Goal: Task Accomplishment & Management: Complete application form

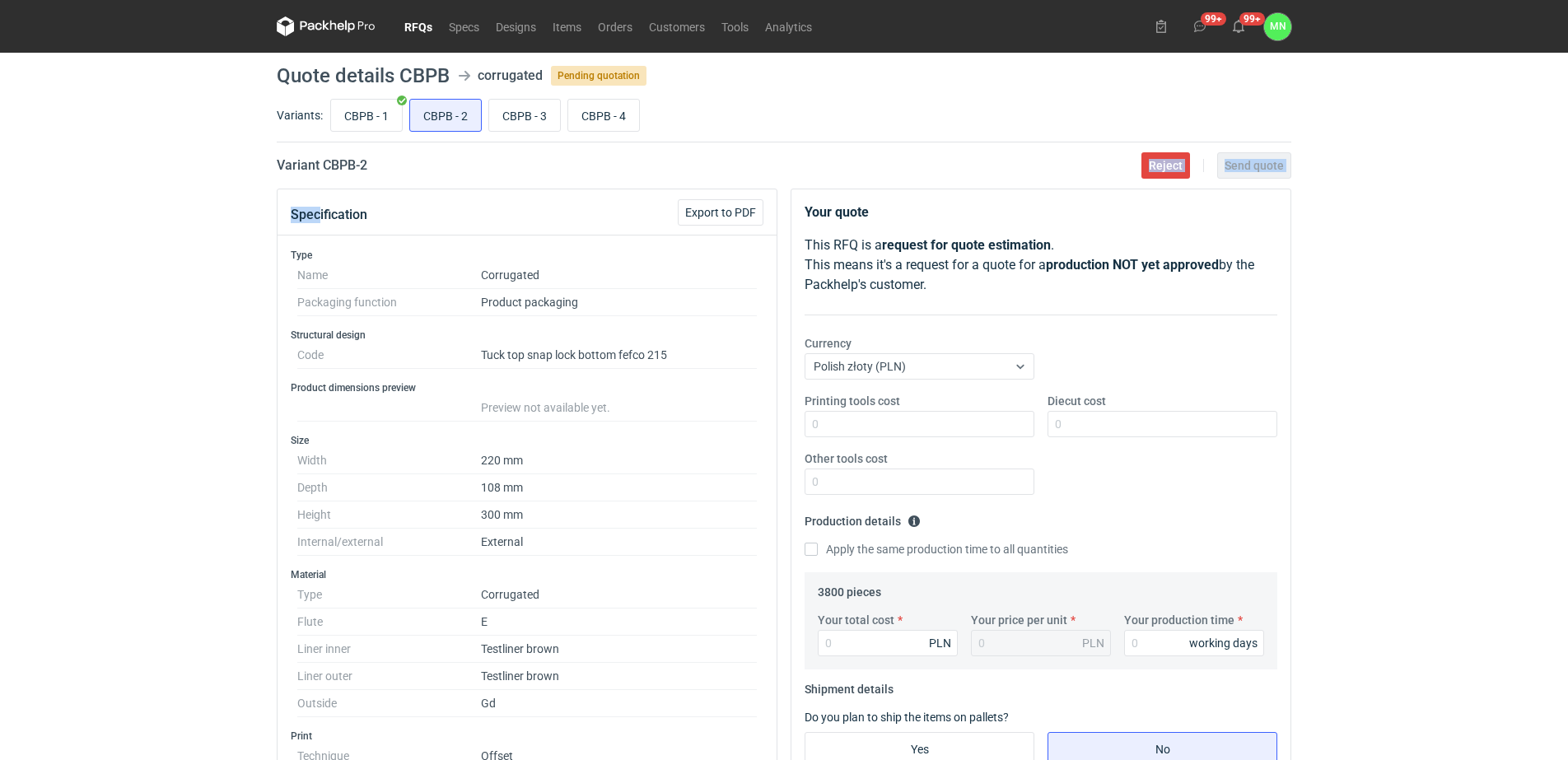
drag, startPoint x: 393, startPoint y: 164, endPoint x: 320, endPoint y: 178, distance: 74.3
click at [320, 178] on main "Quote details CBPB corrugated Pending quotation Variants: CBPB - 1 CBPB - 2 CBP…" at bounding box center [784, 745] width 1027 height 1383
copy main "Reject Send quote Spec"
drag, startPoint x: 323, startPoint y: 161, endPoint x: 369, endPoint y: 172, distance: 47.3
click at [367, 172] on h2 "Variant CBPB - 2" at bounding box center [322, 165] width 91 height 20
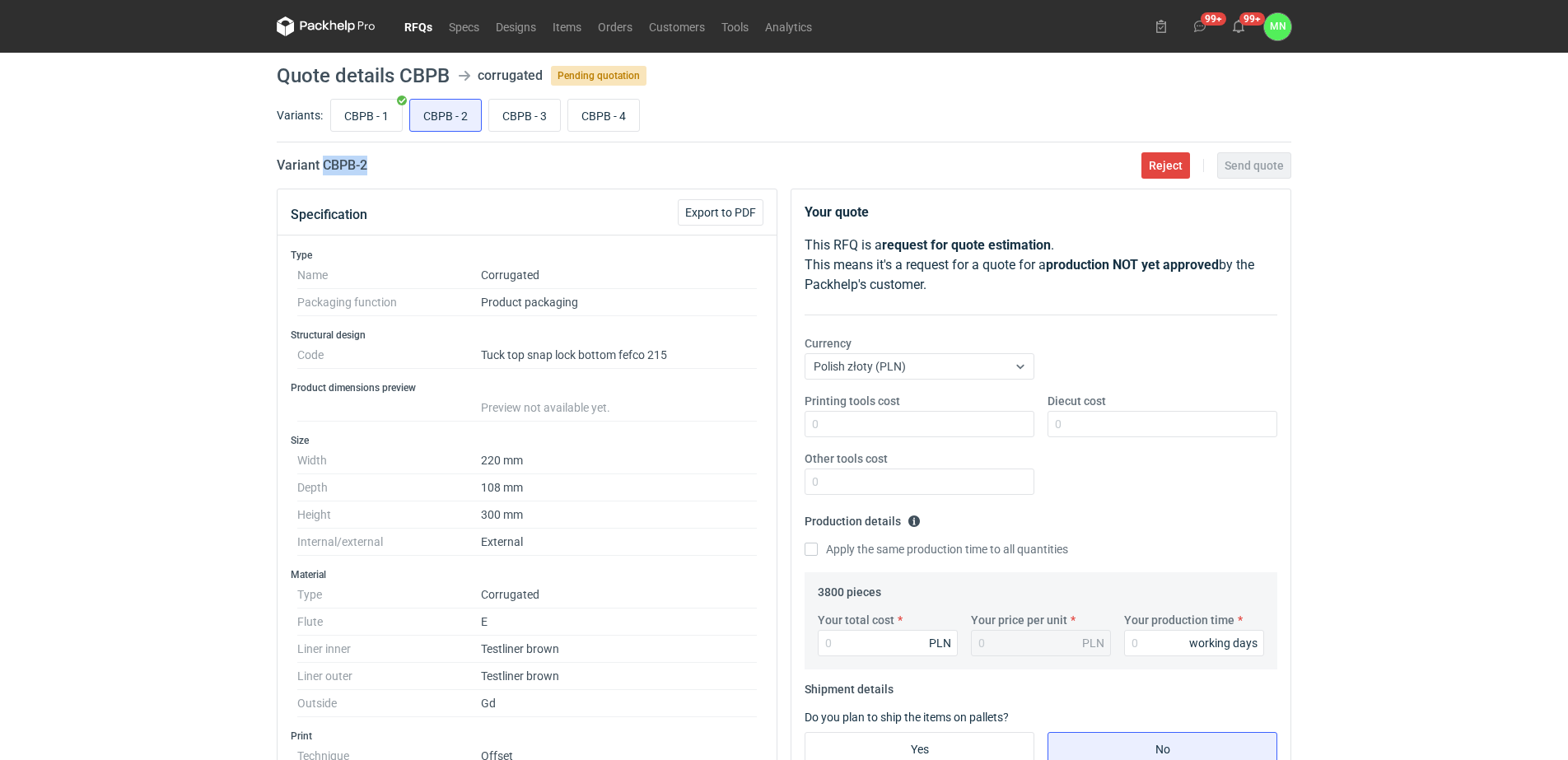
copy h2 "CBPB -"
click at [376, 170] on div "Variant CBPB - 2 Reject Send quote" at bounding box center [784, 165] width 1015 height 20
drag, startPoint x: 382, startPoint y: 165, endPoint x: 315, endPoint y: 178, distance: 68.2
click at [315, 178] on main "Quote details CBPB corrugated Pending quotation Variants: CBPB - 1 CBPB - 2 CBP…" at bounding box center [784, 745] width 1027 height 1383
copy main "Reject Send quote Spe"
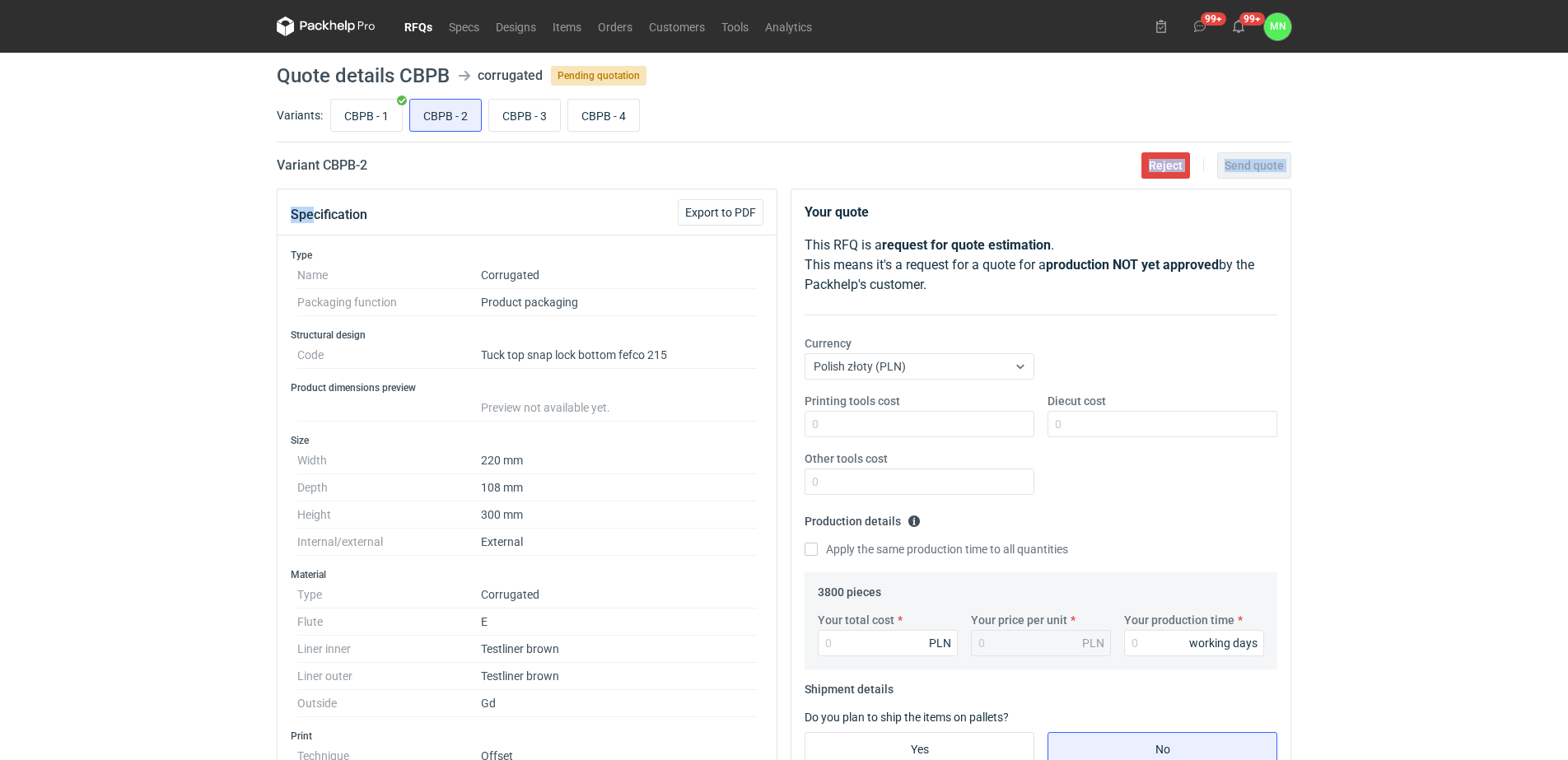
click at [379, 162] on div "Variant CBPB - 2 Reject Send quote" at bounding box center [784, 165] width 1015 height 20
drag, startPoint x: 376, startPoint y: 162, endPoint x: 325, endPoint y: 163, distance: 51.0
click at [325, 163] on div "Variant CBPB - 2 Reject Send quote" at bounding box center [784, 165] width 1015 height 20
copy h2 "CBPB - 2"
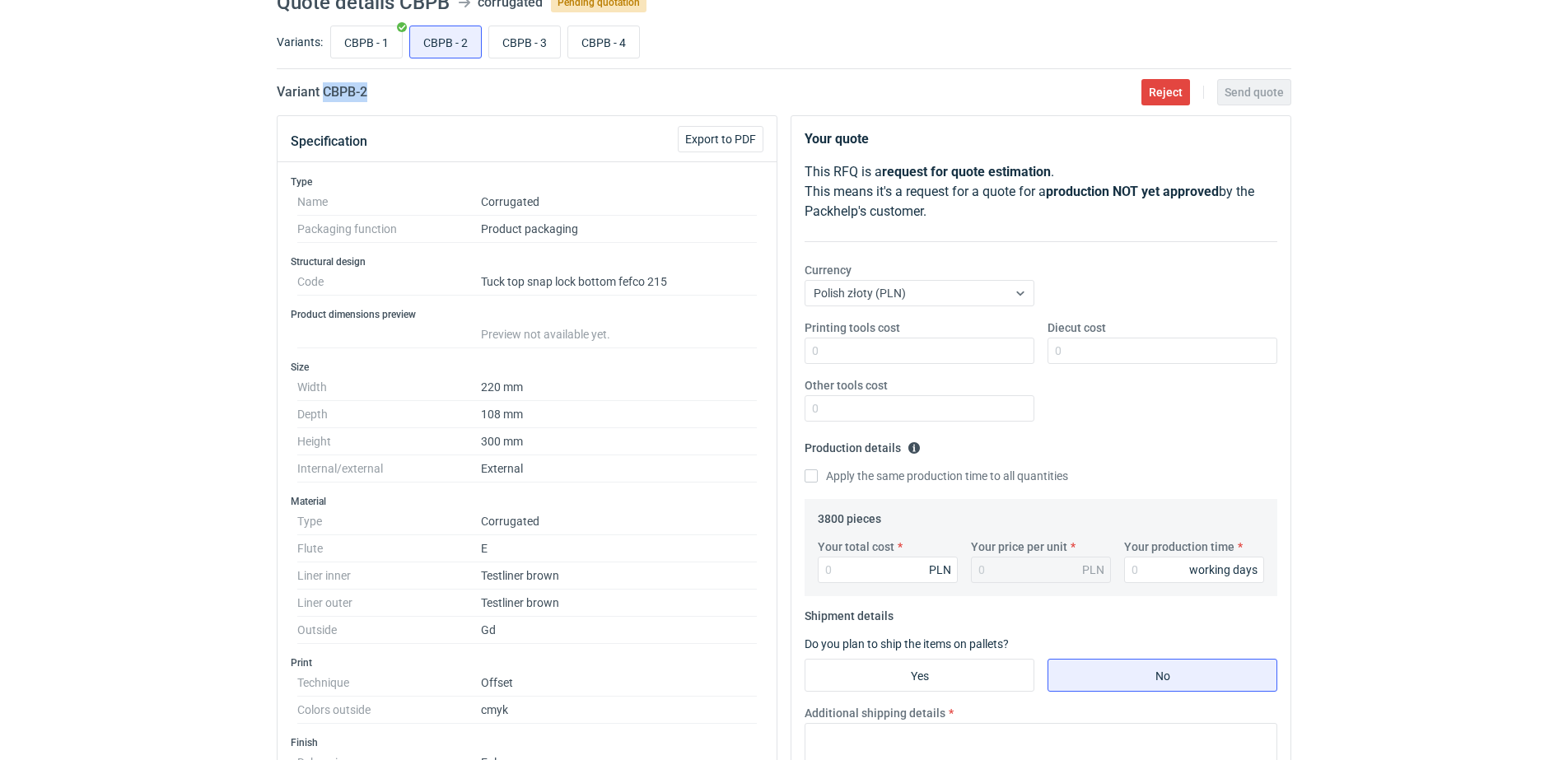
scroll to position [206, 0]
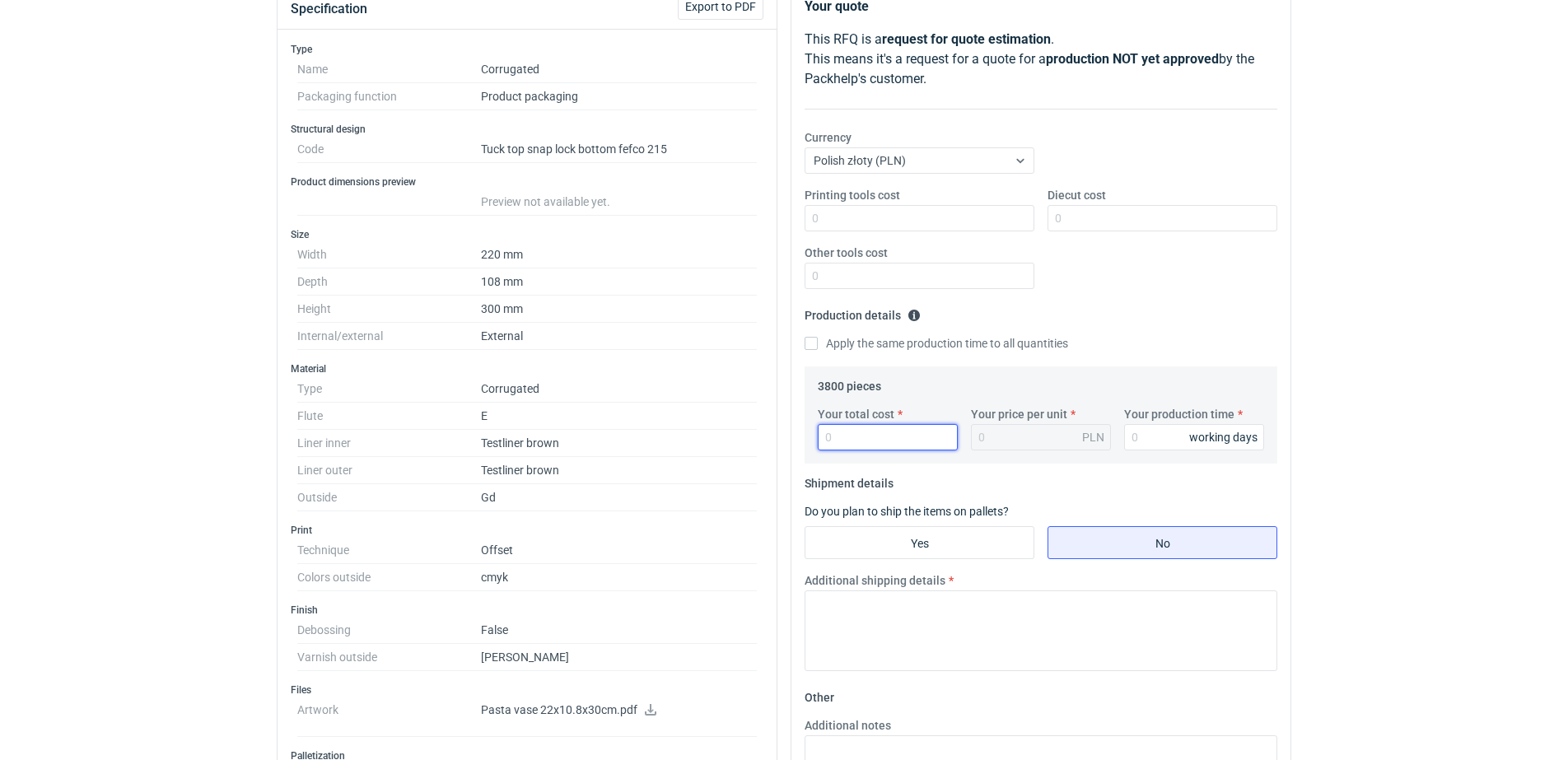
click at [884, 430] on input "Your total cost" at bounding box center [888, 436] width 140 height 26
type input "7676"
type input "2.02"
type input "7676"
click at [1165, 432] on input "Your production time" at bounding box center [1193, 436] width 140 height 26
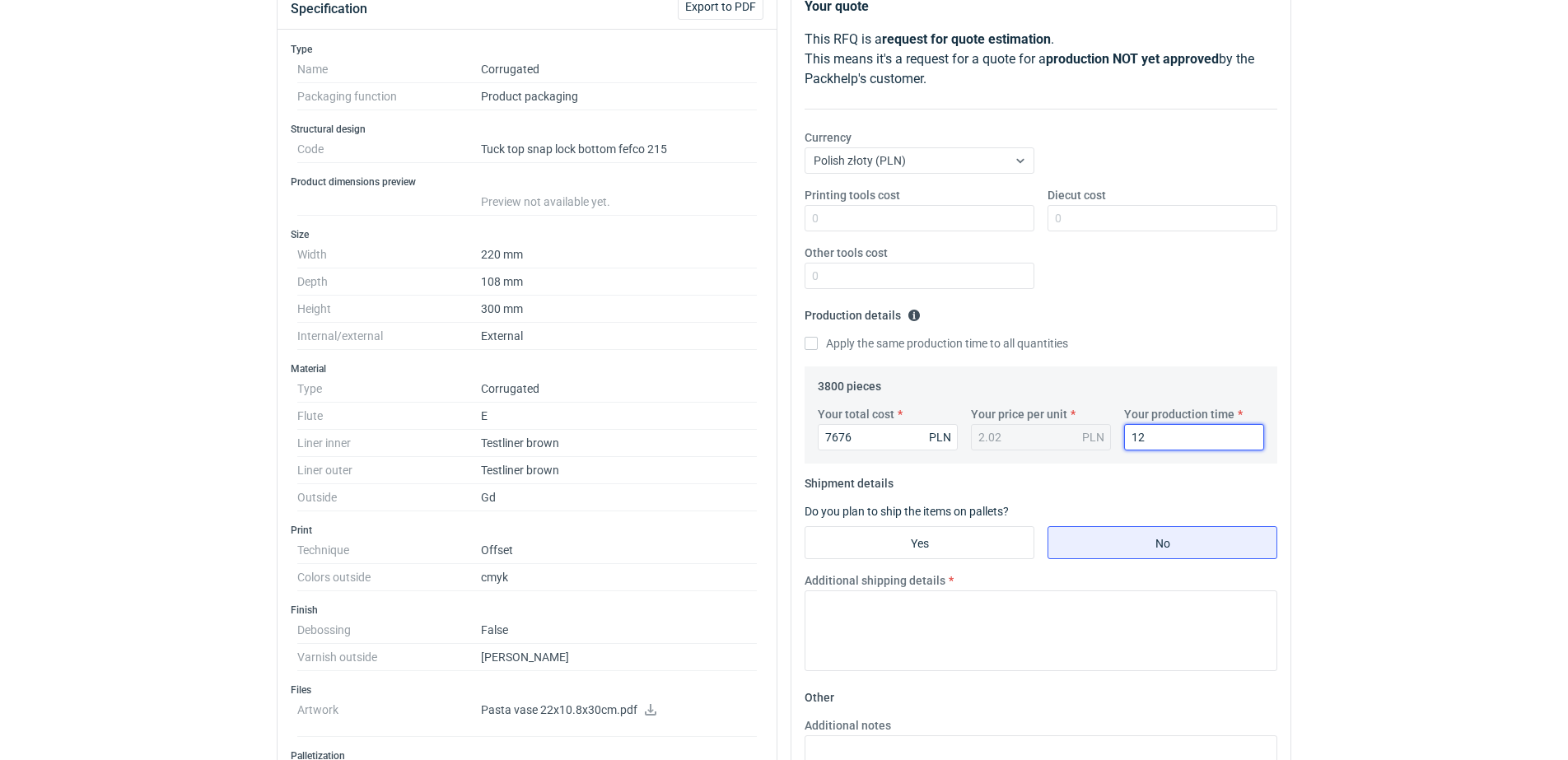
type input "12"
click at [1119, 238] on div "Printing tools cost Diecut cost Other tools cost" at bounding box center [1041, 245] width 486 height 116
click at [1114, 212] on input "Diecut cost" at bounding box center [1162, 218] width 229 height 26
type input "1690"
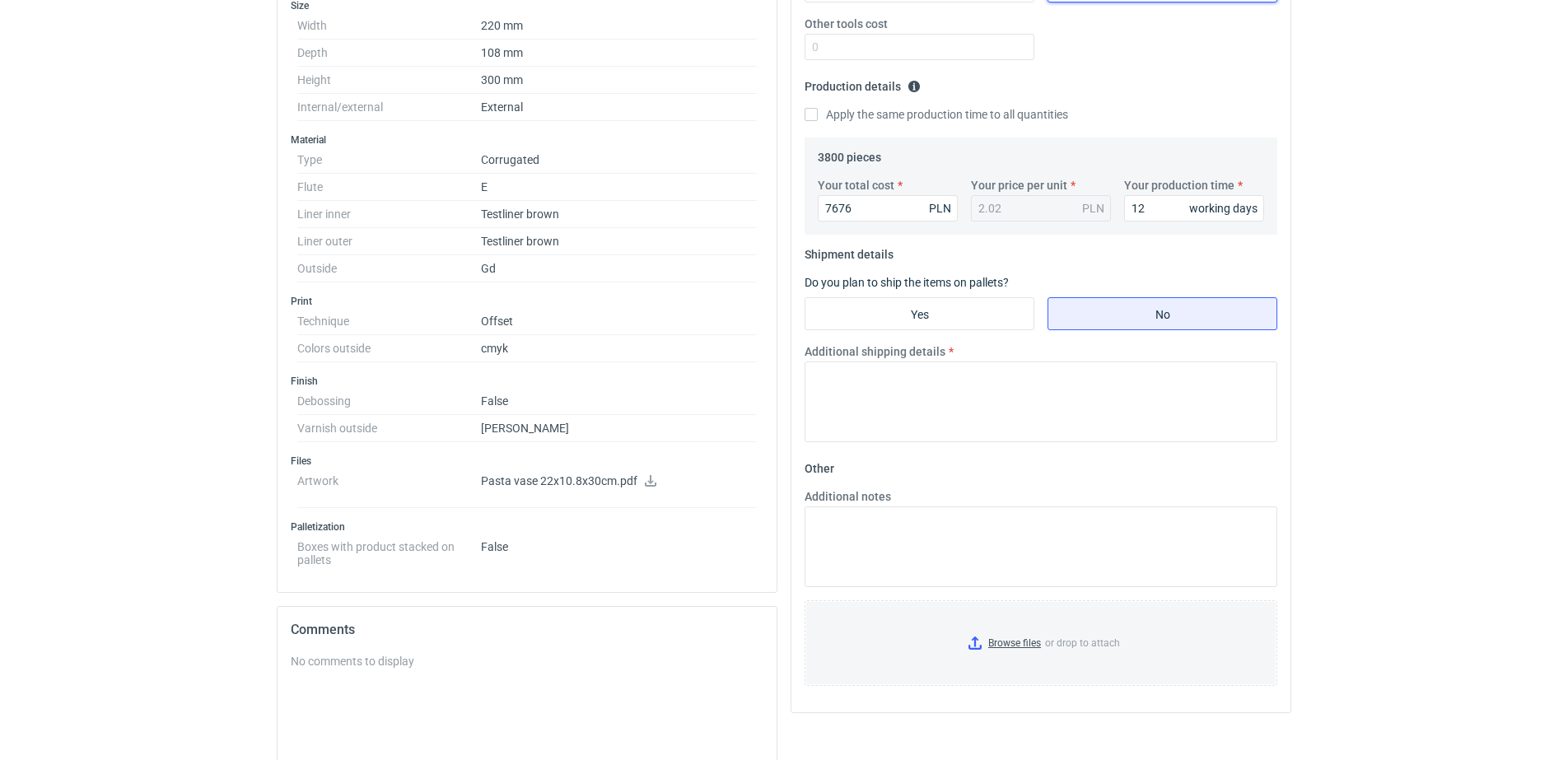
scroll to position [676, 0]
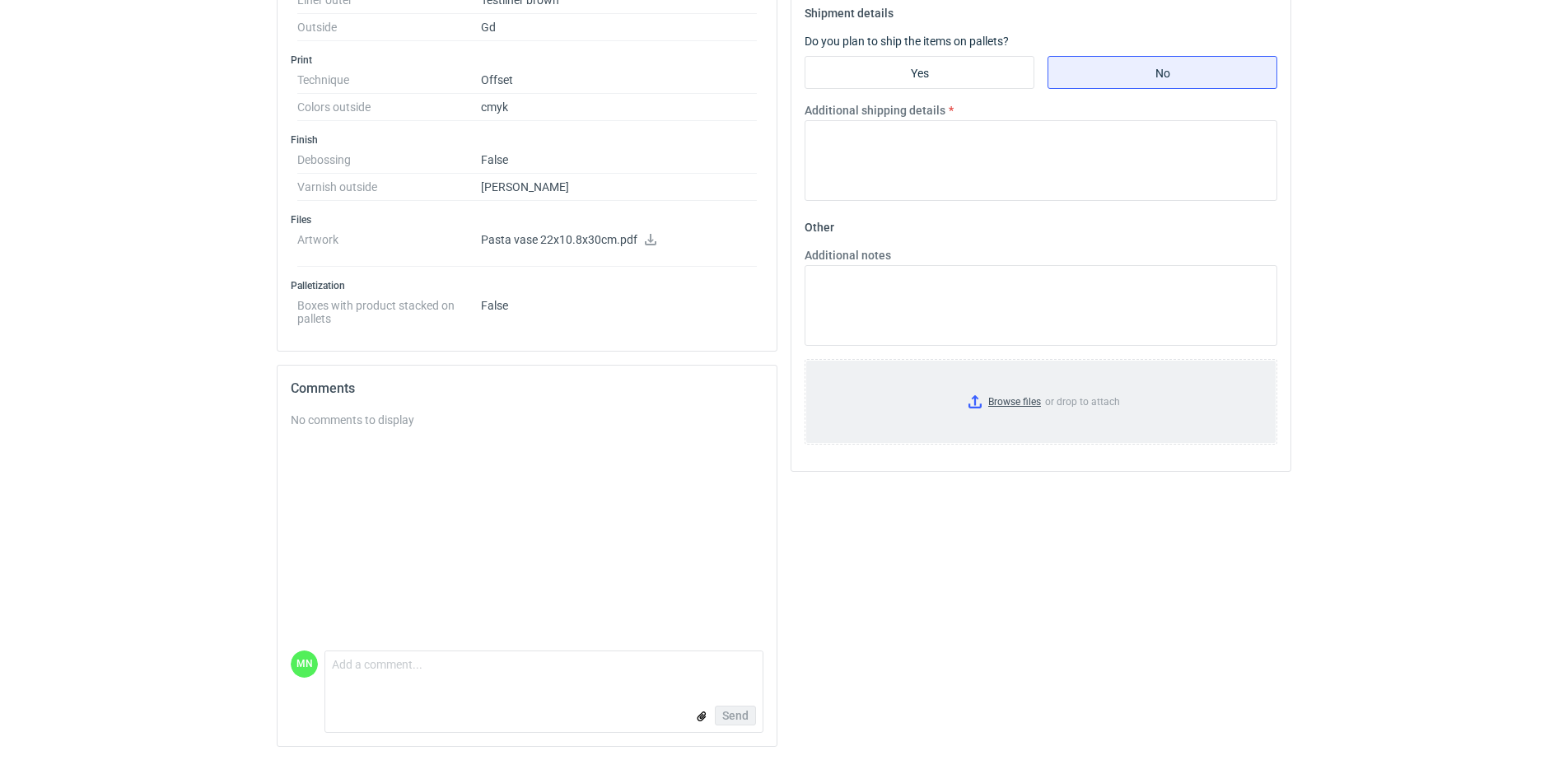
click at [1000, 400] on input "Browse files or drop to attach" at bounding box center [1041, 401] width 469 height 82
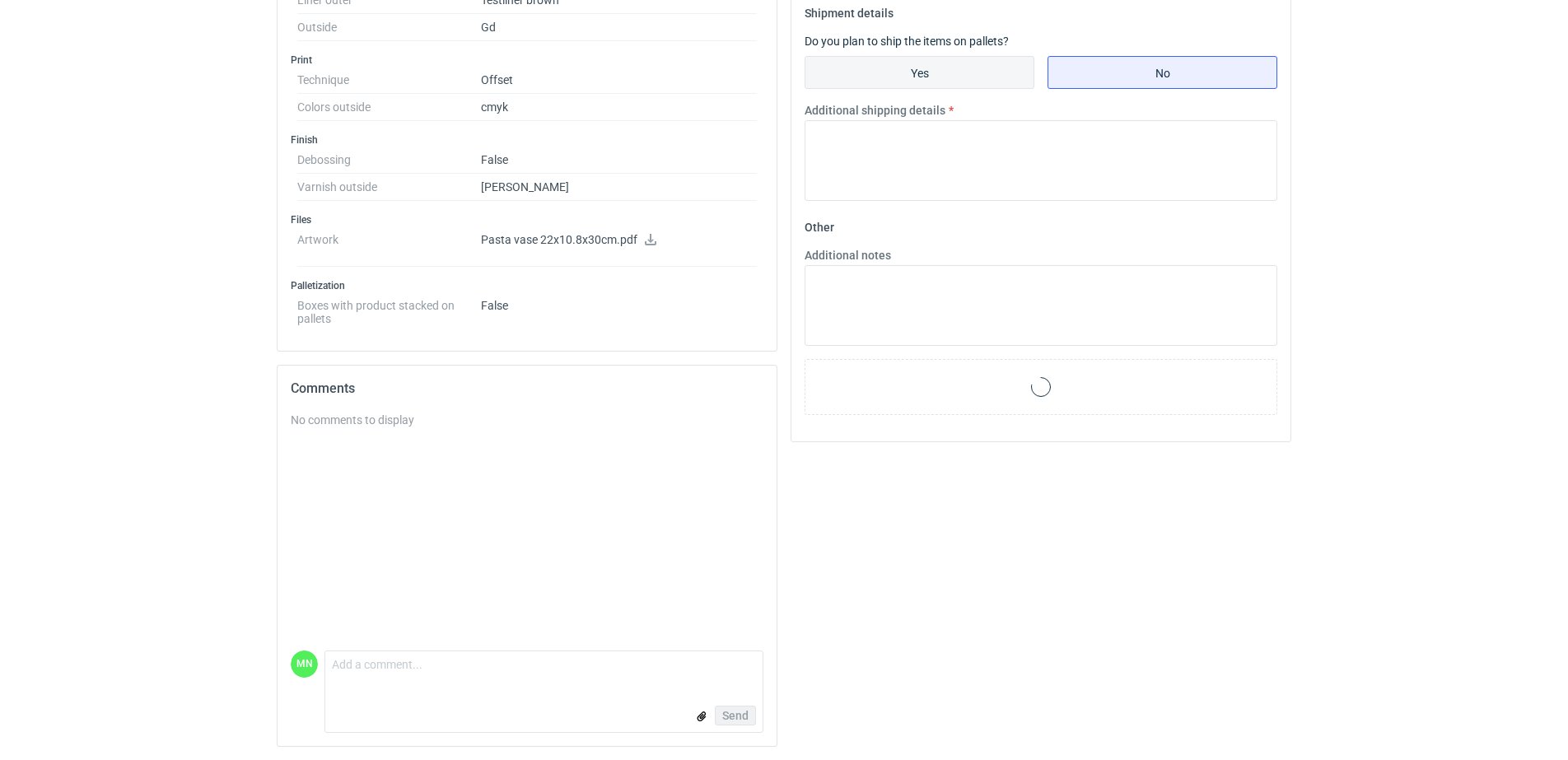
click at [910, 79] on input "Yes" at bounding box center [919, 72] width 228 height 31
radio input "true"
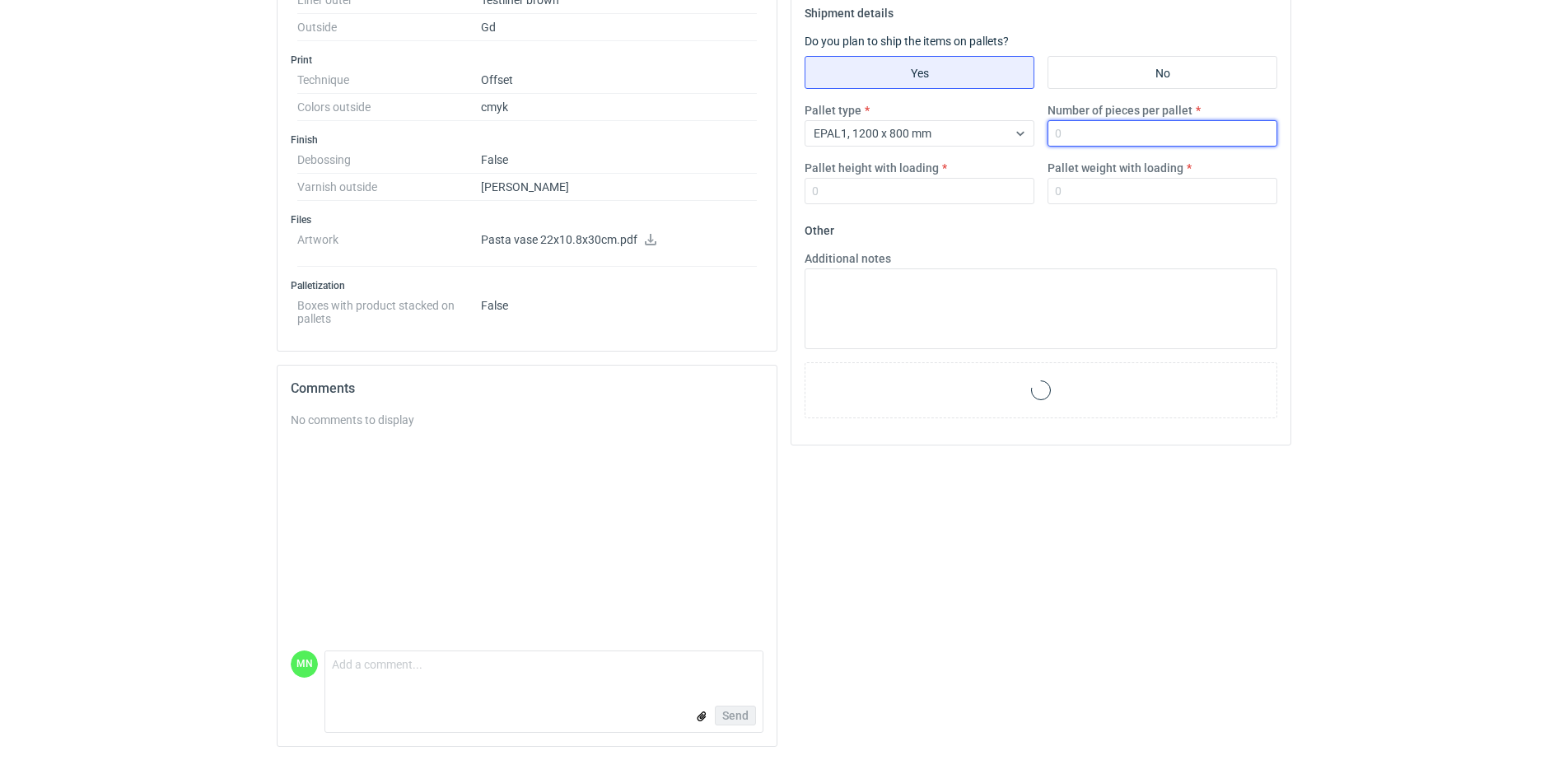
click at [1082, 144] on input "Number of pieces per pallet" at bounding box center [1162, 133] width 229 height 26
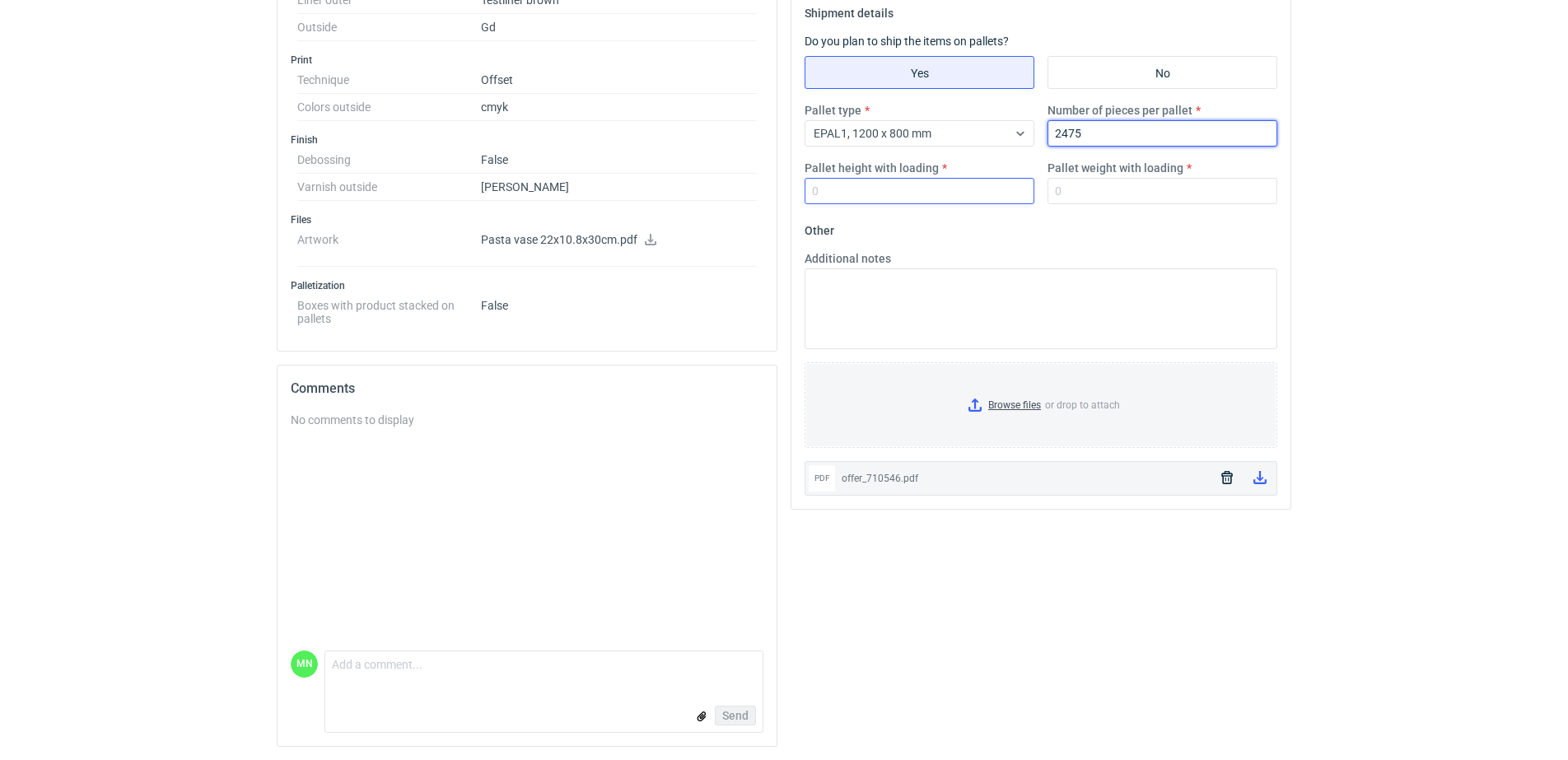
type input "2475"
click at [957, 192] on input "Pallet height with loading" at bounding box center [919, 191] width 229 height 26
type input "1800"
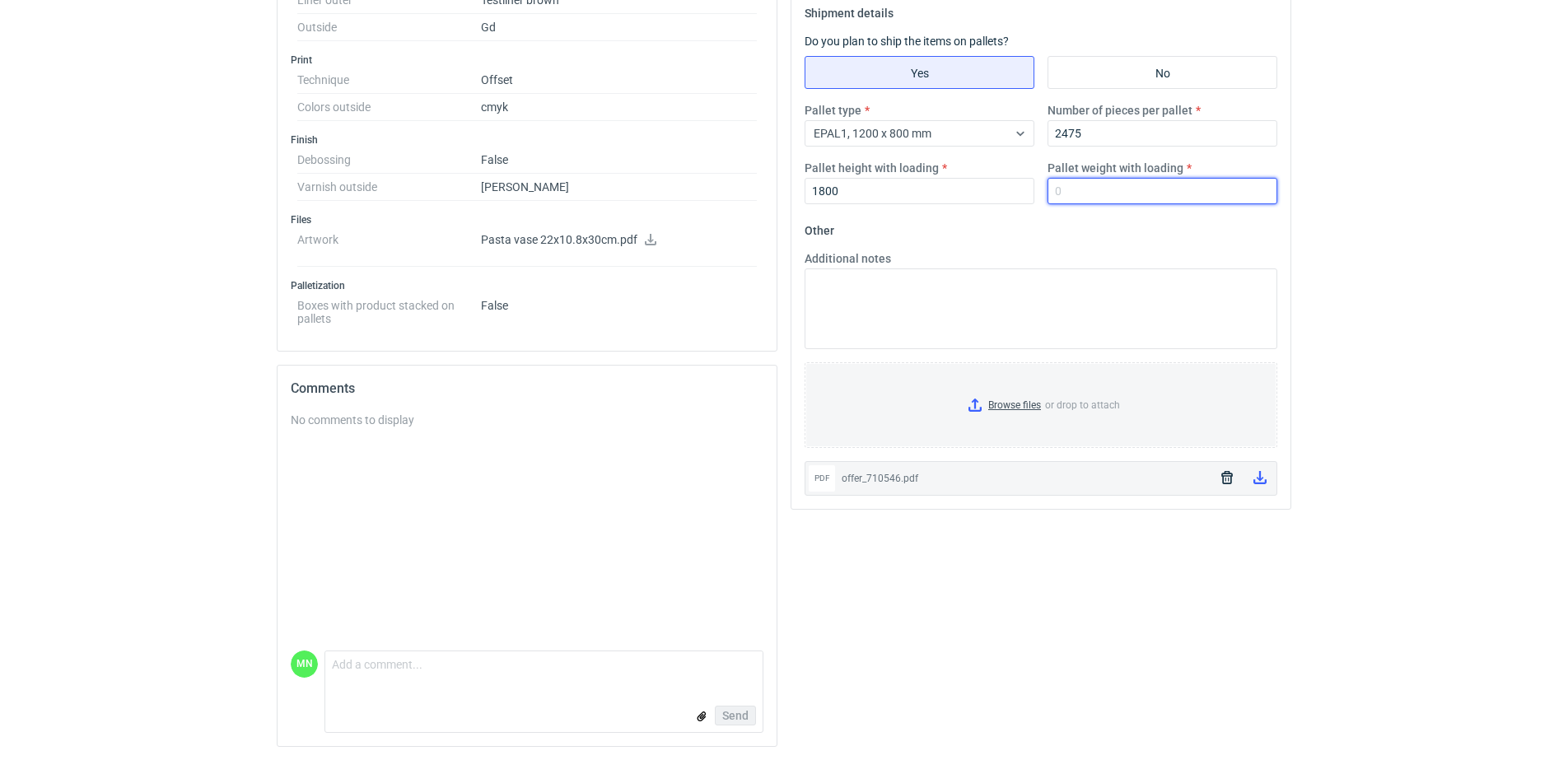
click at [1104, 198] on input "Pallet weight with loading" at bounding box center [1162, 191] width 229 height 26
type input "500"
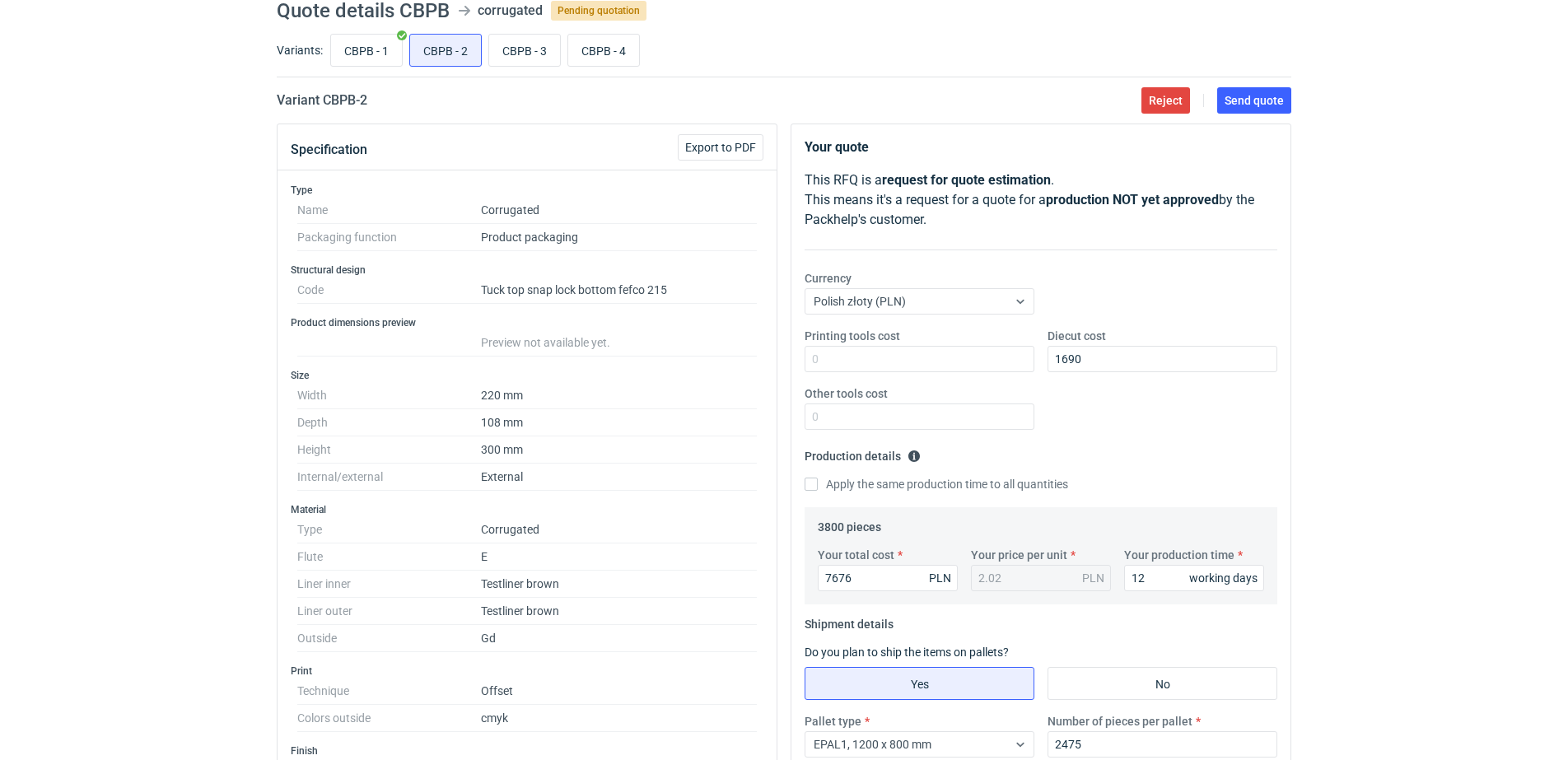
scroll to position [103, 0]
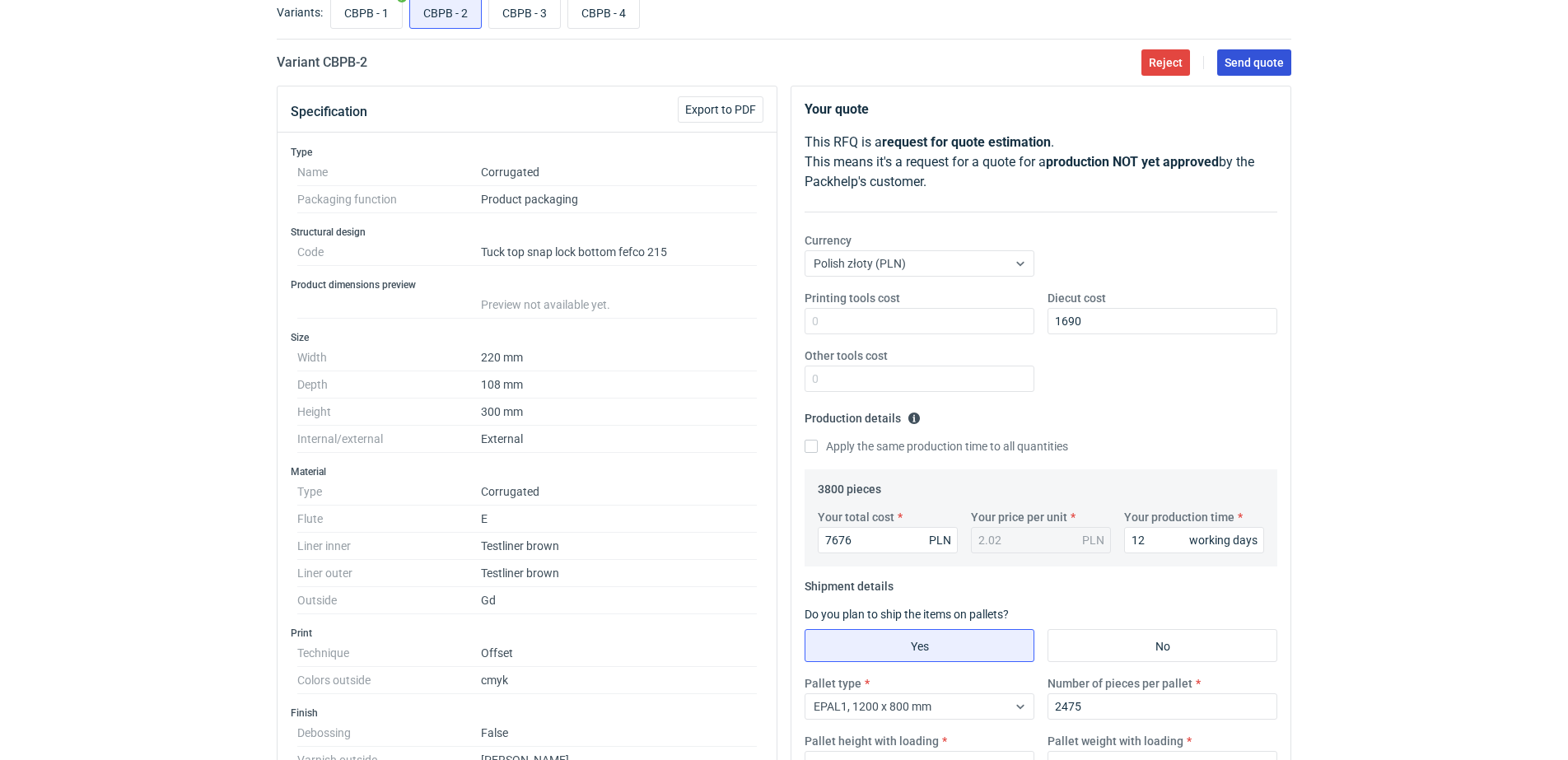
click at [1270, 59] on span "Send quote" at bounding box center [1255, 63] width 60 height 12
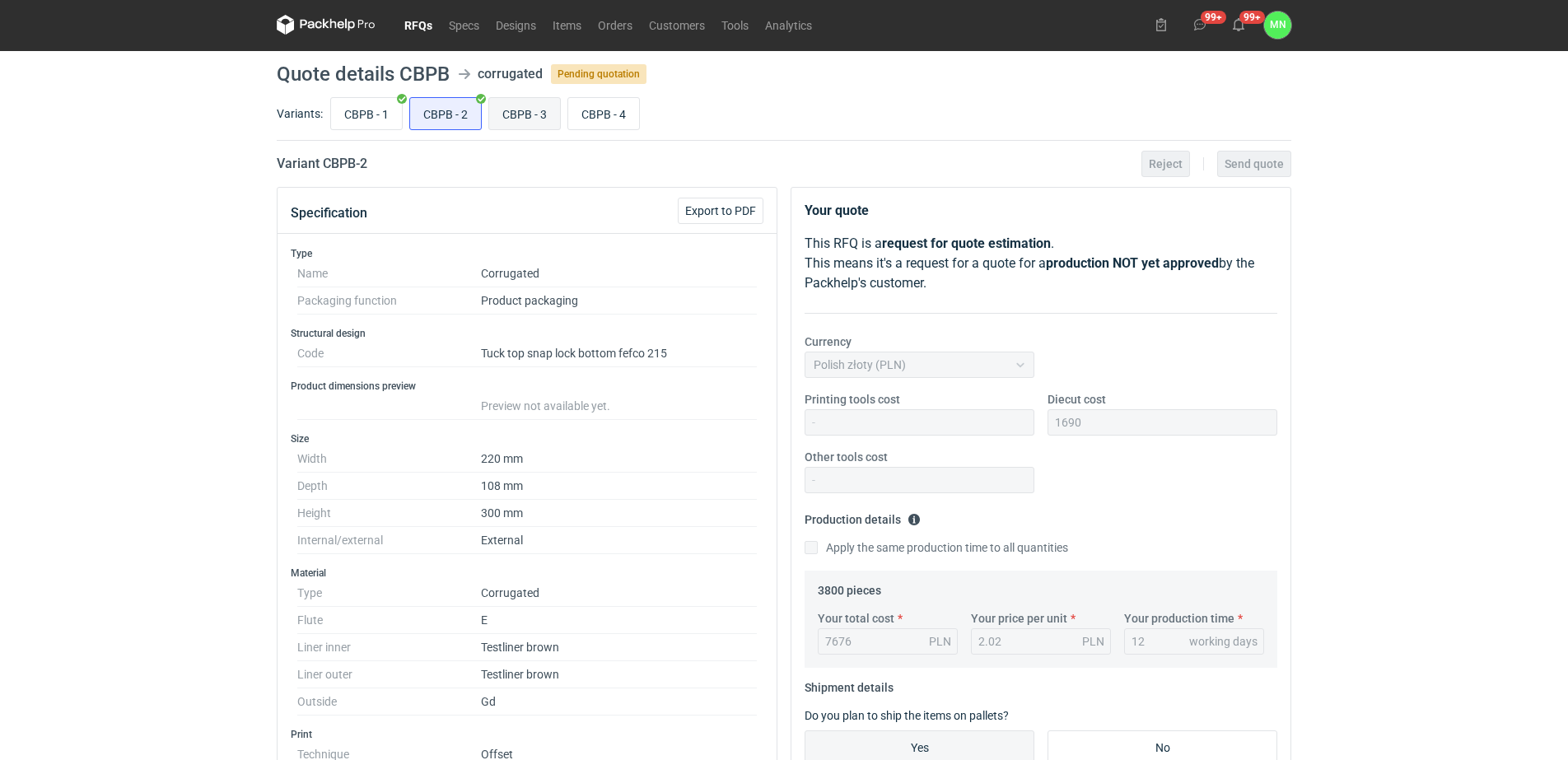
scroll to position [0, 0]
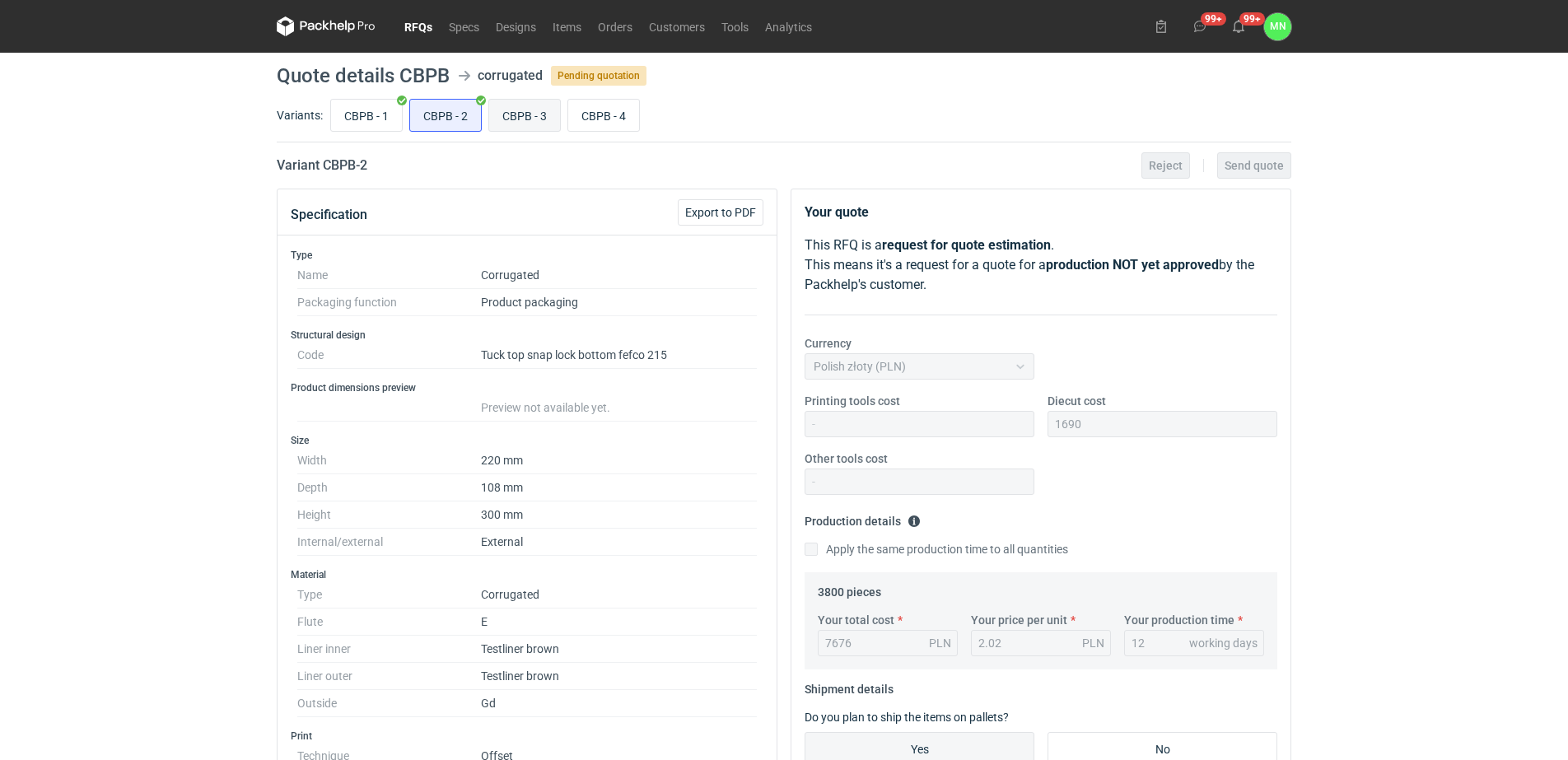
click at [520, 122] on input "CBPB - 3" at bounding box center [524, 115] width 70 height 31
radio input "true"
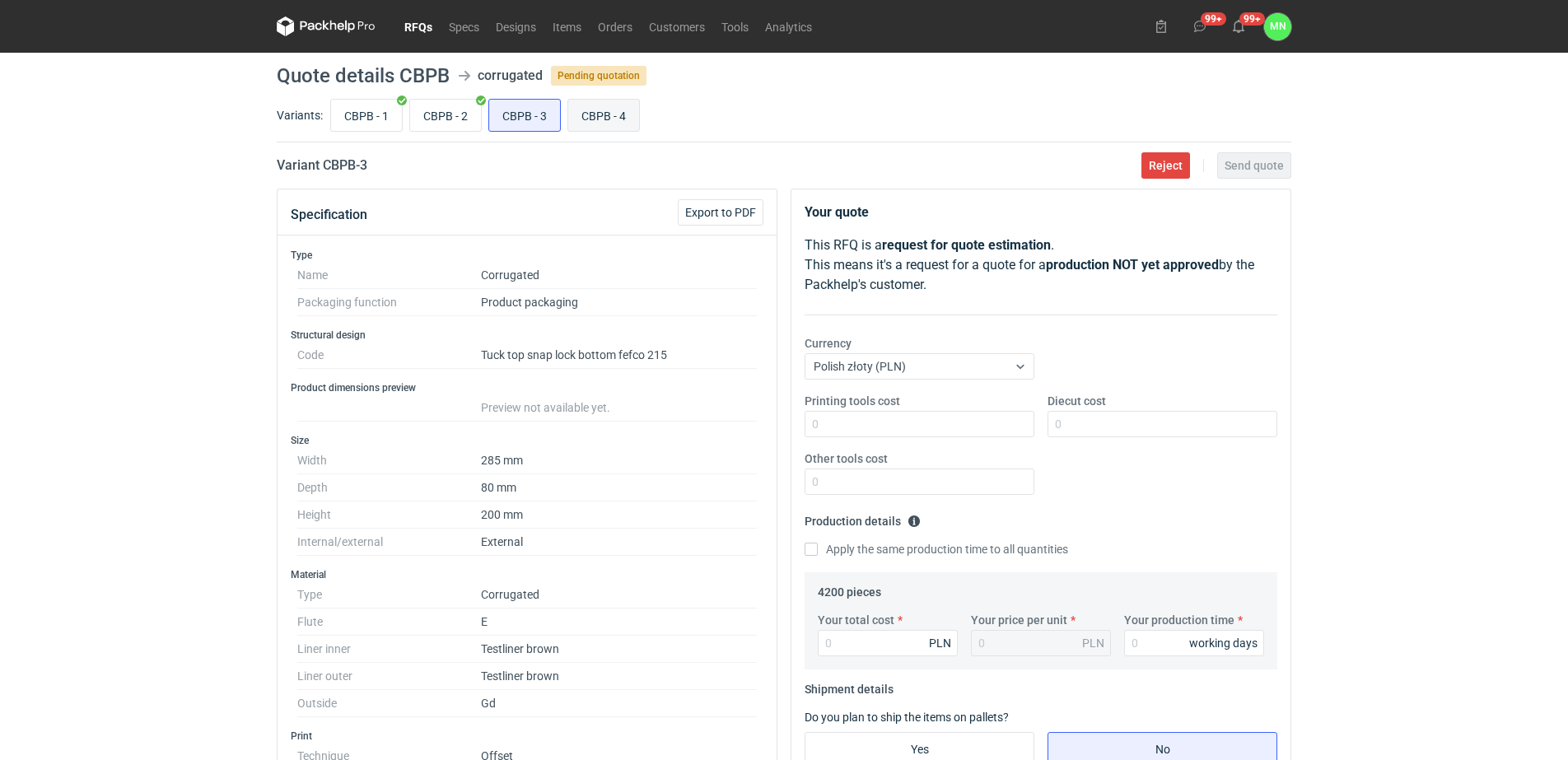
click at [616, 111] on input "CBPB - 4" at bounding box center [603, 115] width 70 height 31
radio input "true"
click at [241, 241] on div "RFQs Specs Designs Items Orders Customers Tools Analytics 99+ 99+ MN [PERSON_NA…" at bounding box center [784, 380] width 1568 height 760
click at [426, 27] on link "RFQs" at bounding box center [418, 26] width 44 height 20
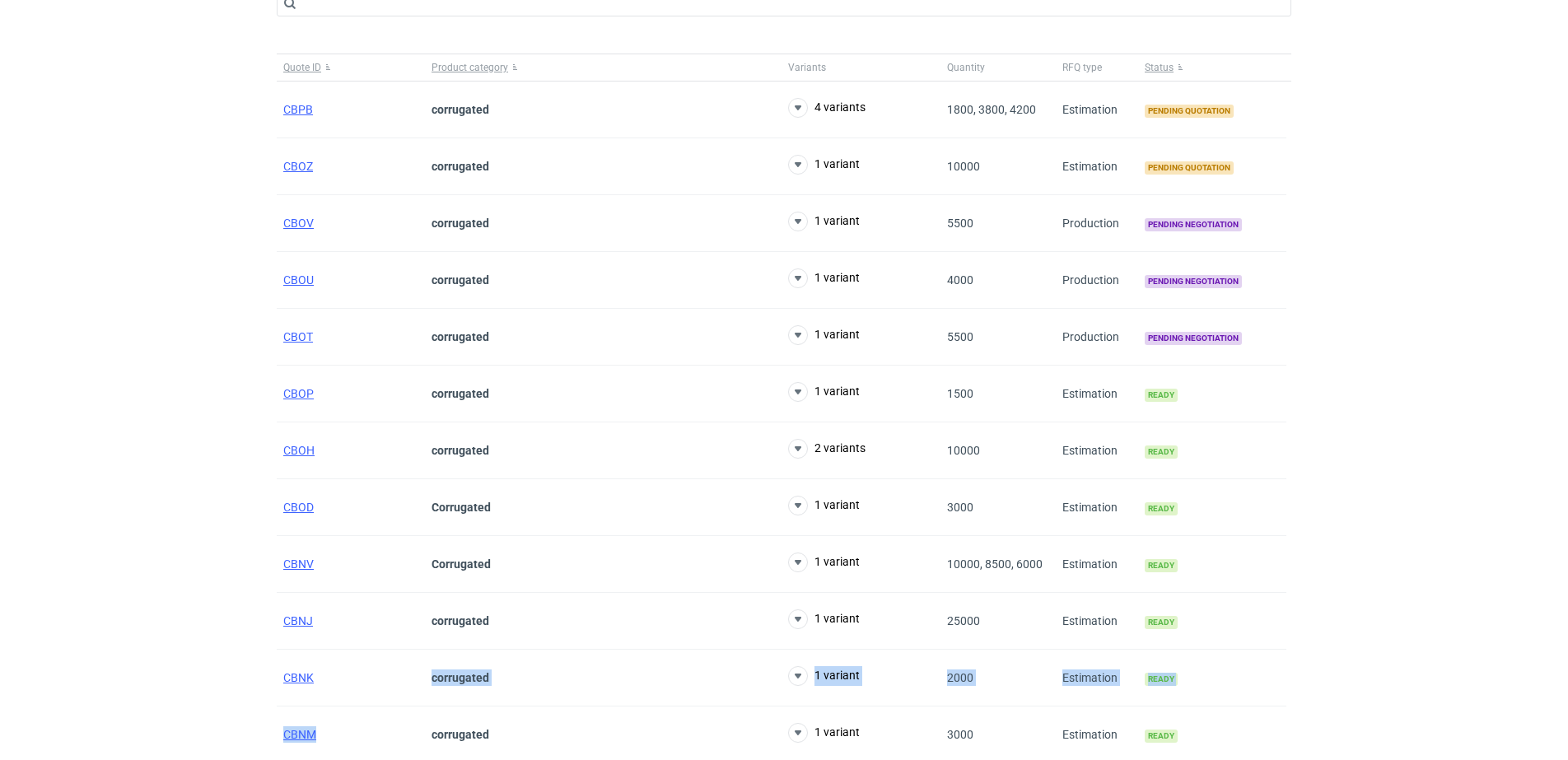
click at [424, 658] on html "RFQs Specs Designs Items Orders Customers Tools Analytics 99+ 99+ MN [PERSON_NA…" at bounding box center [784, 277] width 1568 height 760
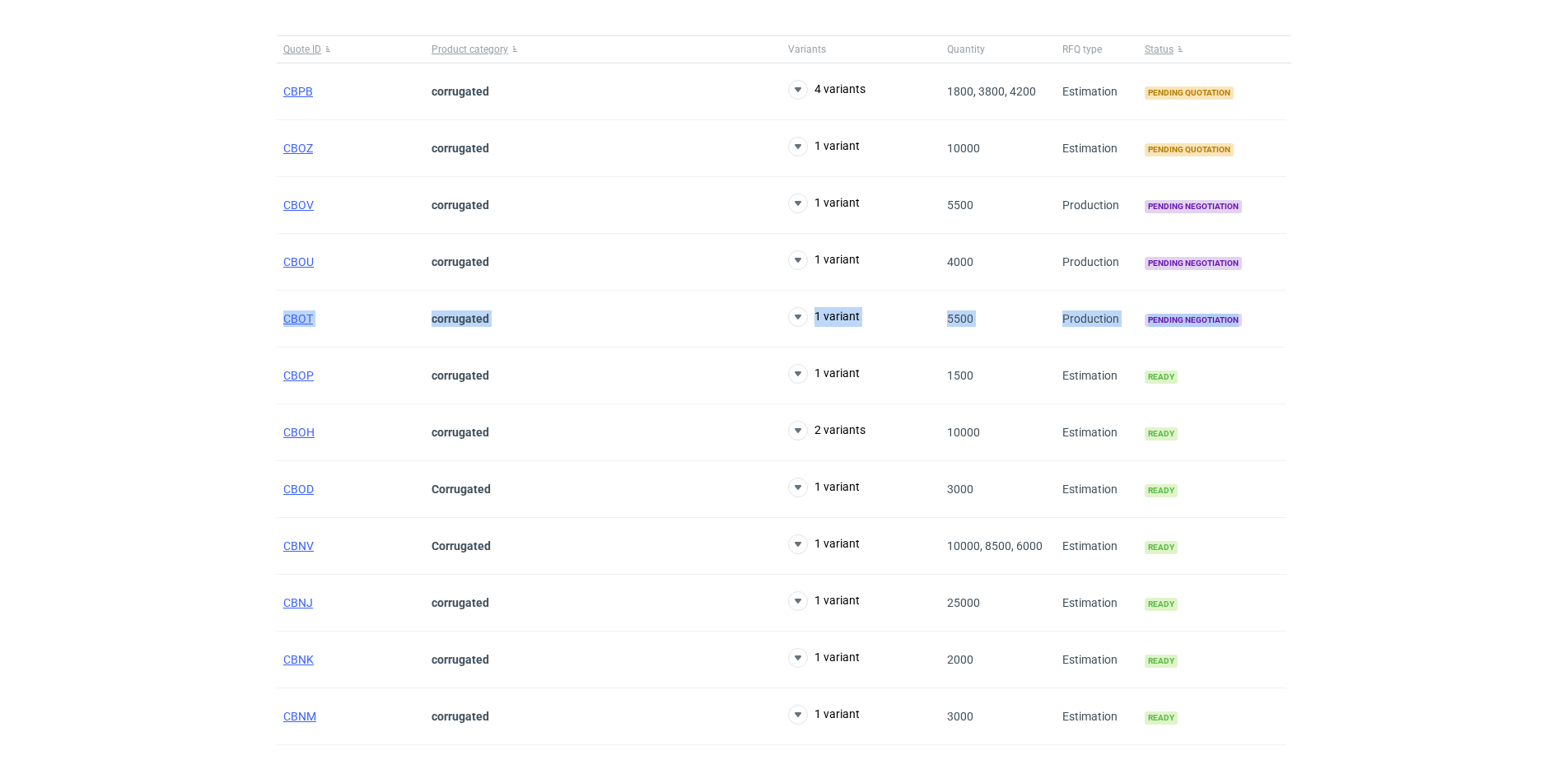
drag, startPoint x: 424, startPoint y: 758, endPoint x: 182, endPoint y: 293, distance: 524.2
click at [182, 293] on div "RFQs Specs Designs Items Orders Customers Tools Analytics 99+ 99+ MN [PERSON_NA…" at bounding box center [784, 259] width 1568 height 760
drag, startPoint x: 182, startPoint y: 293, endPoint x: 204, endPoint y: 128, distance: 166.5
click at [173, 114] on div "RFQs Specs Designs Items Orders Customers Tools Analytics 99+ 99+ MN [PERSON_NA…" at bounding box center [784, 259] width 1568 height 760
click at [291, 147] on span "CBOZ" at bounding box center [298, 148] width 30 height 13
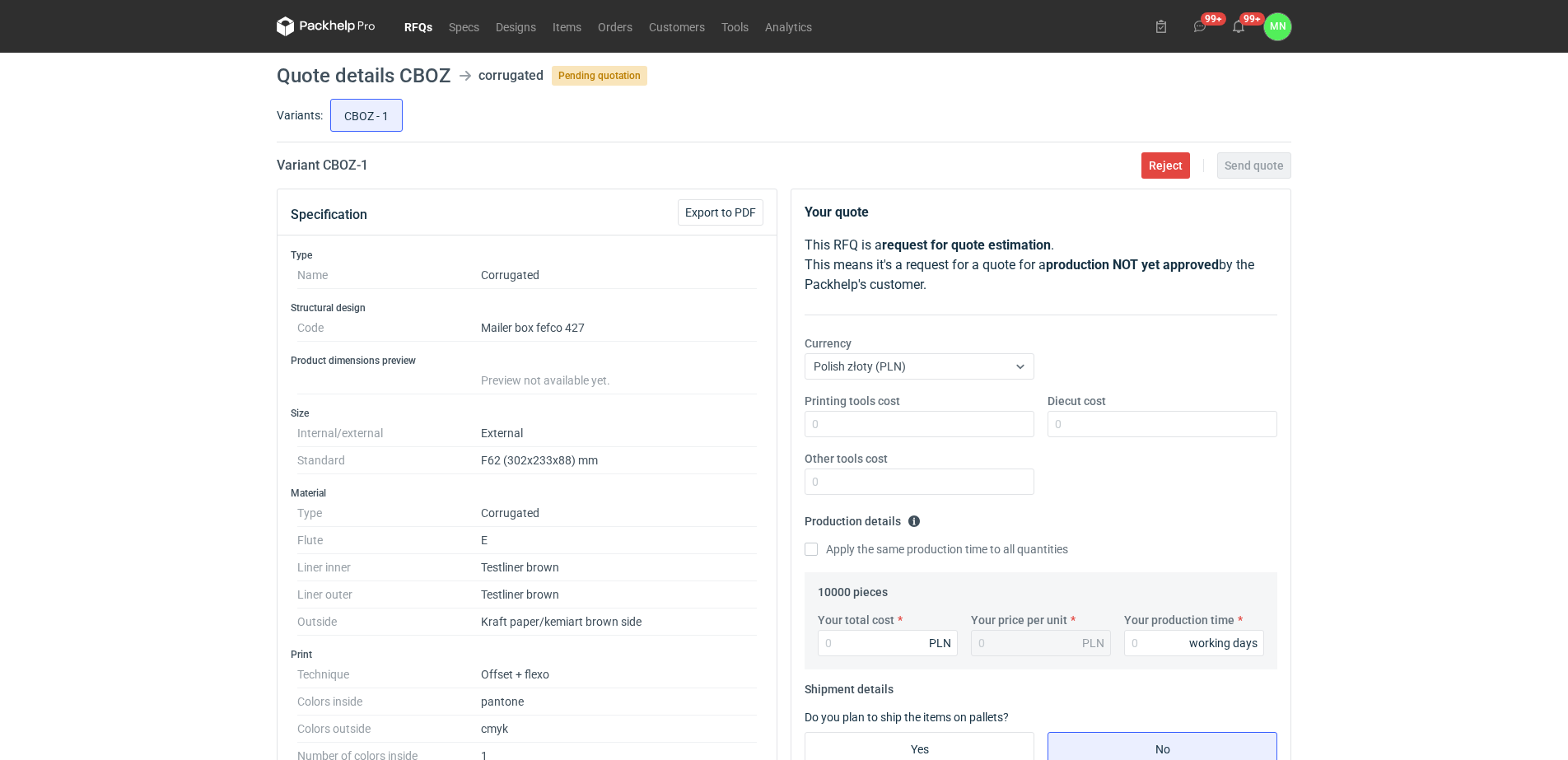
click at [531, 460] on dd "F62 (302x233x88) mm" at bounding box center [619, 460] width 276 height 27
copy dd "302x233x88"
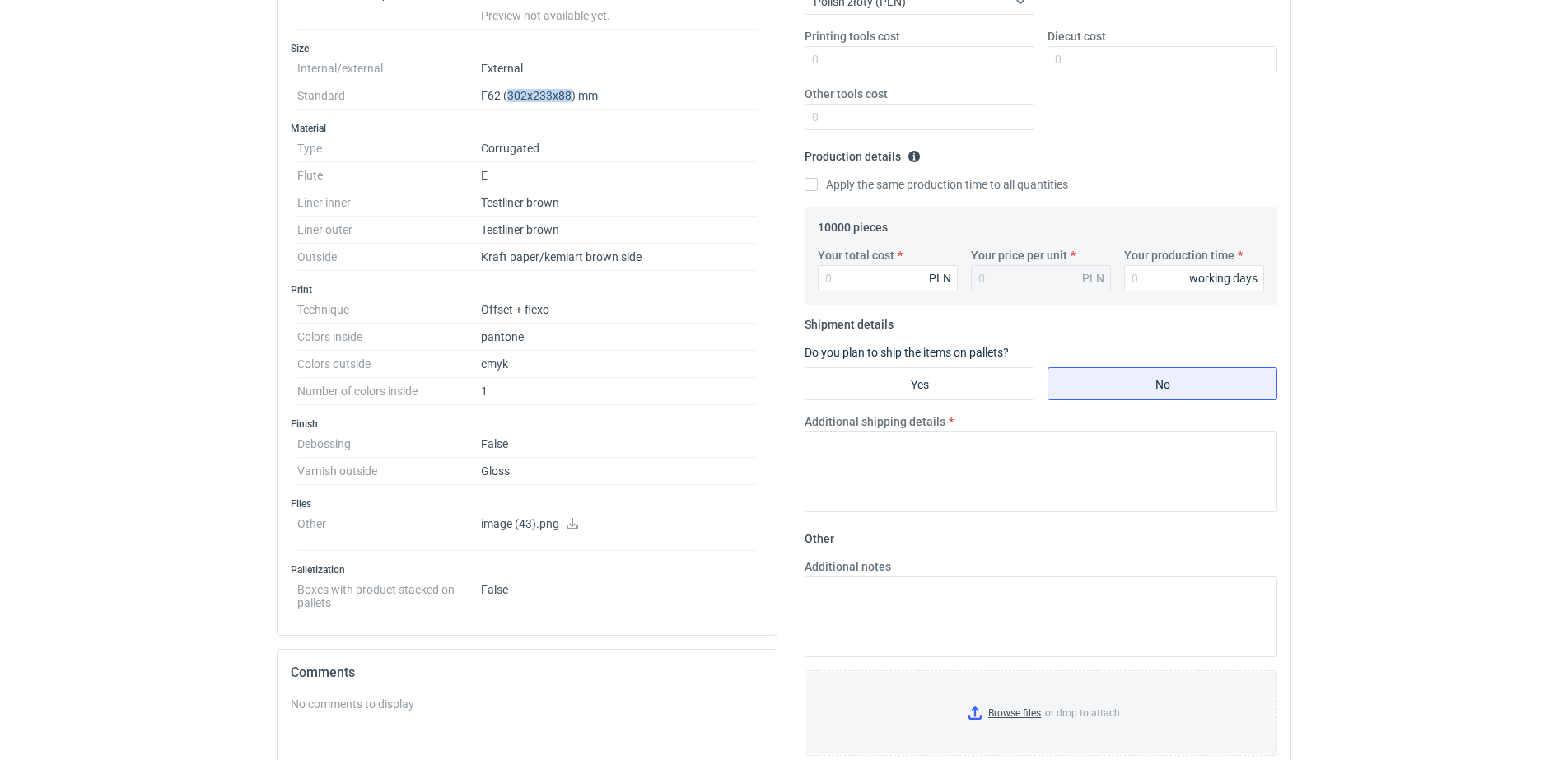
scroll to position [648, 0]
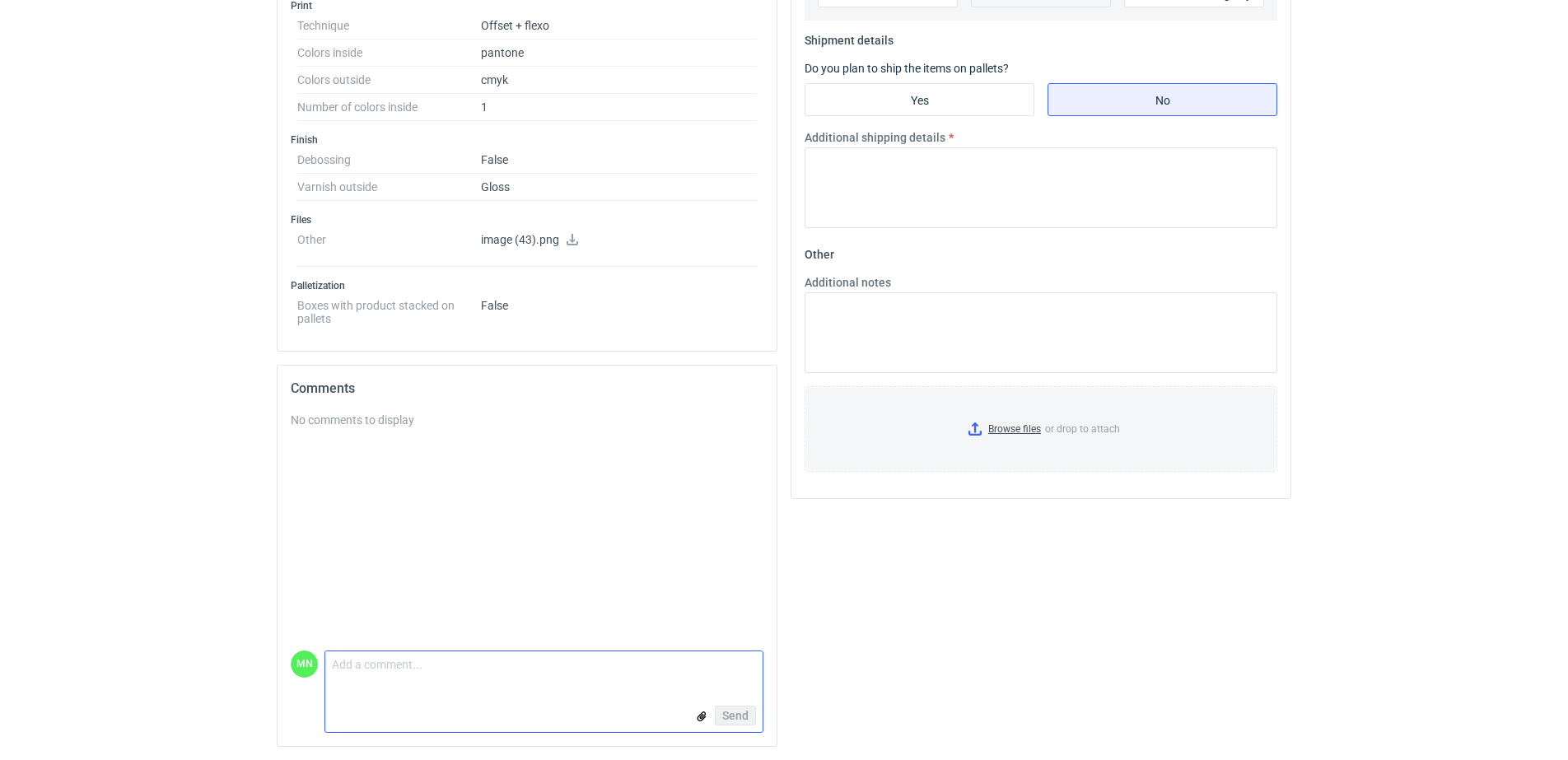
click at [364, 668] on textarea "Comment message" at bounding box center [545, 668] width 438 height 35
type textarea "dzień [PERSON_NAME], czekam za wyceną z drukarni"
click at [743, 712] on span "Send" at bounding box center [734, 716] width 26 height 12
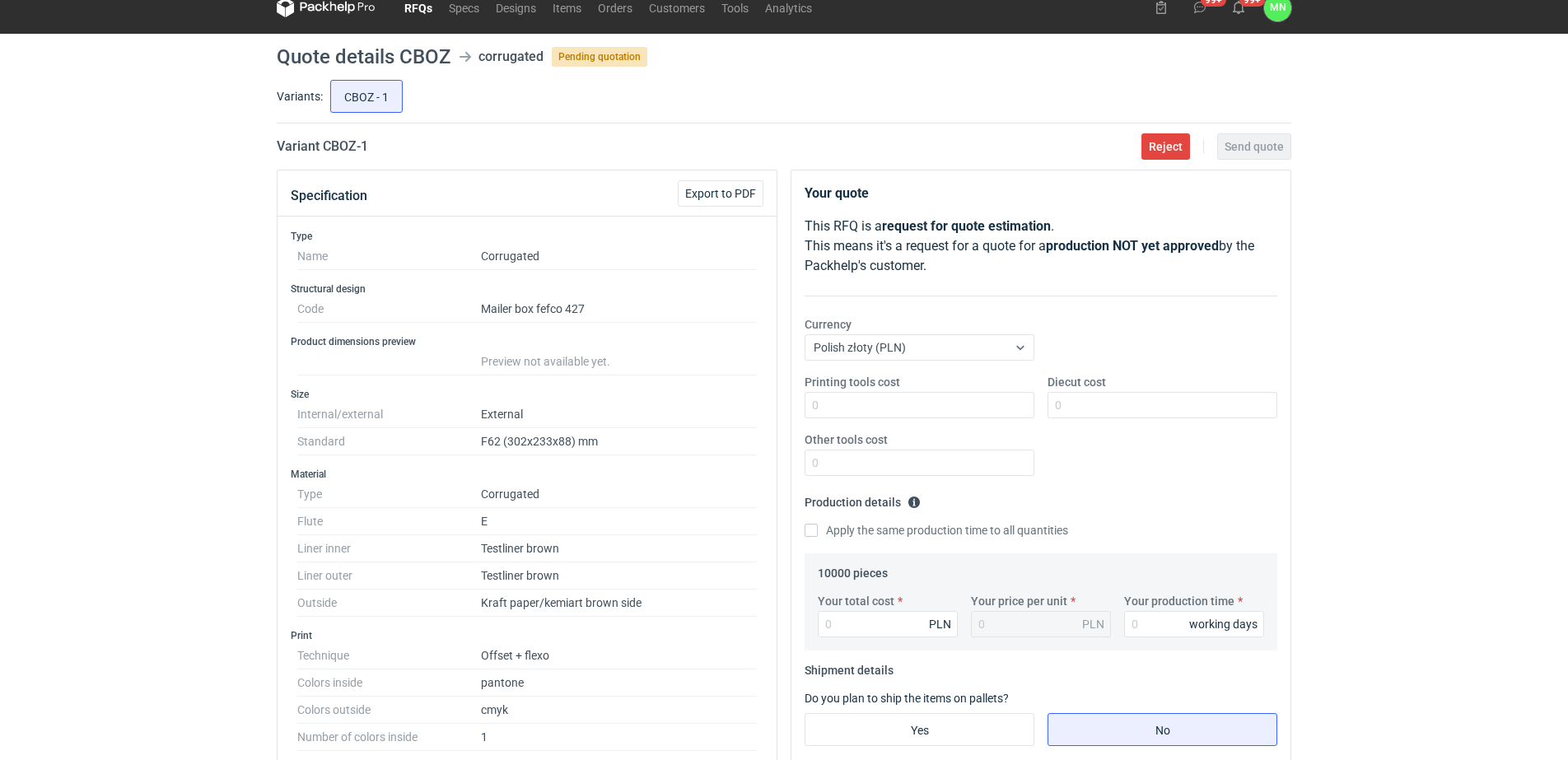
scroll to position [0, 0]
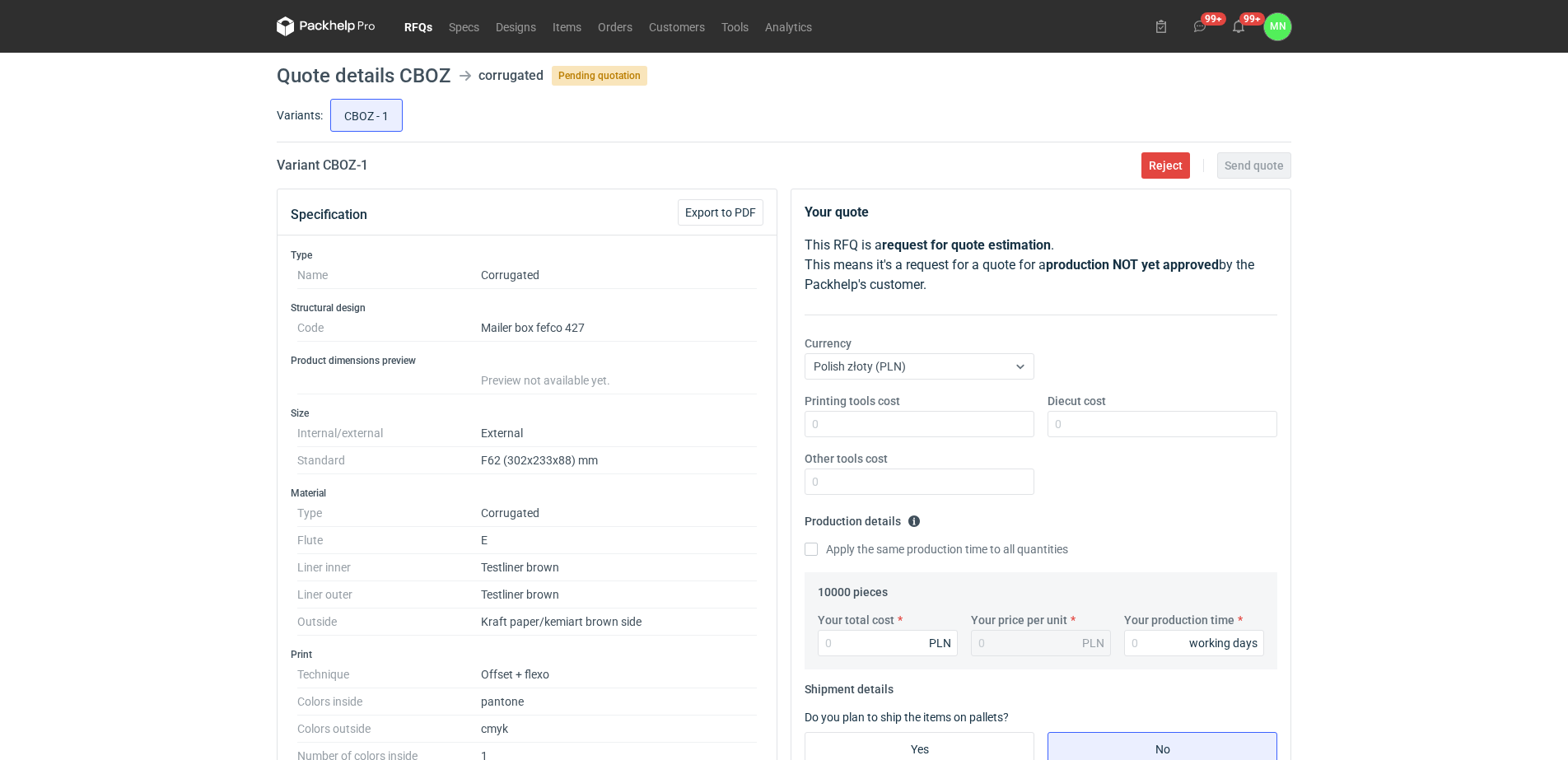
click at [408, 13] on nav "RFQs Specs Designs Items Orders Customers Tools Analytics" at bounding box center [548, 26] width 544 height 53
click at [411, 20] on link "RFQs" at bounding box center [418, 26] width 44 height 20
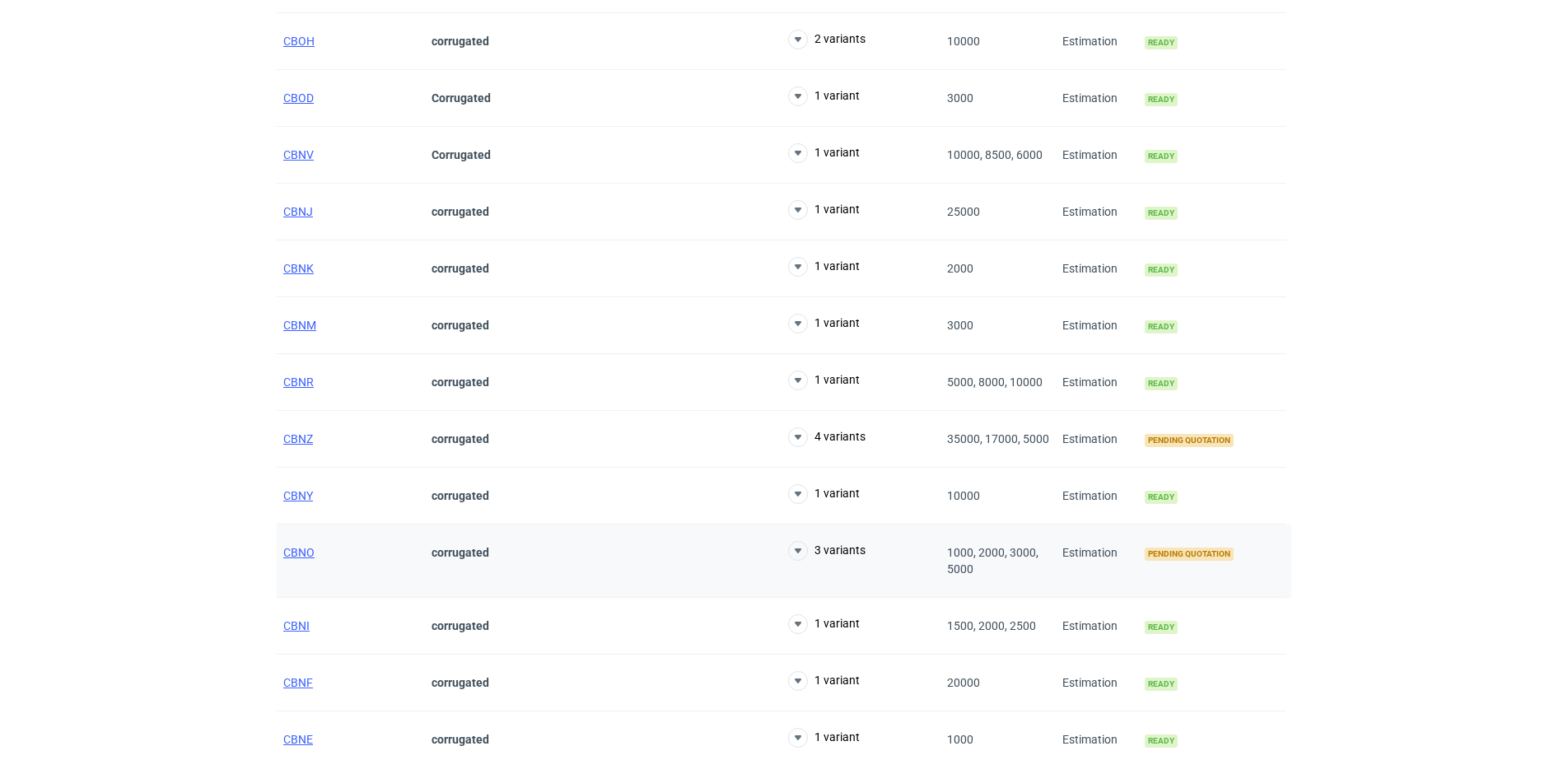
scroll to position [514, 0]
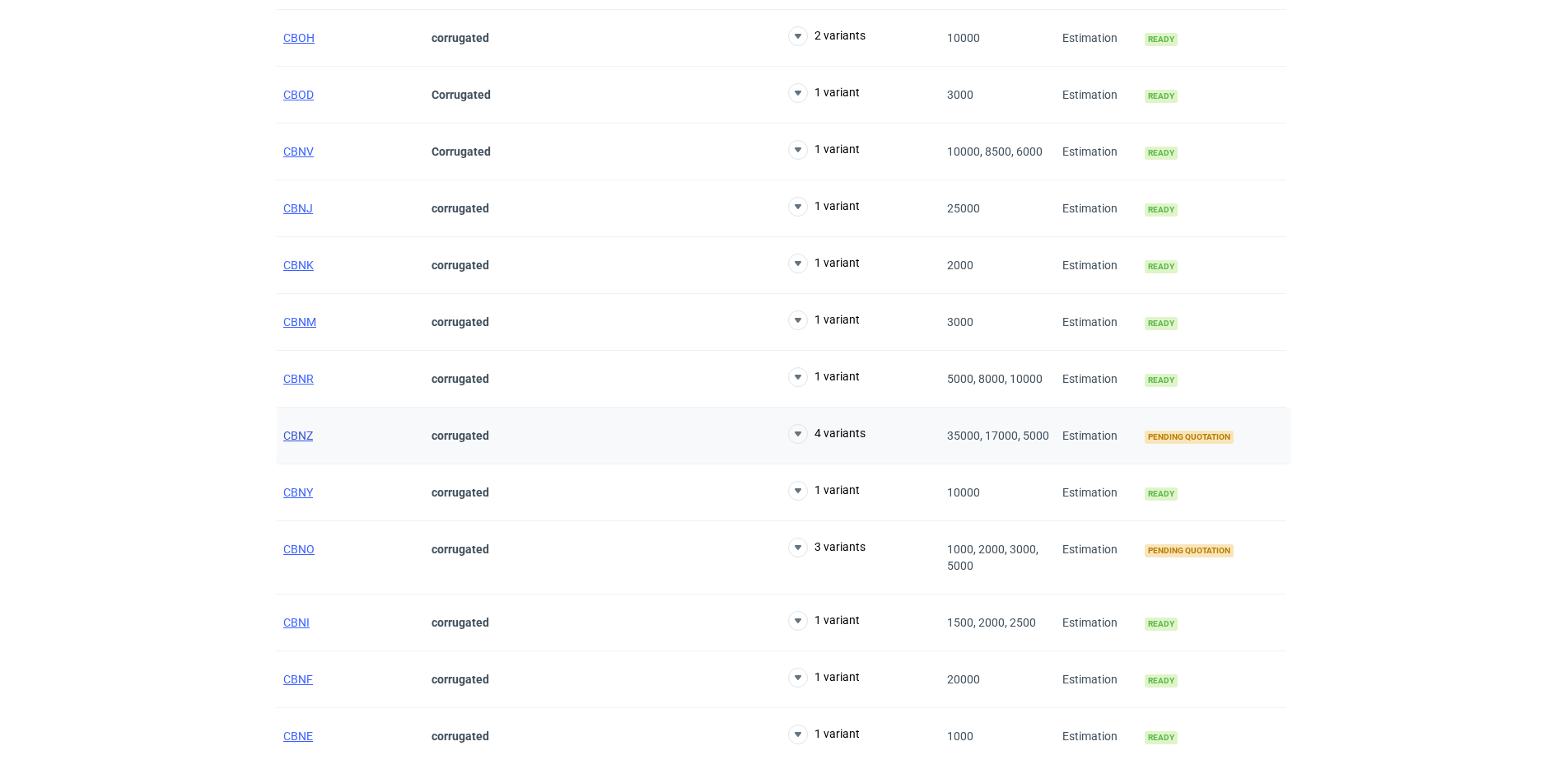
click at [303, 429] on span "CBNZ" at bounding box center [298, 435] width 30 height 13
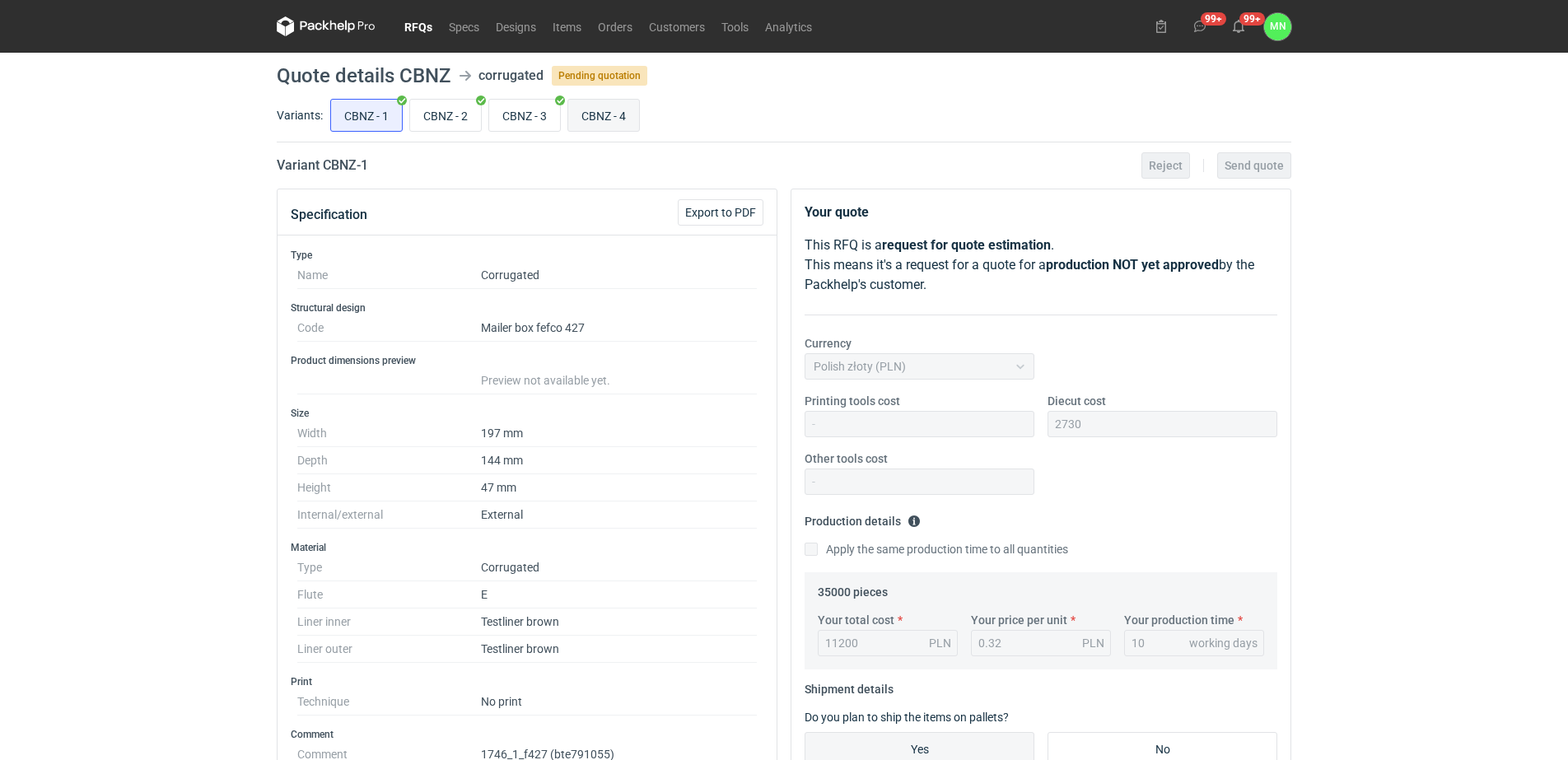
click at [605, 124] on input "CBNZ - 4" at bounding box center [603, 115] width 70 height 31
radio input "true"
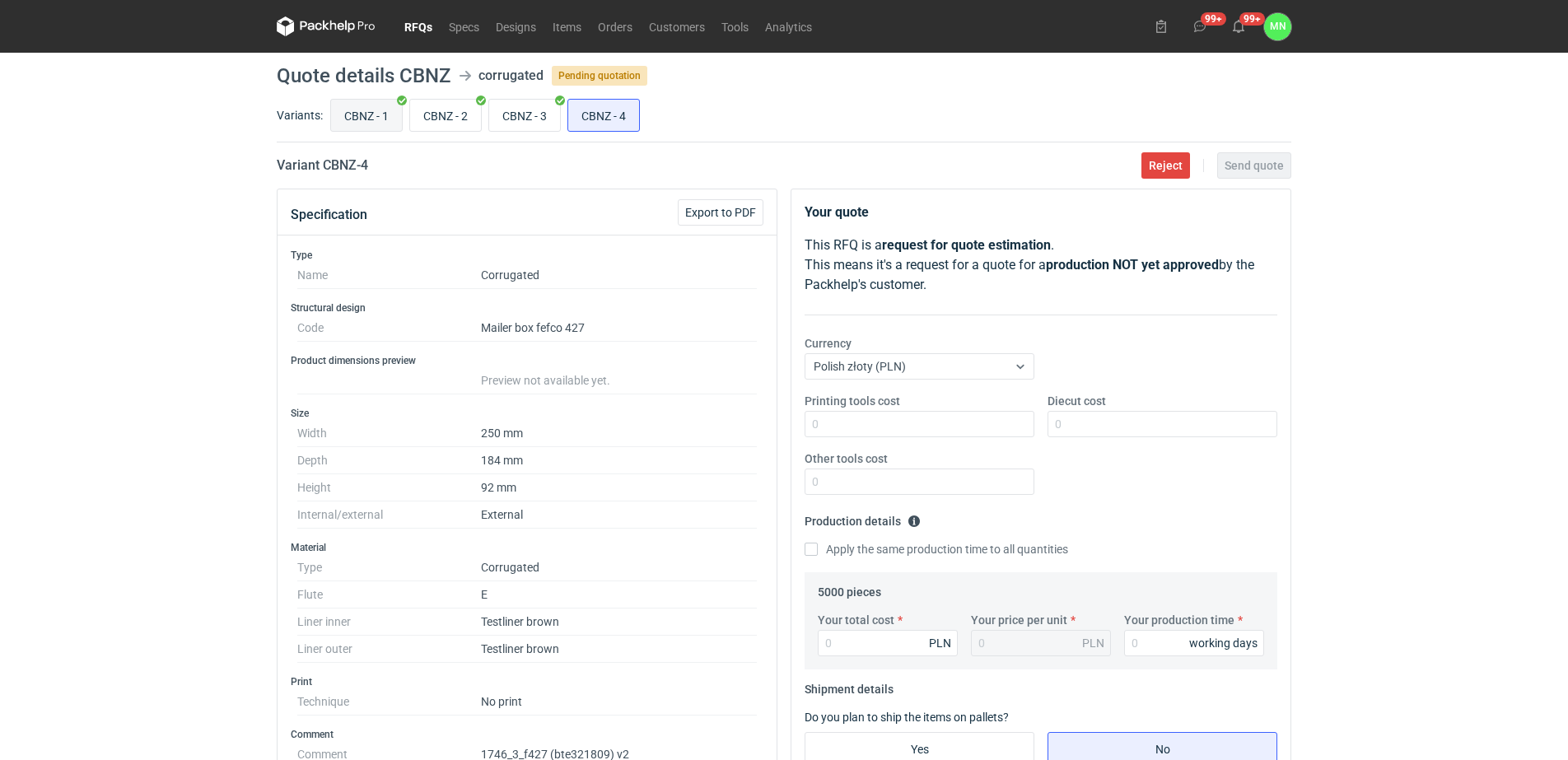
click at [381, 117] on input "CBNZ - 1" at bounding box center [366, 115] width 70 height 31
radio input "true"
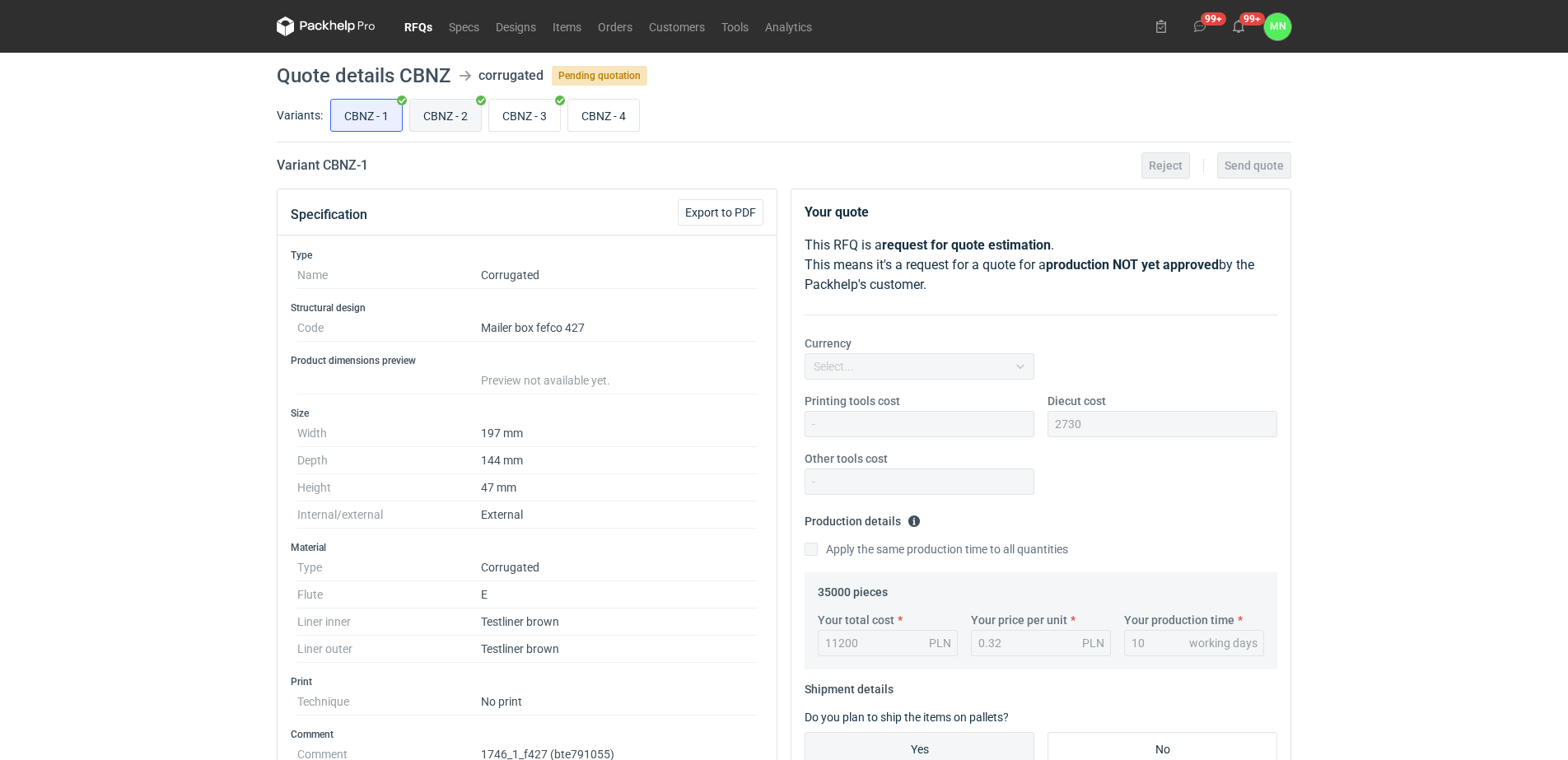
click at [434, 115] on input "CBNZ - 2" at bounding box center [445, 115] width 70 height 31
radio input "true"
click at [506, 112] on input "CBNZ - 3" at bounding box center [524, 115] width 70 height 31
radio input "true"
click at [606, 111] on input "CBNZ - 4" at bounding box center [603, 115] width 70 height 31
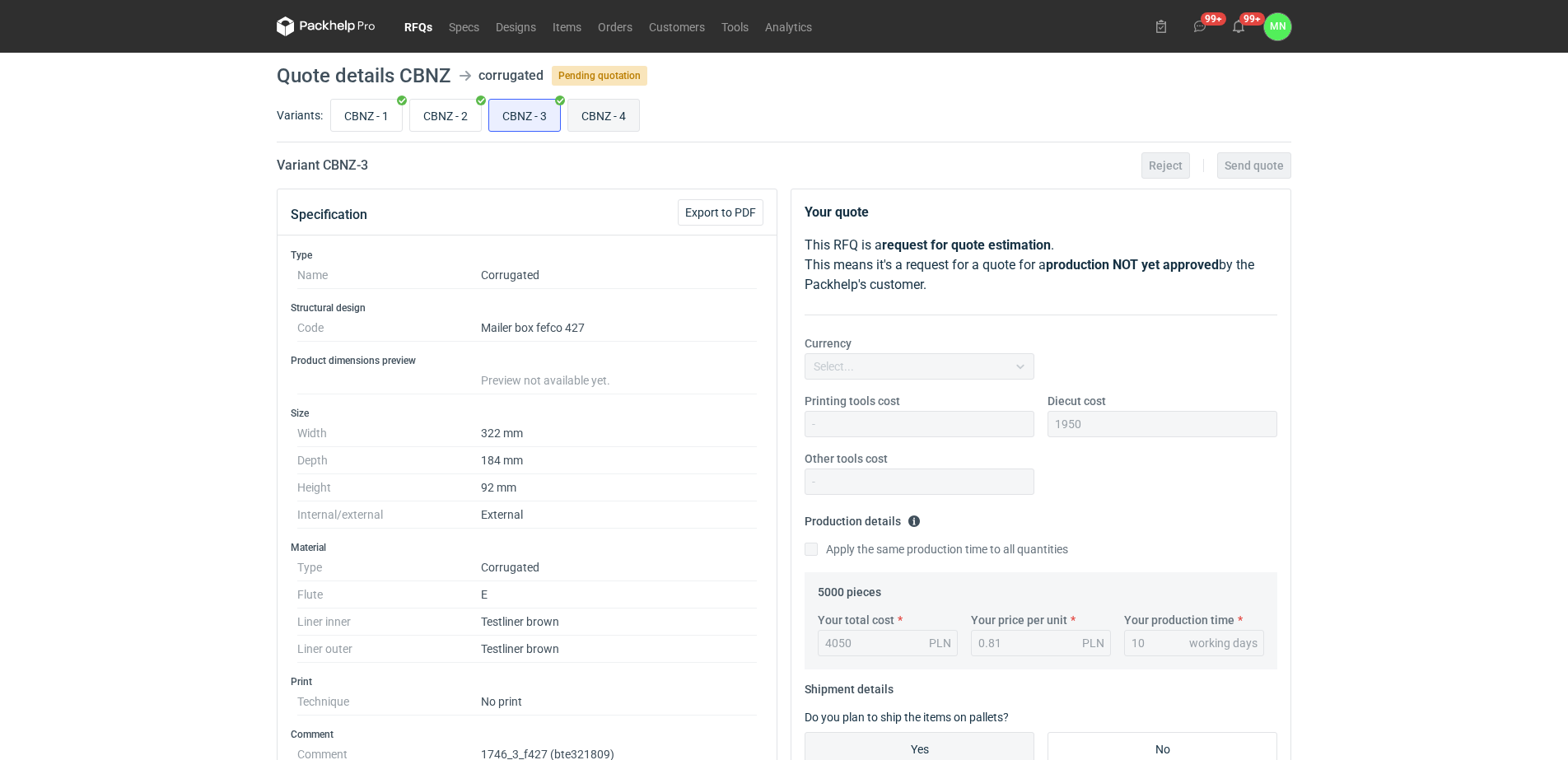
radio input "true"
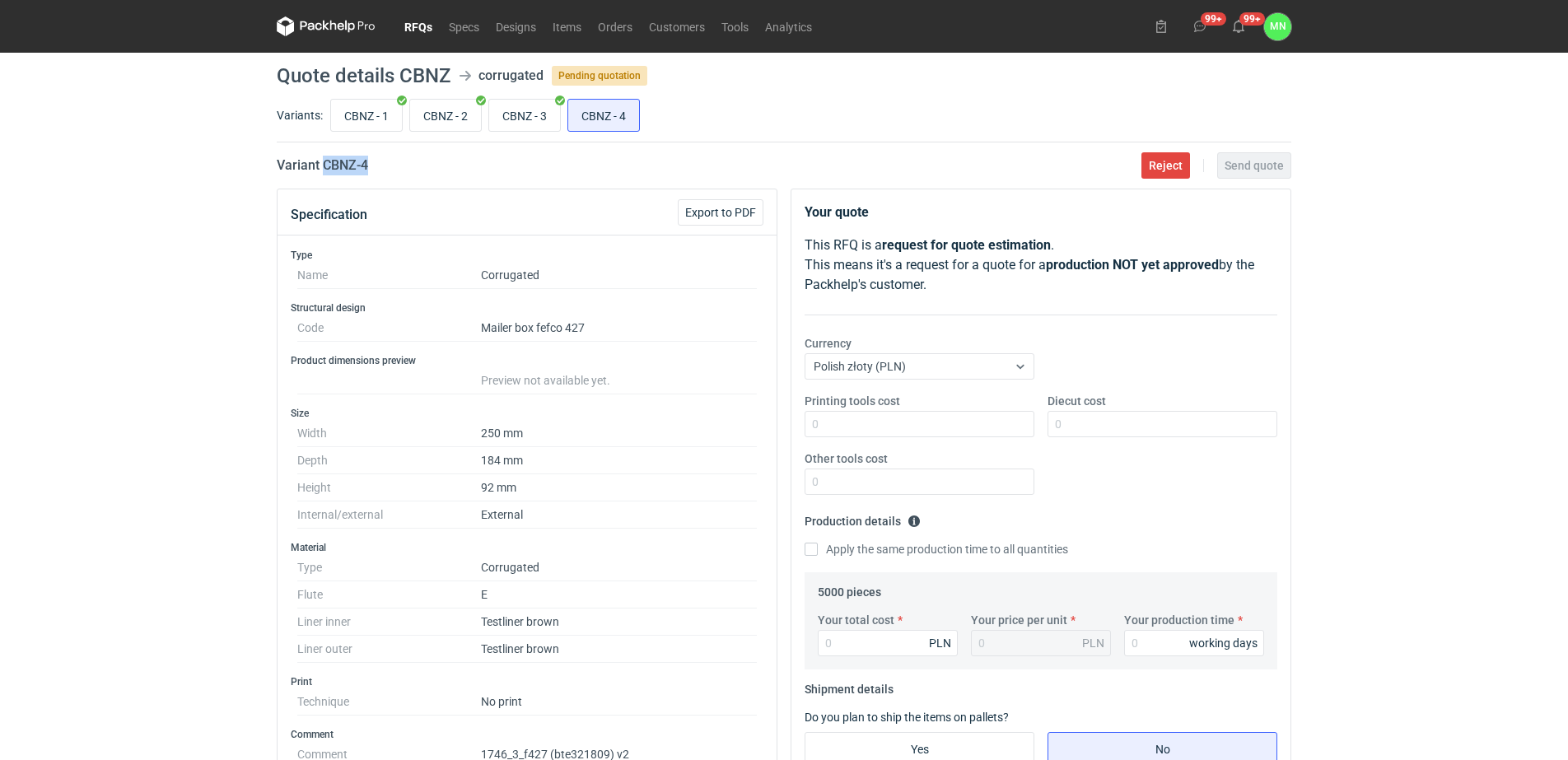
drag, startPoint x: 392, startPoint y: 167, endPoint x: 323, endPoint y: 160, distance: 69.4
click at [323, 160] on div "Variant CBNZ - 4 Reject Send quote" at bounding box center [784, 165] width 1015 height 20
copy h2 "CBNZ - 4"
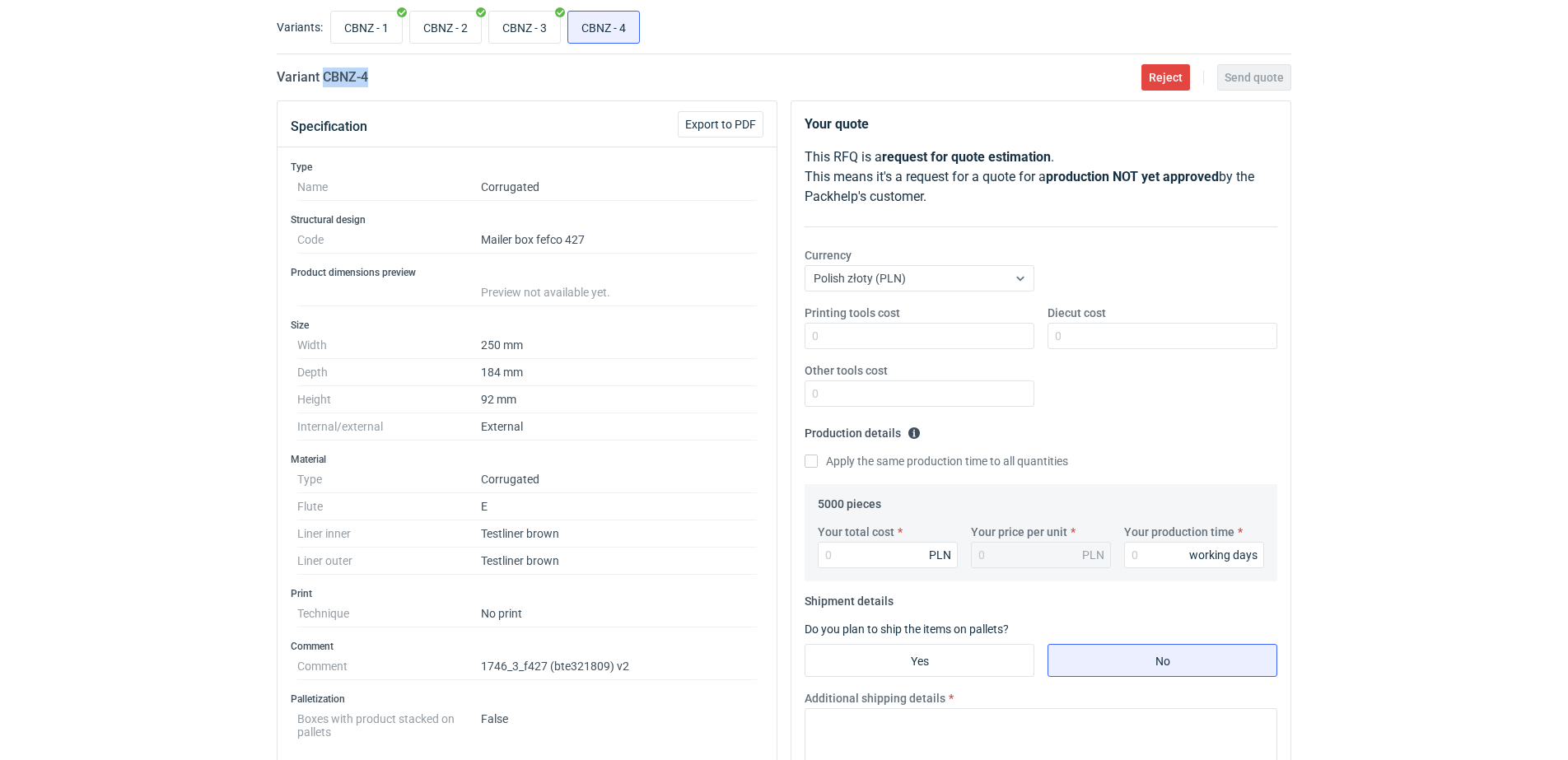
scroll to position [103, 0]
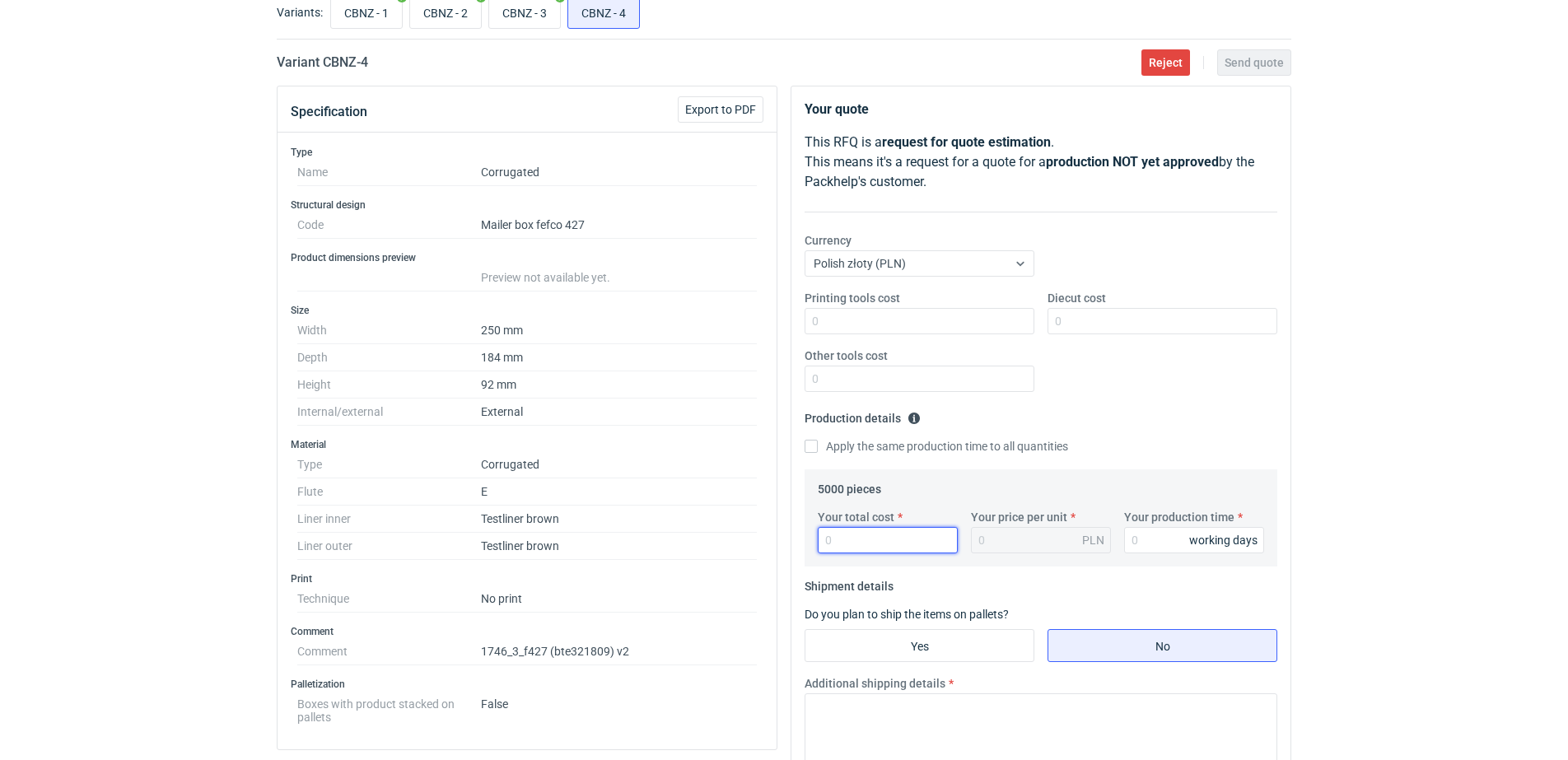
click at [848, 545] on input "Your total cost" at bounding box center [888, 539] width 140 height 26
type input "4750"
type input "0.95"
type input "4750"
click at [1092, 308] on input "Diecut cost" at bounding box center [1162, 321] width 229 height 26
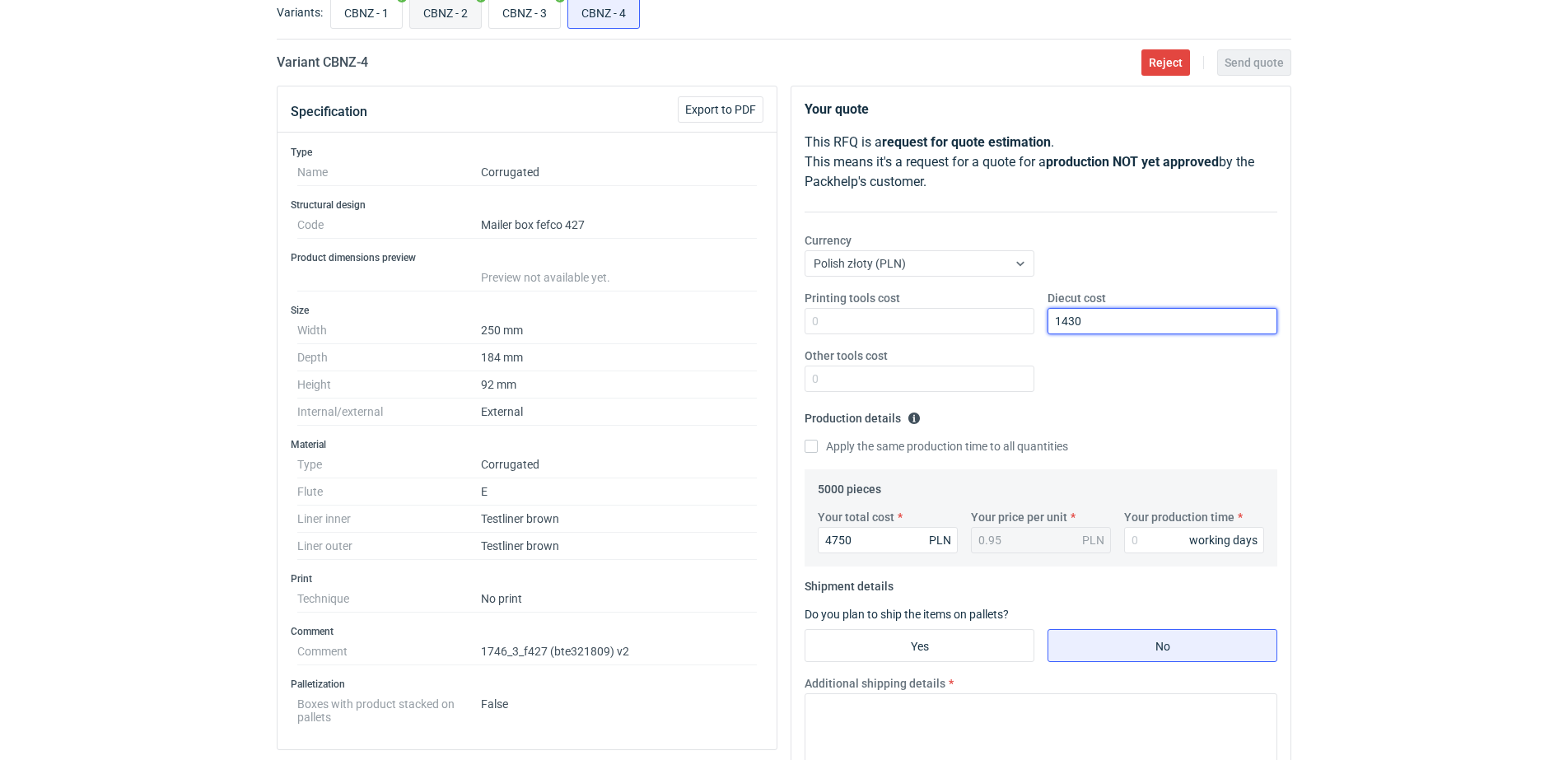
type input "1430"
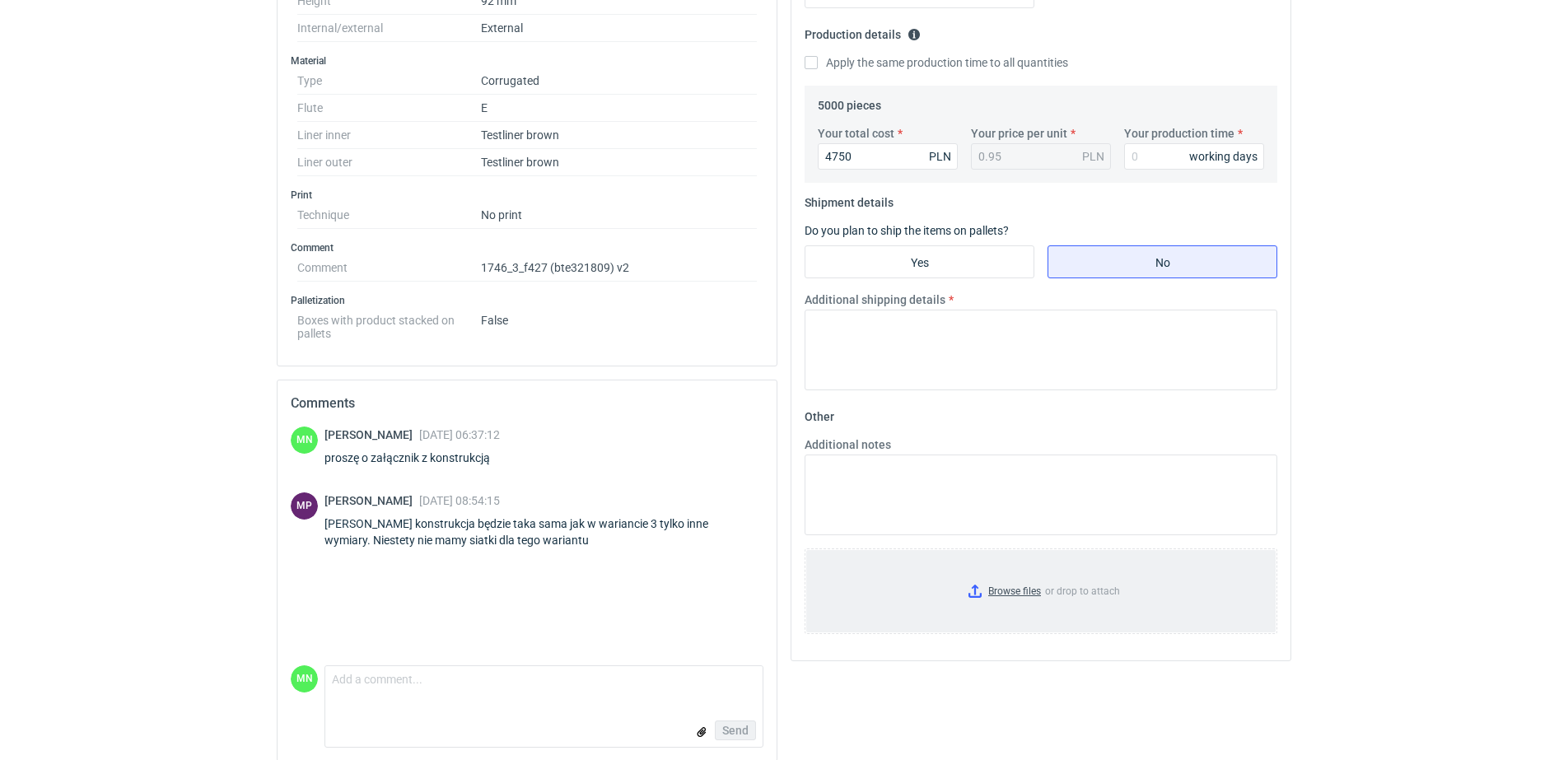
scroll to position [501, 0]
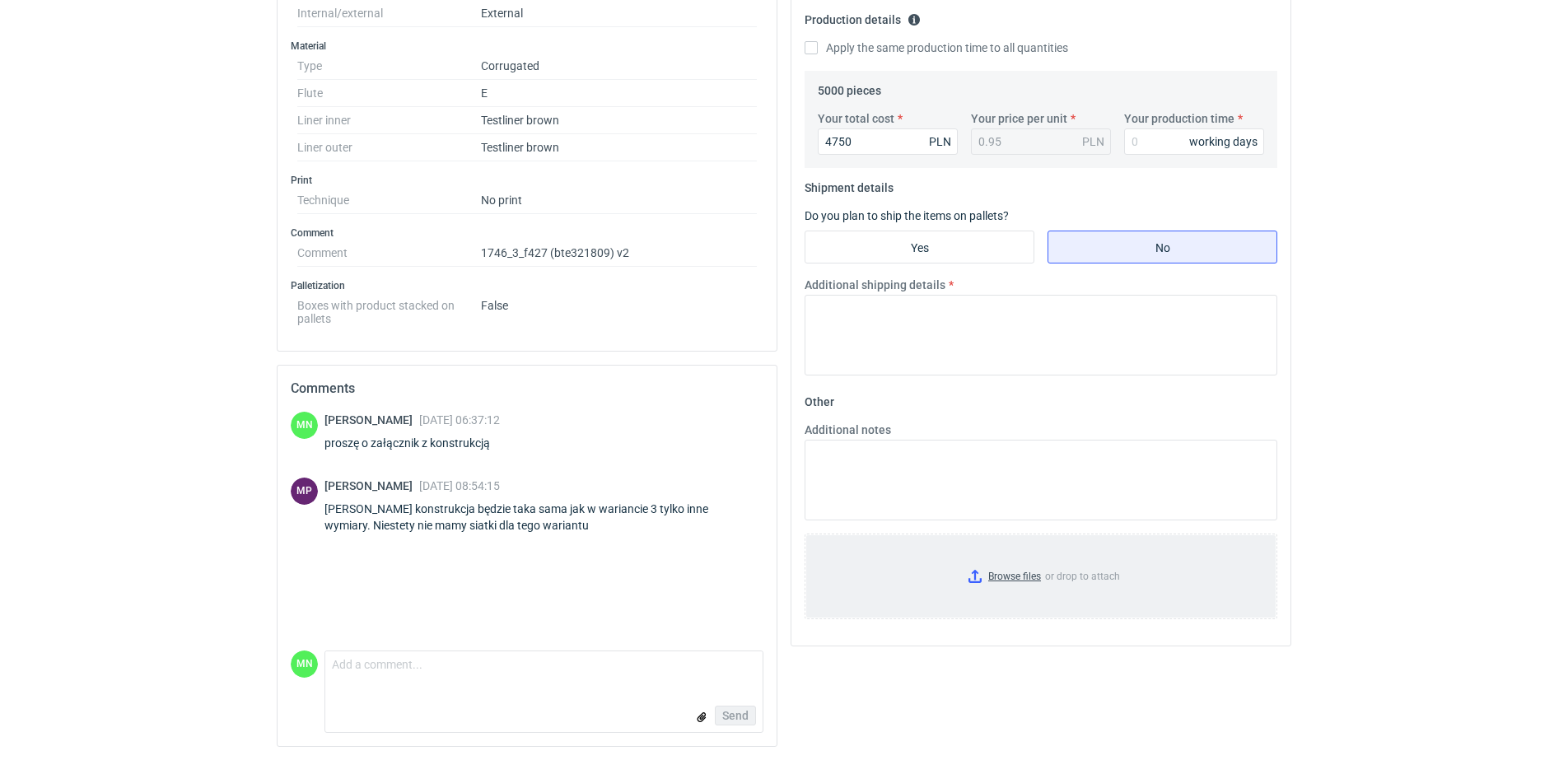
click at [1005, 570] on input "Browse files or drop to attach" at bounding box center [1041, 575] width 469 height 82
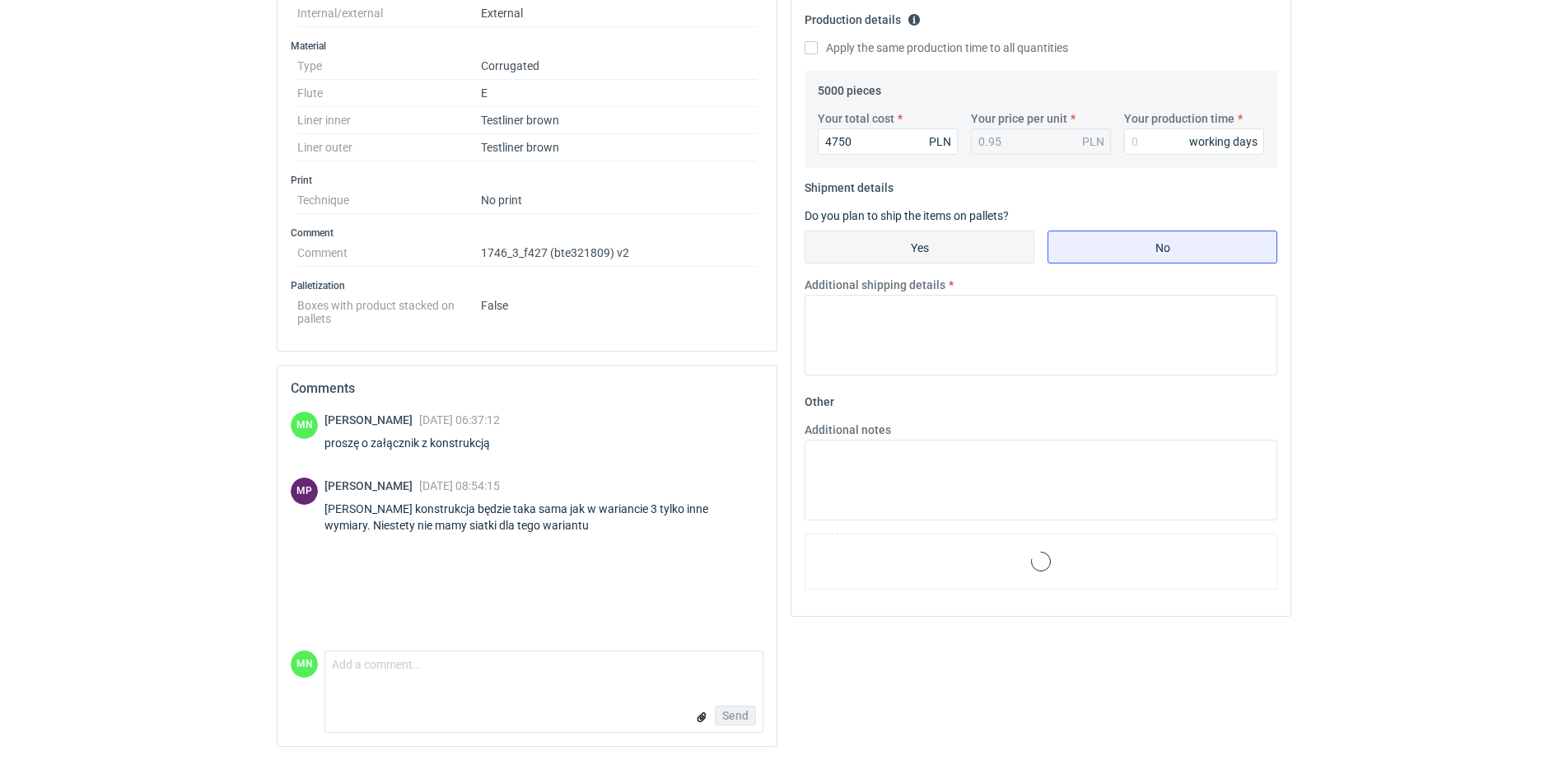
click at [956, 246] on input "Yes" at bounding box center [919, 247] width 228 height 31
radio input "true"
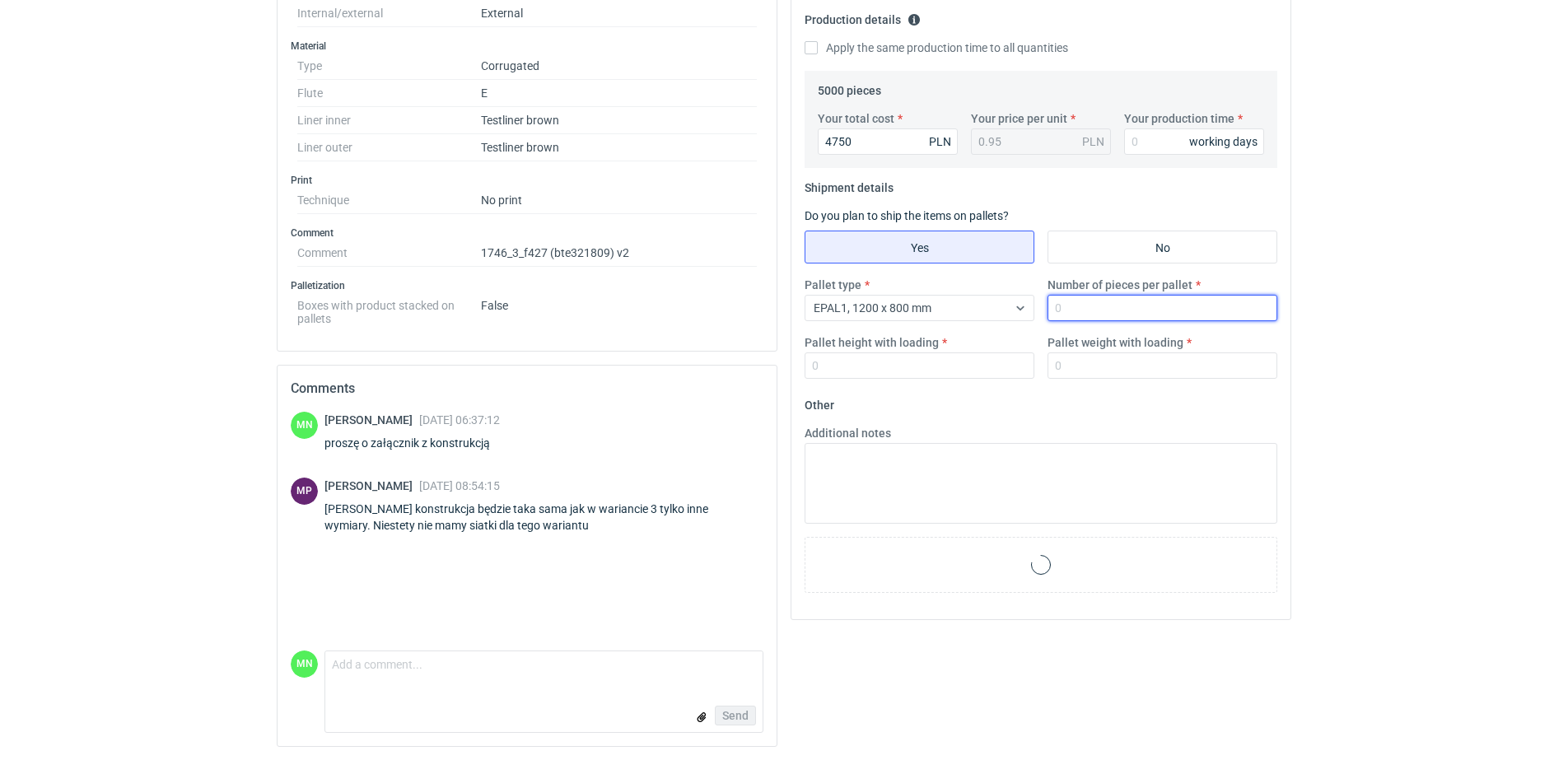
click at [1139, 305] on input "Number of pieces per pallet" at bounding box center [1162, 307] width 229 height 26
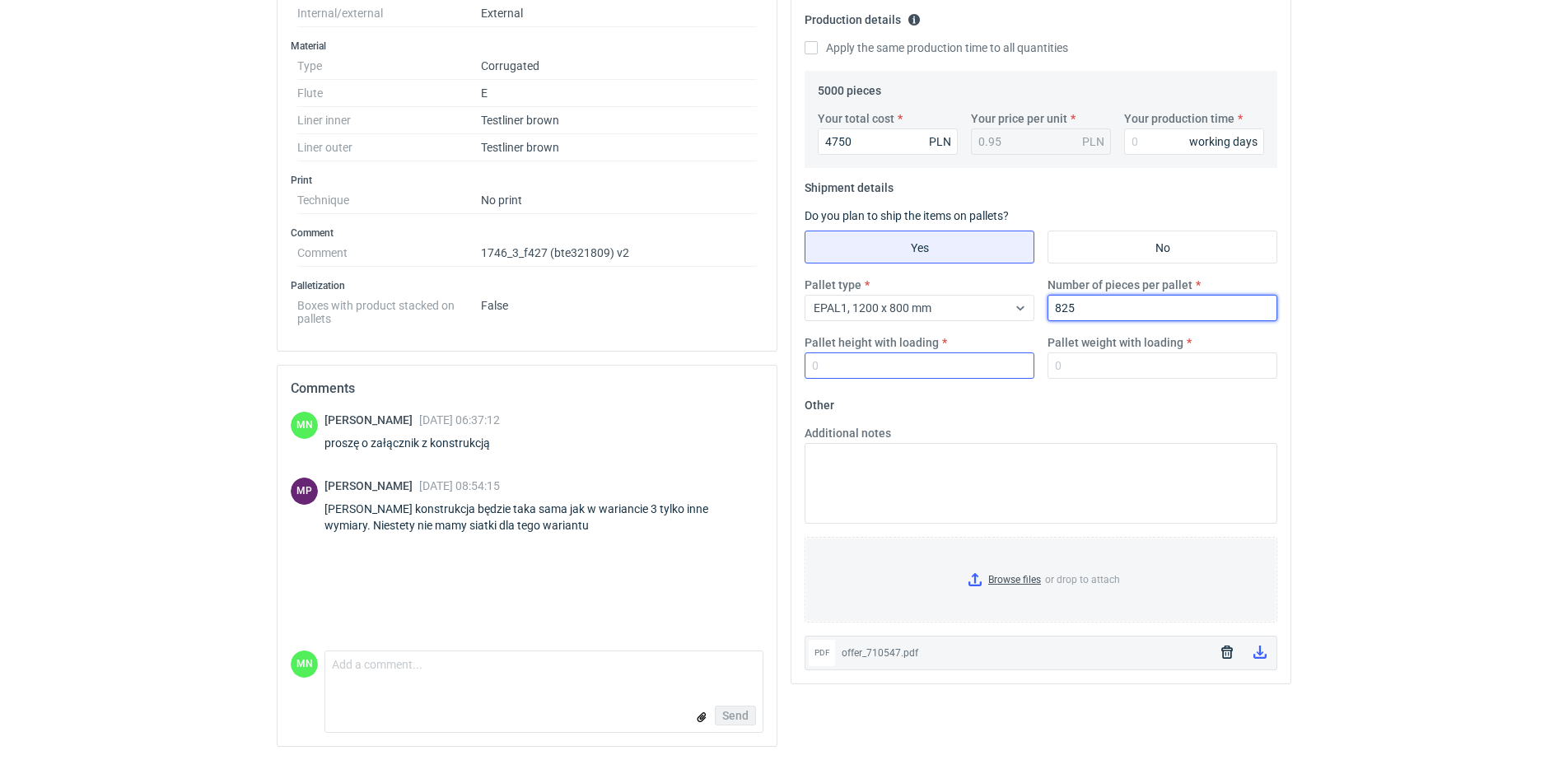
type input "825"
click at [883, 361] on input "Pallet height with loading" at bounding box center [919, 365] width 229 height 26
type input "1800"
drag, startPoint x: 92, startPoint y: 507, endPoint x: 347, endPoint y: 512, distance: 255.0
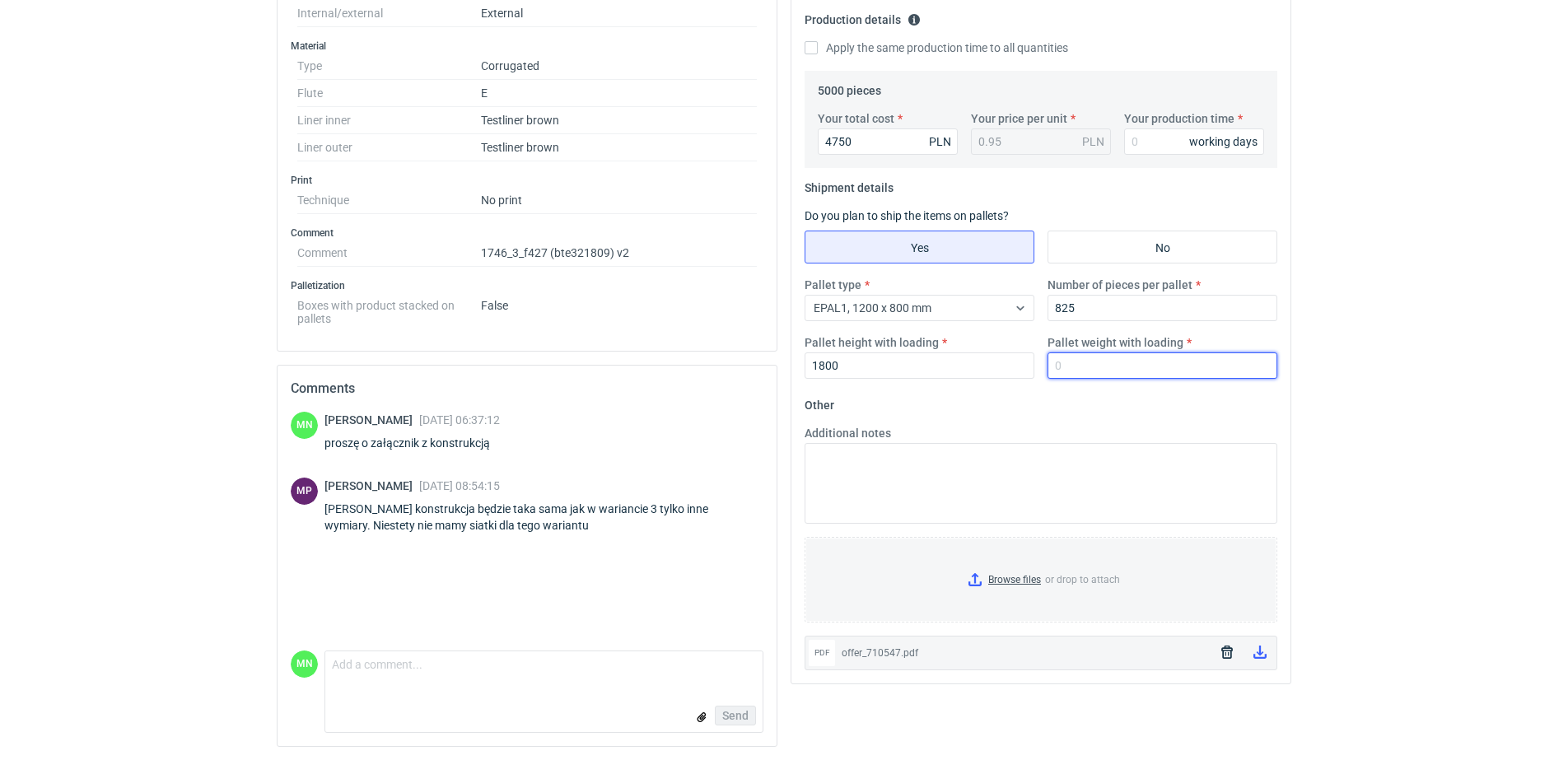
click at [1102, 372] on input "Pallet weight with loading" at bounding box center [1162, 365] width 229 height 26
type input "190"
click at [1153, 134] on input "Your production time" at bounding box center [1193, 141] width 140 height 26
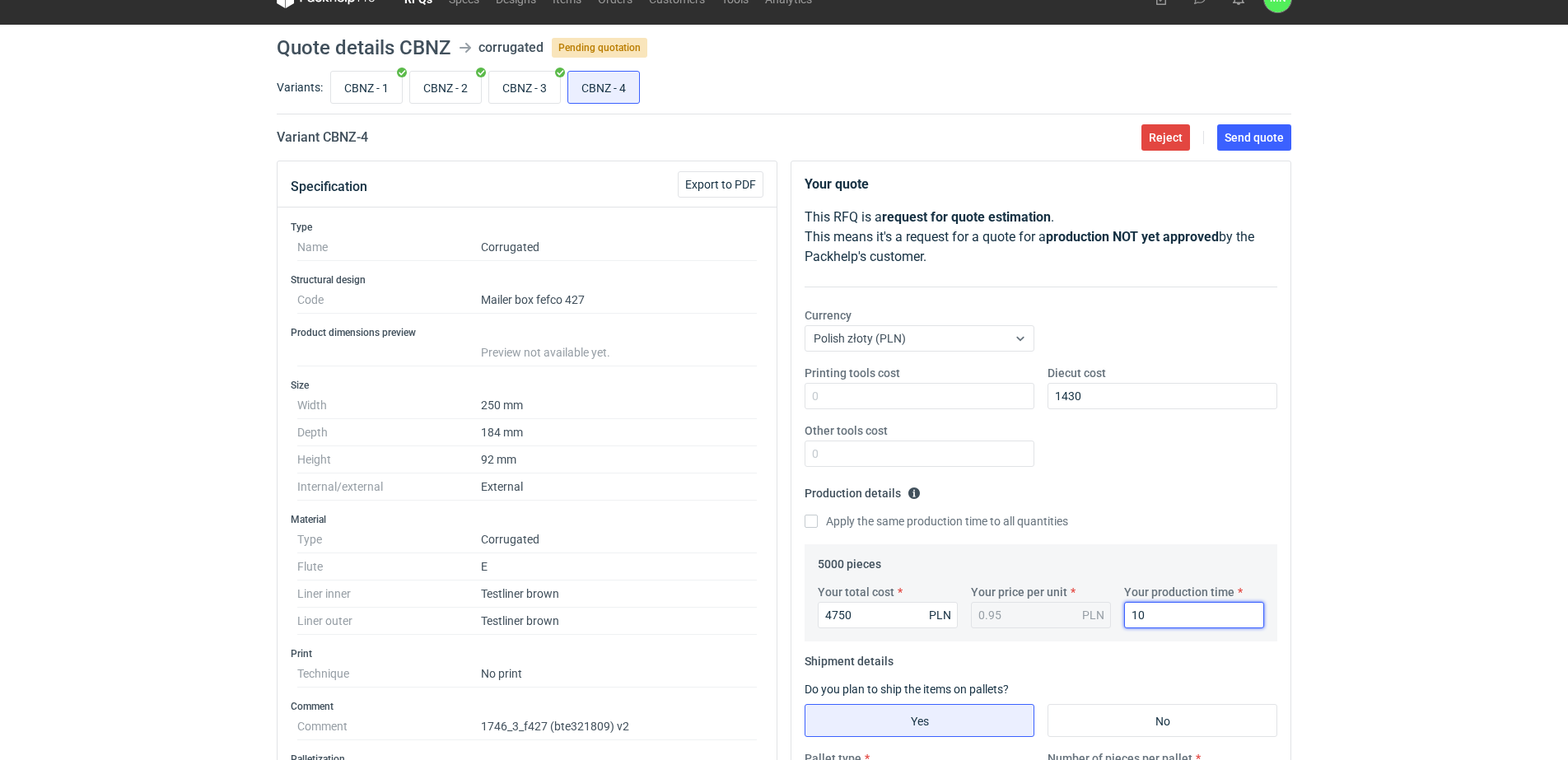
scroll to position [0, 0]
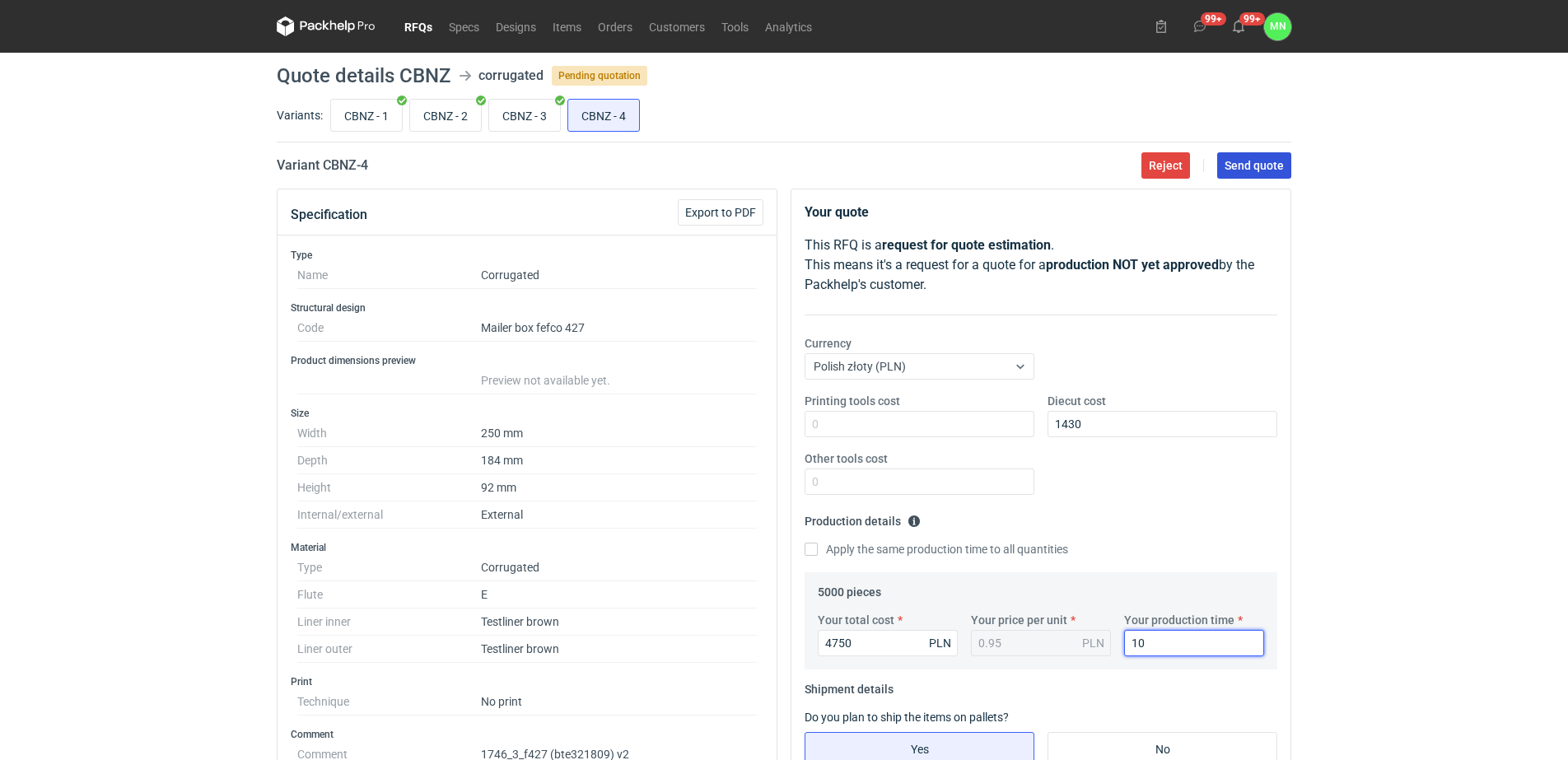
type input "10"
drag, startPoint x: 1283, startPoint y: 158, endPoint x: 1185, endPoint y: 212, distance: 111.9
click at [1279, 161] on span "Send quote" at bounding box center [1255, 166] width 60 height 12
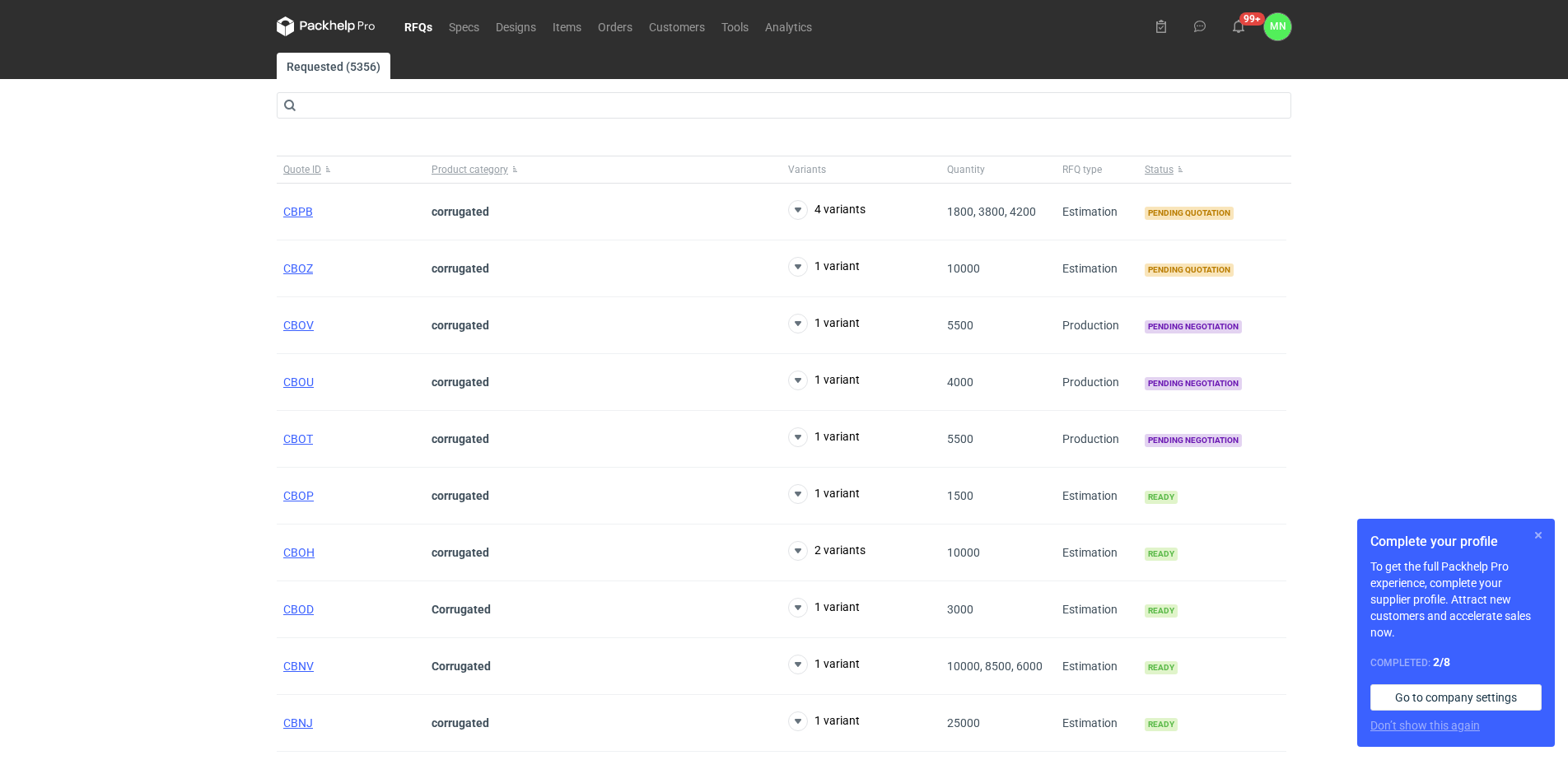
click at [1542, 528] on button "button" at bounding box center [1538, 535] width 20 height 20
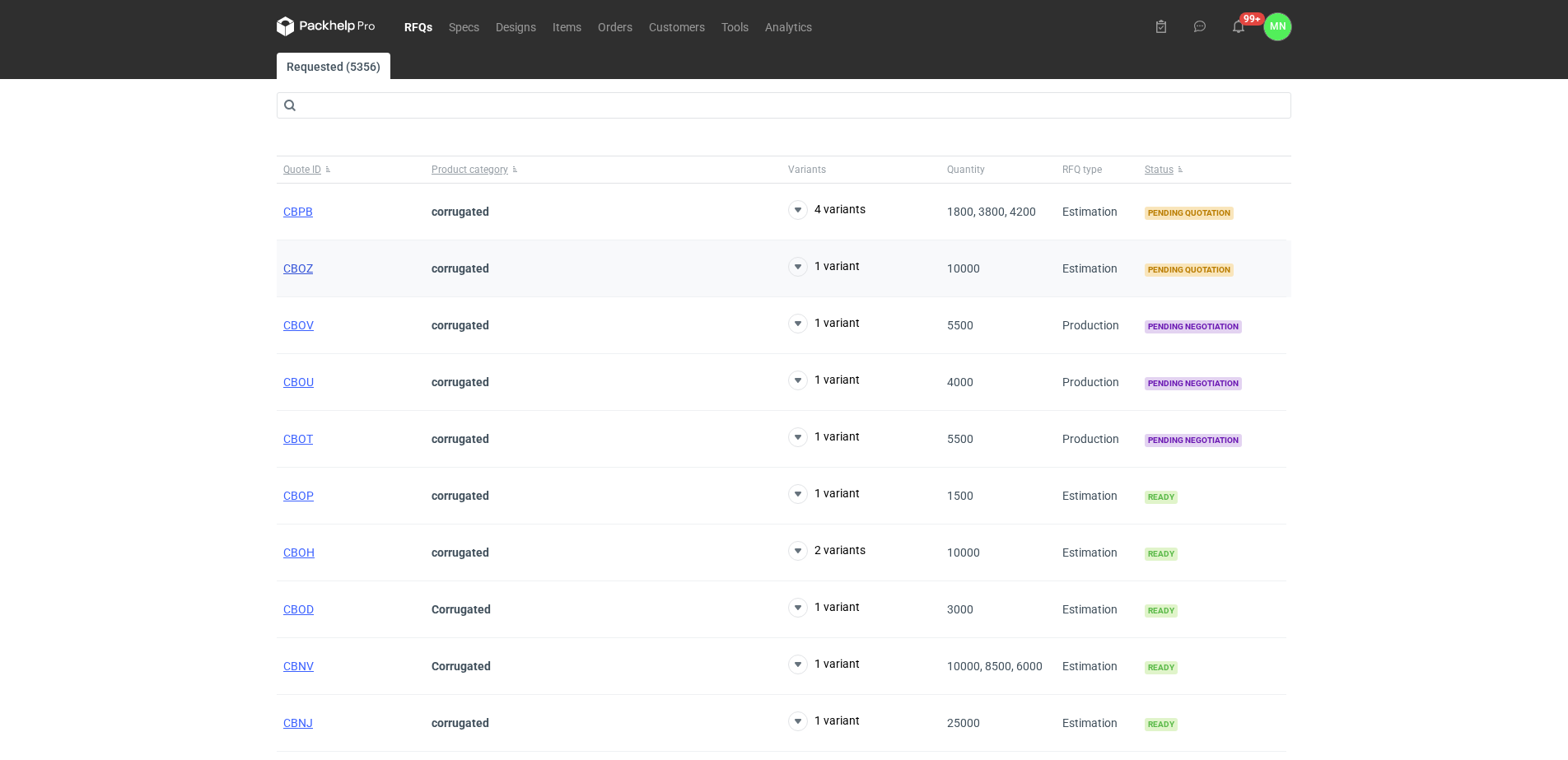
click at [306, 267] on span "CBOZ" at bounding box center [298, 269] width 30 height 13
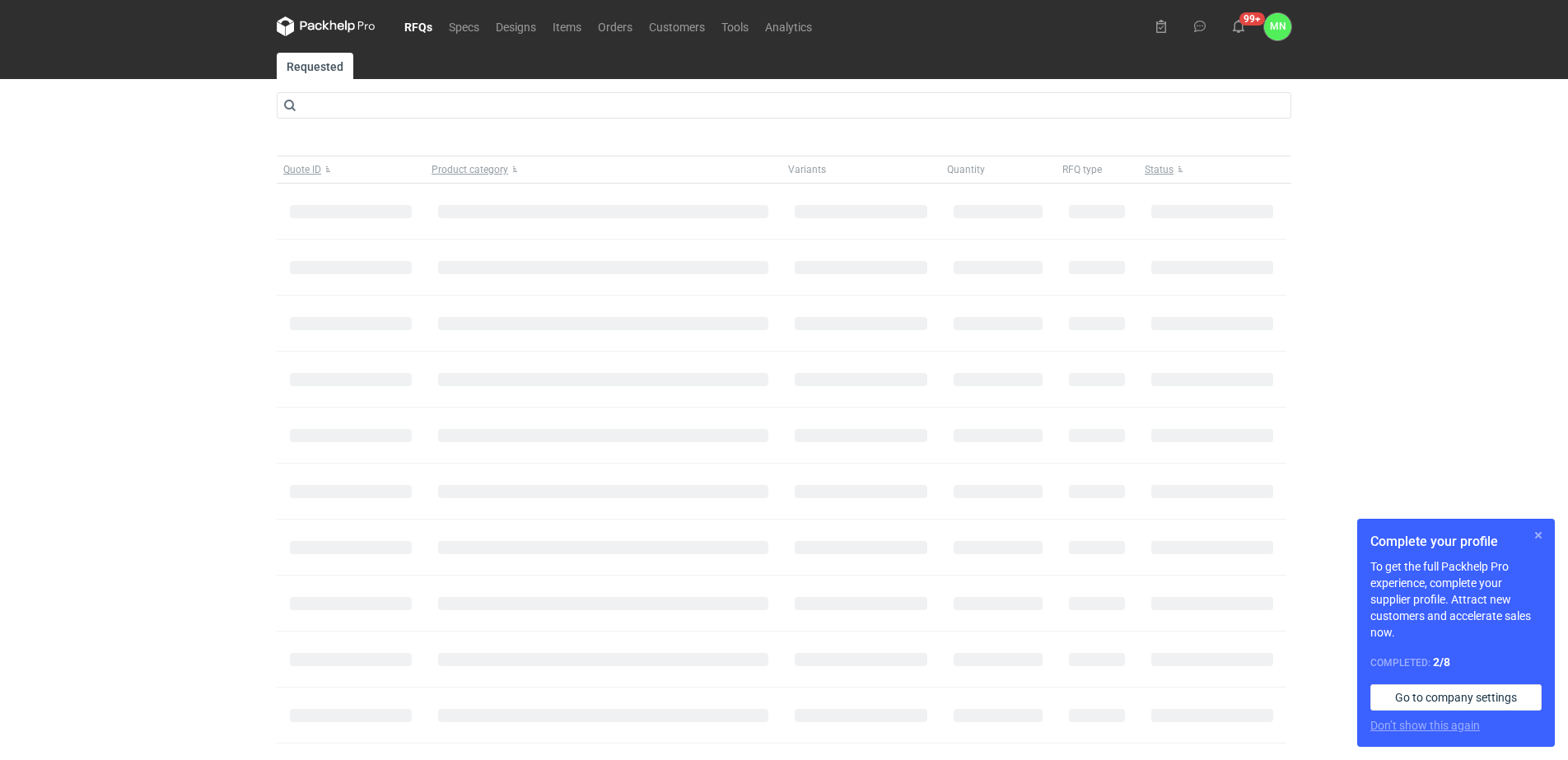
click at [1536, 534] on button "button" at bounding box center [1538, 535] width 20 height 20
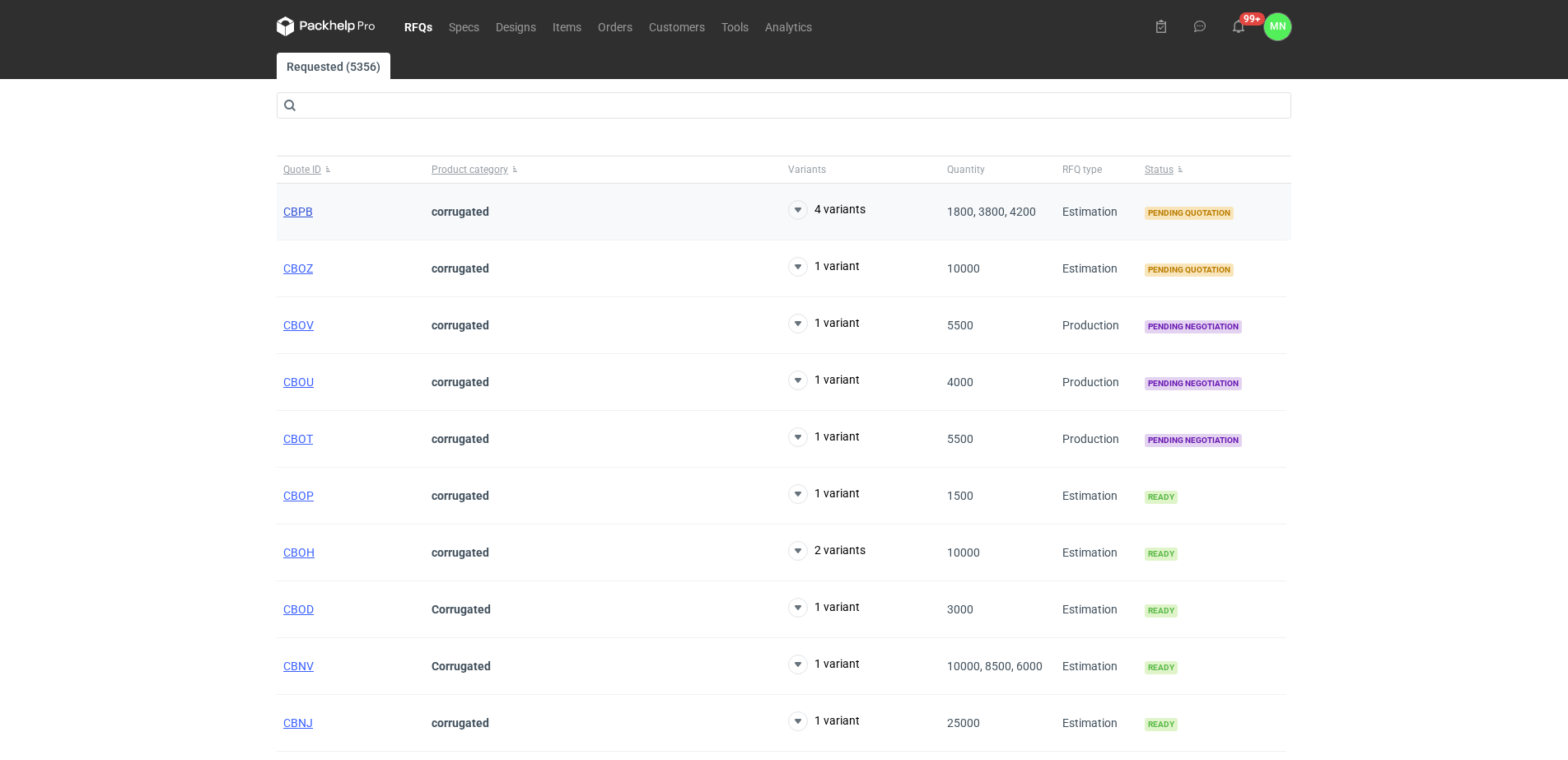
click at [287, 212] on span "CBPB" at bounding box center [298, 212] width 30 height 13
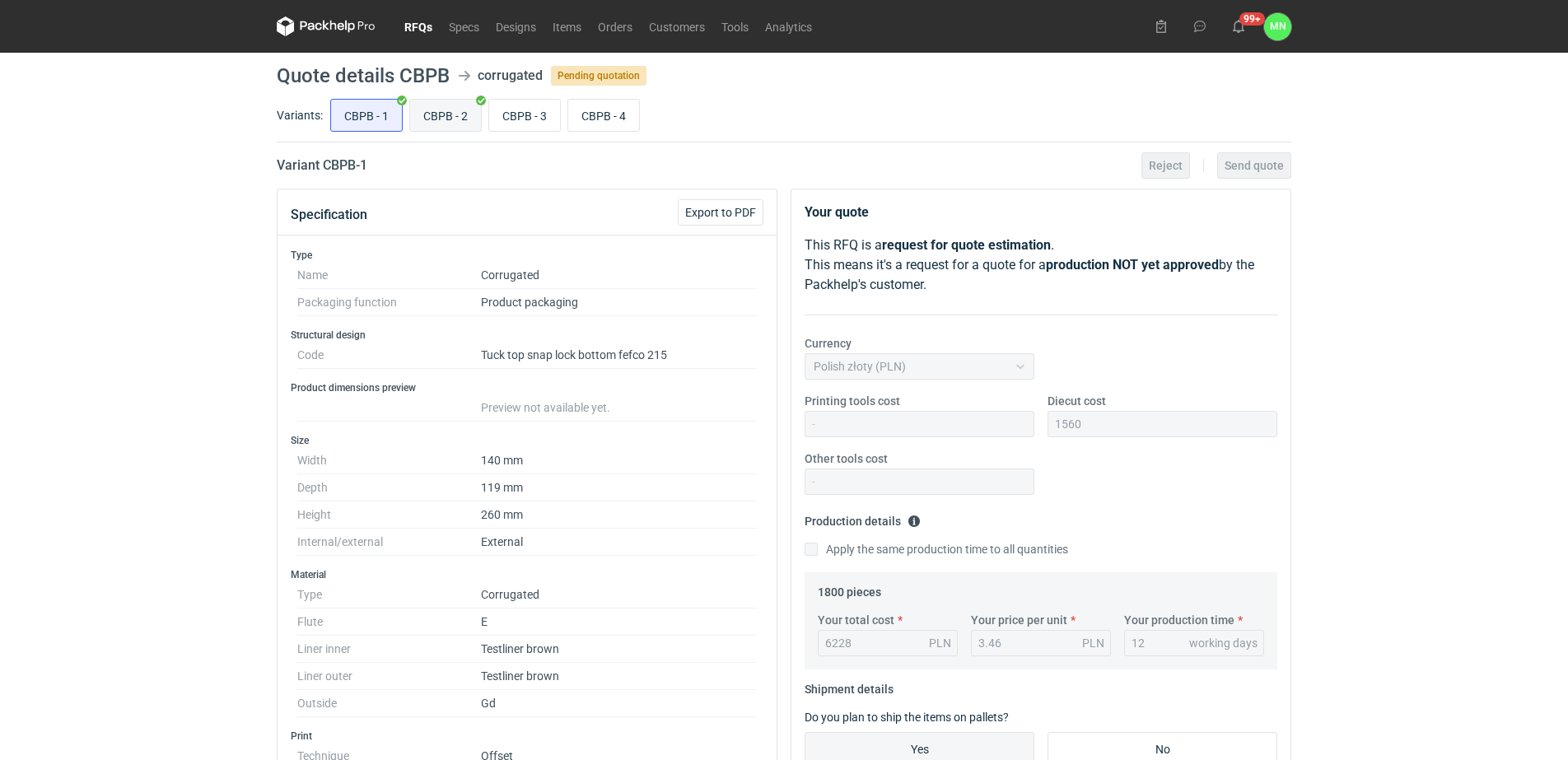
click at [441, 118] on input "CBPB - 2" at bounding box center [445, 115] width 70 height 31
radio input "true"
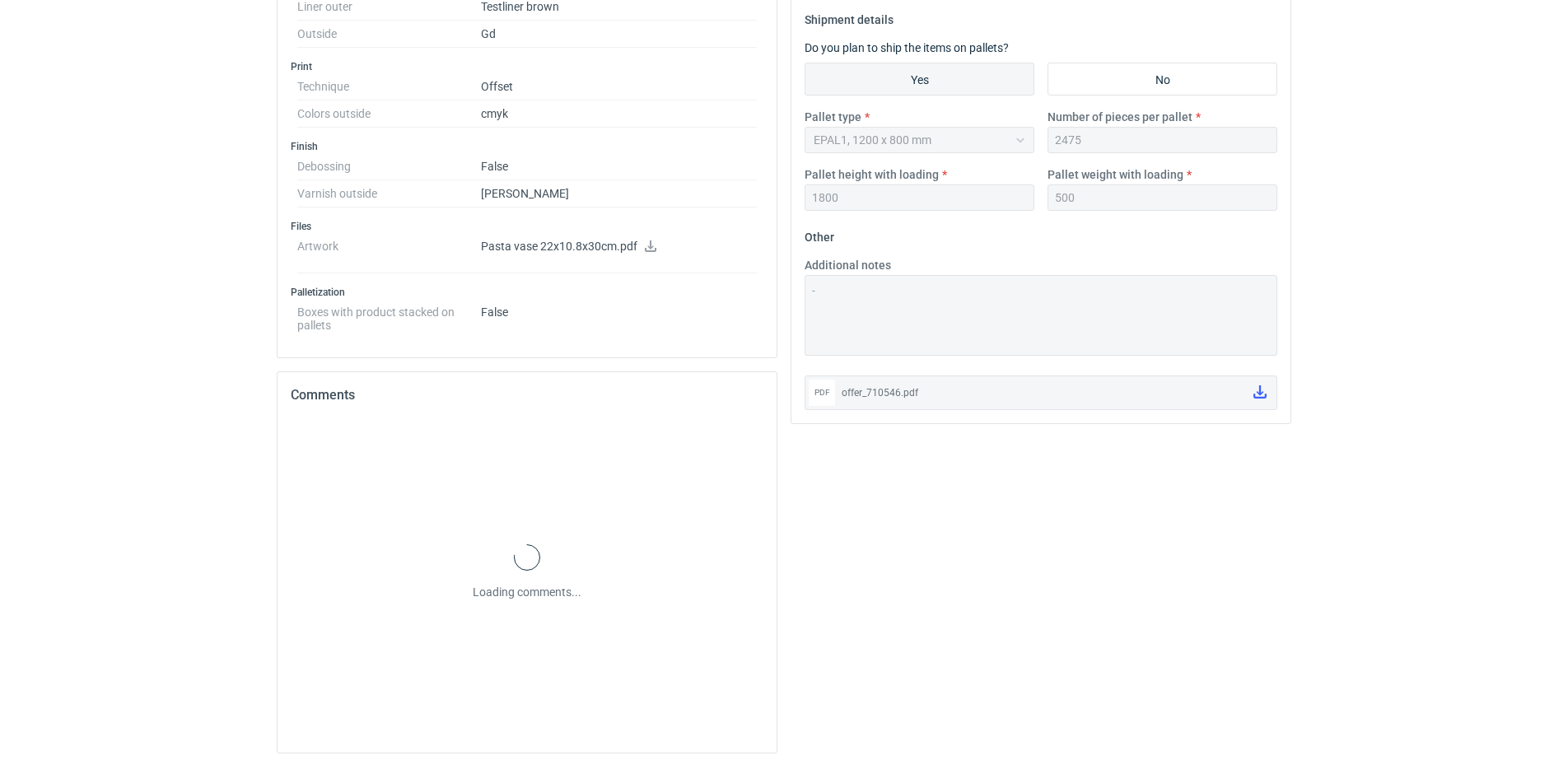
scroll to position [676, 0]
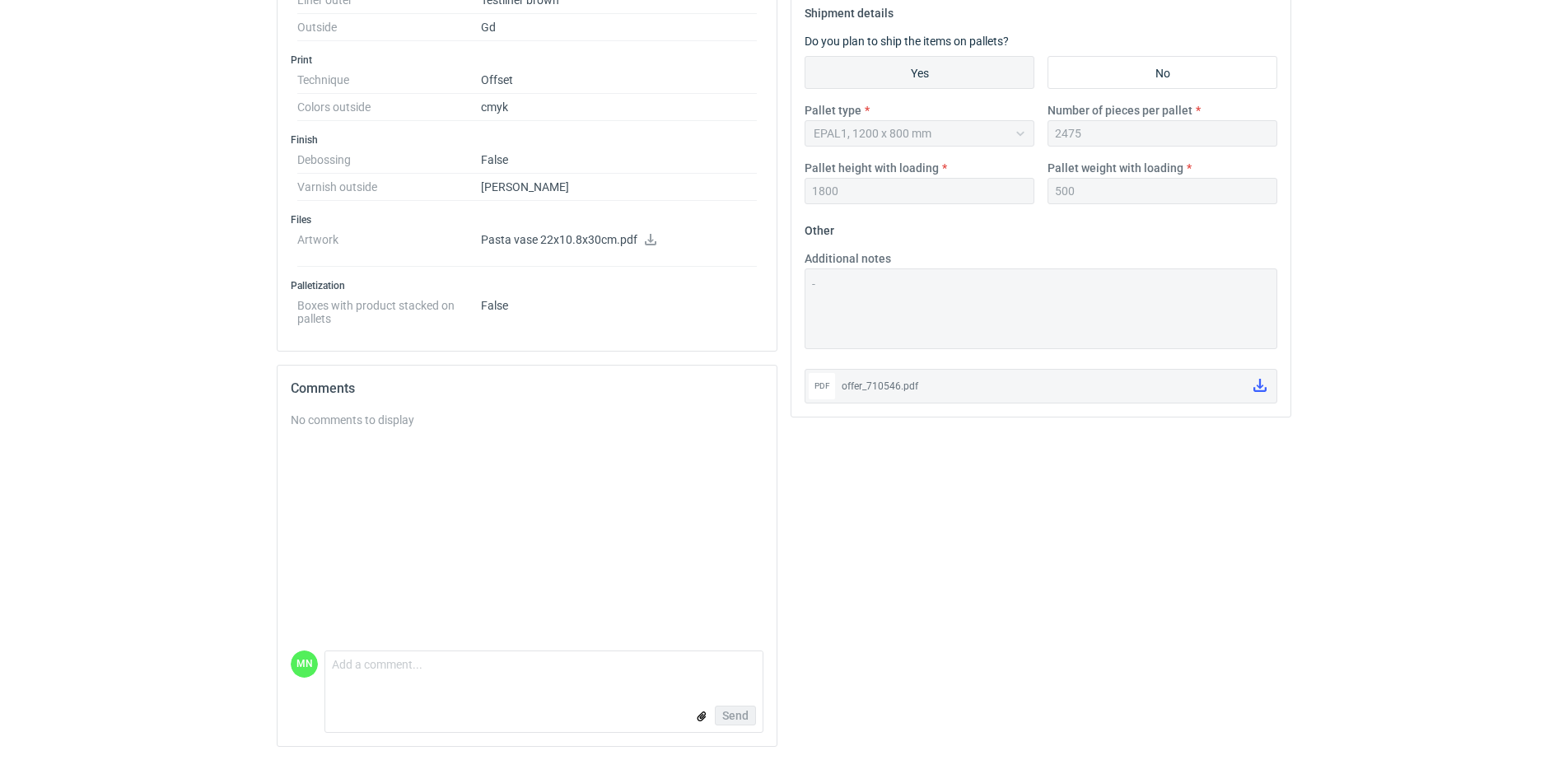
click at [337, 686] on form "Comment message Send" at bounding box center [544, 691] width 439 height 82
click at [336, 685] on textarea "Comment message" at bounding box center [545, 668] width 438 height 35
drag, startPoint x: 440, startPoint y: 661, endPoint x: 430, endPoint y: 662, distance: 10.0
click at [430, 662] on textarea "obrys palety 1210*1000" at bounding box center [545, 668] width 438 height 35
type textarea "obrys palety 1210*800"
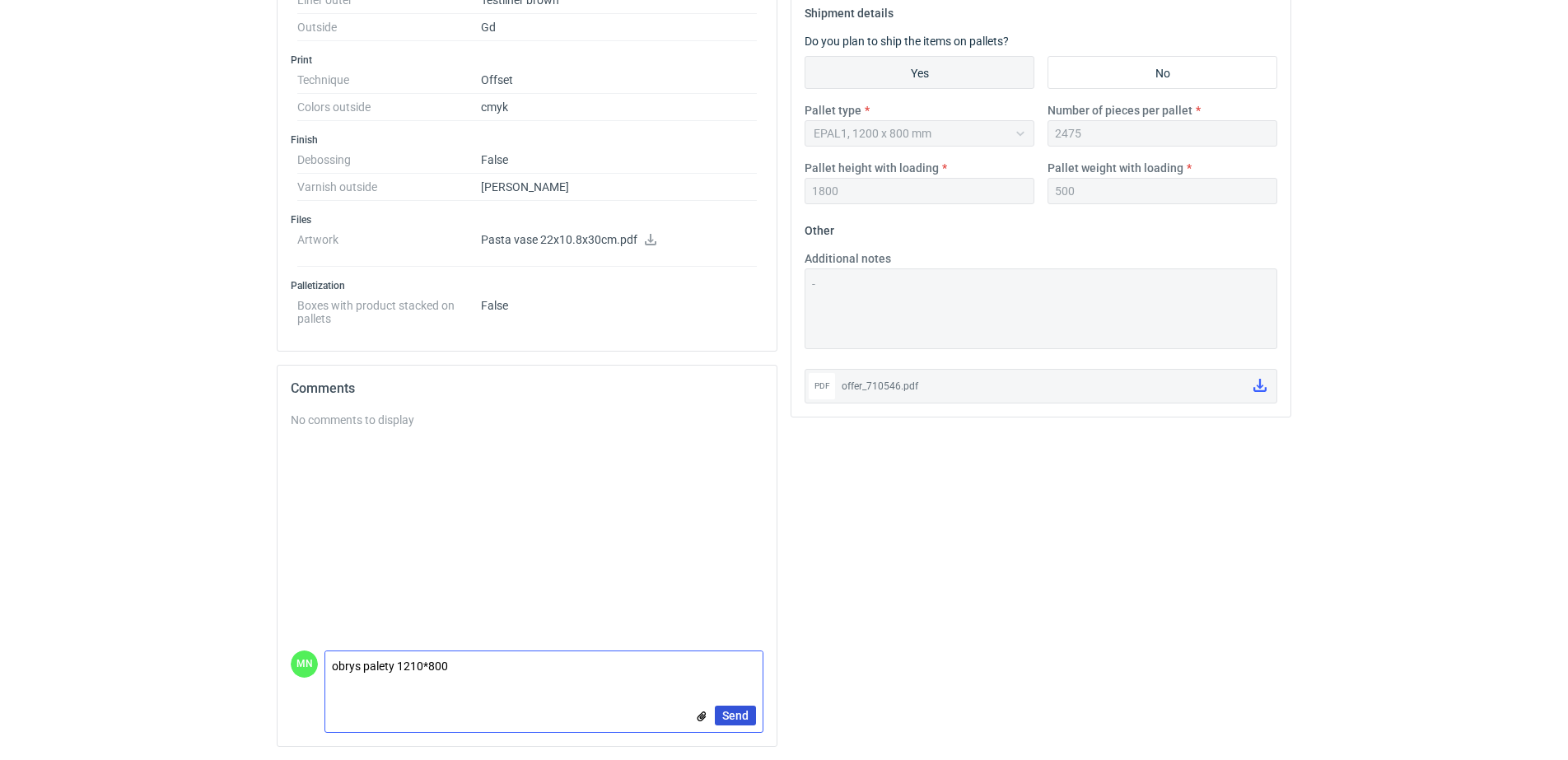
click at [736, 720] on span "Send" at bounding box center [734, 716] width 26 height 12
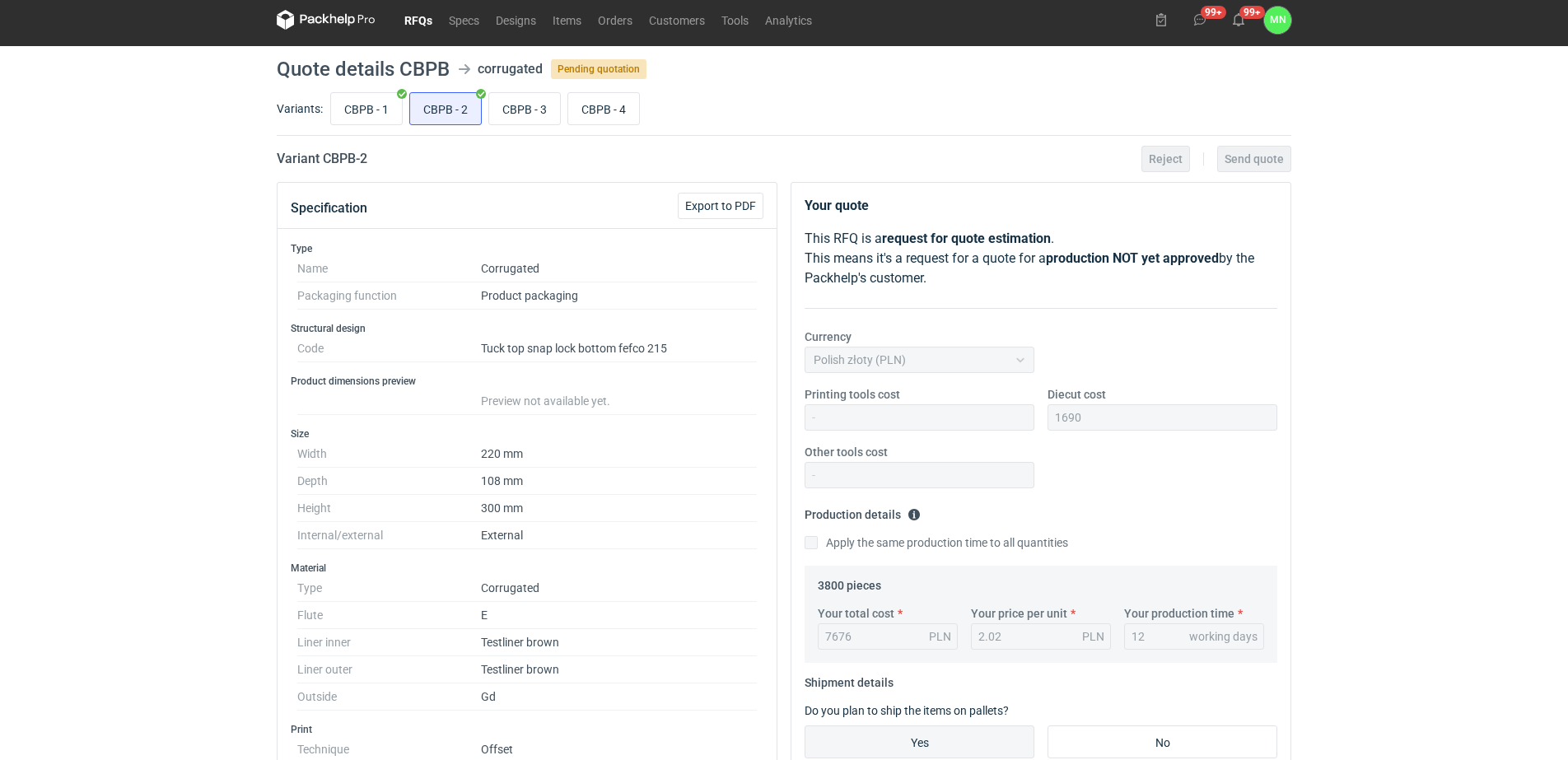
scroll to position [0, 0]
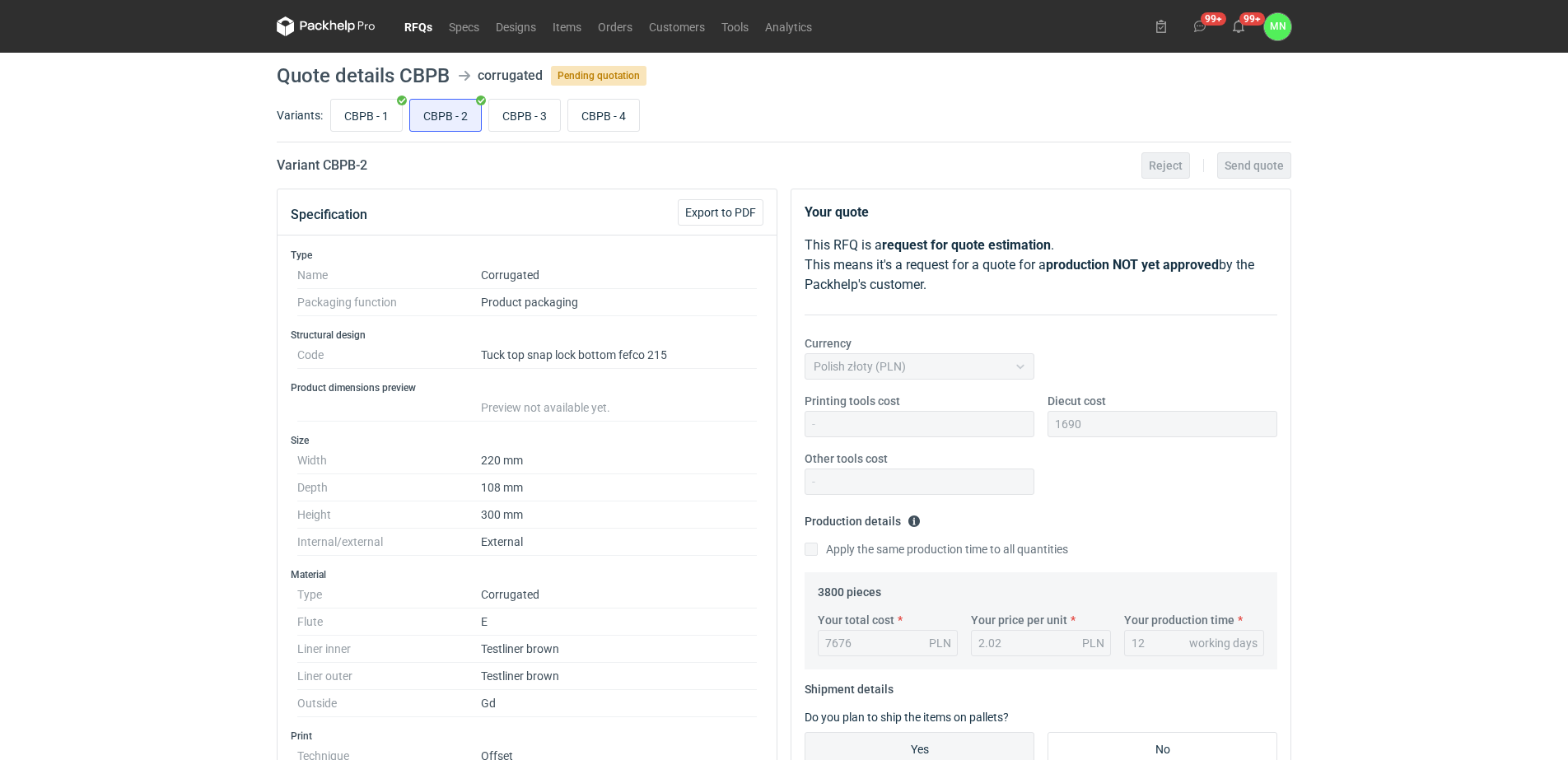
click at [412, 29] on link "RFQs" at bounding box center [418, 26] width 44 height 20
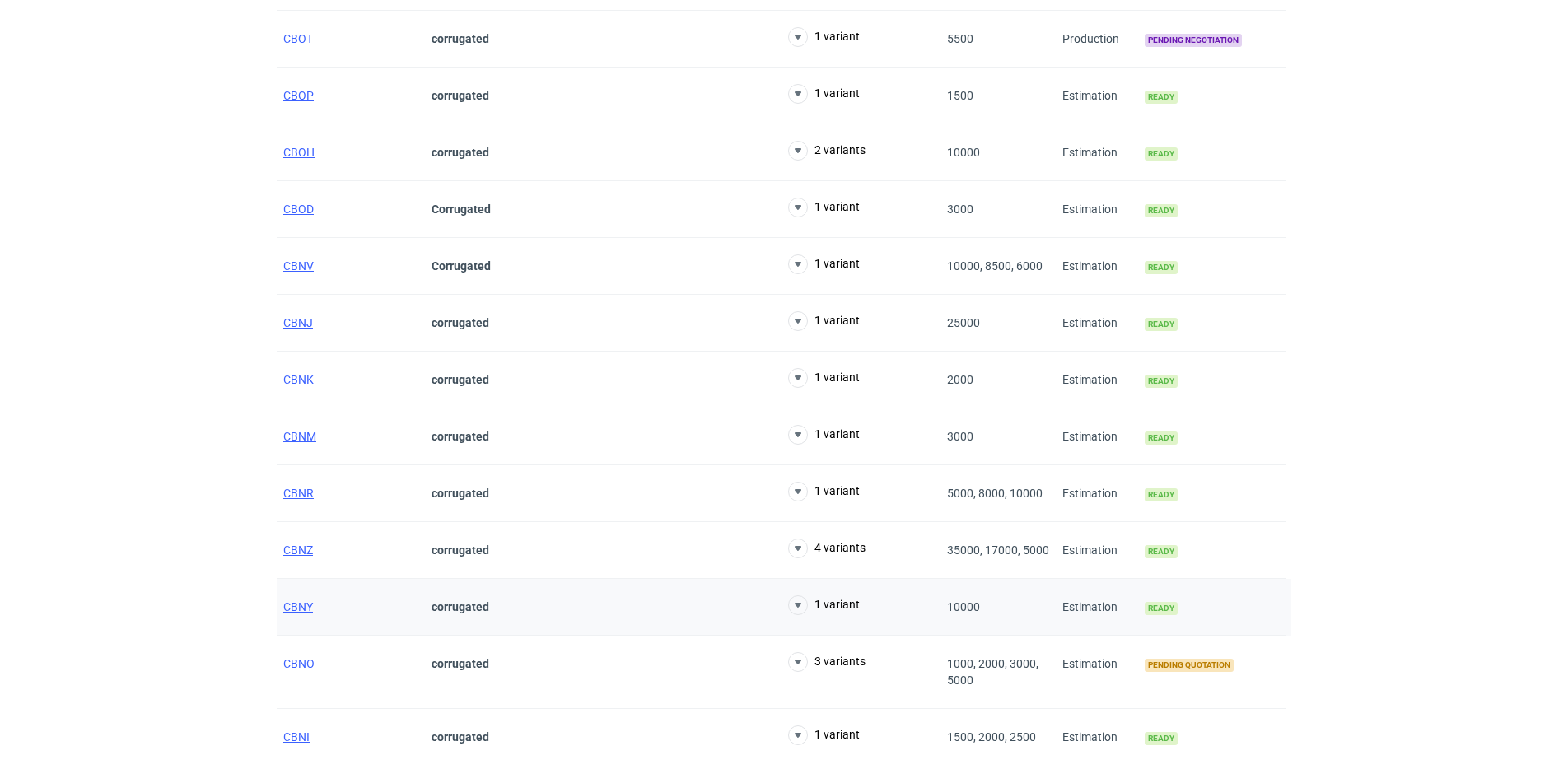
scroll to position [411, 0]
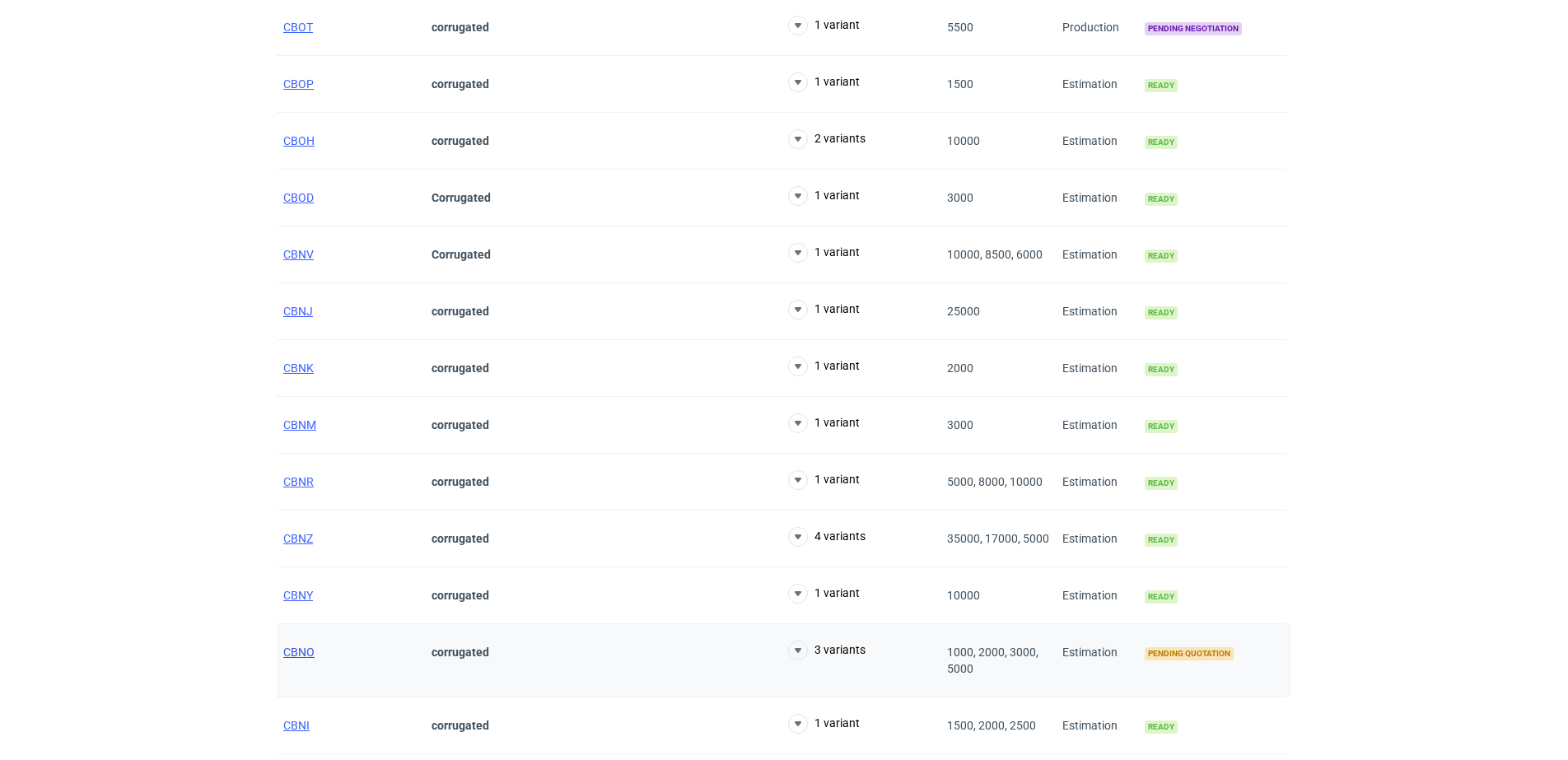
click at [289, 646] on span "CBNO" at bounding box center [299, 652] width 31 height 13
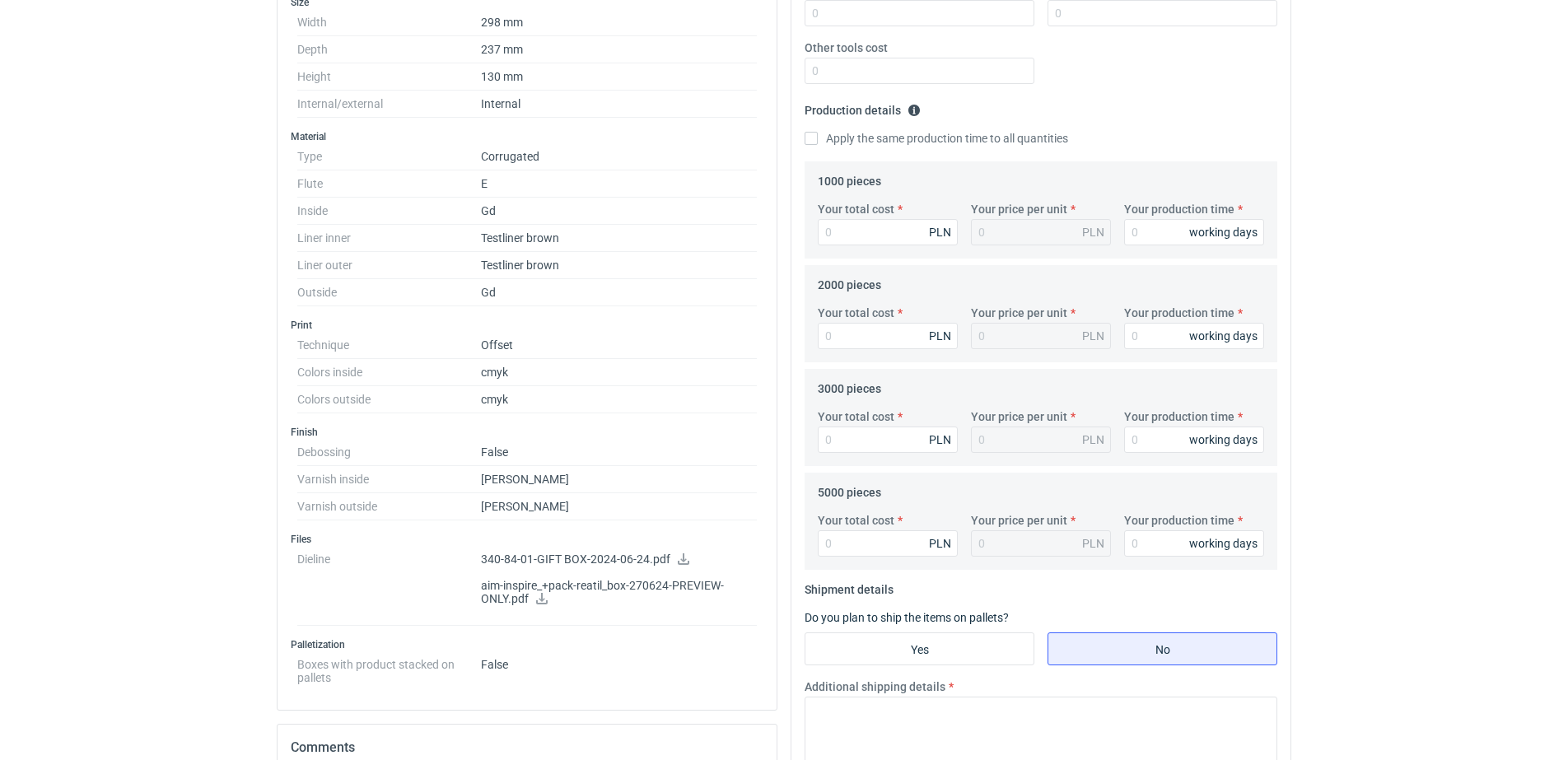
scroll to position [411, 0]
click at [544, 599] on icon at bounding box center [542, 597] width 13 height 12
click at [678, 561] on icon at bounding box center [683, 558] width 13 height 12
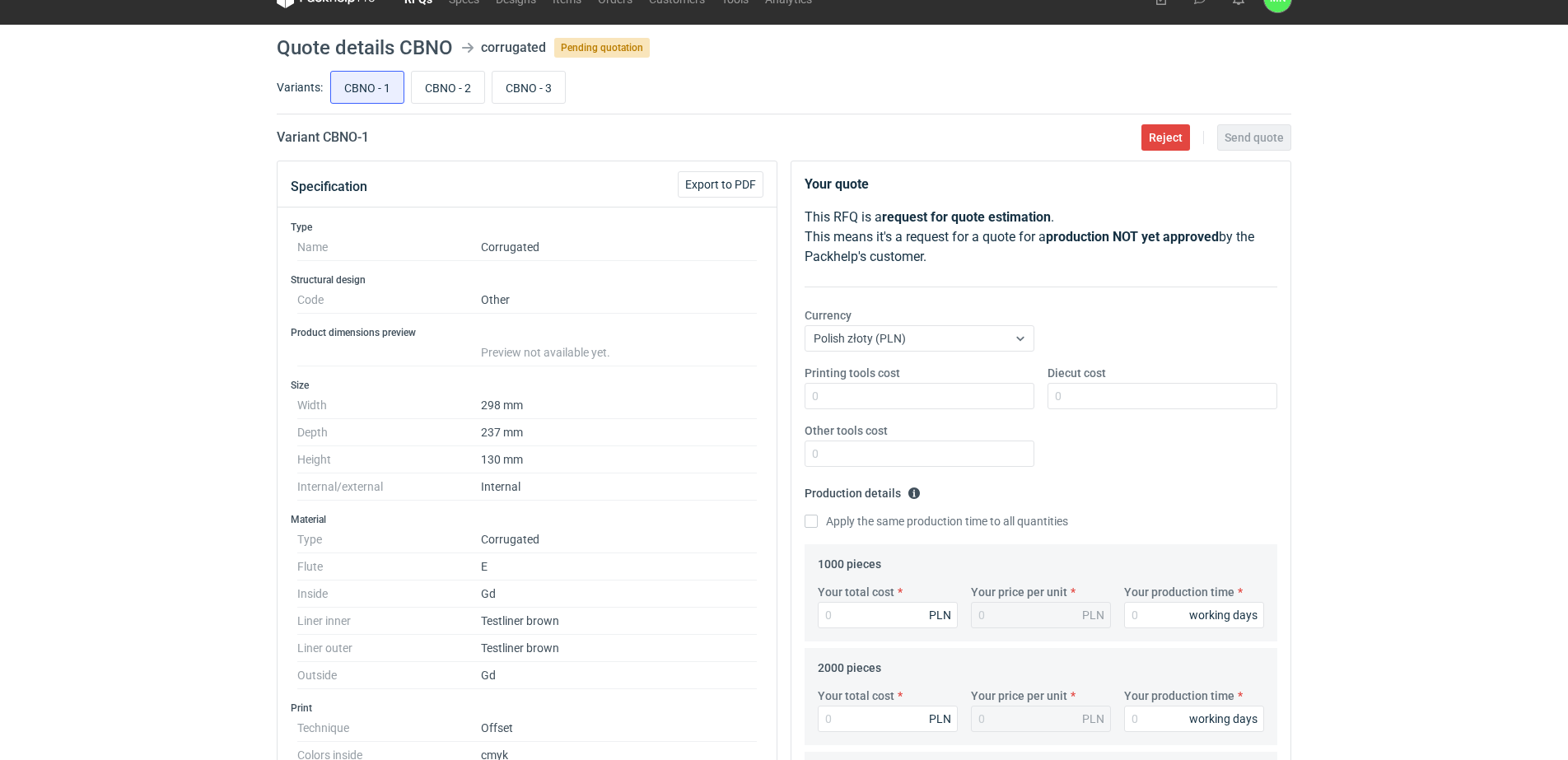
scroll to position [0, 0]
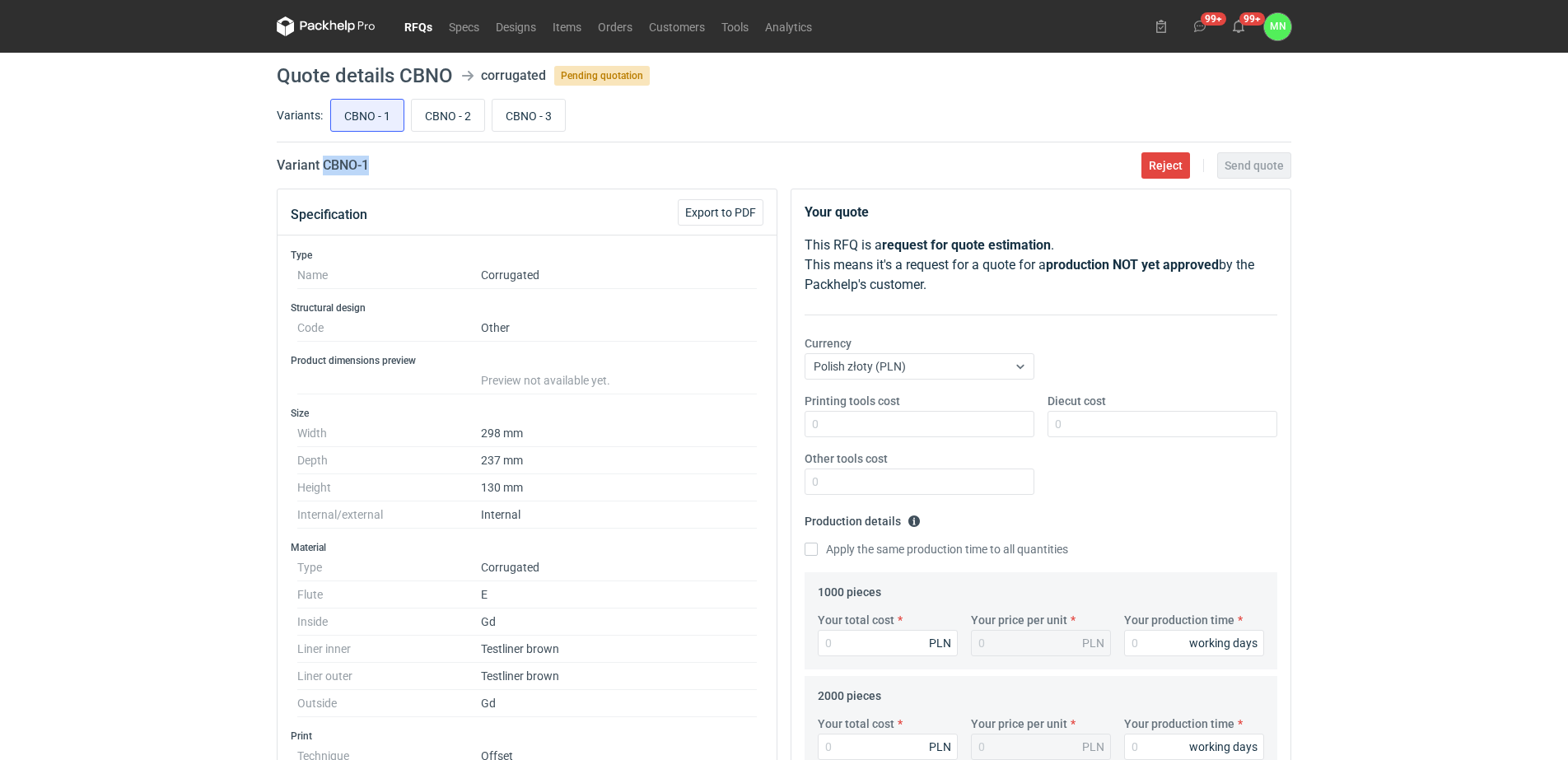
drag, startPoint x: 399, startPoint y: 165, endPoint x: 324, endPoint y: 166, distance: 75.0
click at [324, 166] on div "Variant CBNO - 1 Reject Send quote" at bounding box center [784, 165] width 1015 height 20
copy h2 "CBNO - 1"
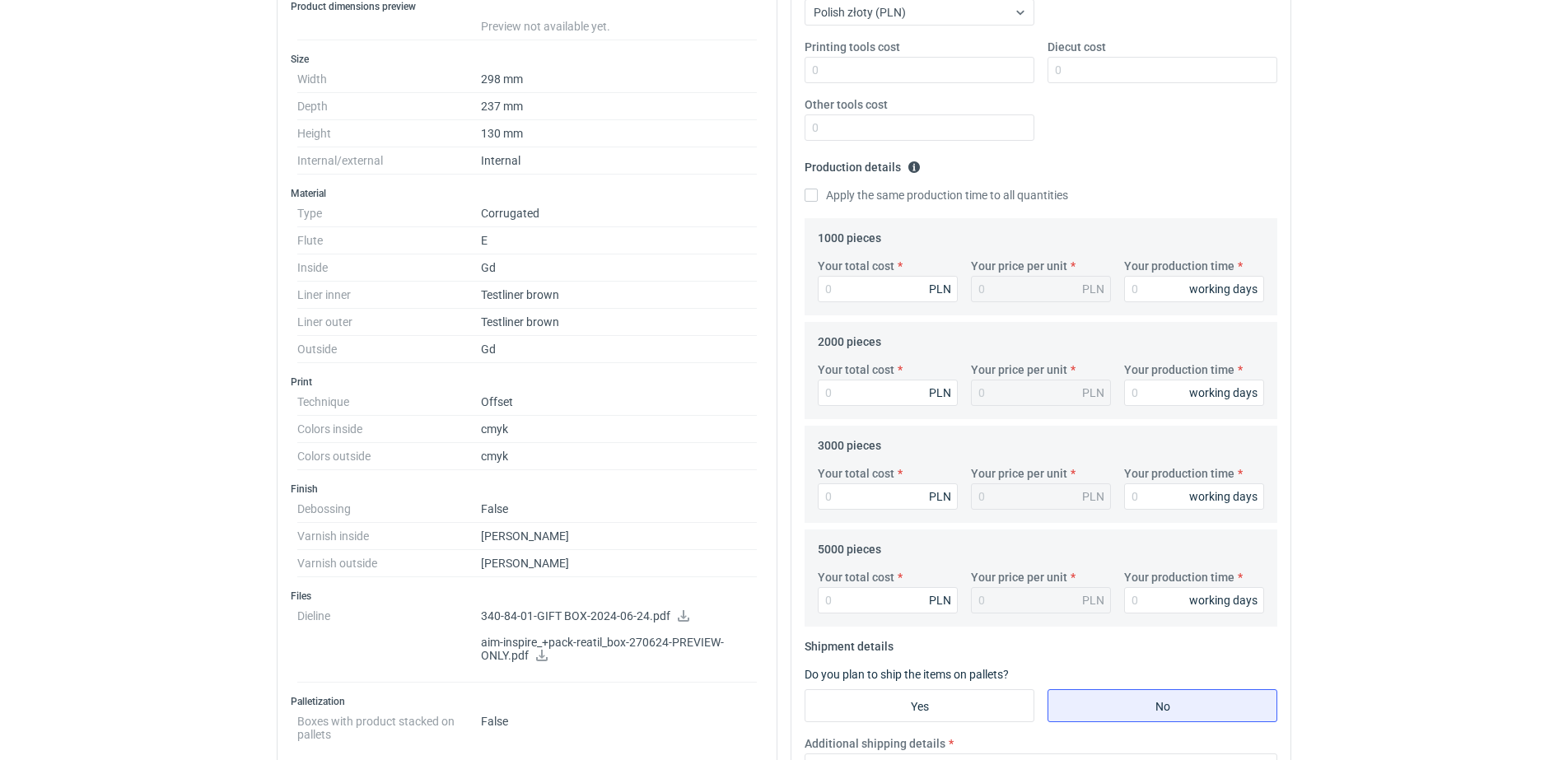
scroll to position [514, 0]
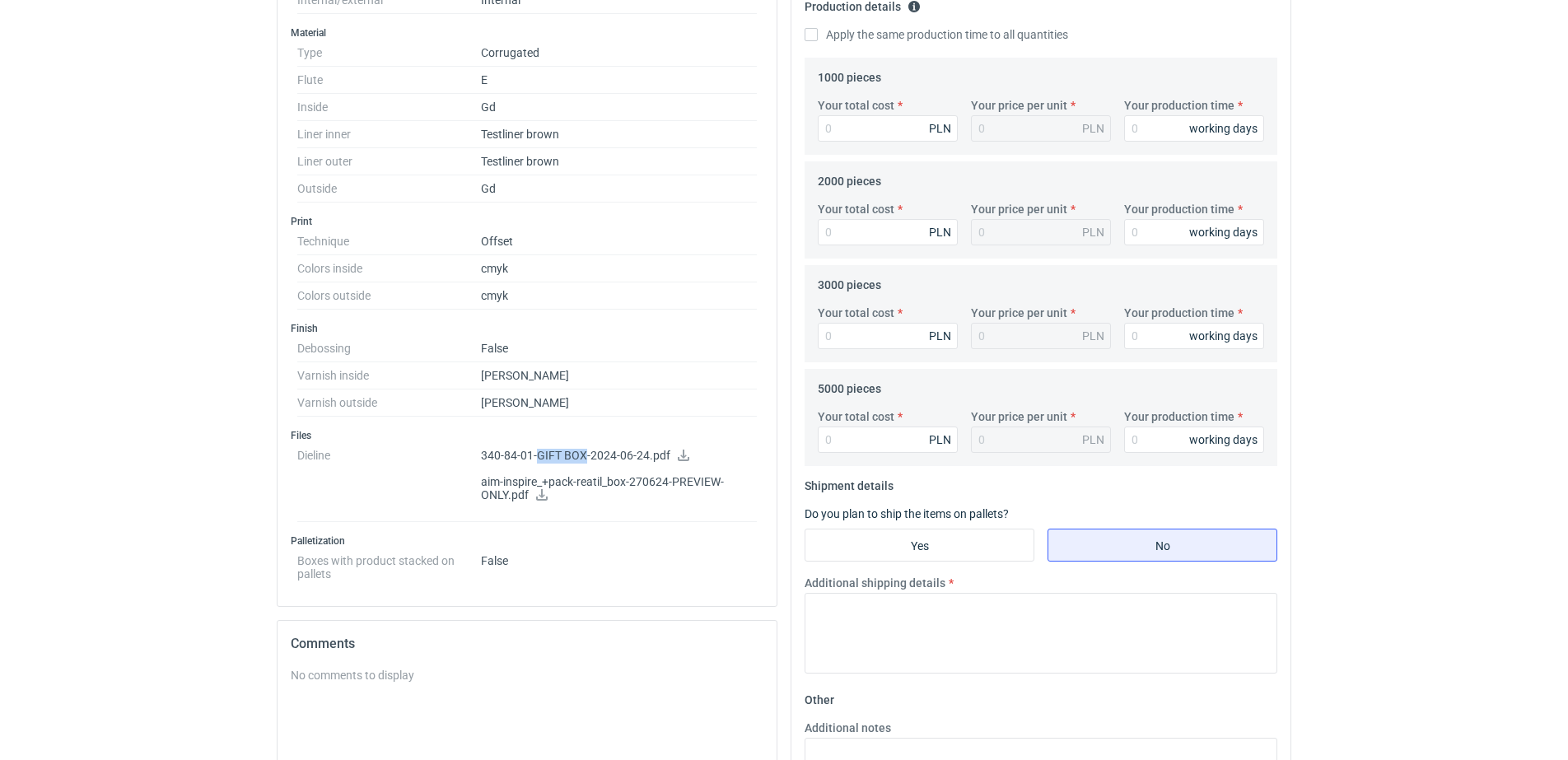
drag, startPoint x: 582, startPoint y: 450, endPoint x: 537, endPoint y: 449, distance: 45.0
click at [537, 449] on p "340-84-01-GIFT BOX-2024-06-24.pdf" at bounding box center [619, 456] width 276 height 14
copy p "GIFT BOX"
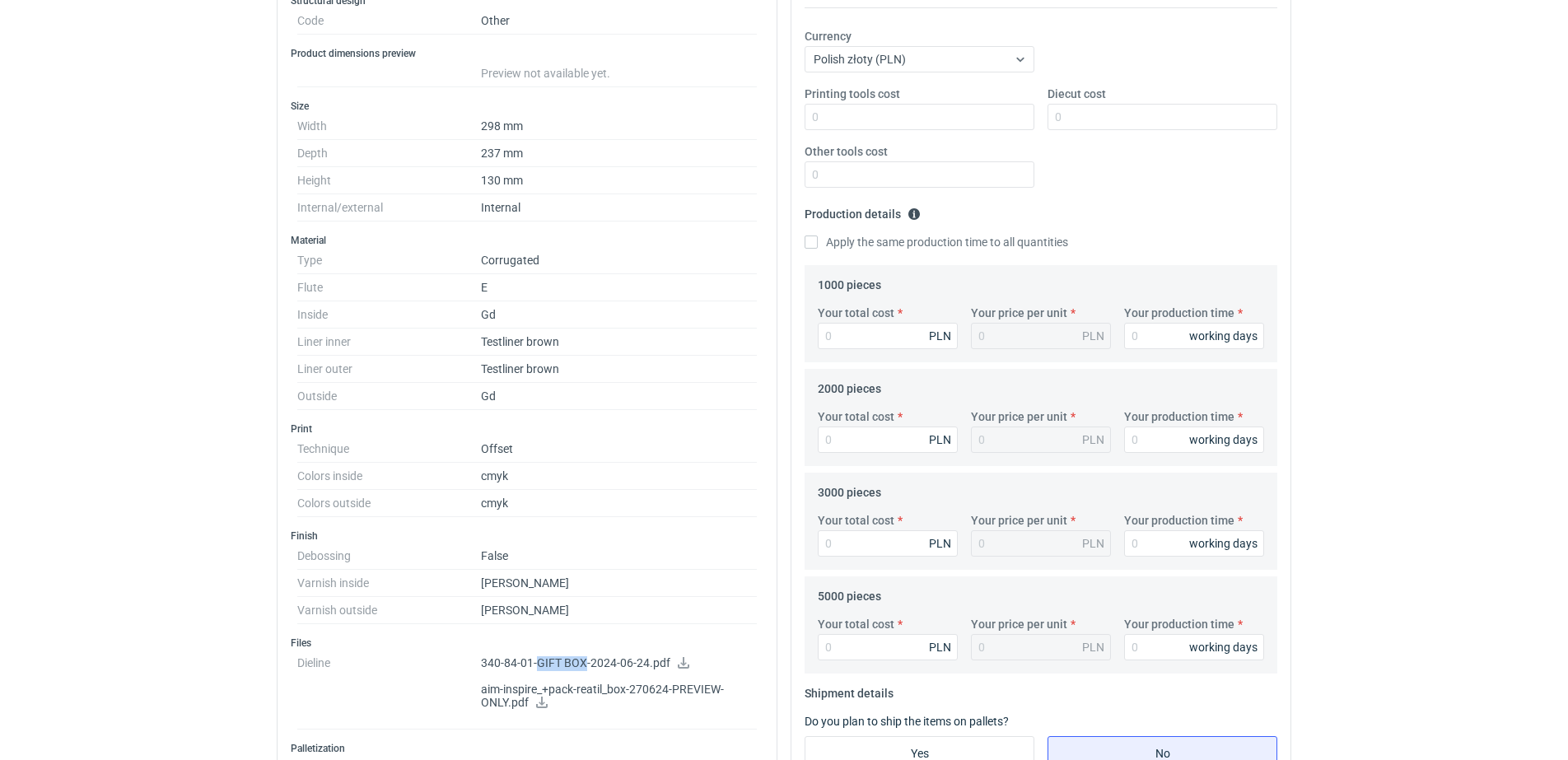
scroll to position [308, 0]
click at [906, 331] on input "Your total cost" at bounding box center [888, 333] width 140 height 26
type input "11820"
type input "11.82"
type input "11820"
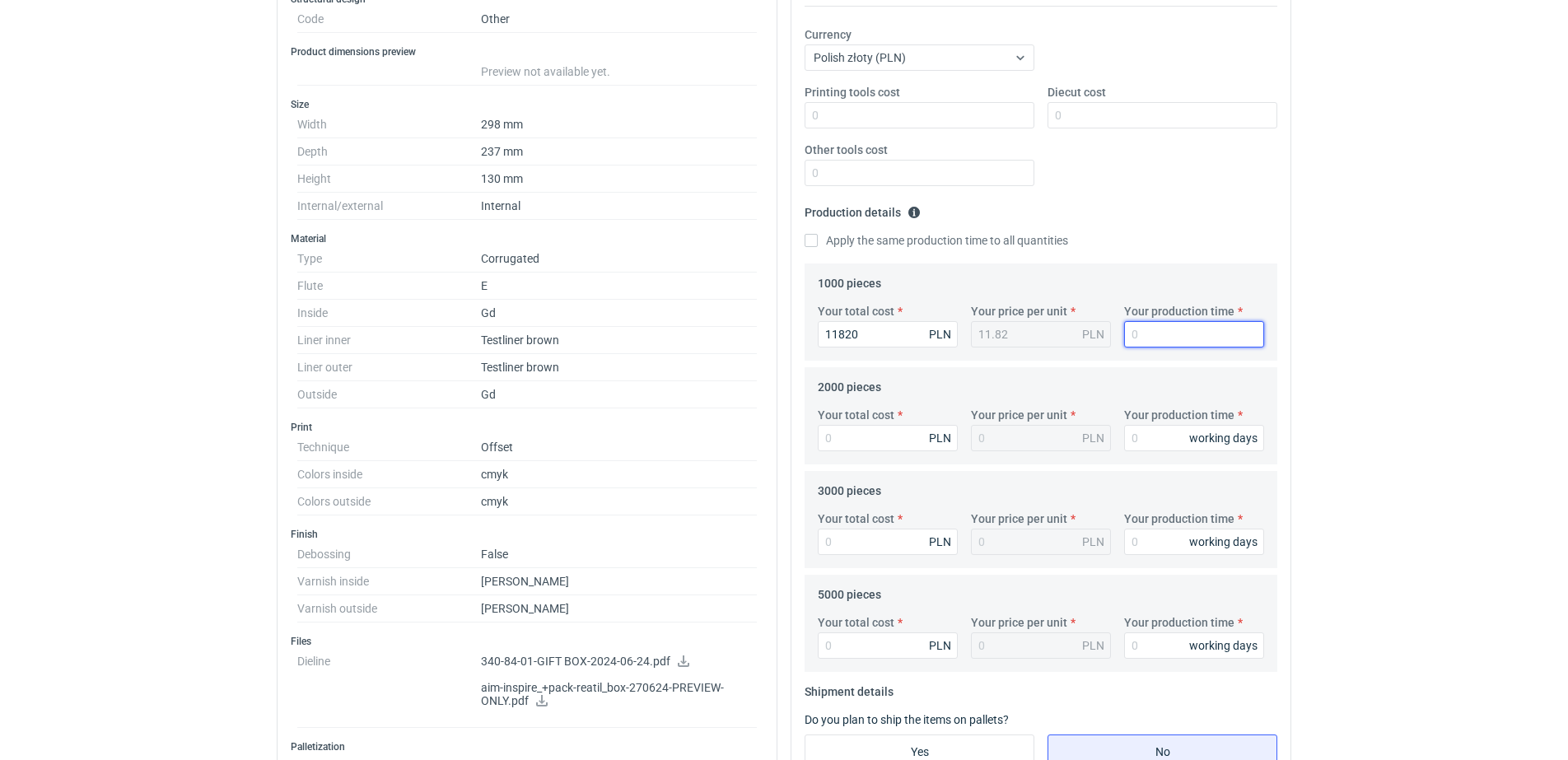
click at [1165, 337] on input "Your production time" at bounding box center [1193, 333] width 140 height 26
type input "12"
click at [1118, 113] on input "Diecut cost" at bounding box center [1162, 115] width 229 height 26
type input "1950"
click at [854, 432] on input "Your total cost" at bounding box center [888, 437] width 140 height 26
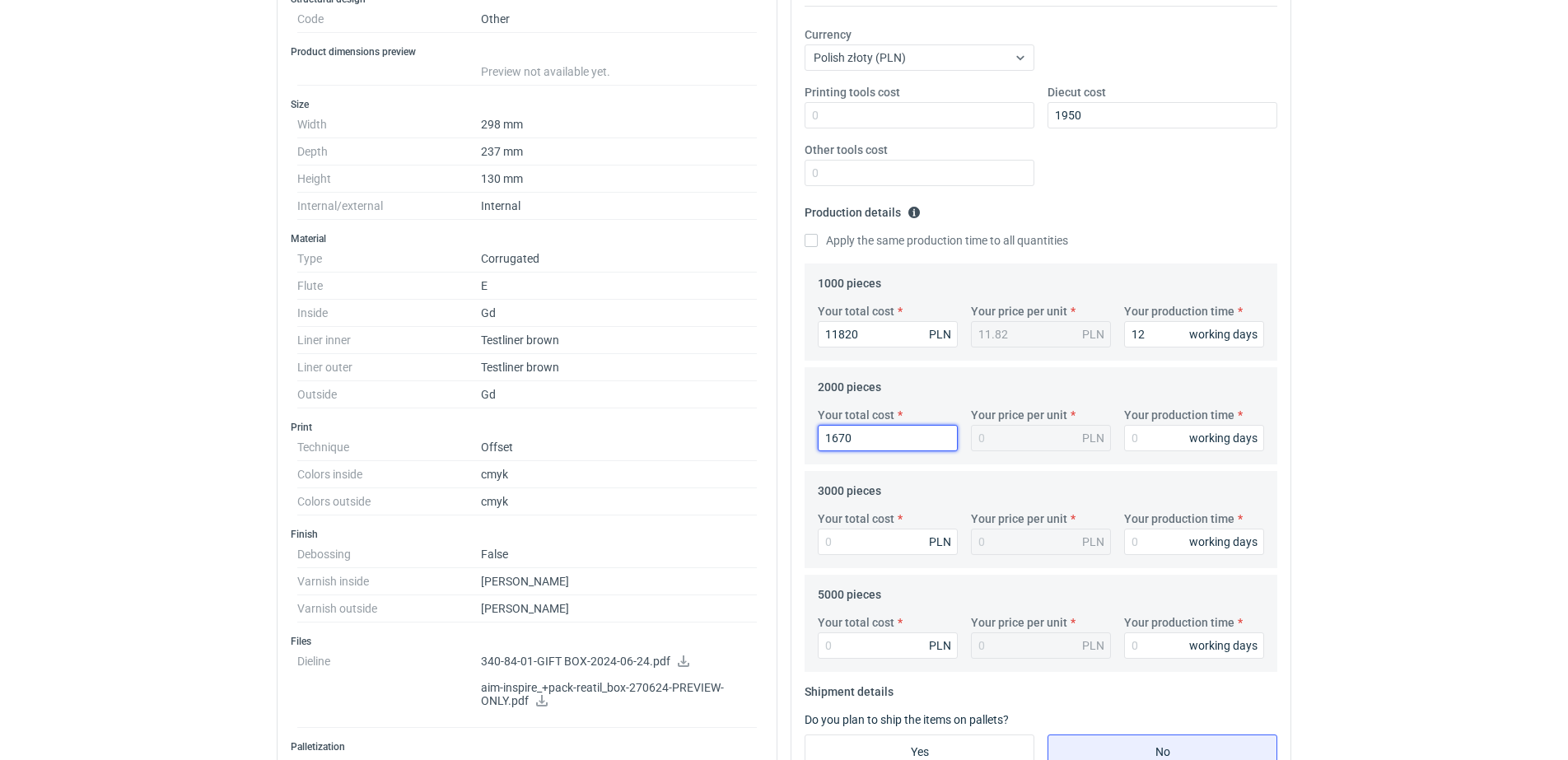
type input "16700"
type input "8.35"
type input "16700"
click at [850, 537] on input "Your total cost" at bounding box center [888, 541] width 140 height 26
type input "22"
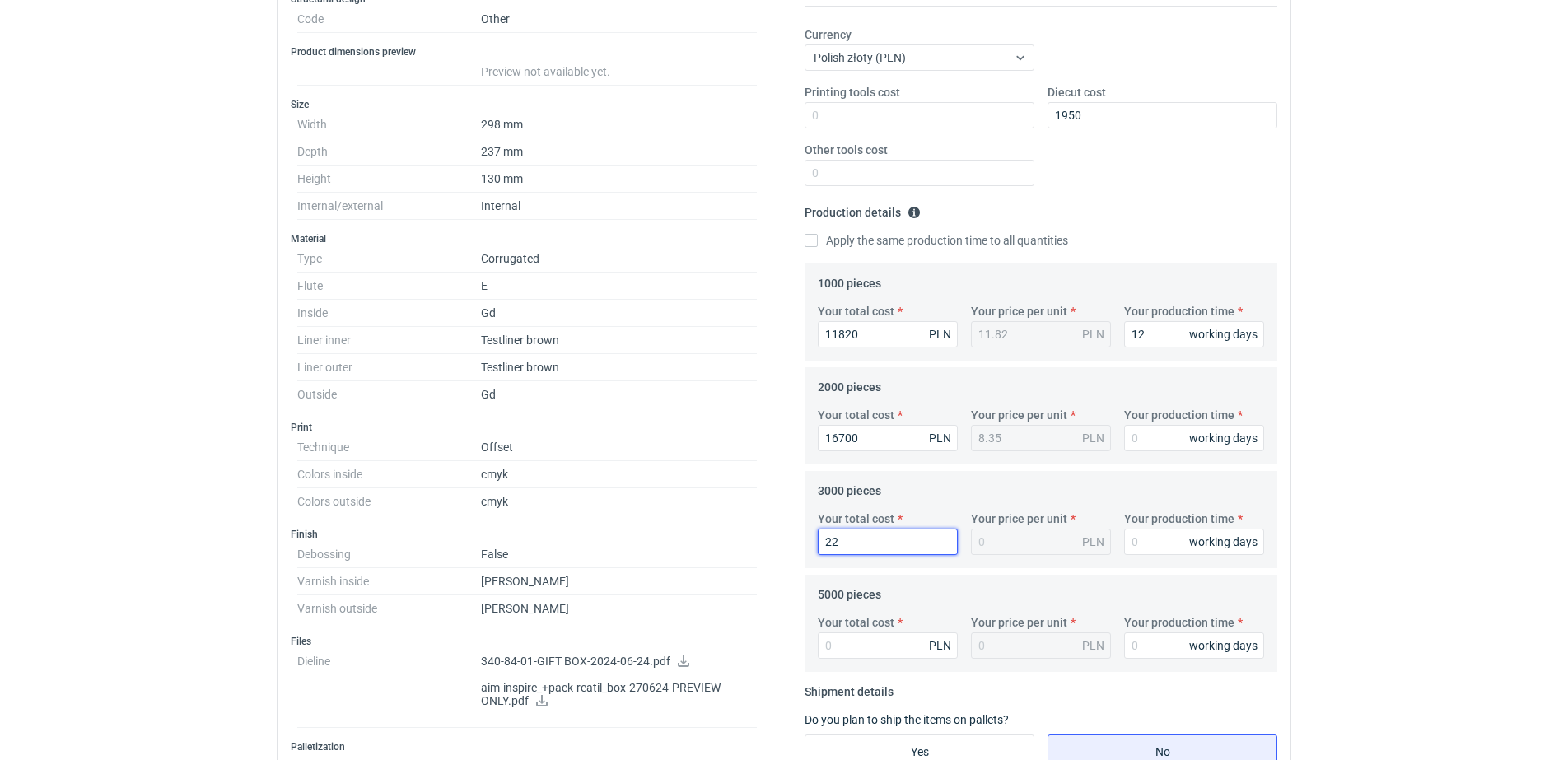
type input "0.01"
type input "22200"
type input "7.4"
type input "22200"
click at [897, 651] on input "Your total cost" at bounding box center [888, 644] width 140 height 26
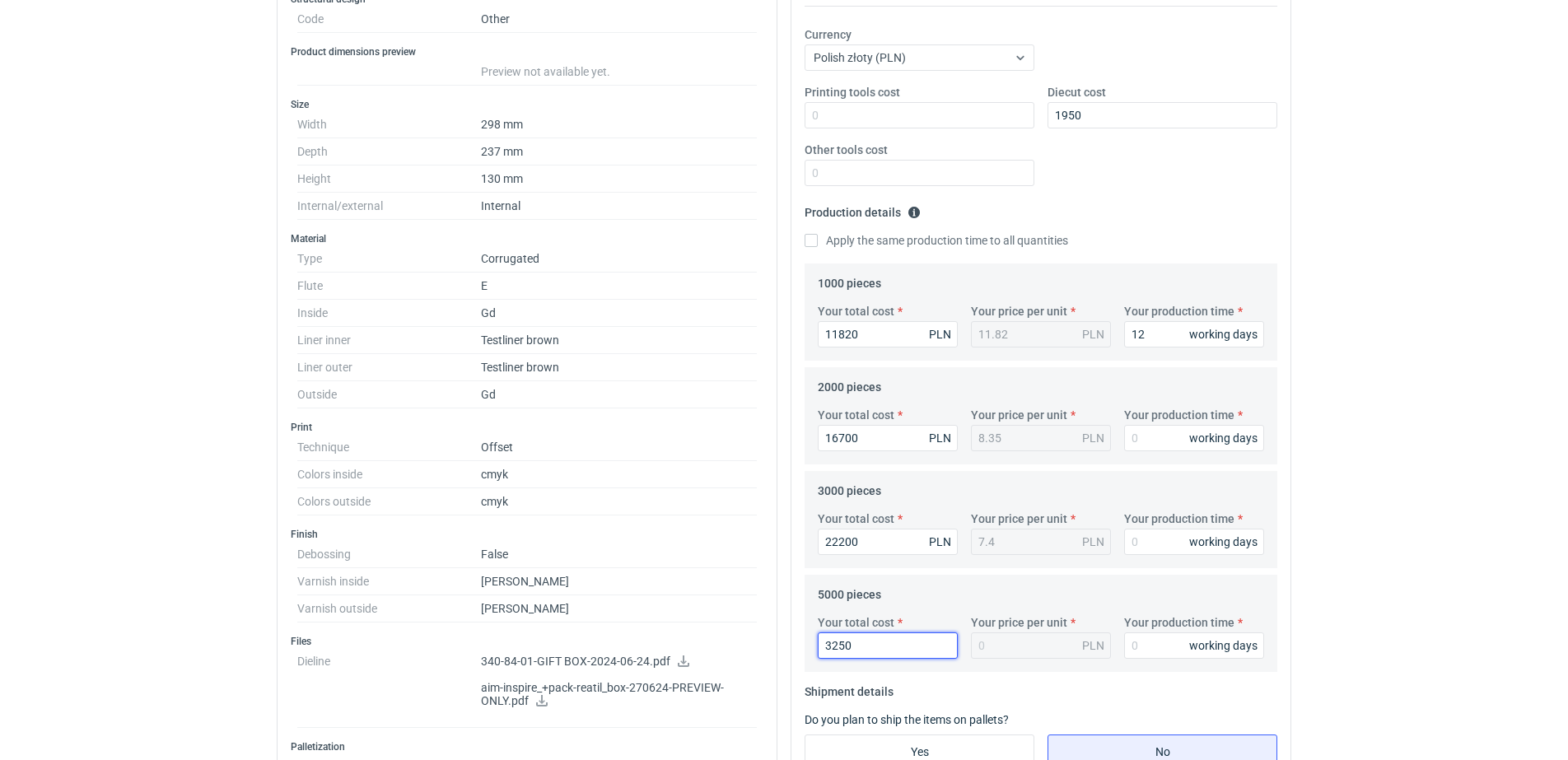
type input "32500"
type input "6.5"
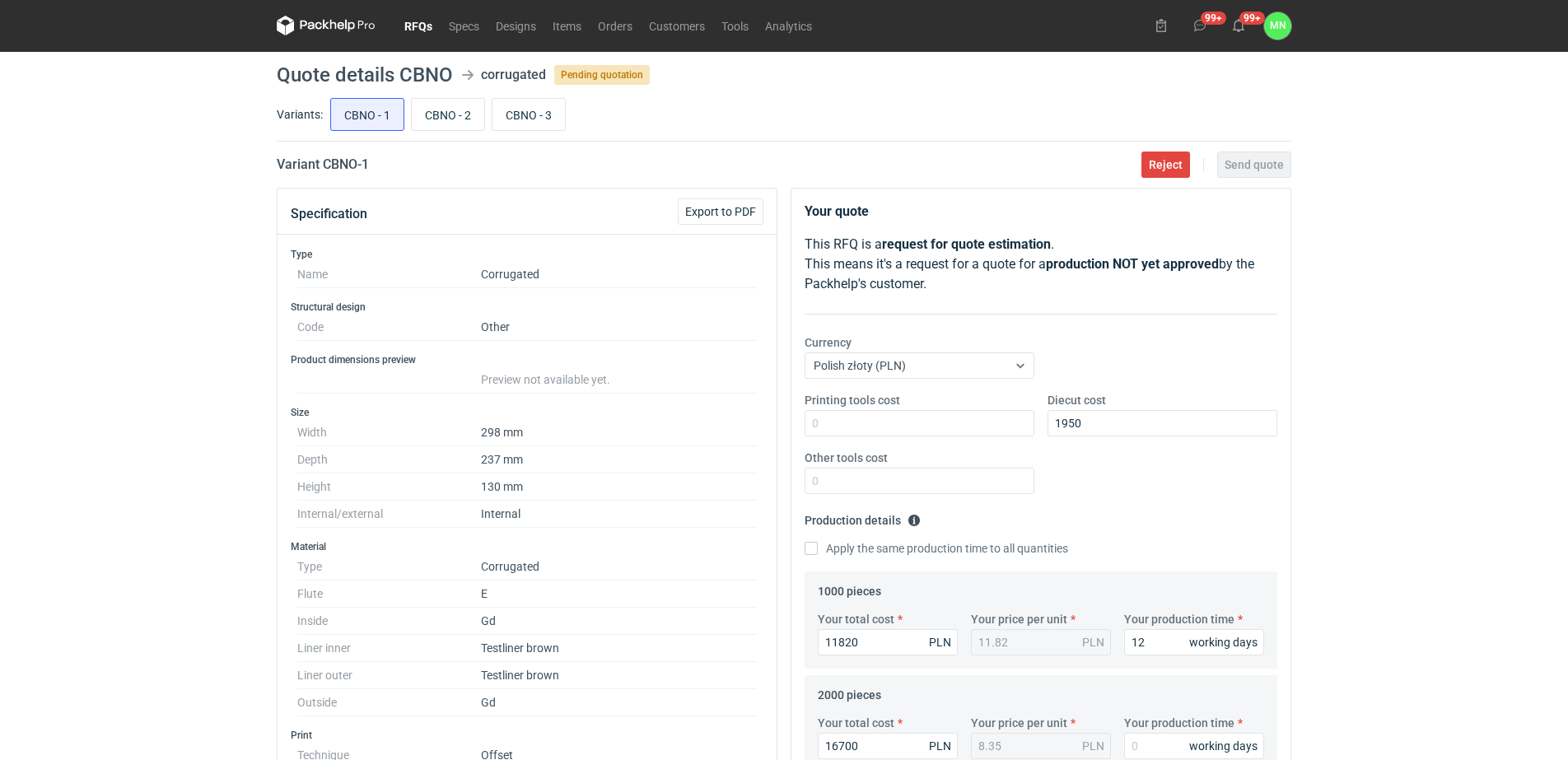
scroll to position [0, 0]
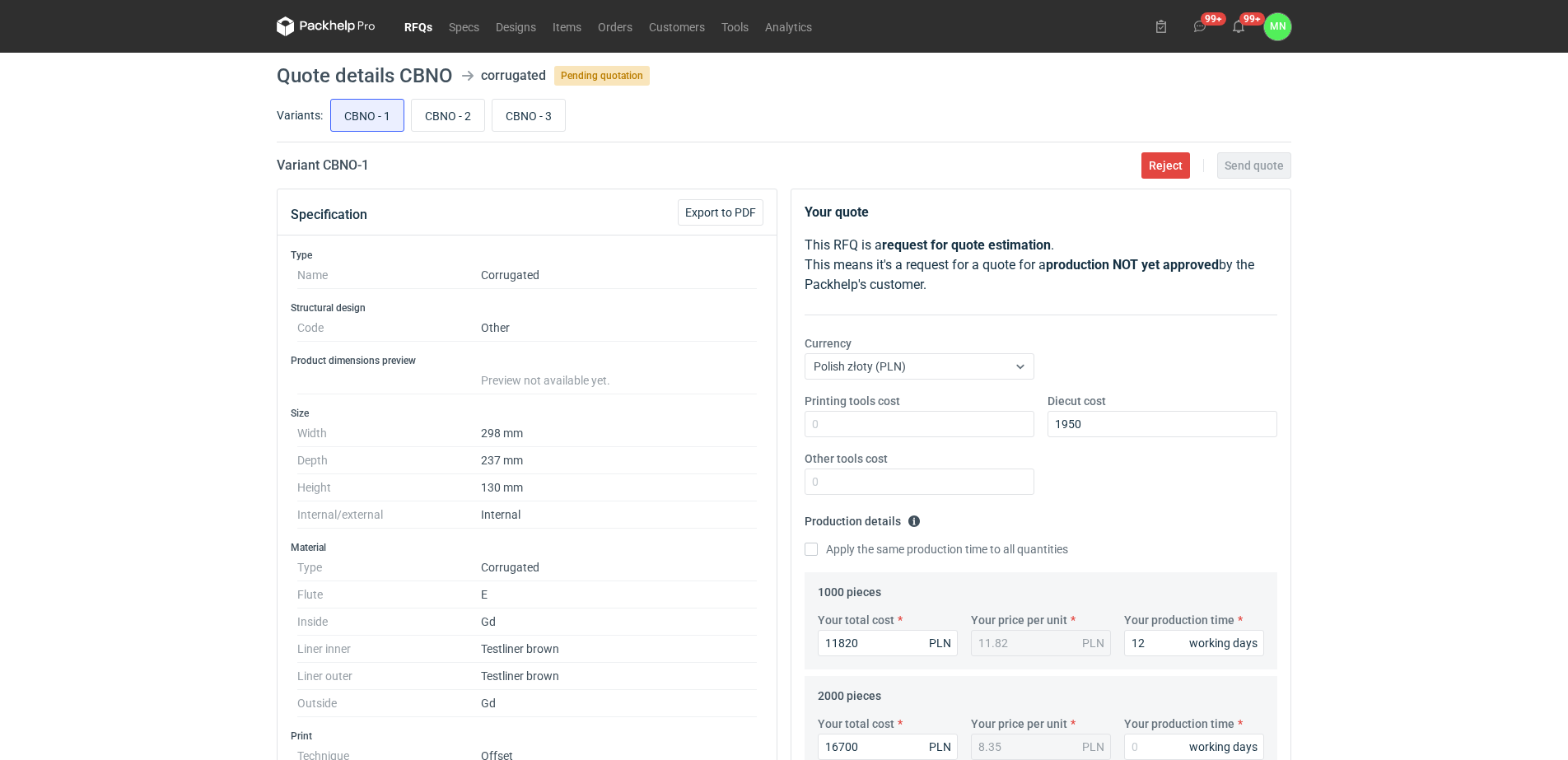
type input "32500"
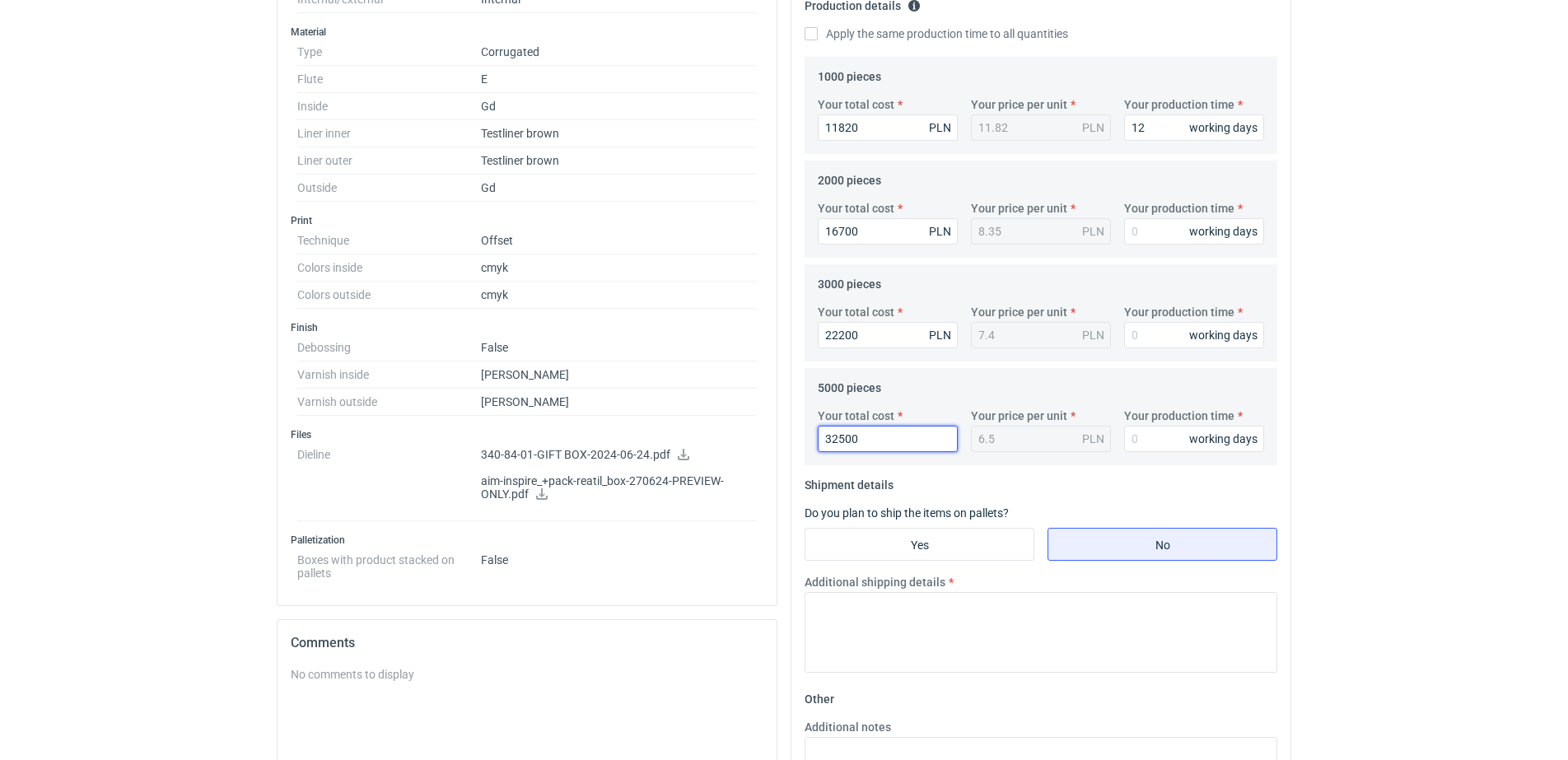
scroll to position [514, 0]
drag, startPoint x: 1169, startPoint y: 247, endPoint x: 1157, endPoint y: 233, distance: 18.4
click at [1169, 246] on div "Your total cost 16700 PLN Your price per unit 8.35 PLN Your production time wor…" at bounding box center [1041, 229] width 460 height 58
click at [1156, 229] on input "Your production time" at bounding box center [1193, 231] width 140 height 26
type input "12"
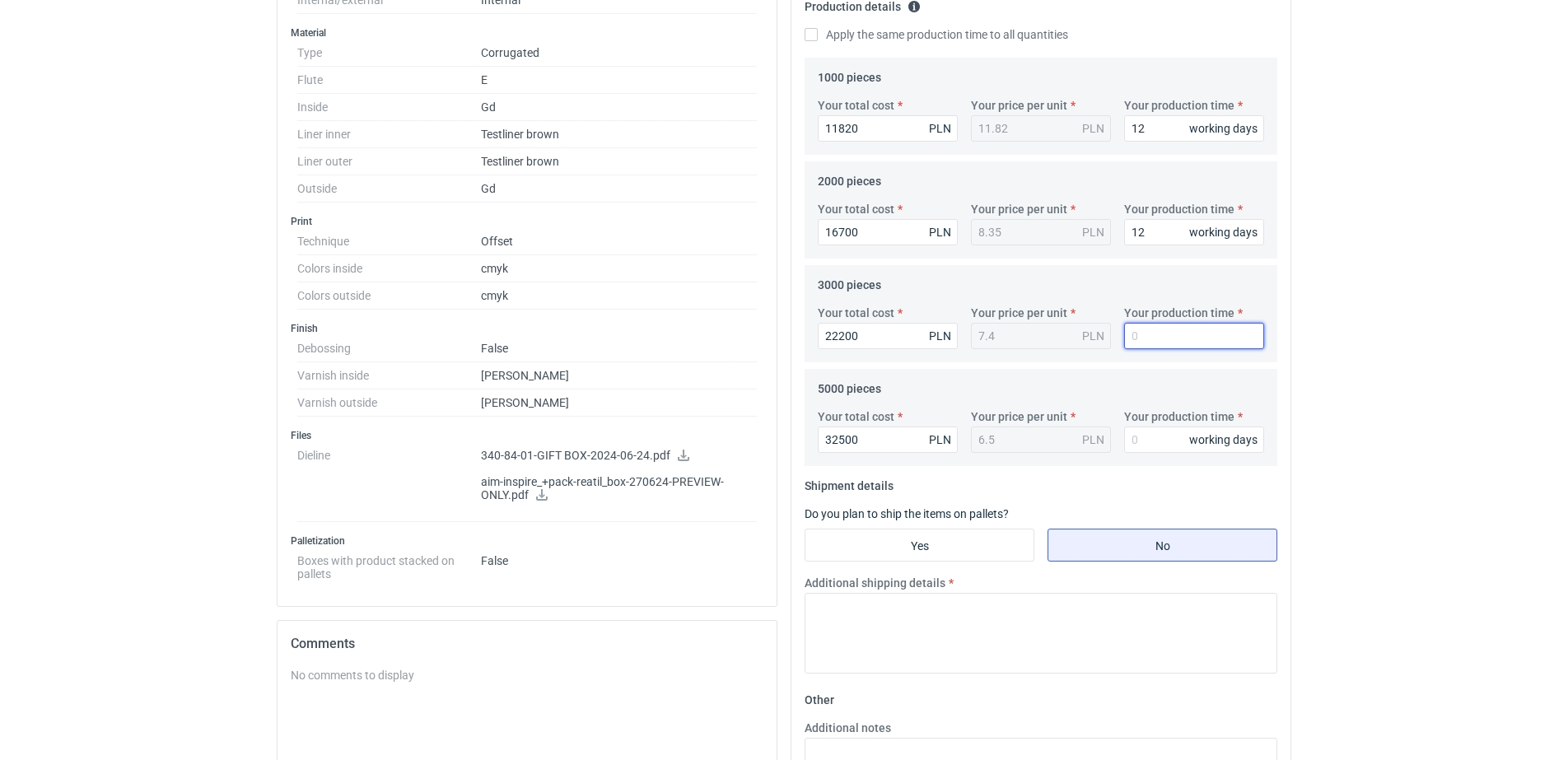
click at [1144, 330] on input "Your production time" at bounding box center [1193, 335] width 140 height 26
type input "12"
click at [1144, 436] on input "1" at bounding box center [1193, 439] width 140 height 26
type input "12"
click at [961, 549] on input "Yes" at bounding box center [919, 544] width 228 height 31
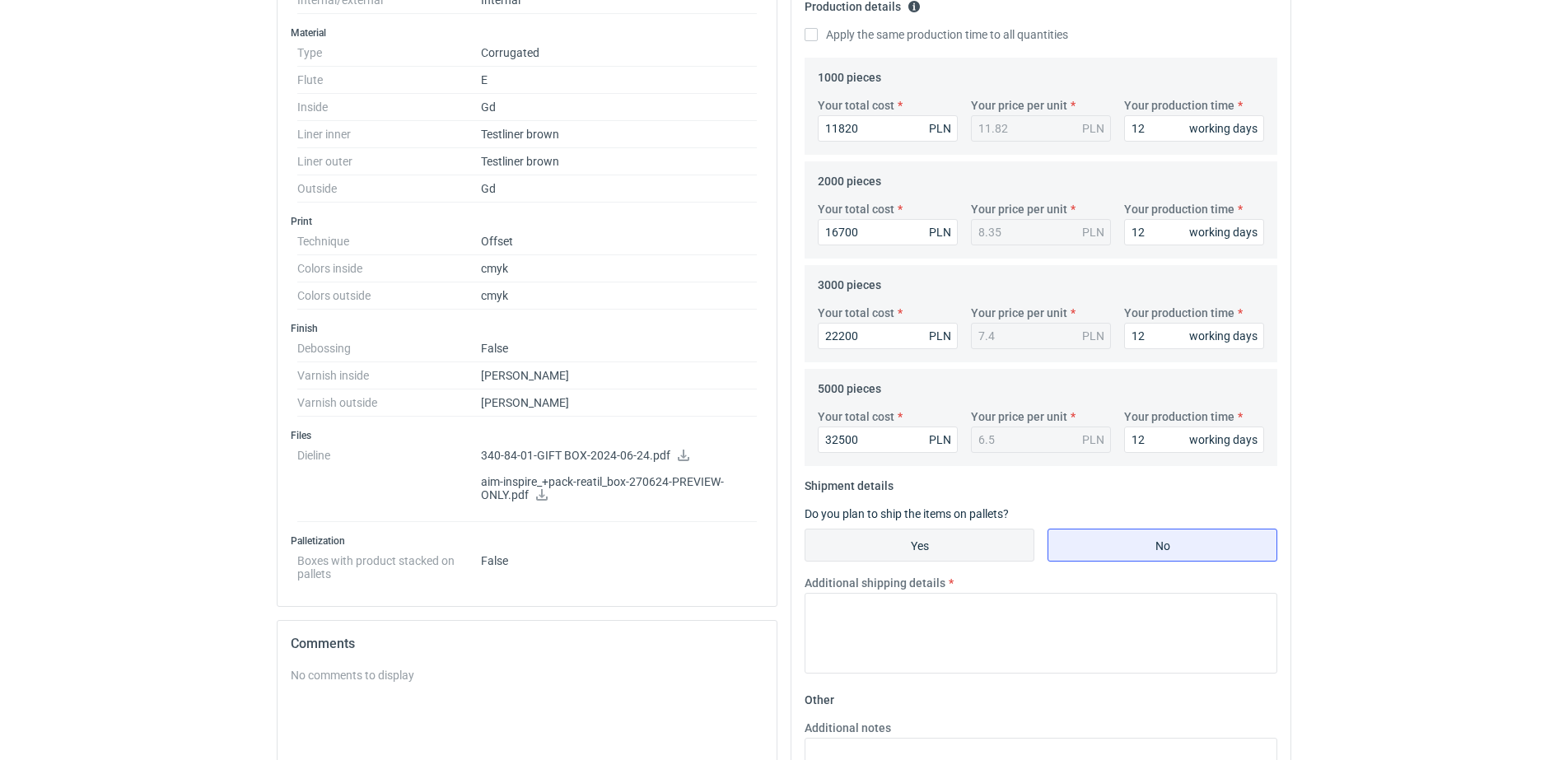
radio input "true"
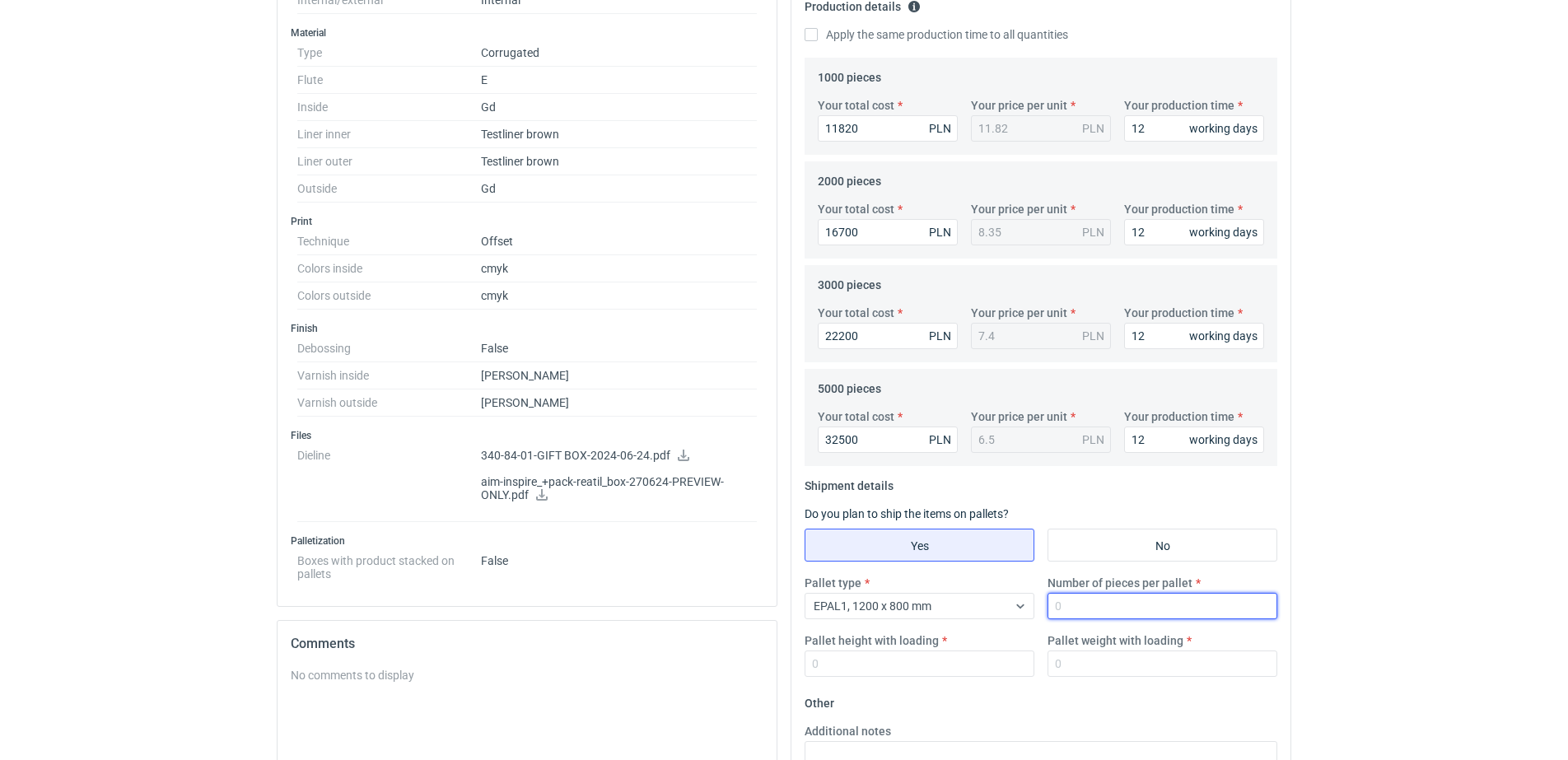
click at [1089, 605] on input "Number of pieces per pallet" at bounding box center [1162, 605] width 229 height 26
type input "825"
type input "1800"
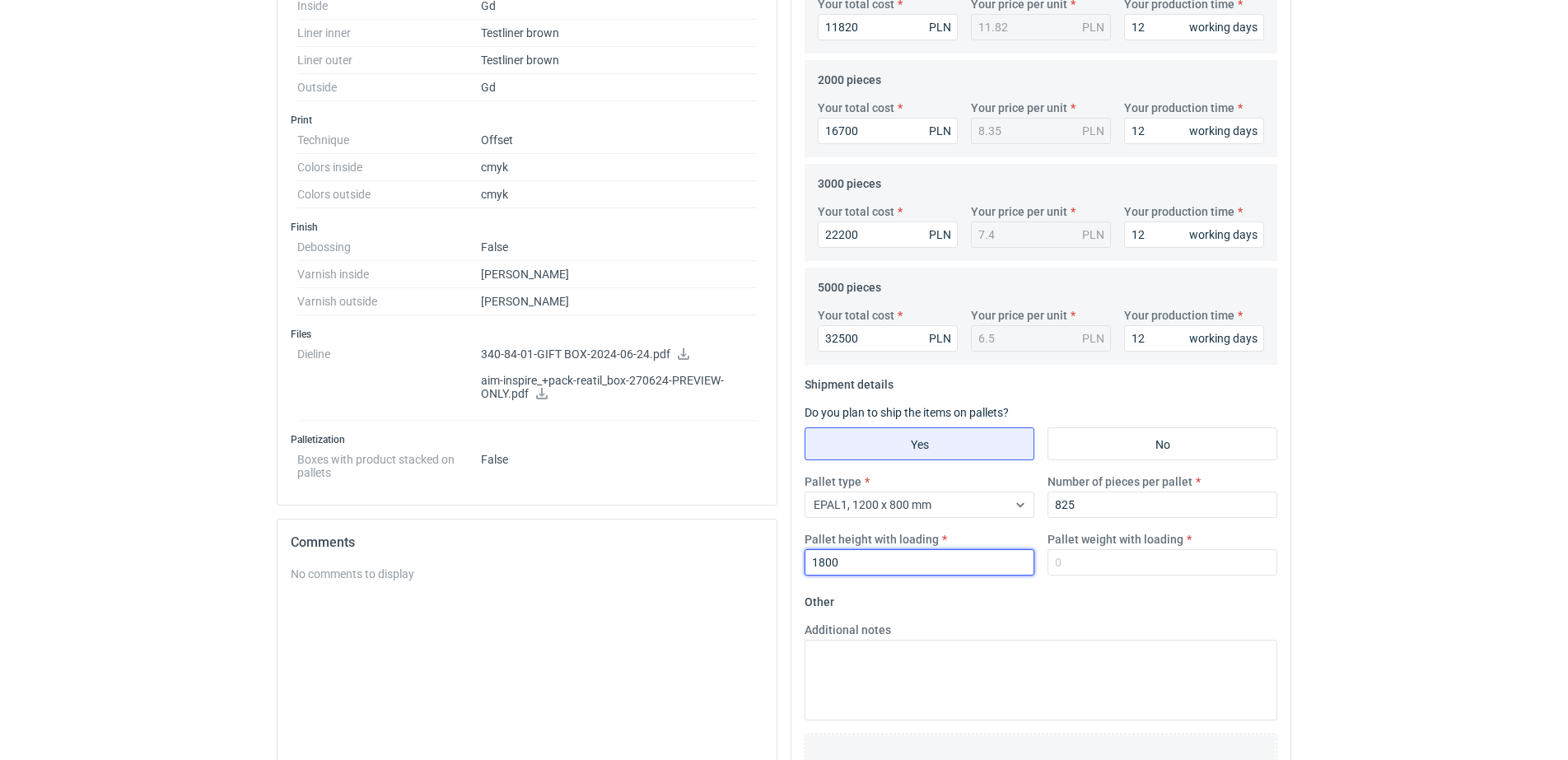
scroll to position [770, 0]
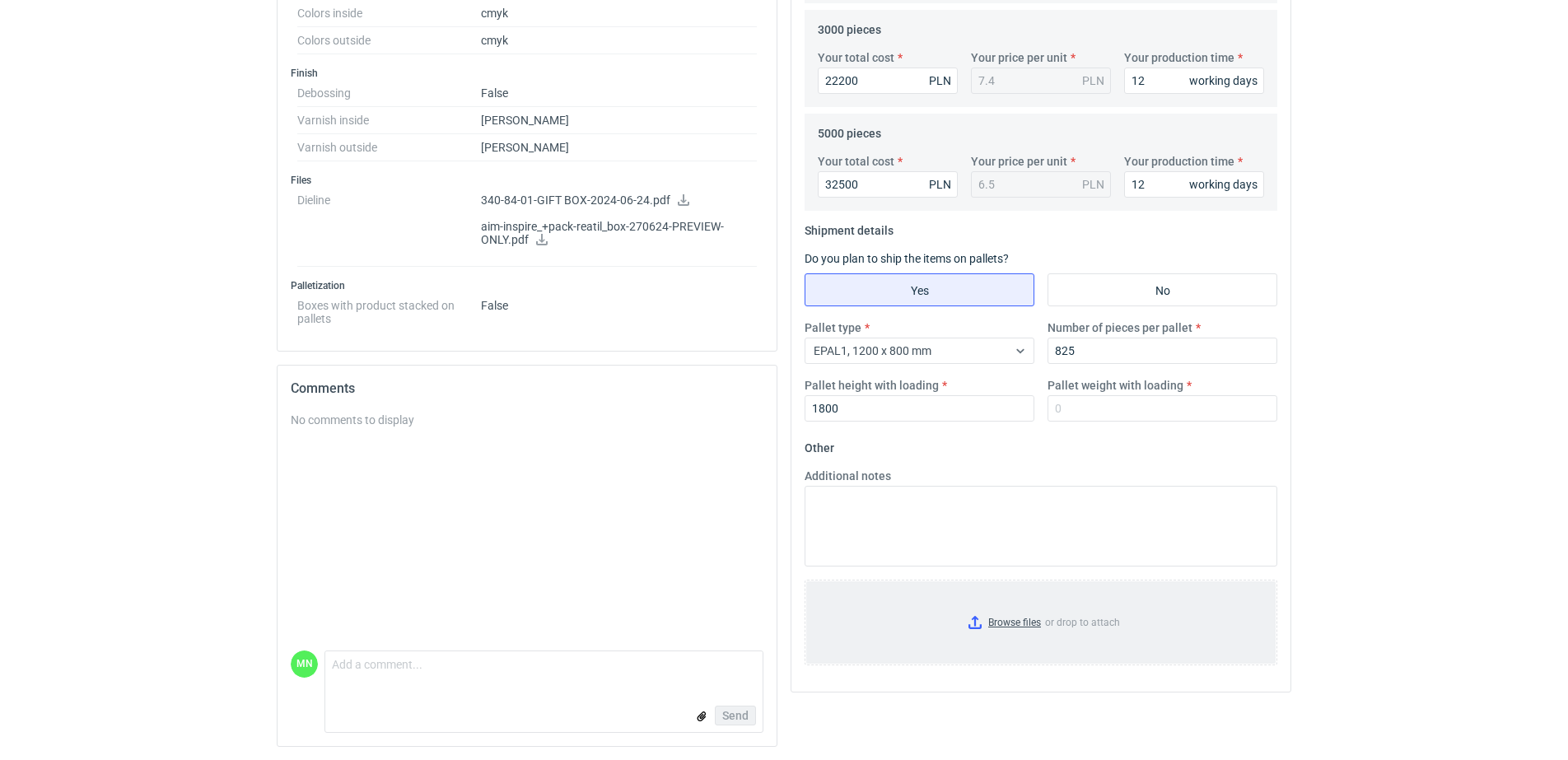
click at [1027, 617] on input "Browse files or drop to attach" at bounding box center [1041, 621] width 469 height 82
click at [941, 346] on div "EPAL1, 1200 x 800 mm" at bounding box center [906, 351] width 201 height 23
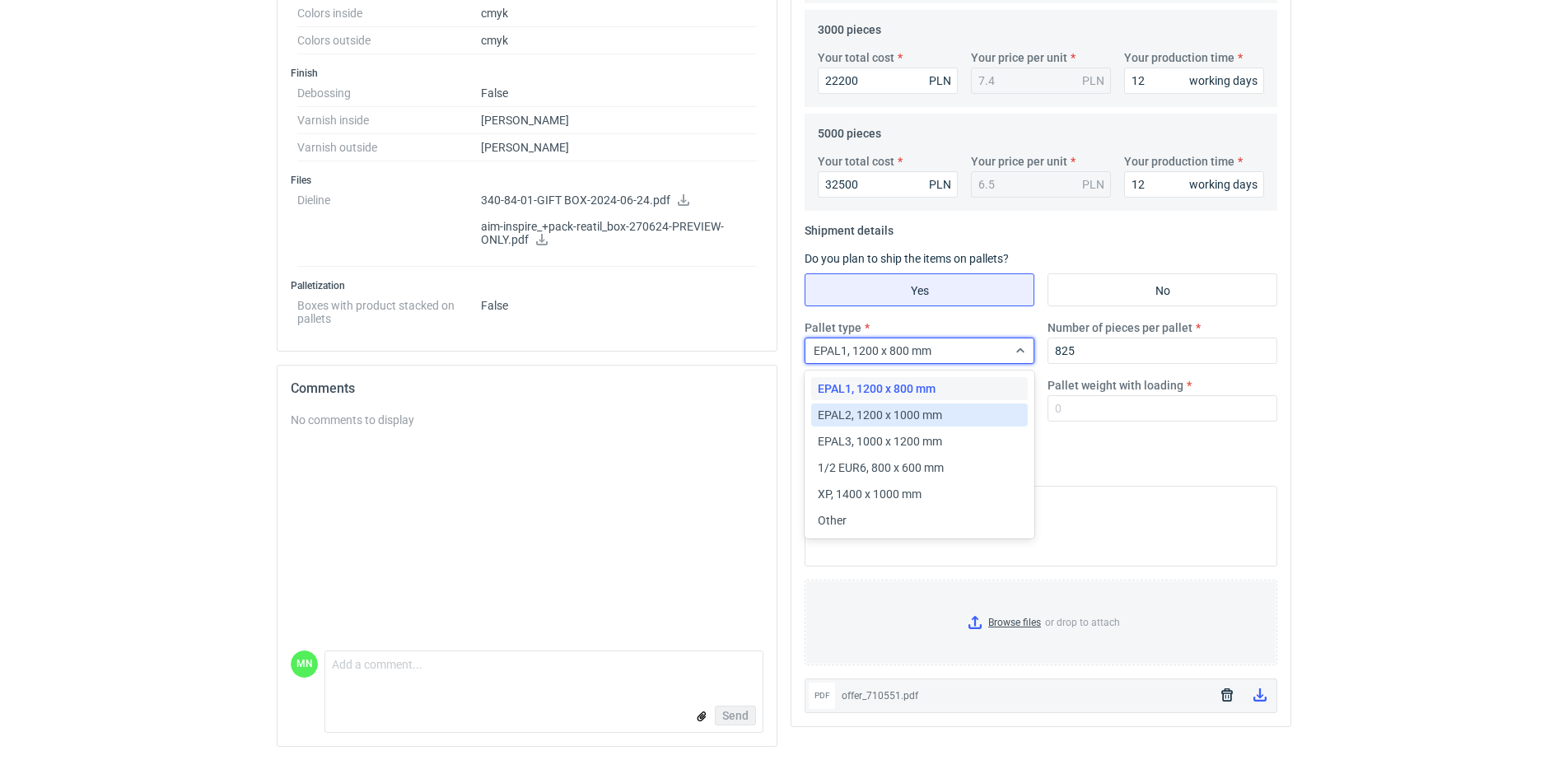
click at [937, 416] on span "EPAL2, 1200 x 1000 mm" at bounding box center [880, 414] width 124 height 16
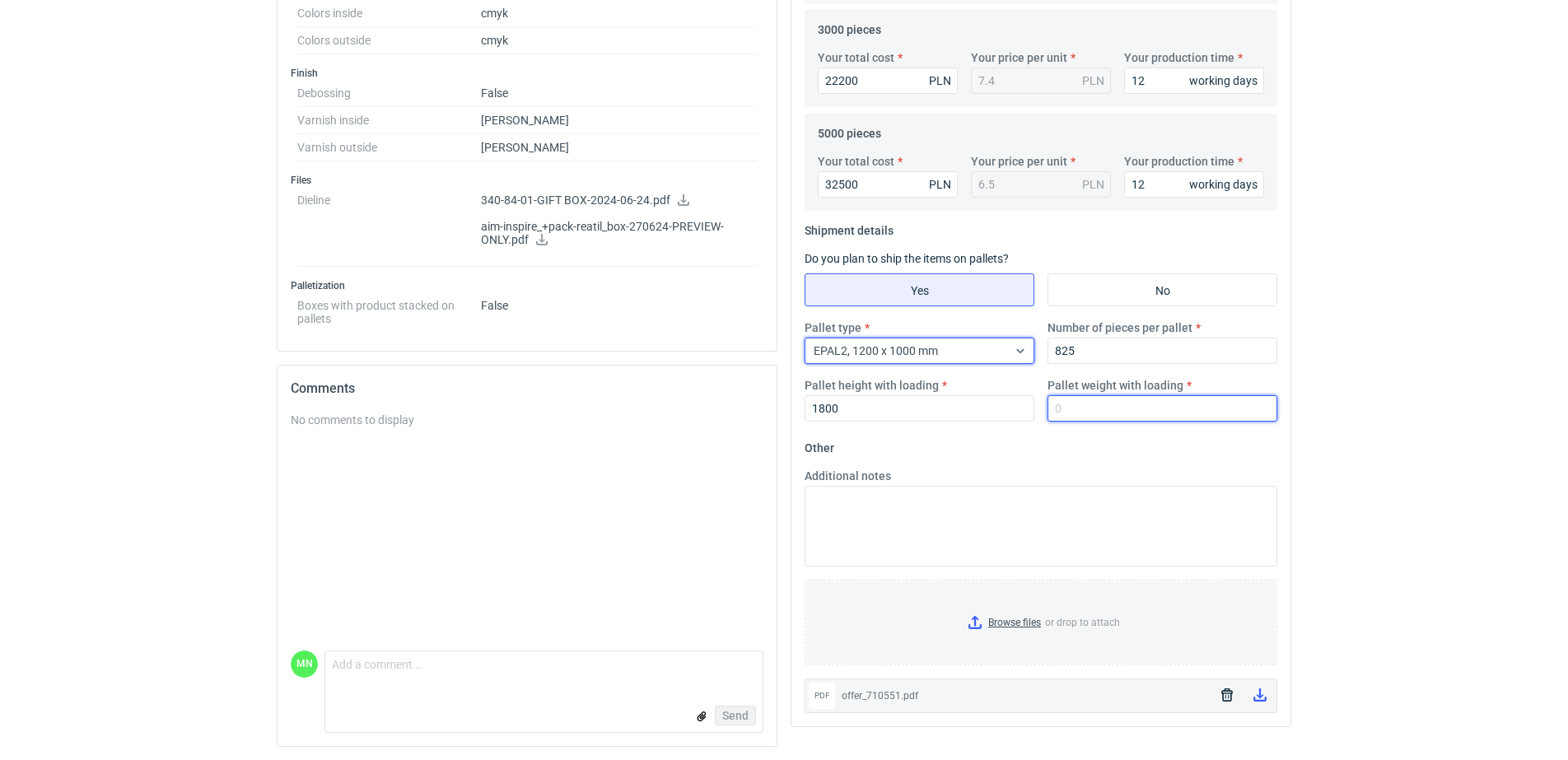
click at [1087, 396] on input "Pallet weight with loading" at bounding box center [1162, 407] width 229 height 26
type input "900"
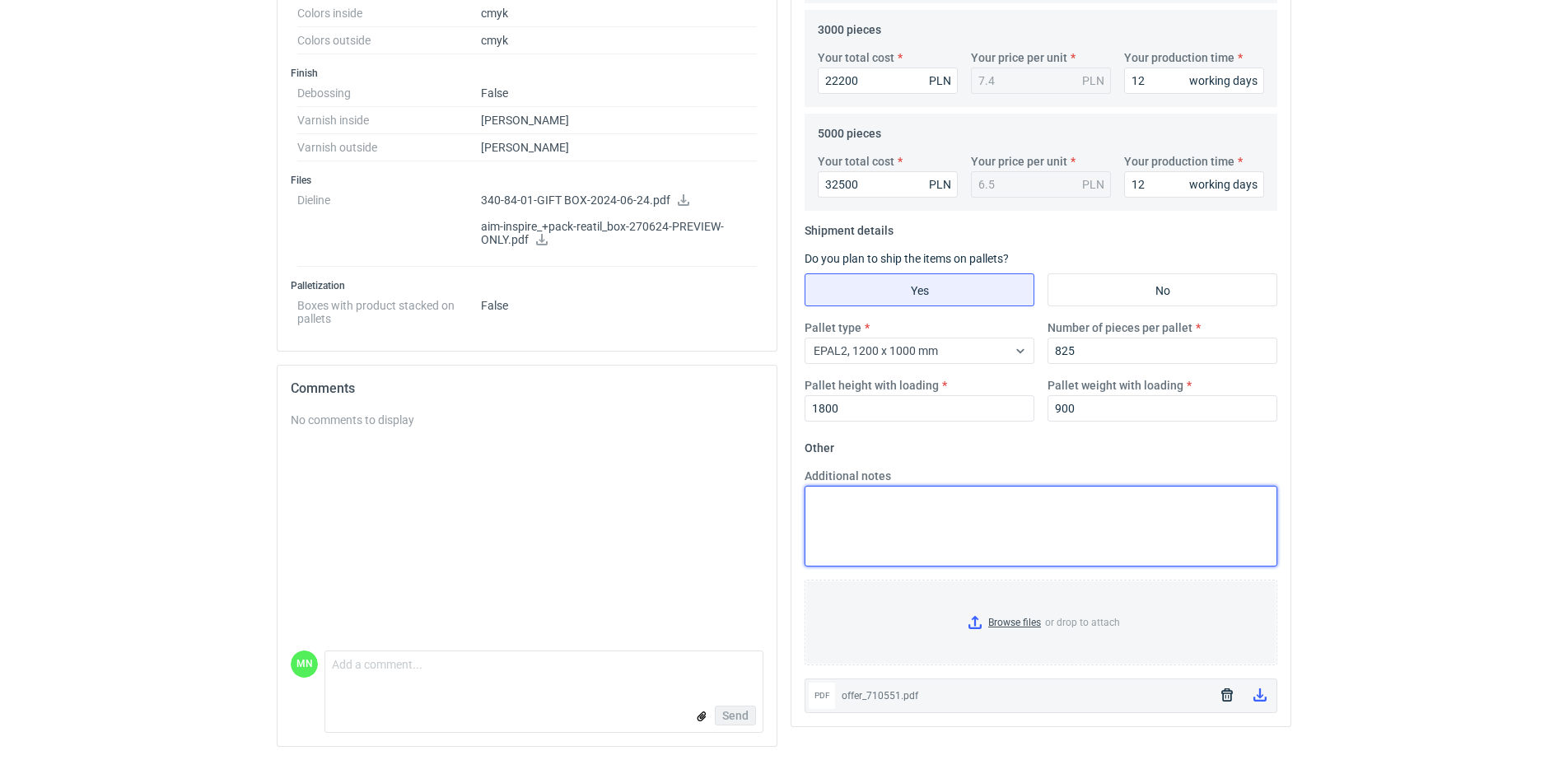
click at [963, 518] on textarea "Additional notes" at bounding box center [1041, 526] width 472 height 81
type textarea "OBRYS PALETY 1200x1120"
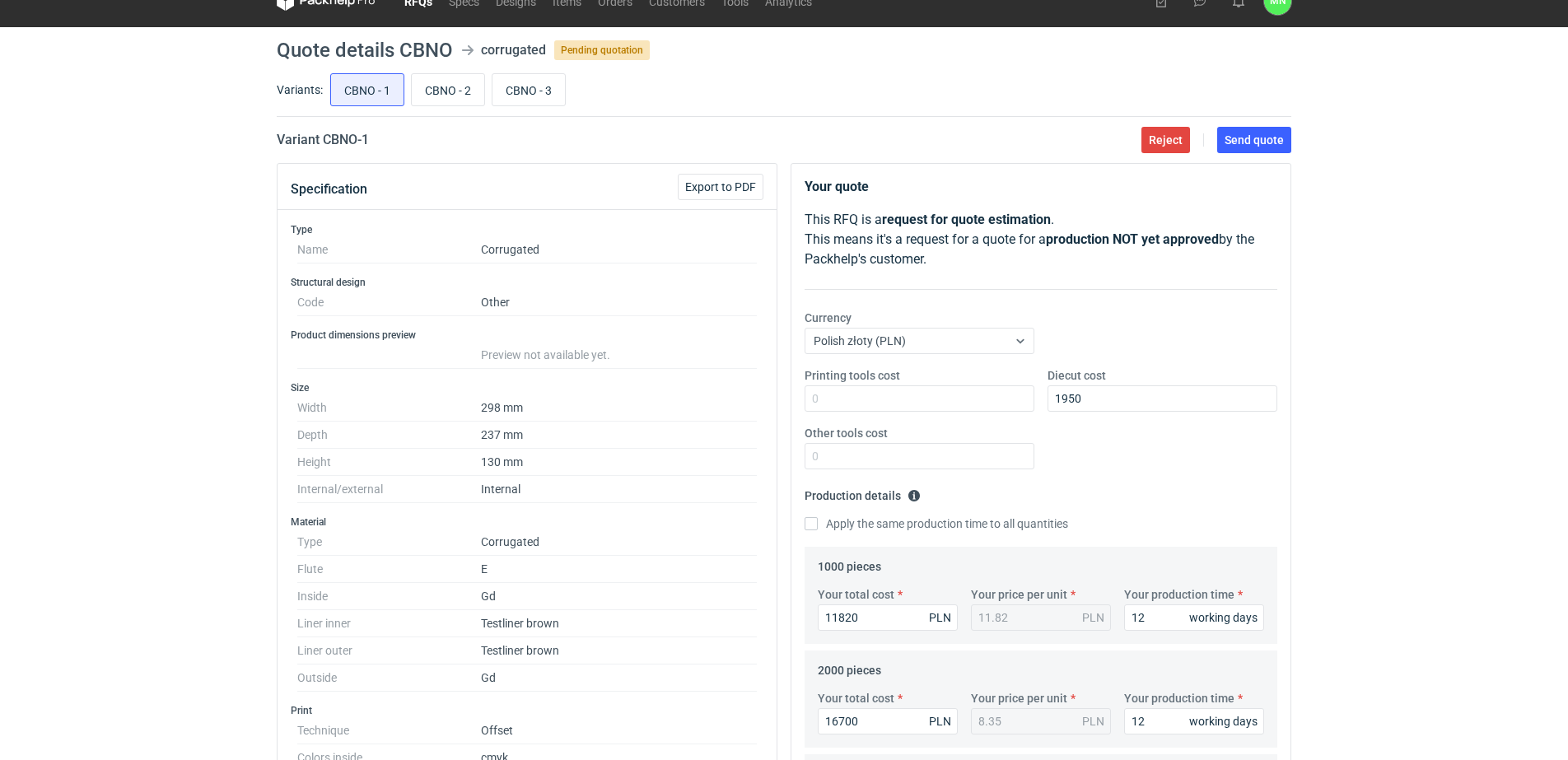
scroll to position [0, 0]
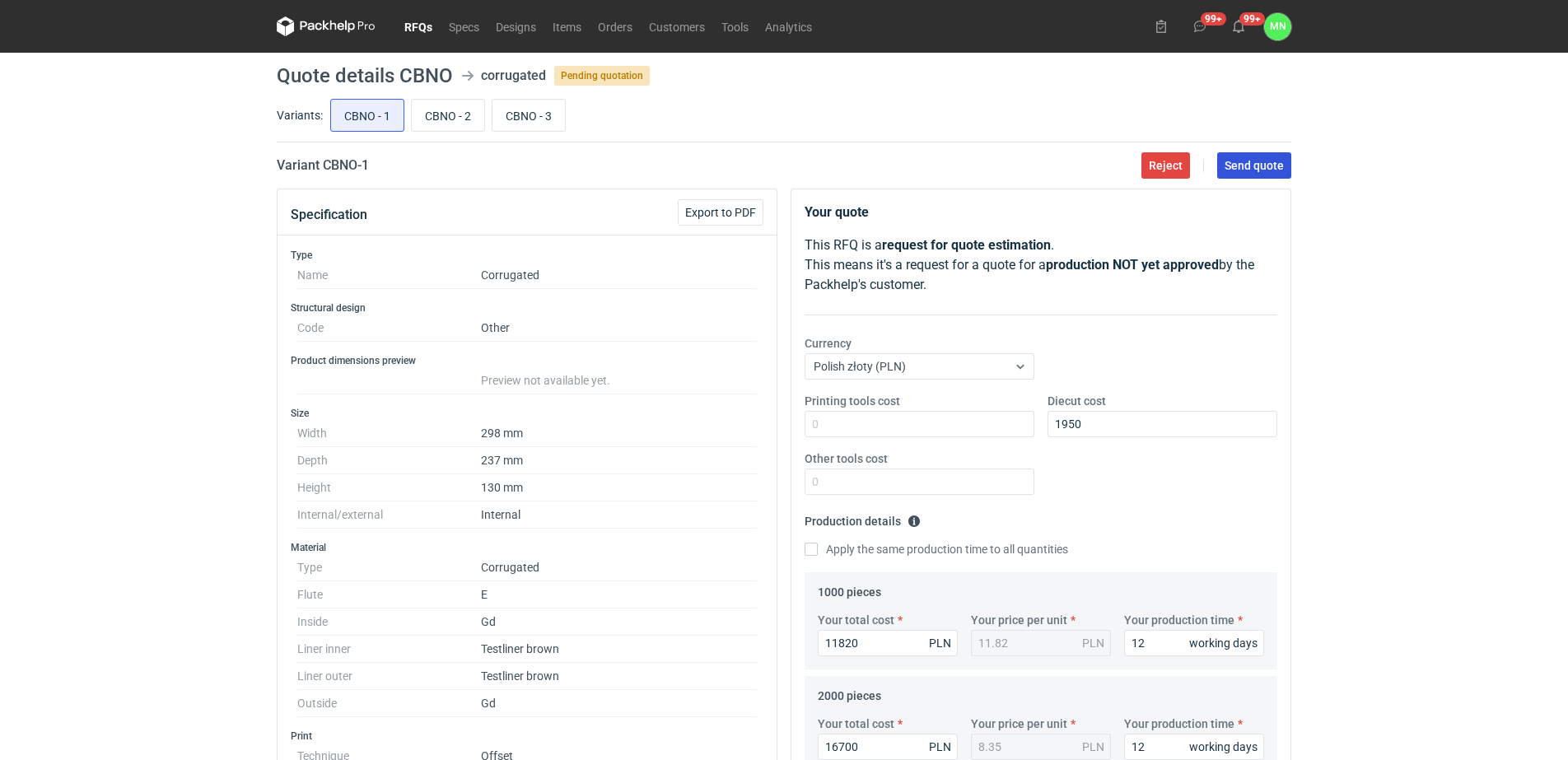
click at [1265, 164] on span "Send quote" at bounding box center [1255, 166] width 60 height 12
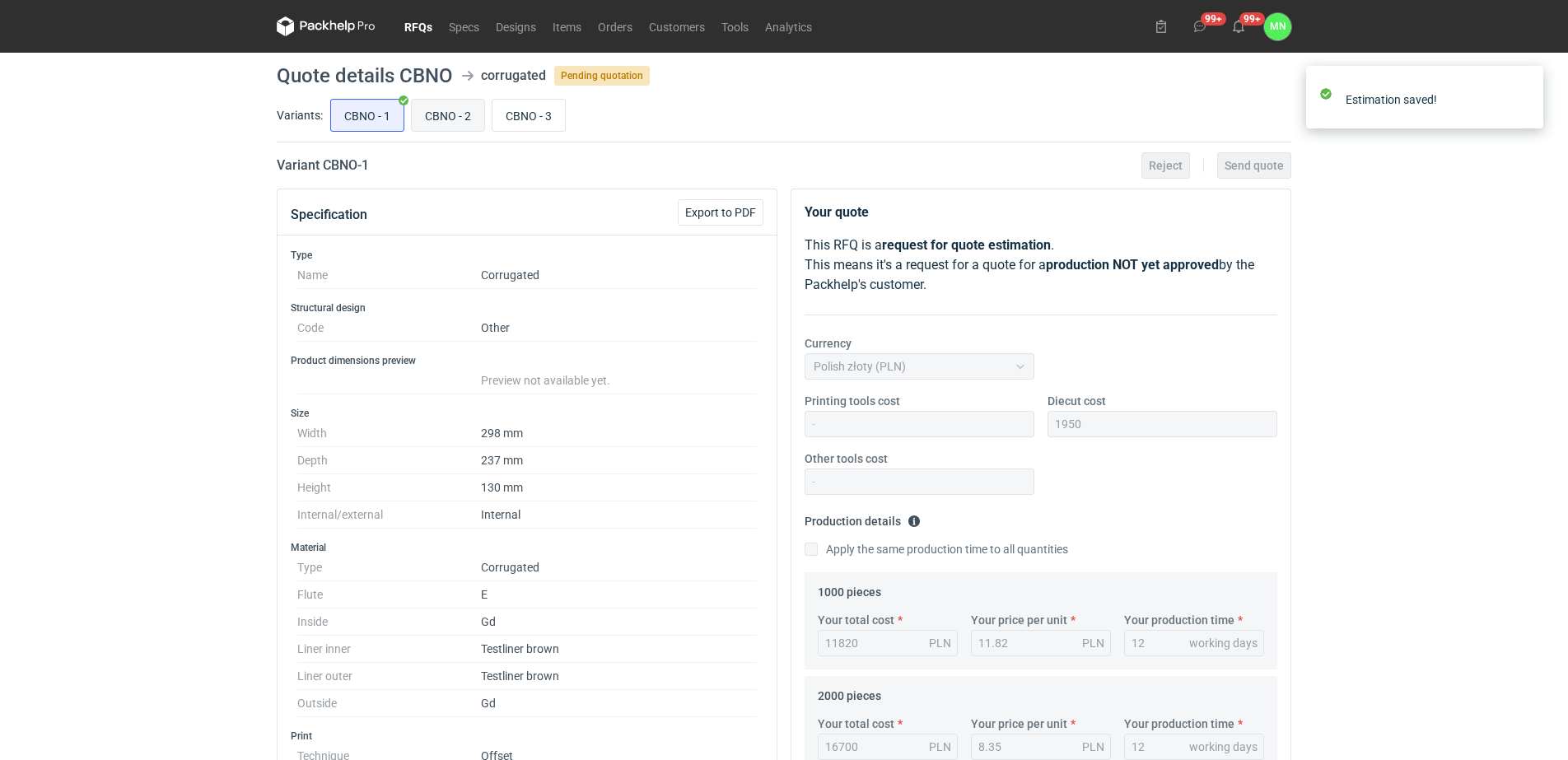
click at [450, 119] on input "CBNO - 2" at bounding box center [447, 115] width 72 height 31
radio input "true"
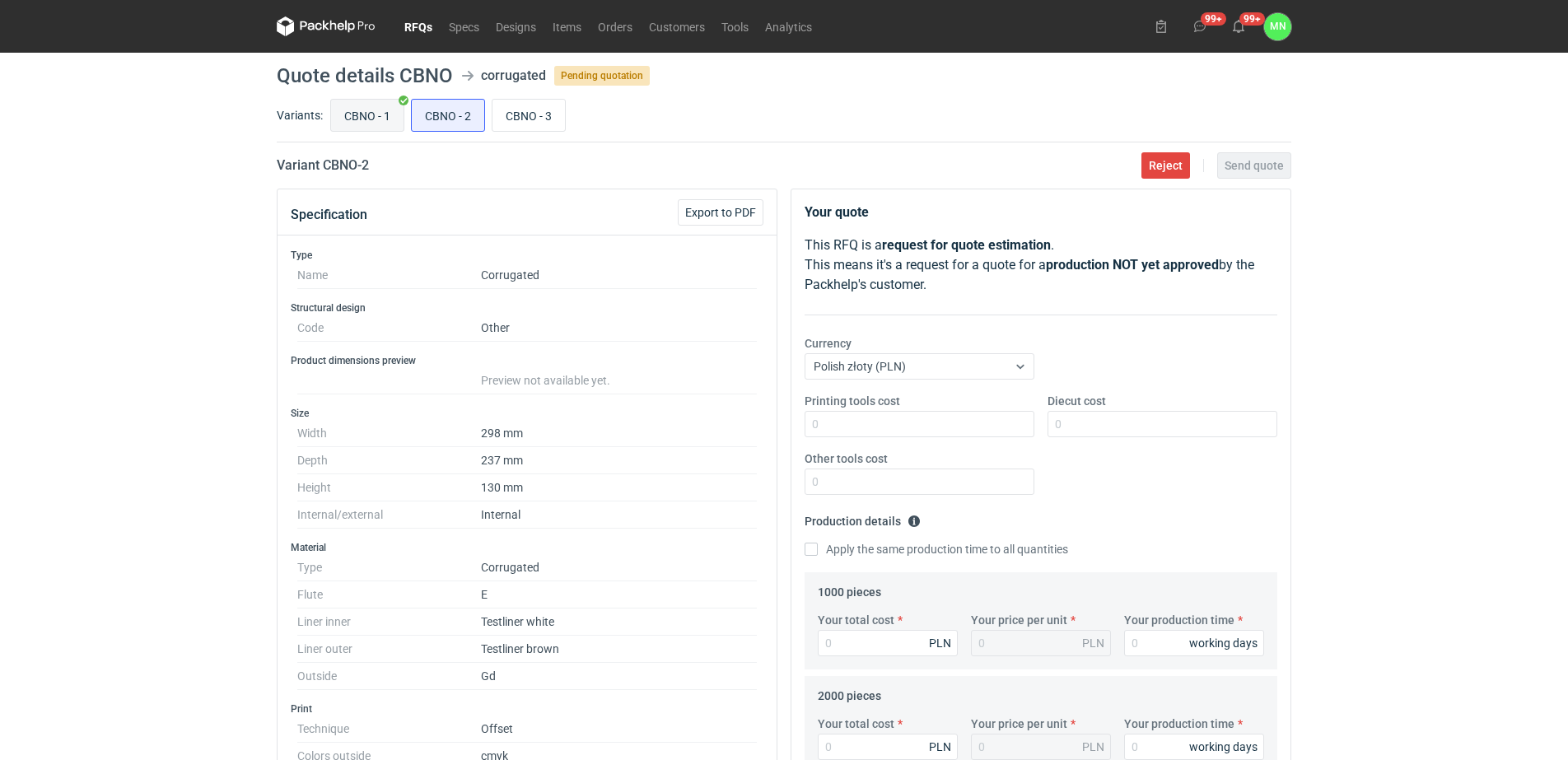
click at [377, 118] on input "CBNO - 1" at bounding box center [367, 115] width 72 height 31
radio input "true"
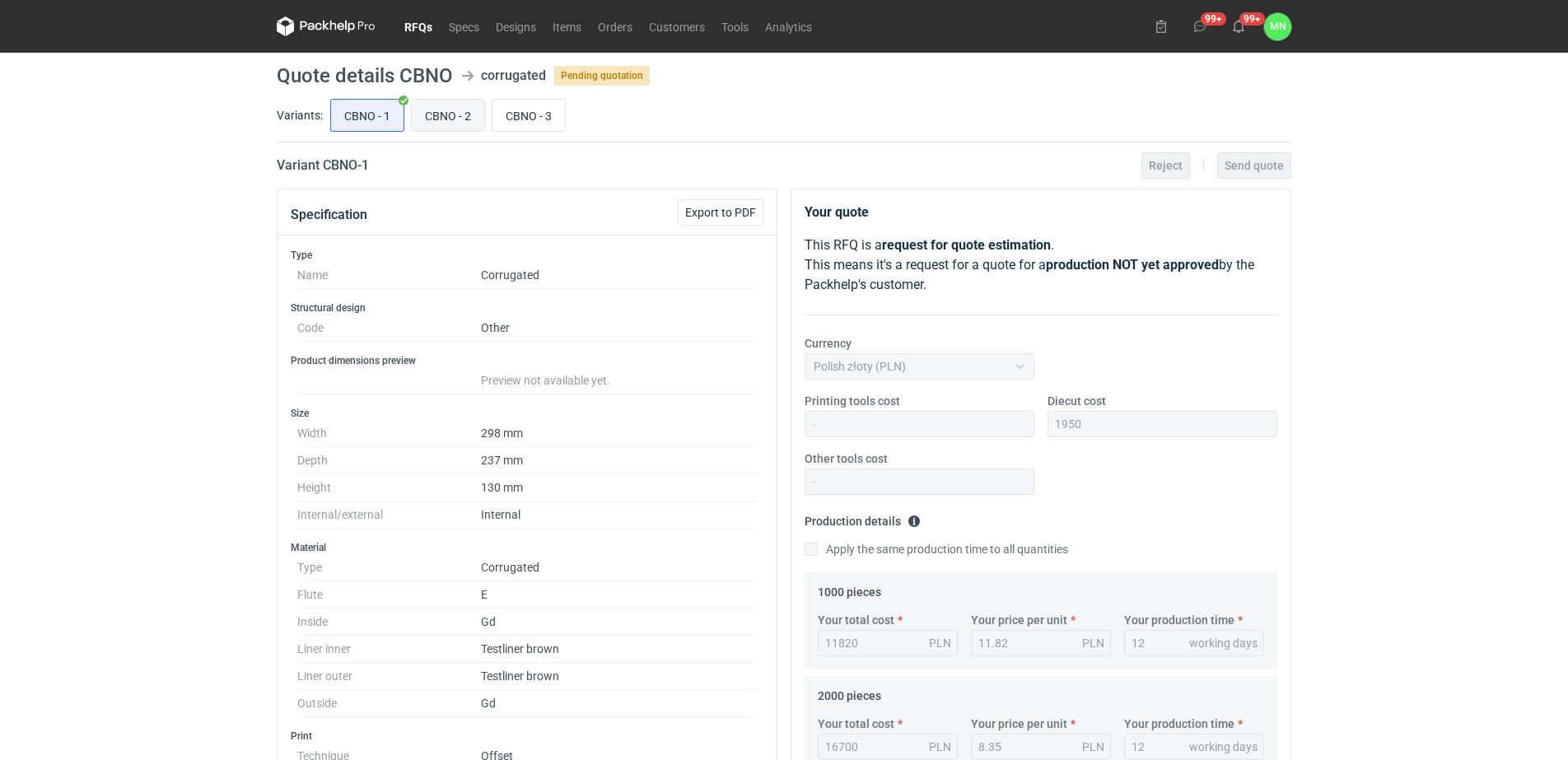
click at [452, 118] on input "CBNO - 2" at bounding box center [447, 115] width 72 height 31
radio input "true"
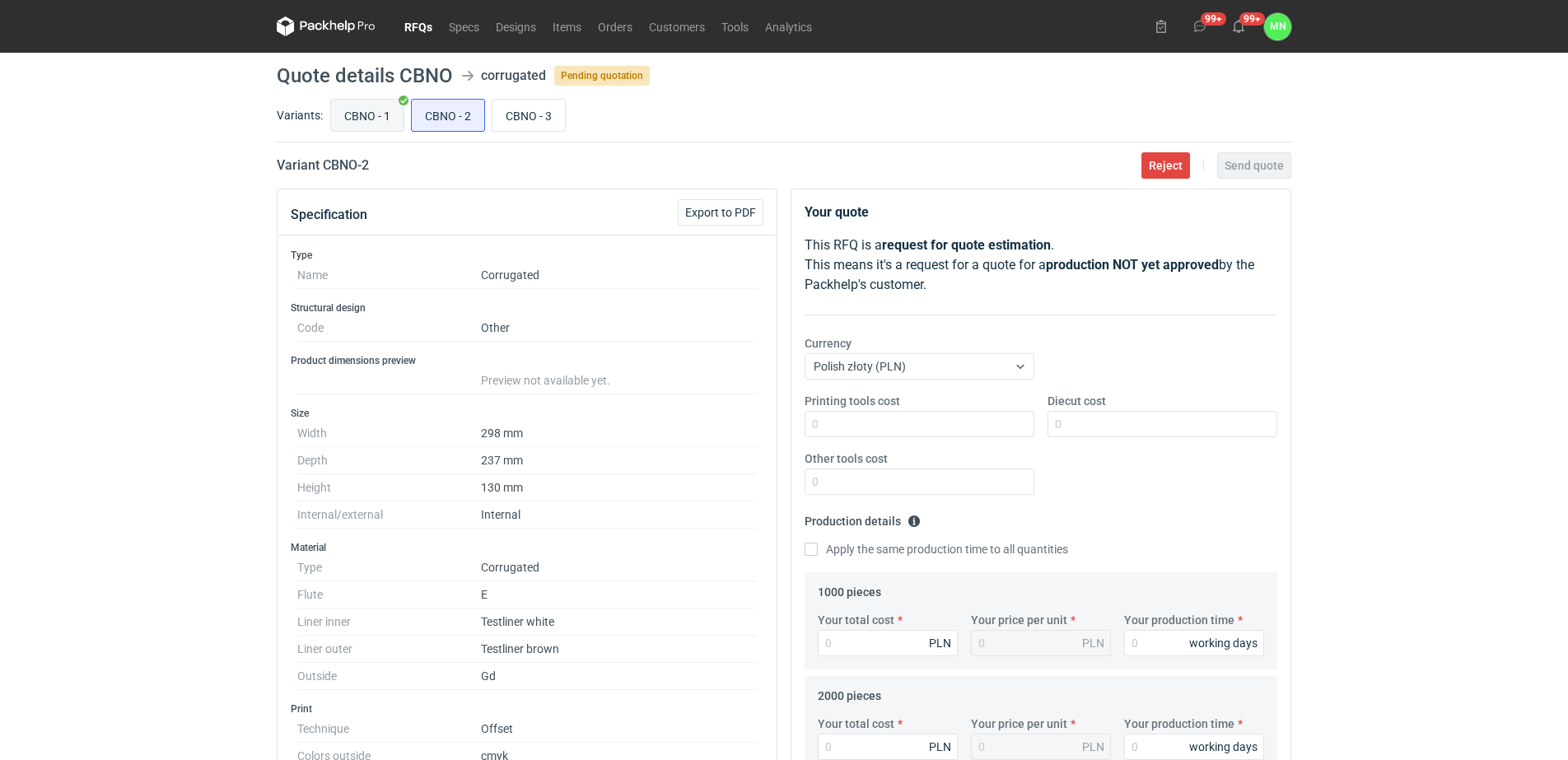
click at [384, 120] on input "CBNO - 1" at bounding box center [367, 115] width 72 height 31
radio input "true"
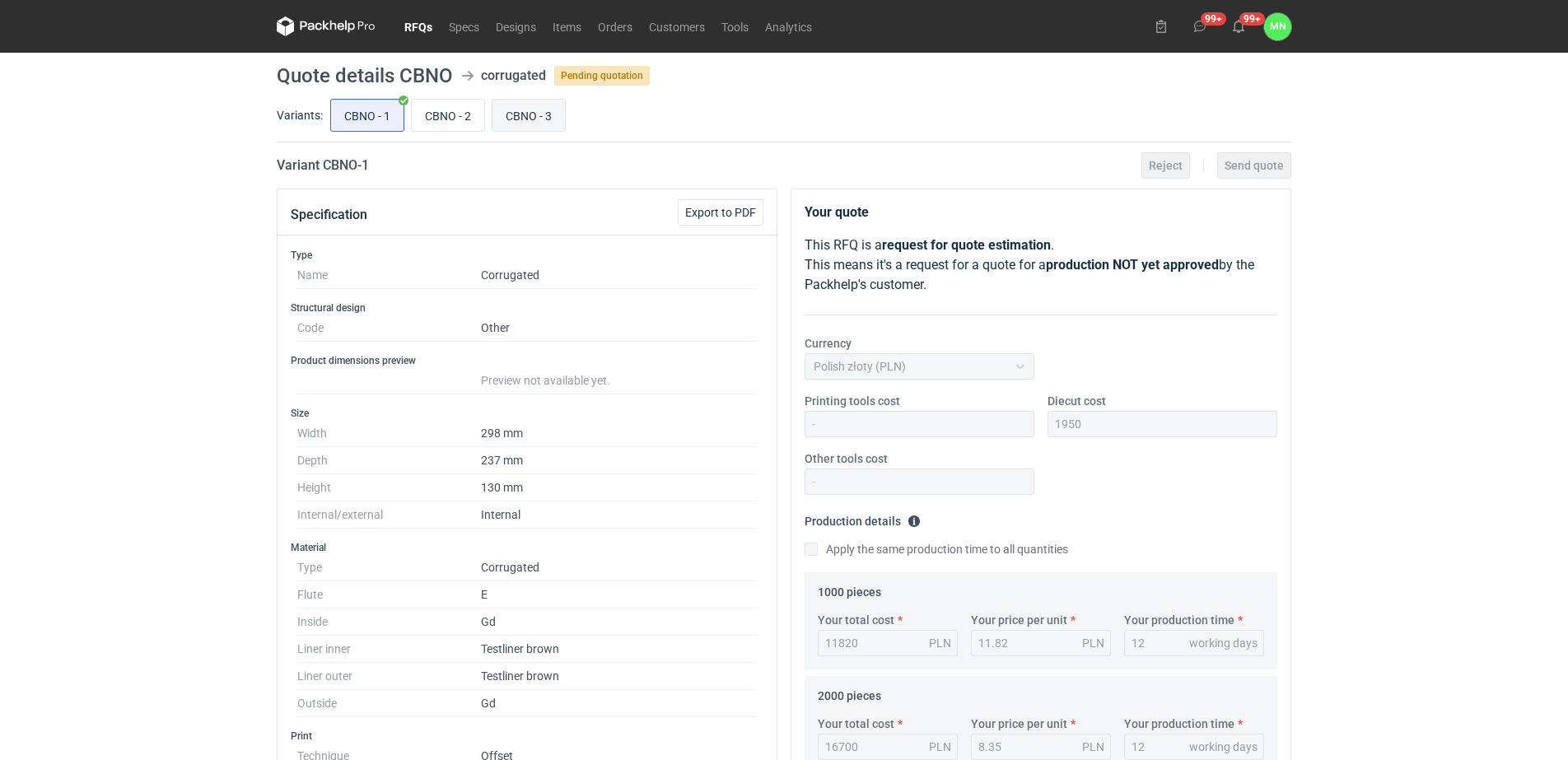
click at [518, 121] on input "CBNO - 3" at bounding box center [528, 115] width 72 height 31
radio input "true"
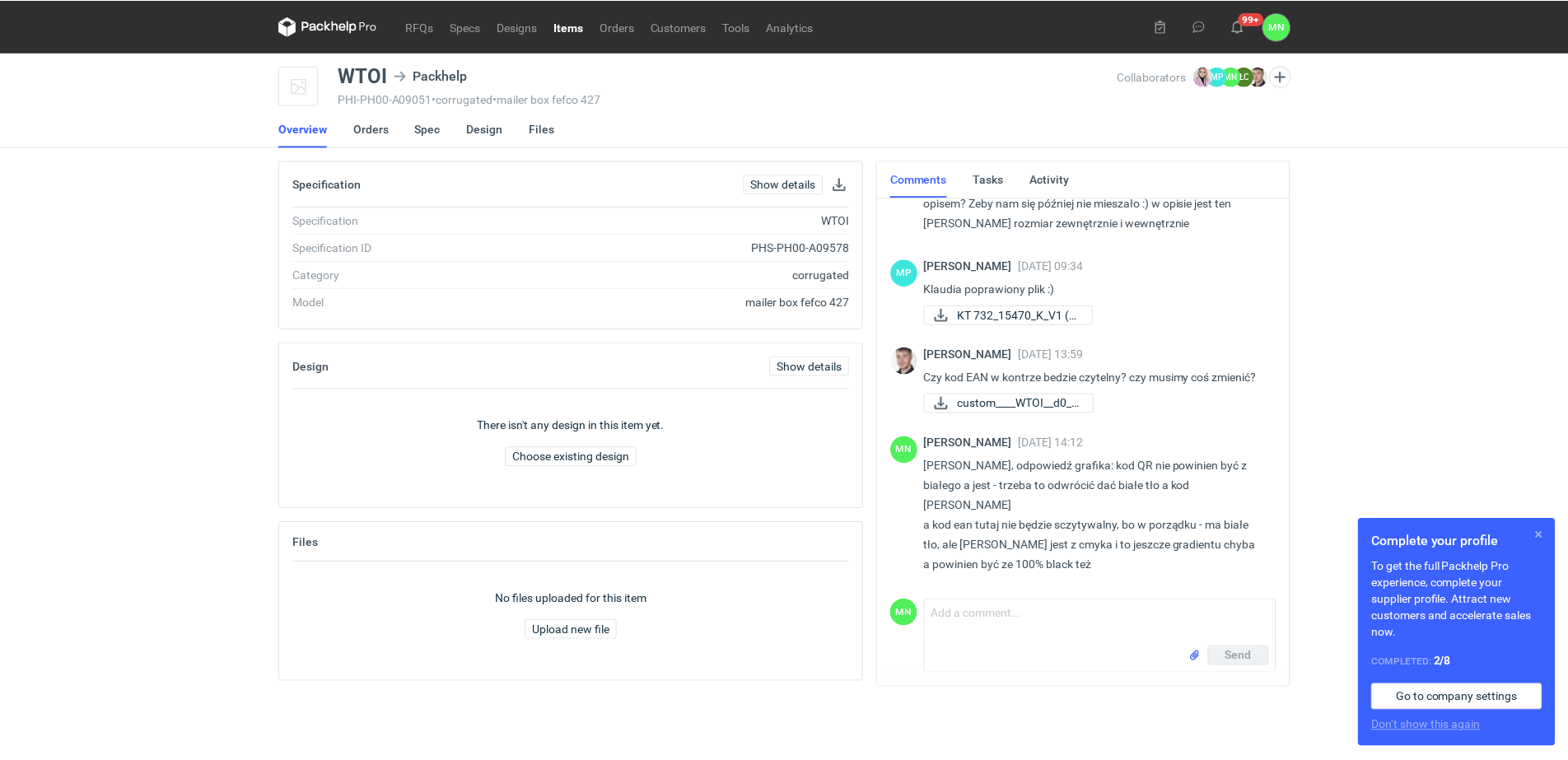
scroll to position [413, 0]
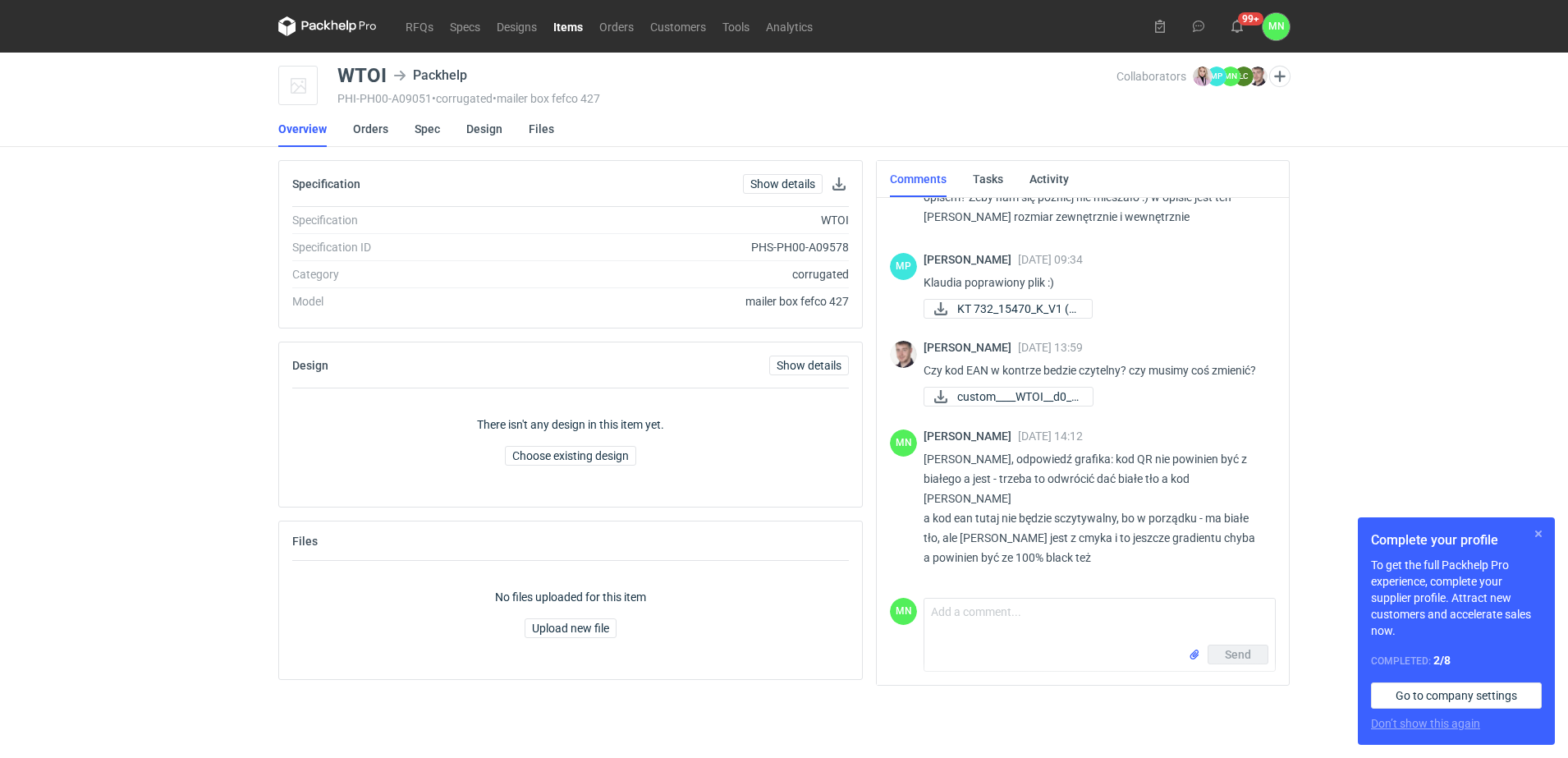
click at [1537, 529] on button "button" at bounding box center [1538, 533] width 20 height 20
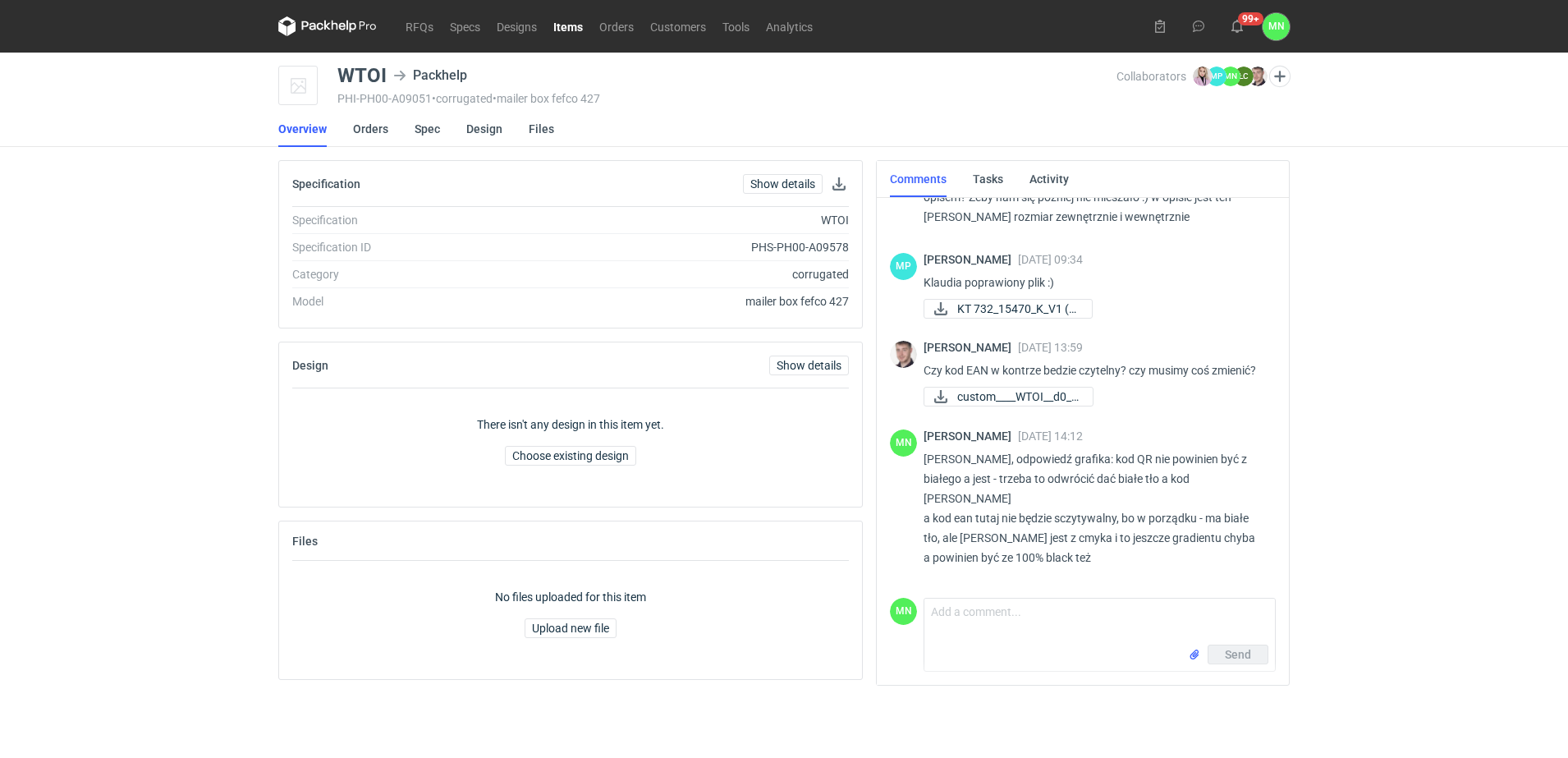
click at [562, 32] on link "Items" at bounding box center [568, 26] width 46 height 20
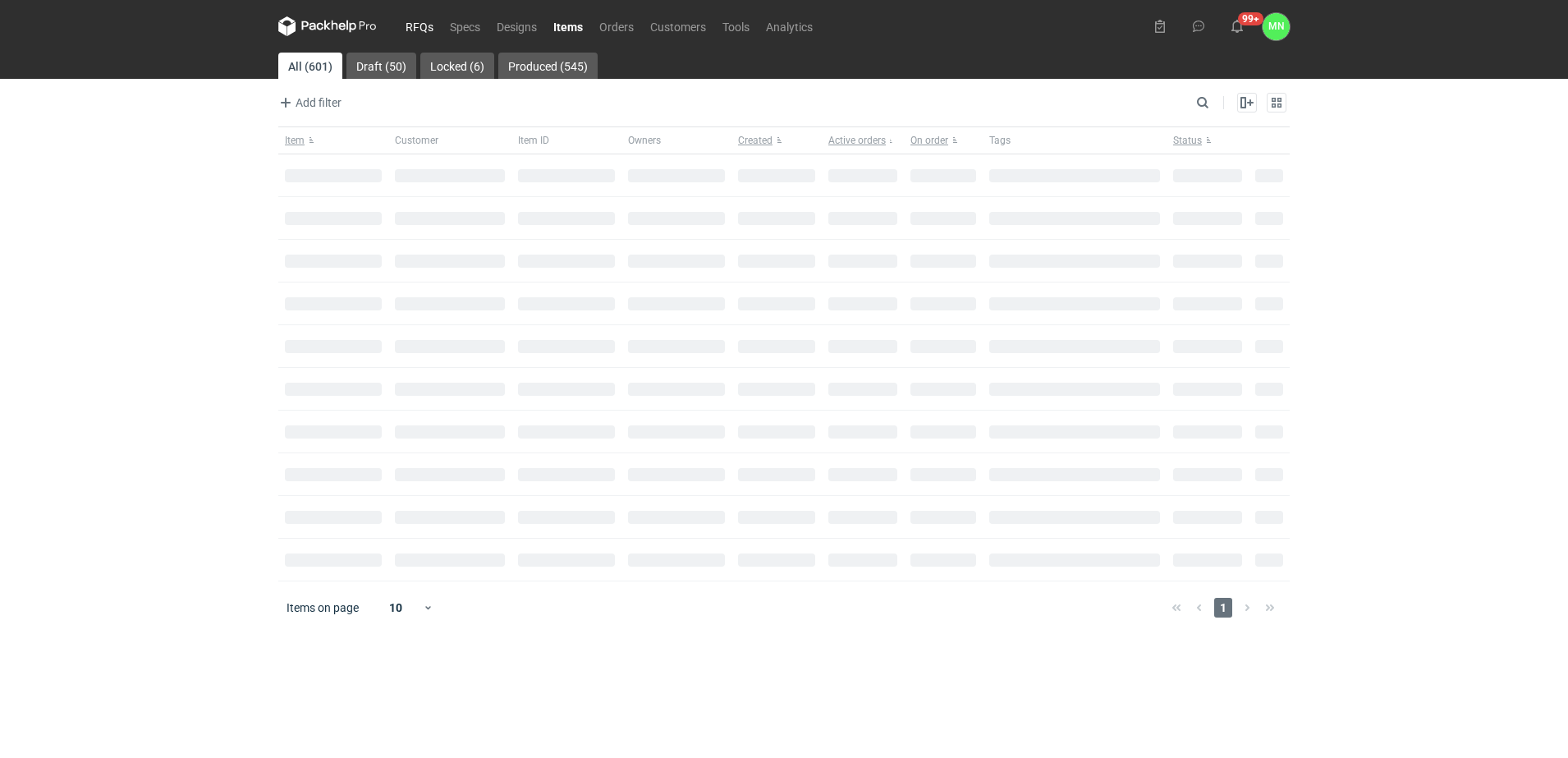
click at [417, 28] on link "RFQs" at bounding box center [420, 26] width 44 height 20
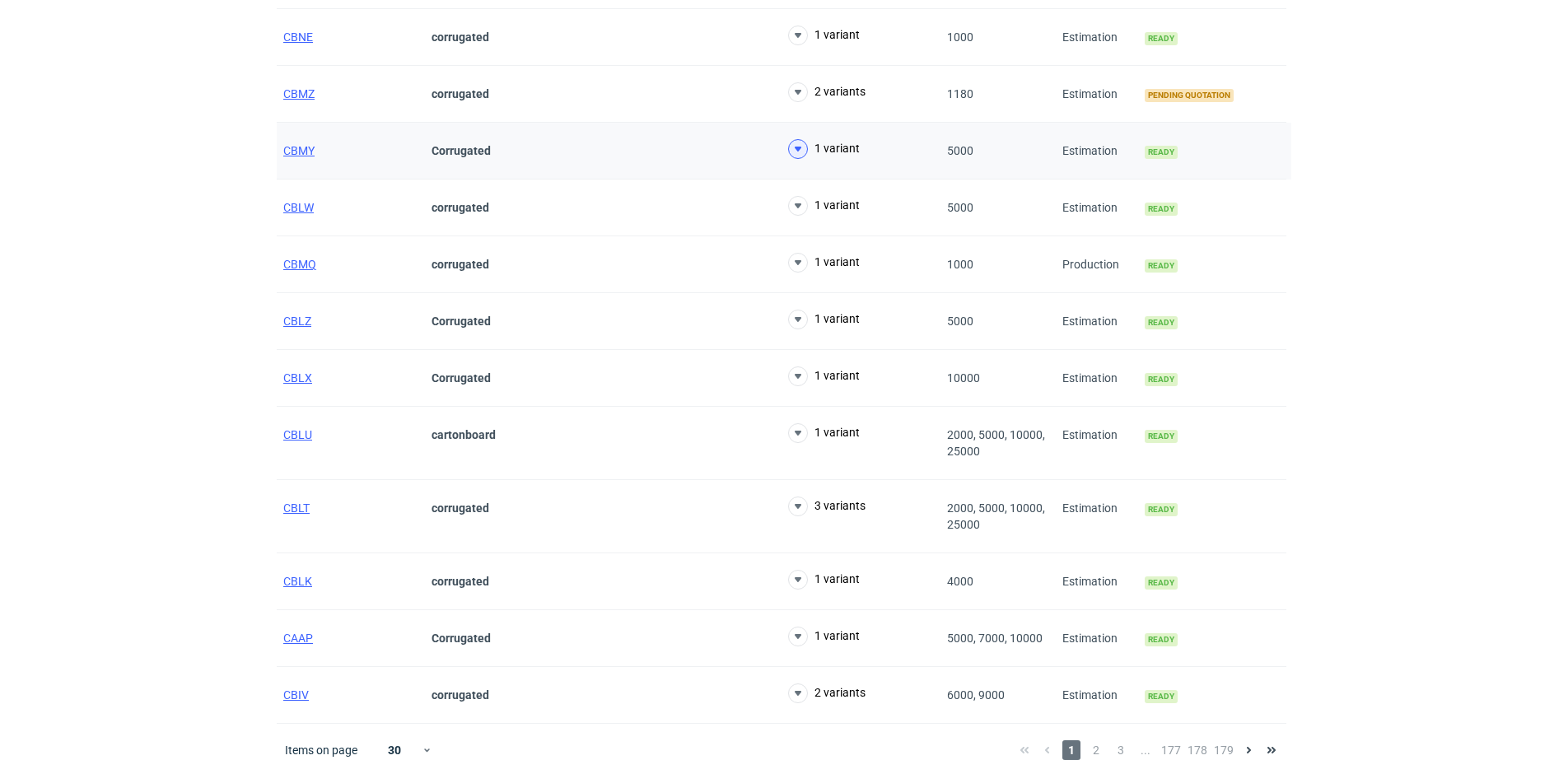
scroll to position [1230, 0]
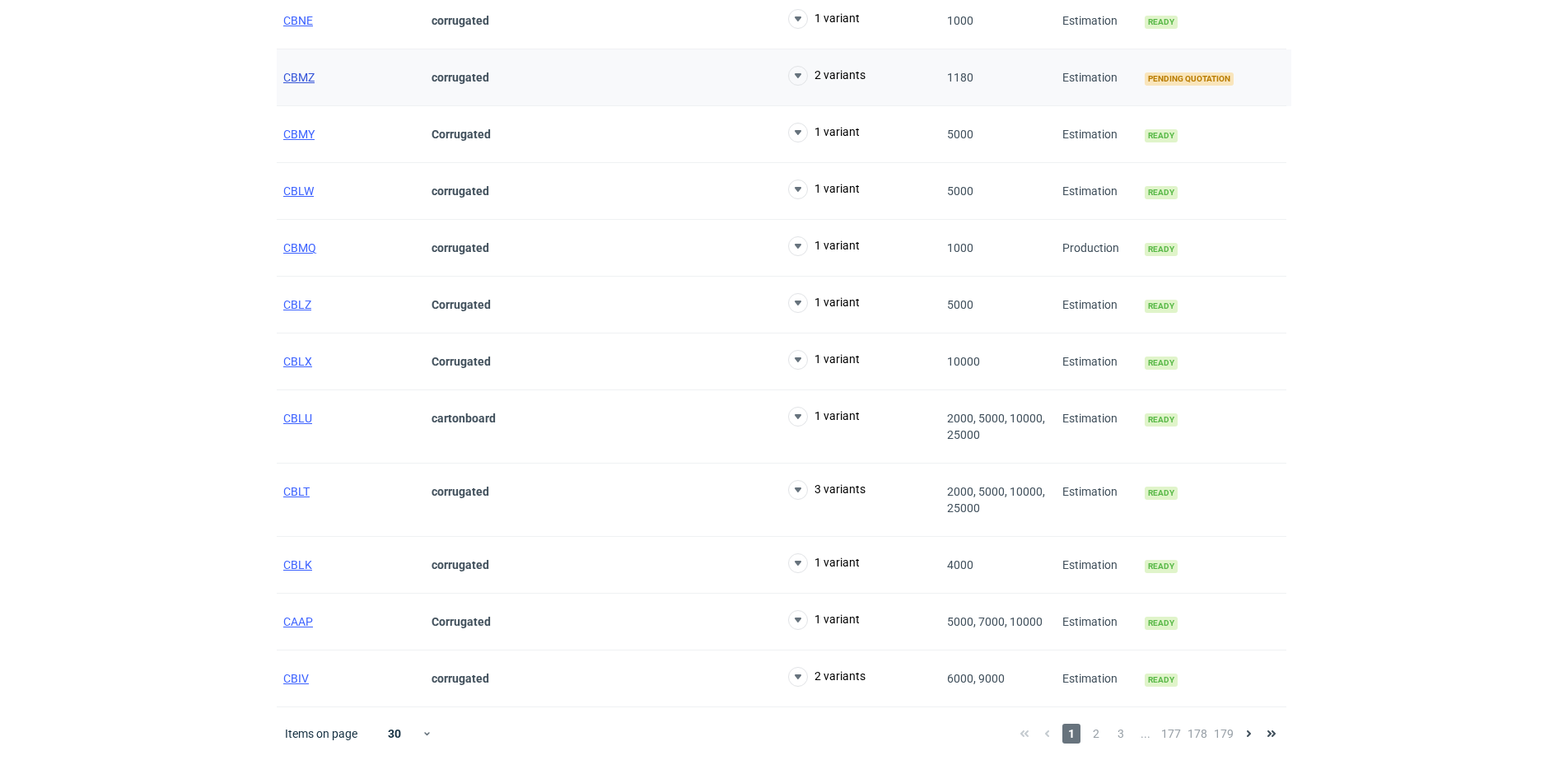
click at [296, 75] on span "CBMZ" at bounding box center [299, 77] width 31 height 13
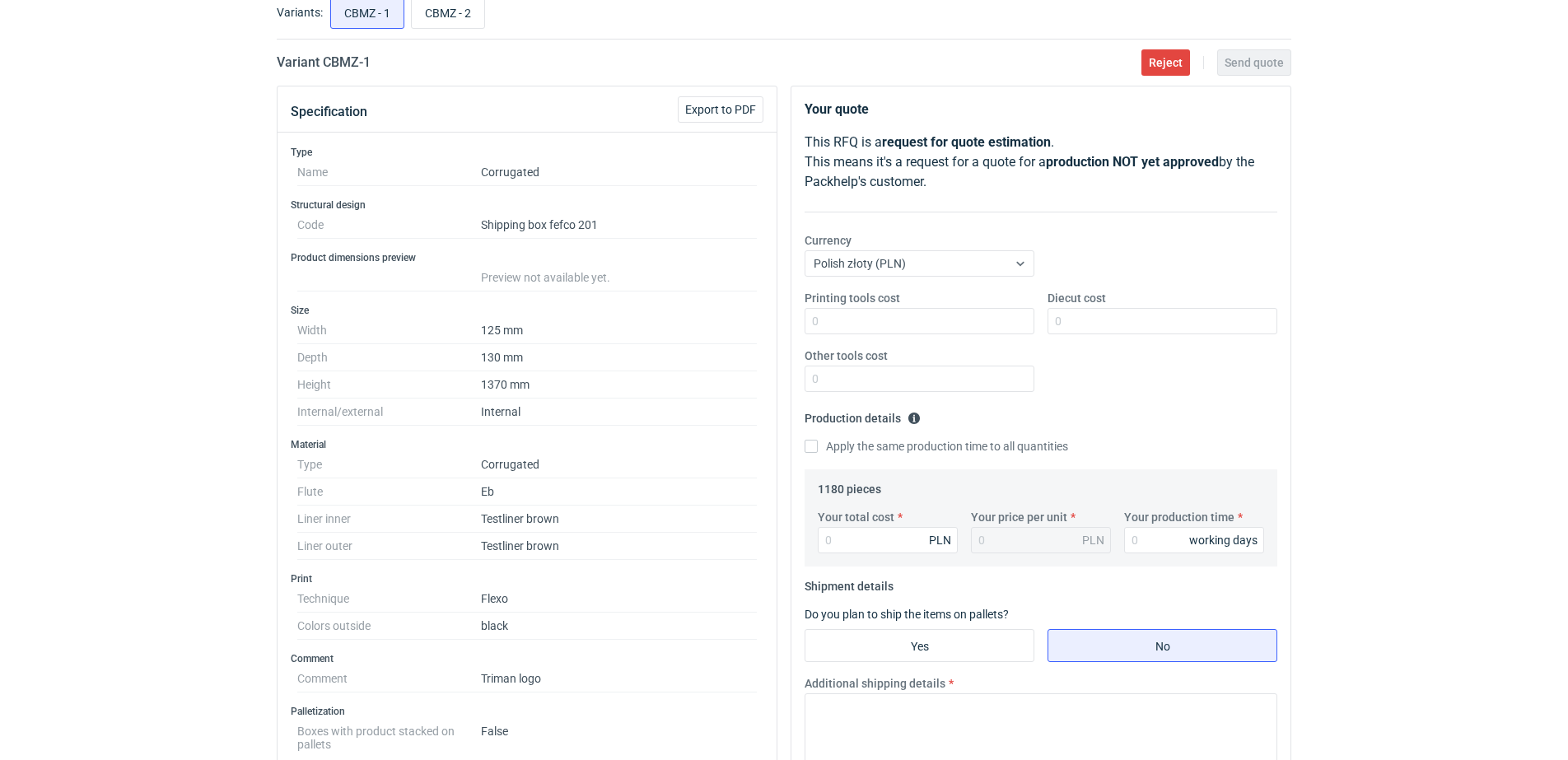
scroll to position [99, 0]
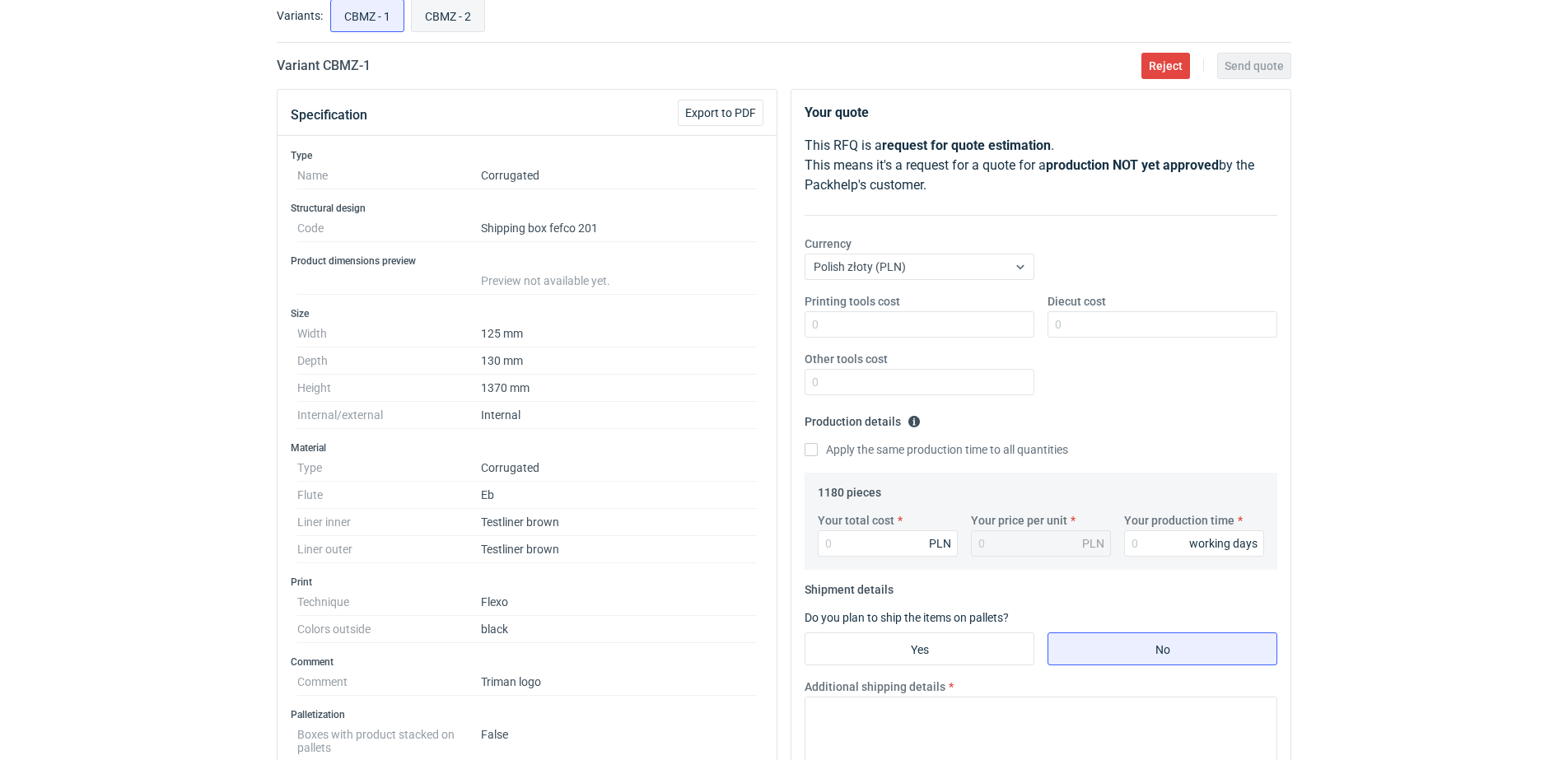
click at [436, 13] on input "CBMZ - 2" at bounding box center [447, 15] width 72 height 31
radio input "true"
drag, startPoint x: 343, startPoint y: 18, endPoint x: 356, endPoint y: 20, distance: 13.2
click at [348, 18] on input "CBMZ - 1" at bounding box center [367, 15] width 72 height 31
radio input "true"
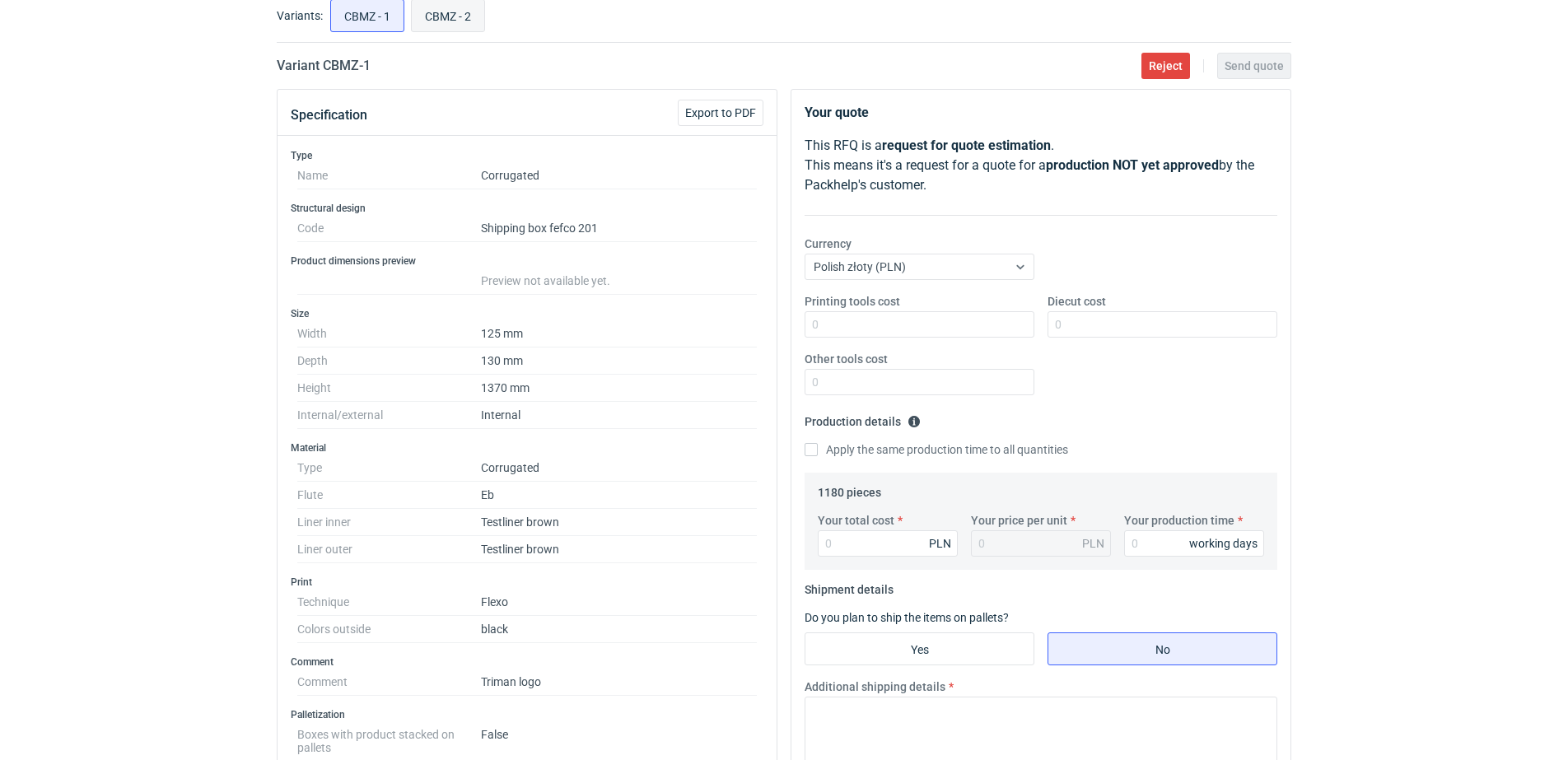
drag, startPoint x: 422, startPoint y: 18, endPoint x: 518, endPoint y: 26, distance: 96.3
click at [424, 19] on input "CBMZ - 2" at bounding box center [447, 15] width 72 height 31
radio input "true"
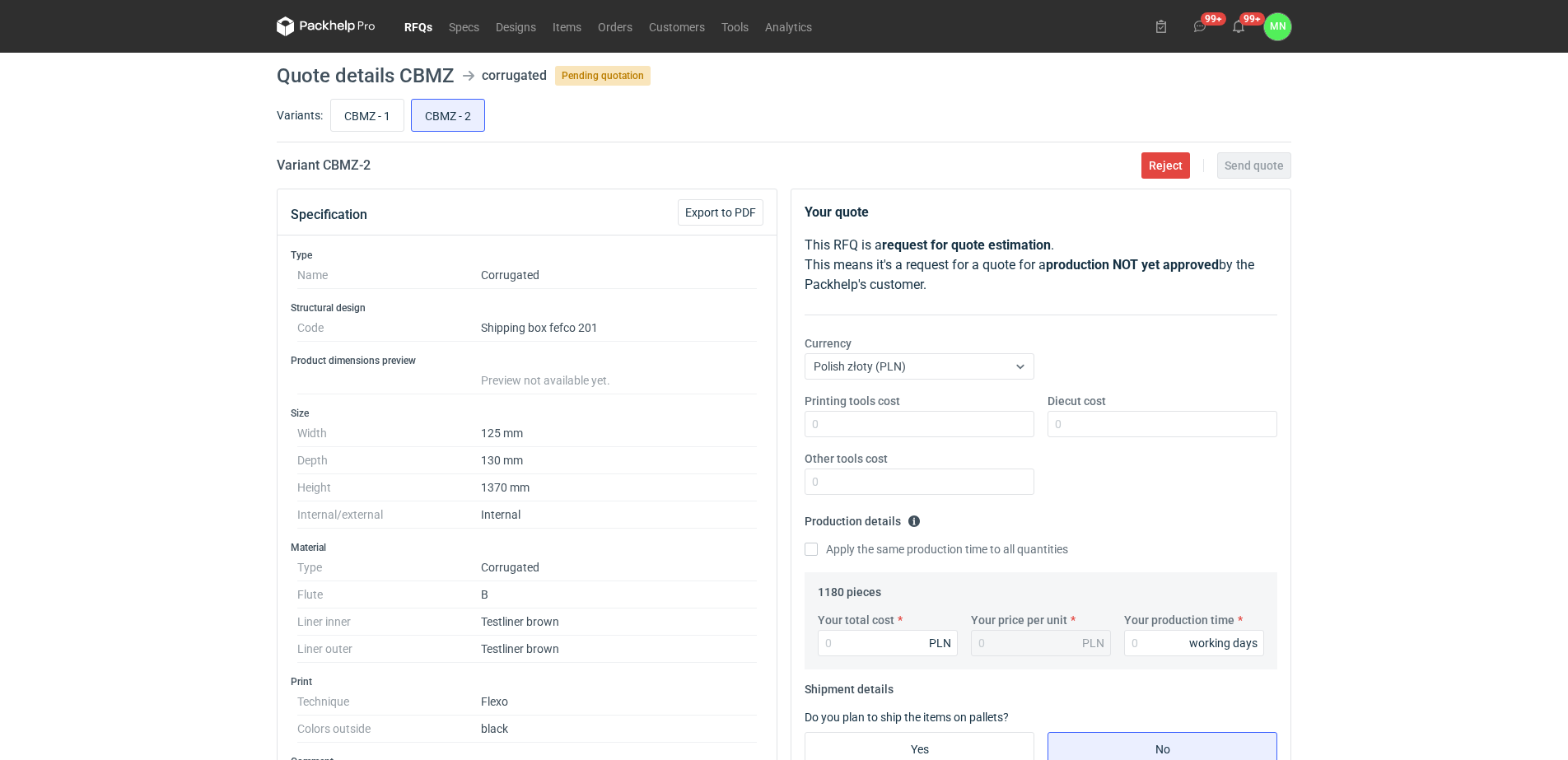
drag, startPoint x: 419, startPoint y: 24, endPoint x: 416, endPoint y: 37, distance: 13.3
click at [419, 24] on link "RFQs" at bounding box center [418, 26] width 44 height 20
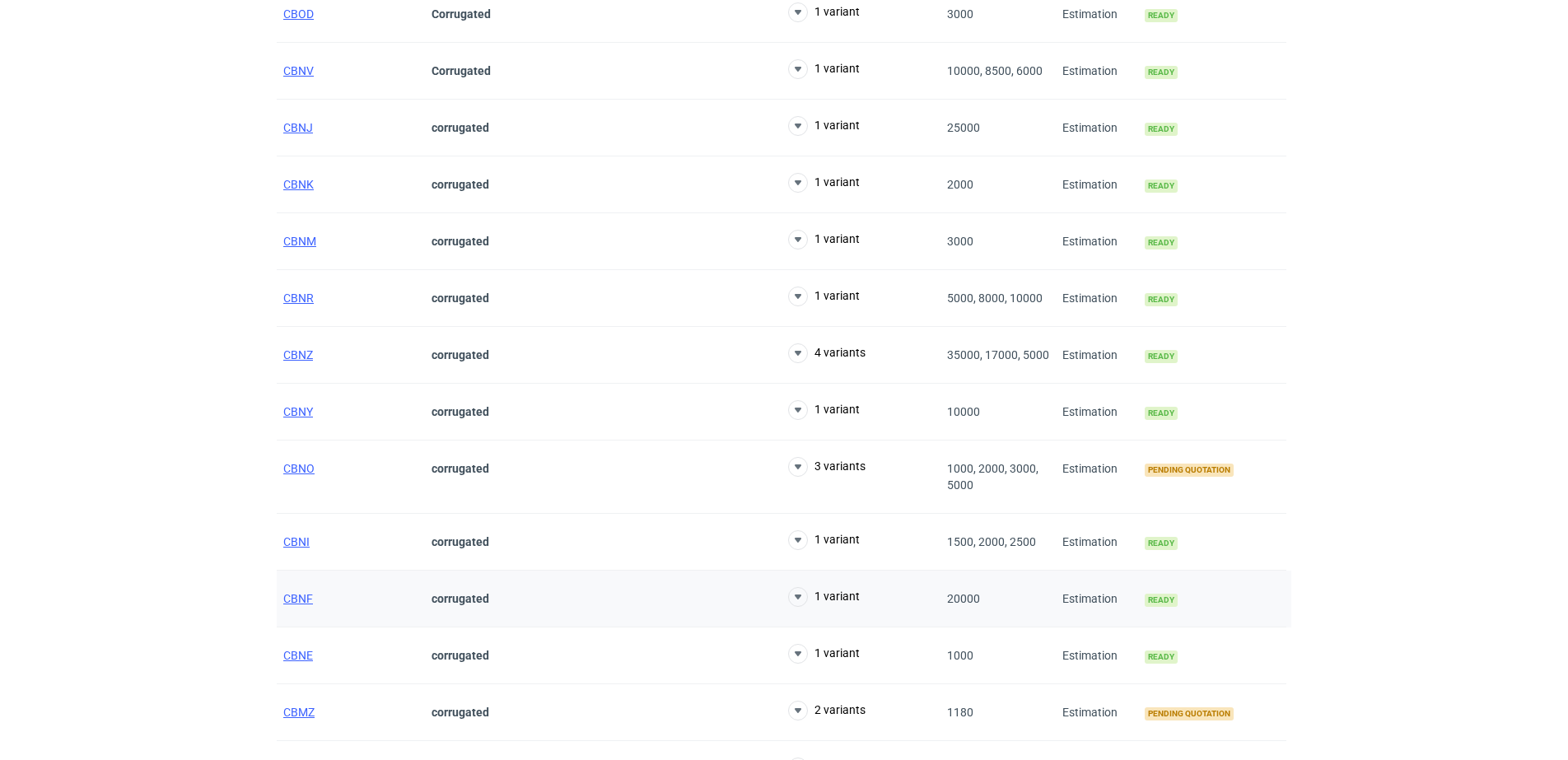
scroll to position [617, 0]
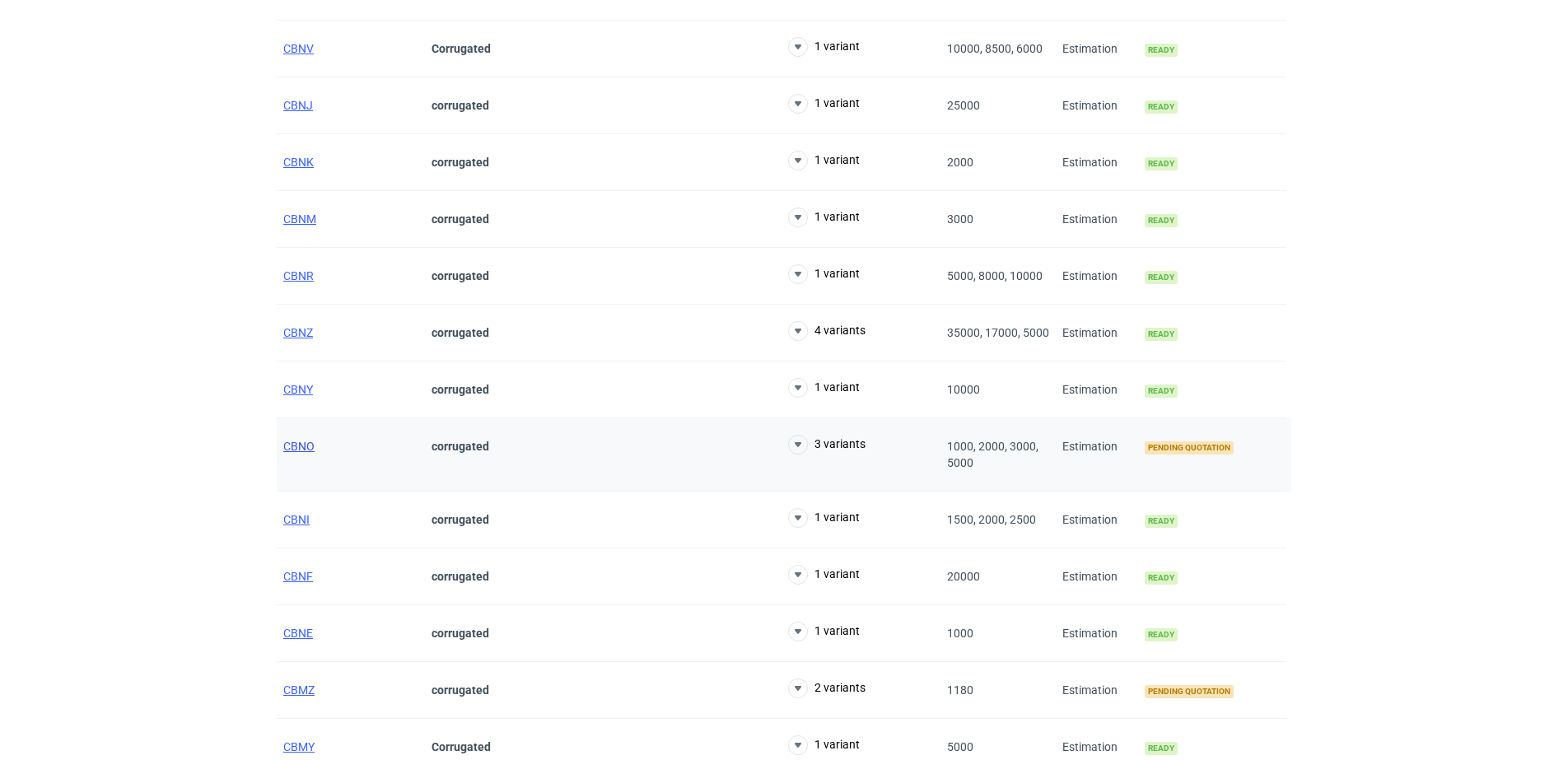
click at [292, 452] on span "CBNO" at bounding box center [299, 446] width 31 height 13
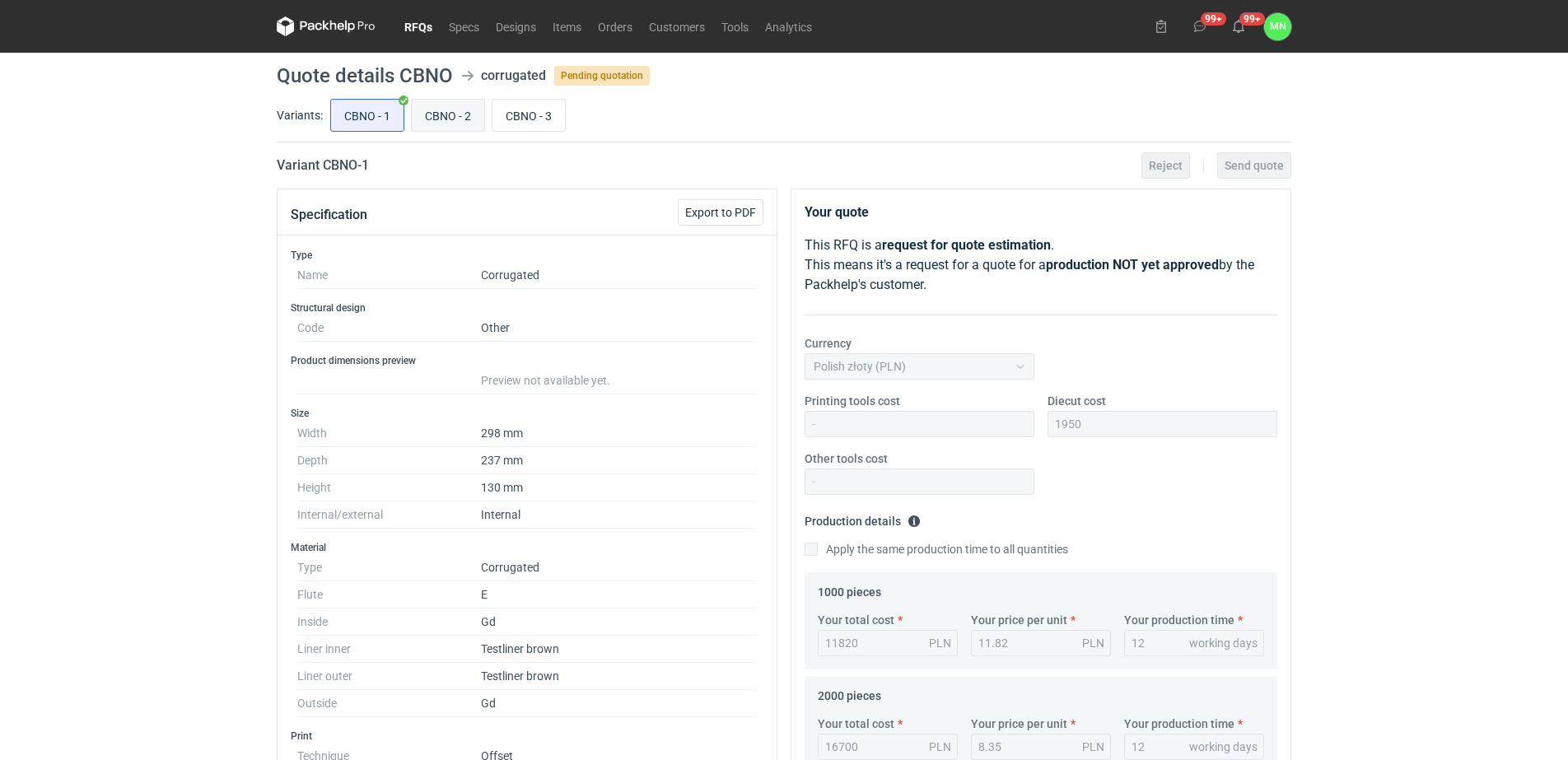
click at [444, 121] on input "CBNO - 2" at bounding box center [447, 115] width 72 height 31
radio input "true"
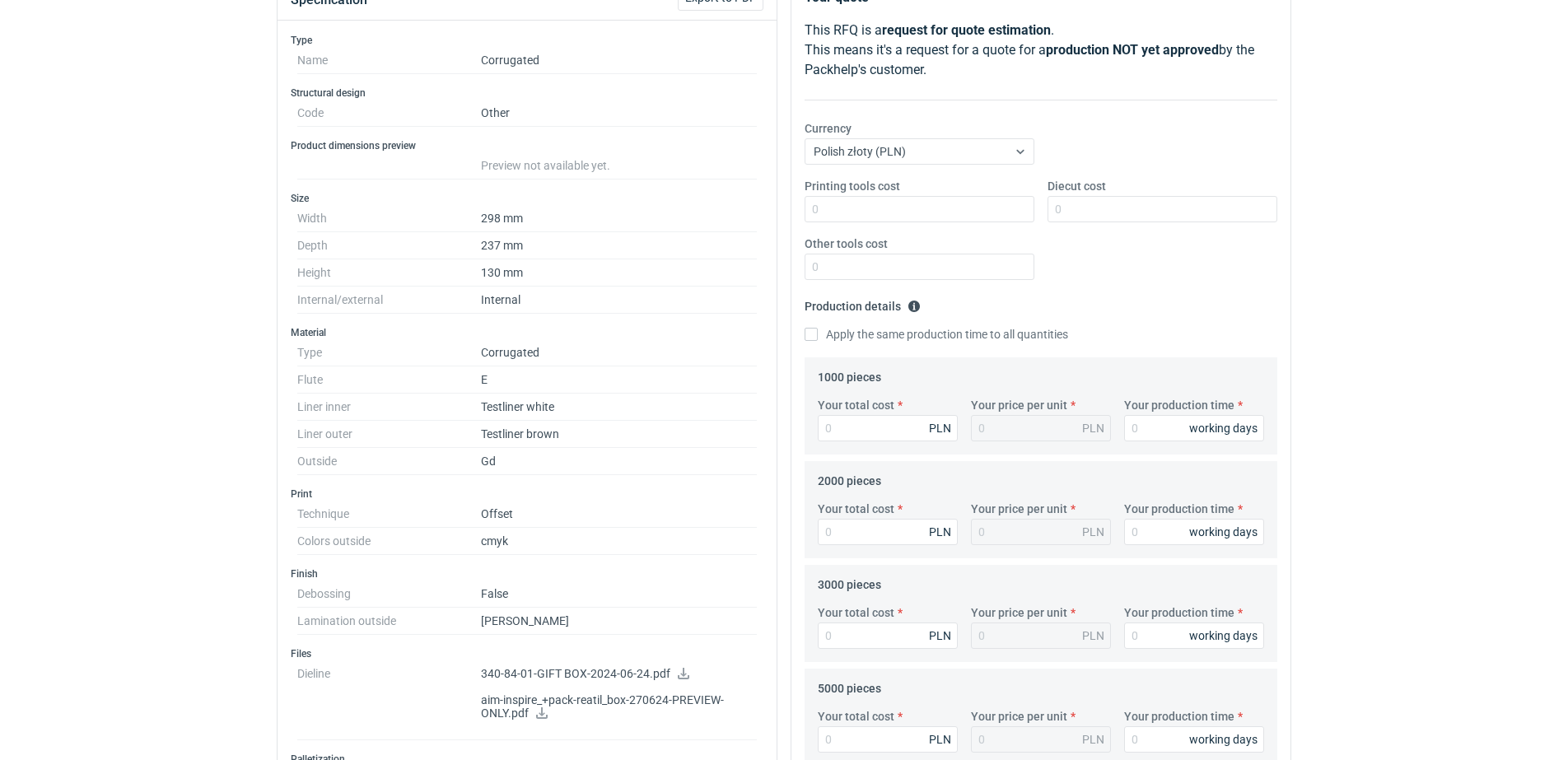
scroll to position [308, 0]
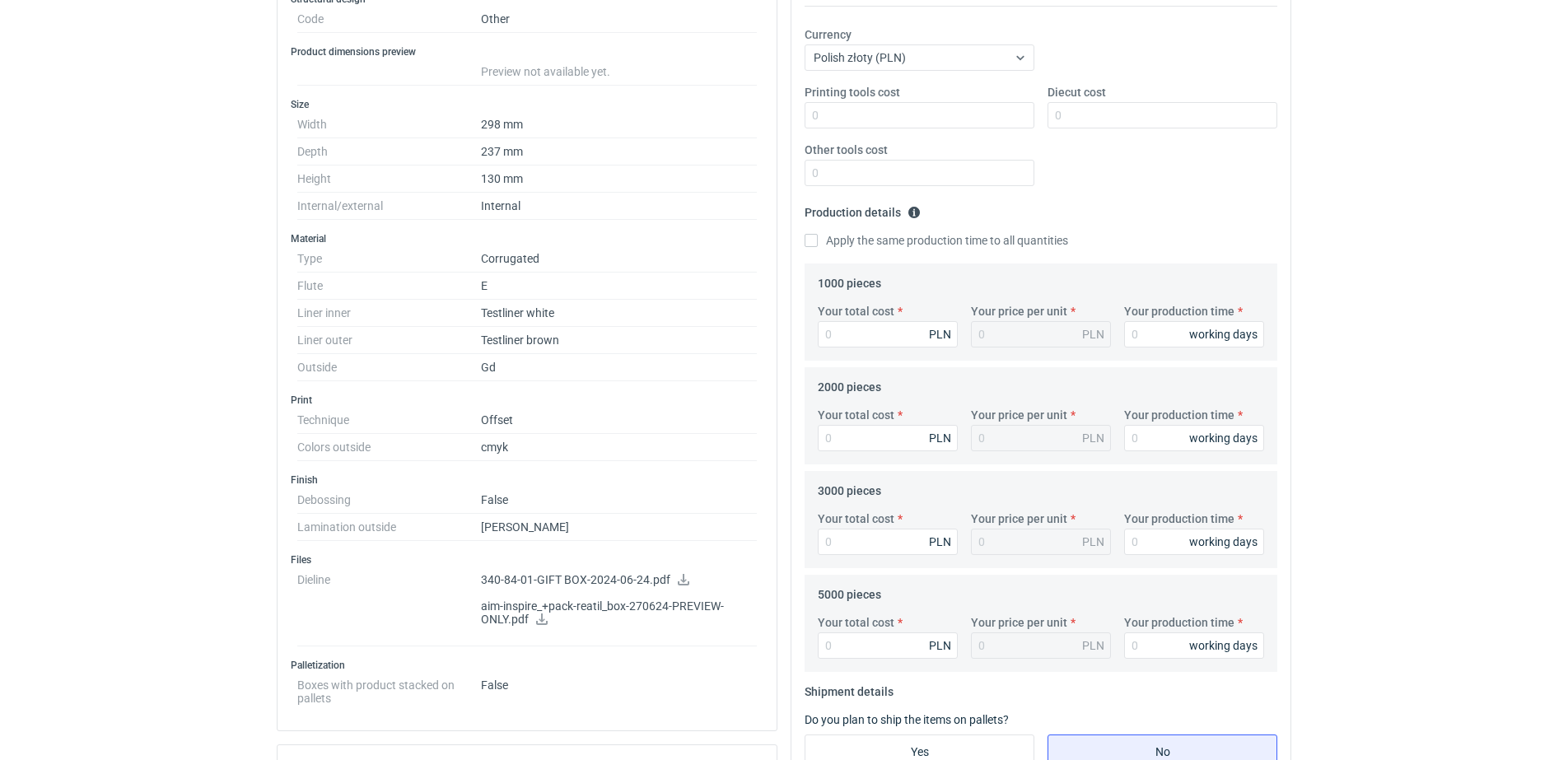
click at [841, 317] on label "Your total cost" at bounding box center [856, 310] width 76 height 16
click at [841, 321] on input "Your total cost" at bounding box center [888, 333] width 140 height 26
type input "9040"
type input "9.04"
type input "9040"
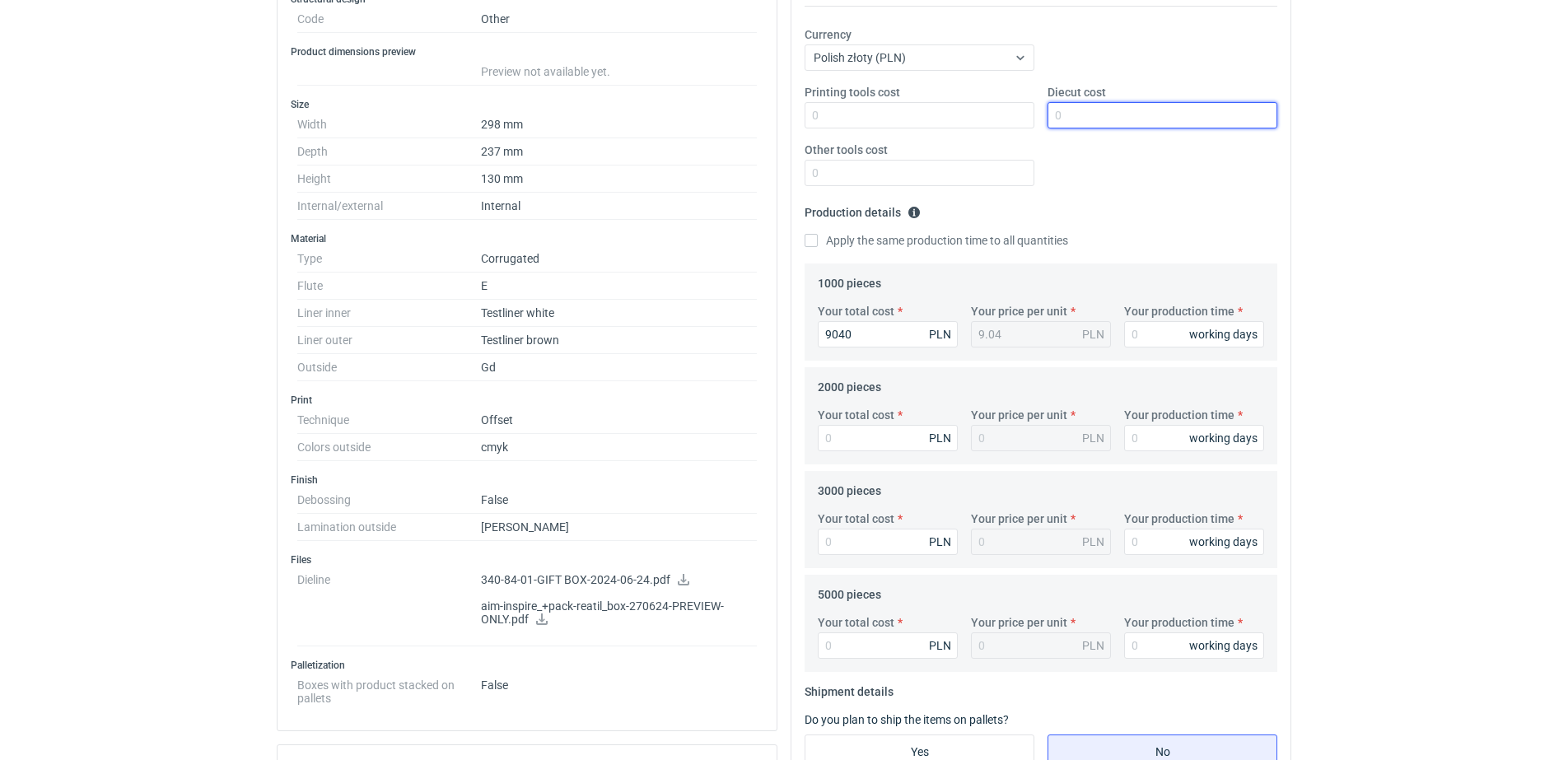
click at [1067, 114] on input "Diecut cost" at bounding box center [1162, 115] width 229 height 26
type input "1950"
click at [1163, 328] on input "Your production time" at bounding box center [1193, 333] width 140 height 26
type input "15"
click at [848, 432] on input "Your total cost" at bounding box center [888, 437] width 140 height 26
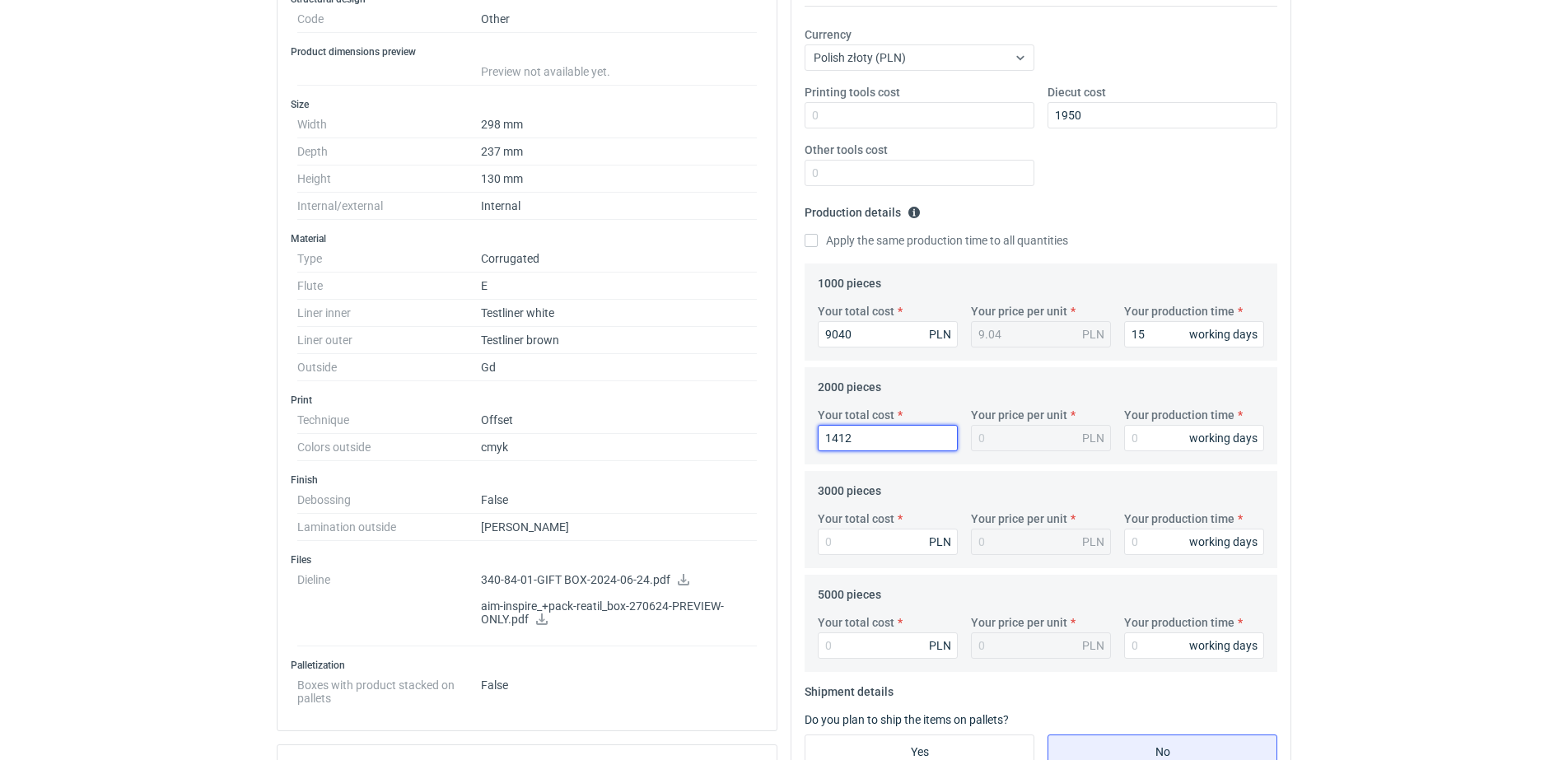
type input "14120"
type input "7.06"
type input "14120"
click at [864, 535] on input "Your total cost" at bounding box center [888, 541] width 140 height 26
type input "18870"
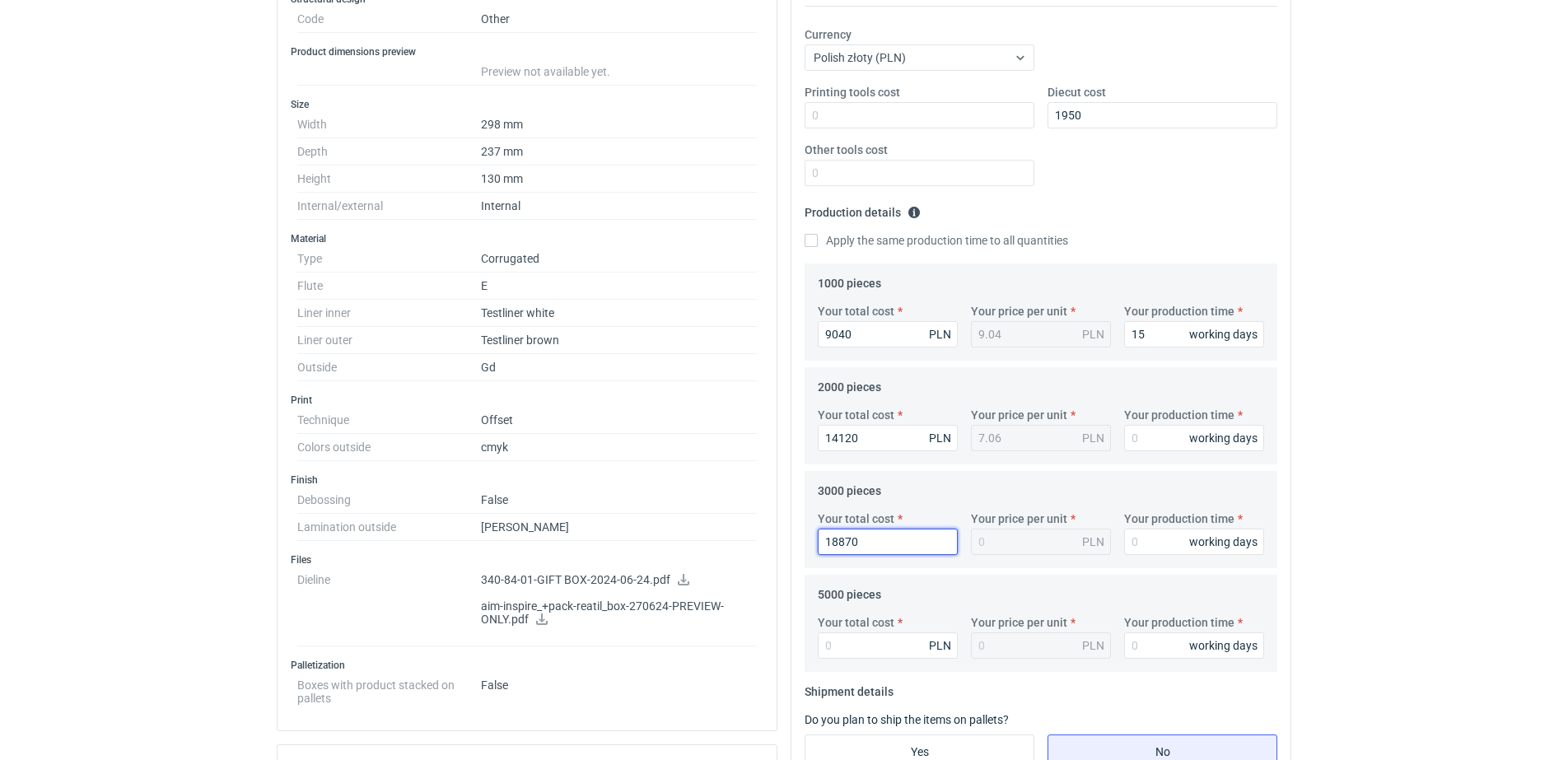
type input "6.29"
type input "18870"
click at [843, 643] on input "Your total cost" at bounding box center [888, 644] width 140 height 26
type input "28650"
type input "5.73"
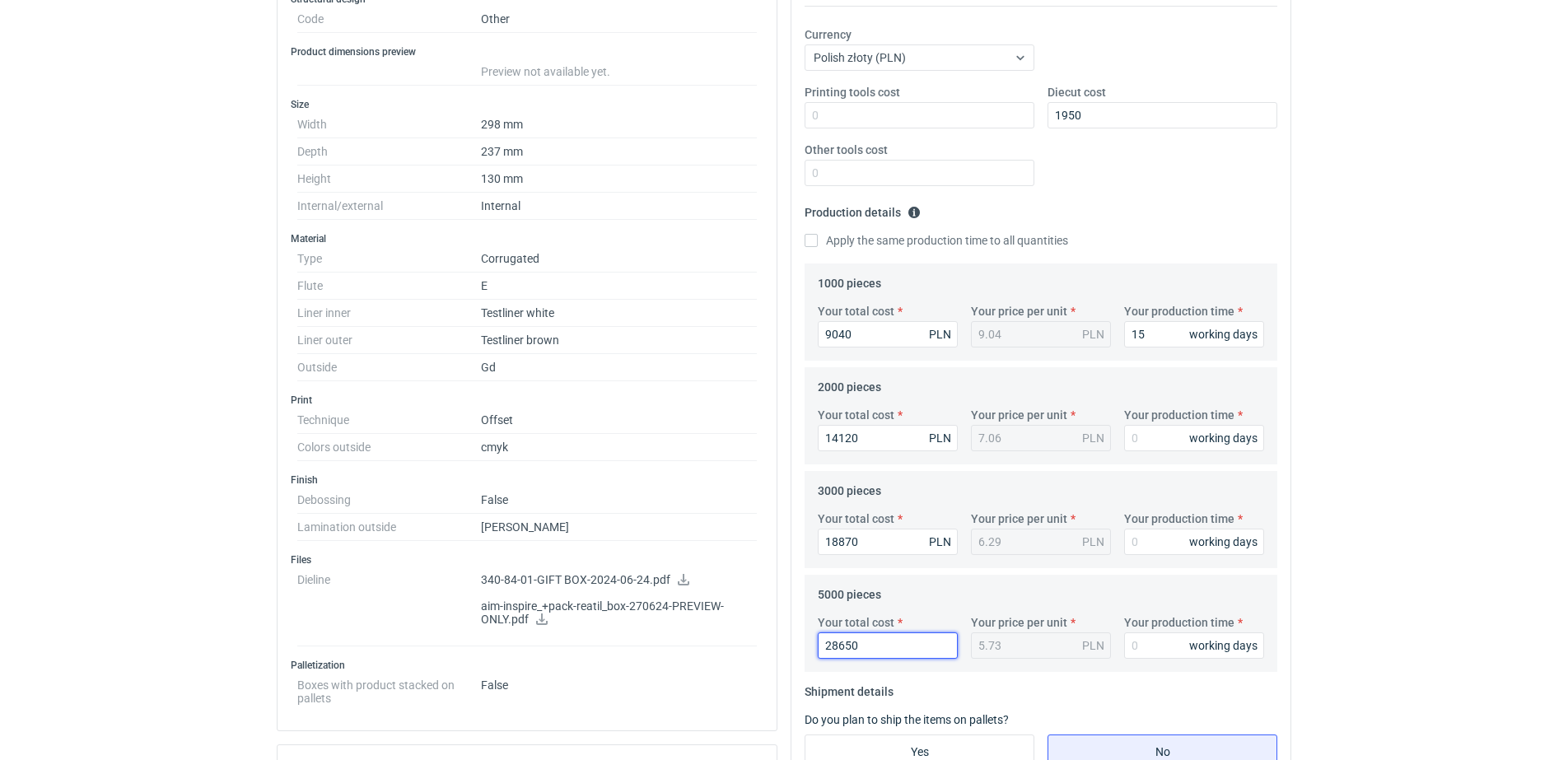
type input "28650"
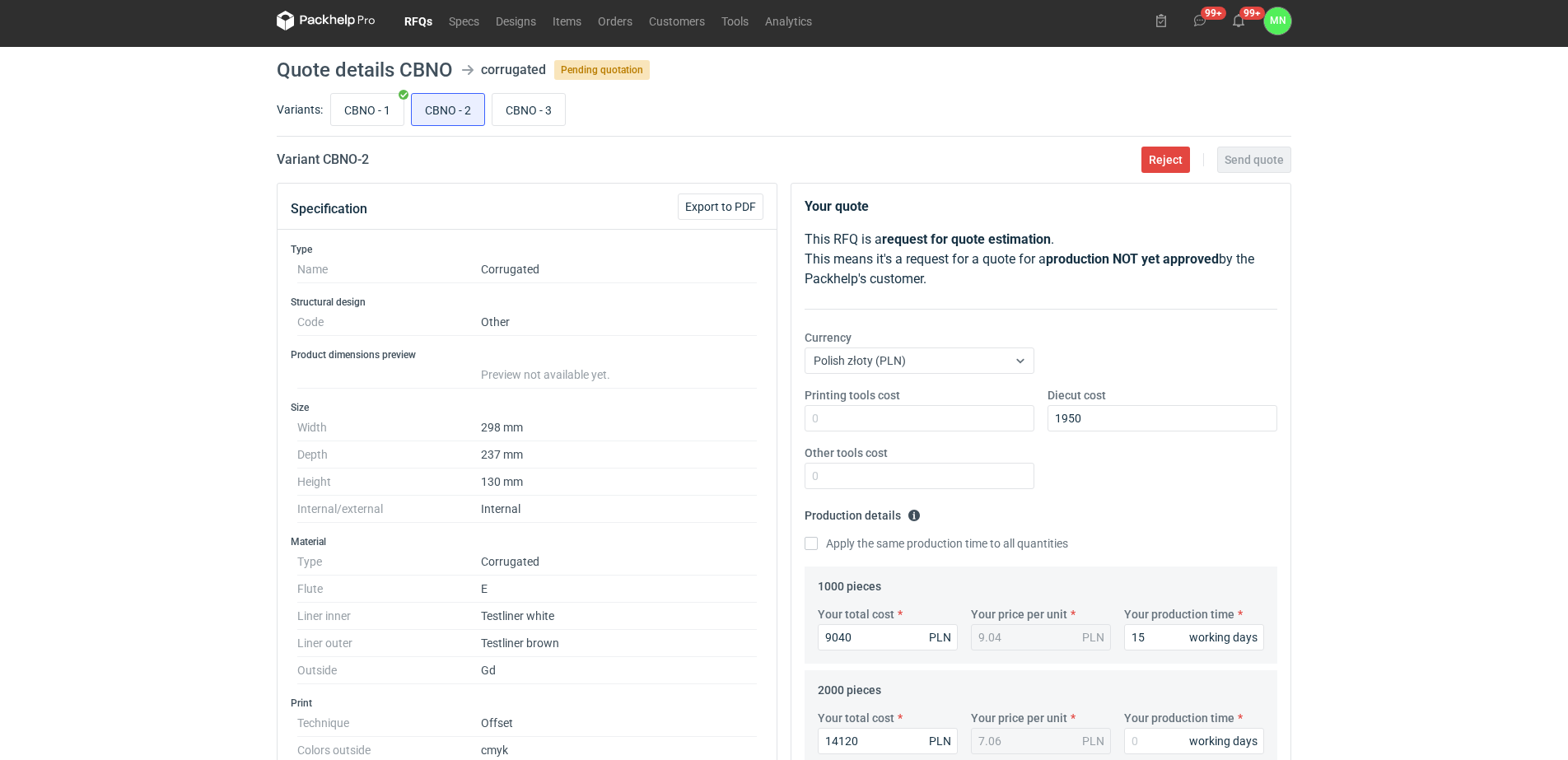
scroll to position [0, 0]
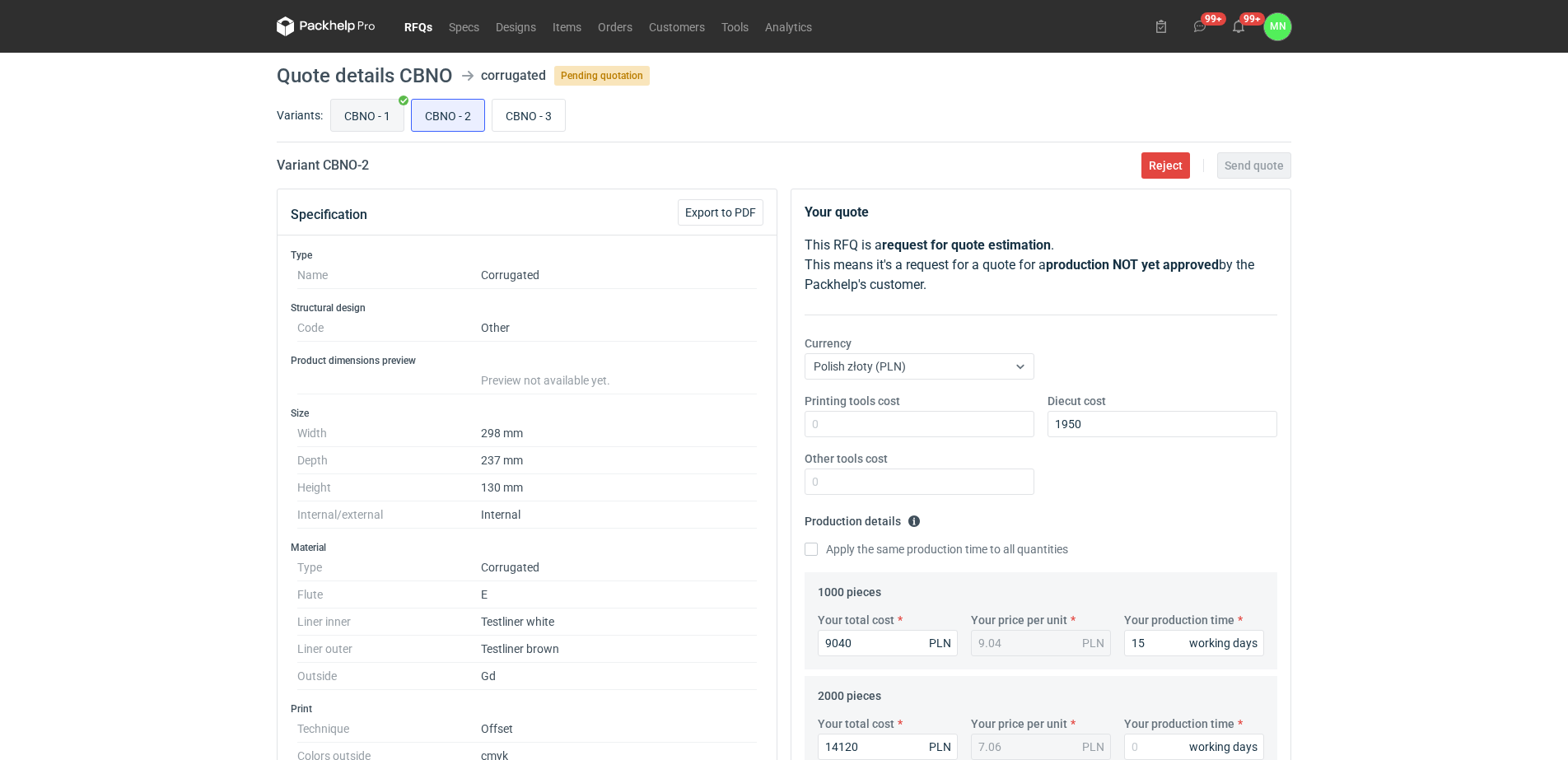
click at [377, 115] on input "CBNO - 1" at bounding box center [367, 115] width 72 height 31
radio input "true"
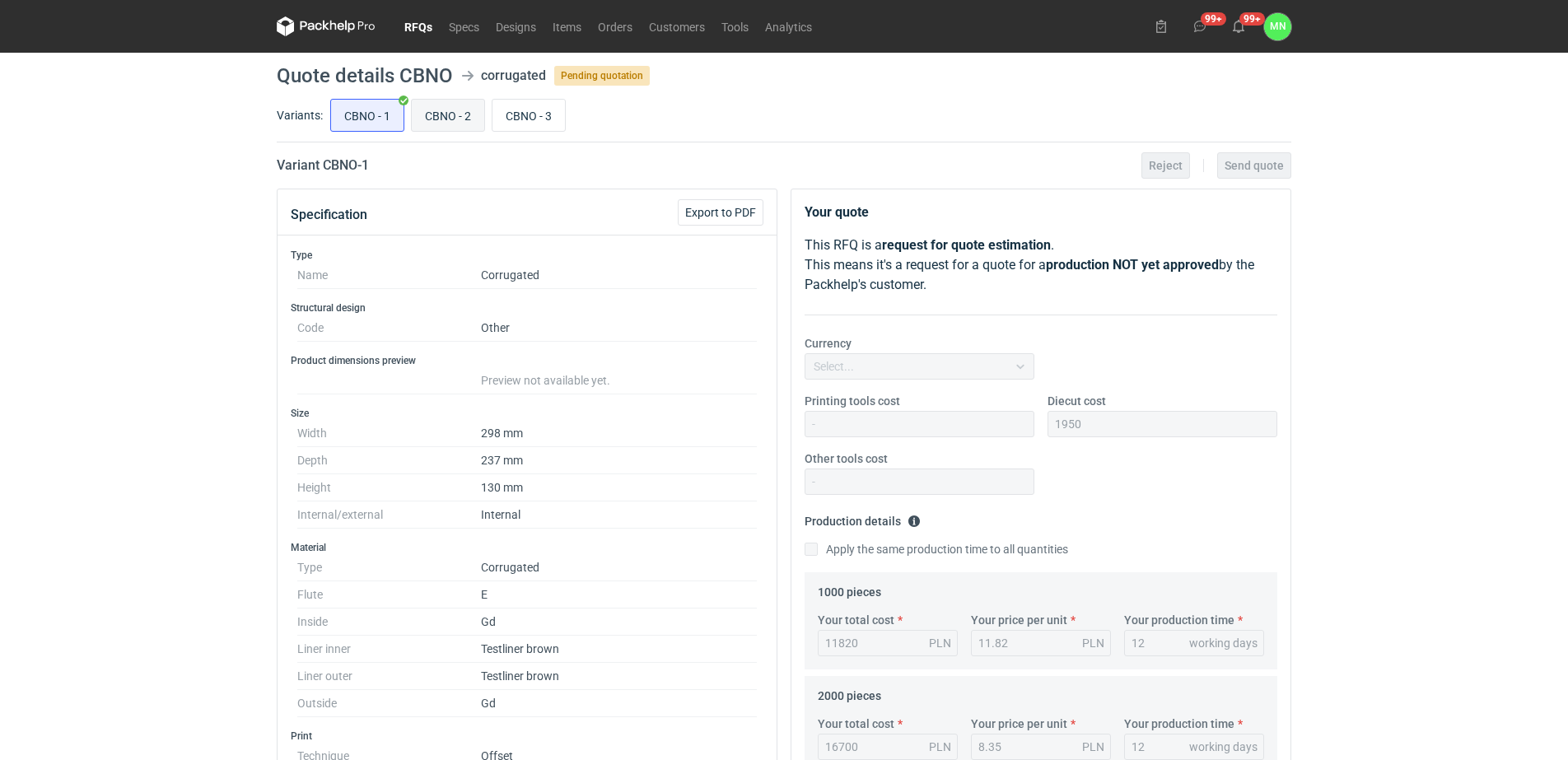
click at [439, 118] on input "CBNO - 2" at bounding box center [447, 115] width 72 height 31
radio input "true"
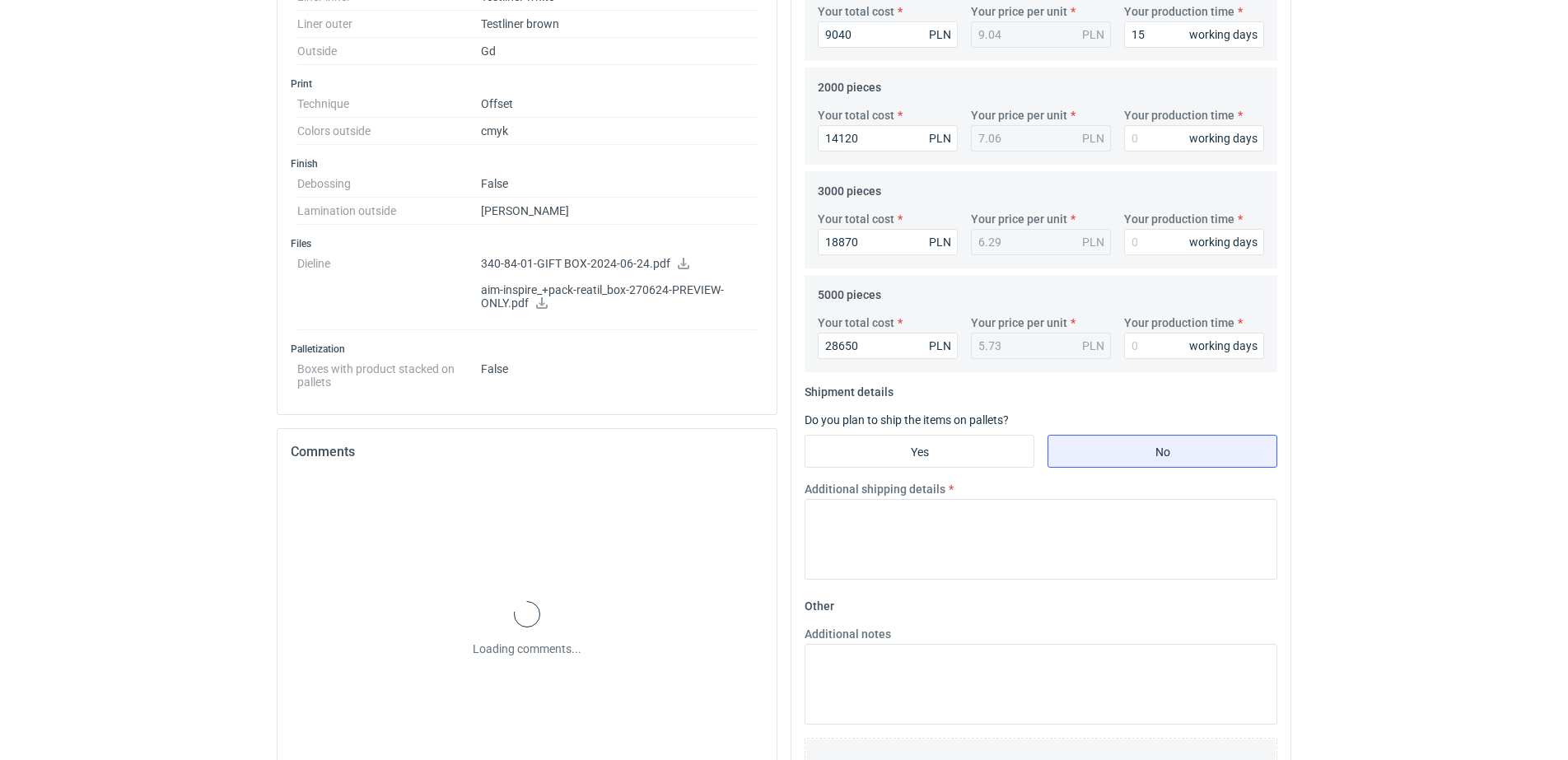
scroll to position [728, 0]
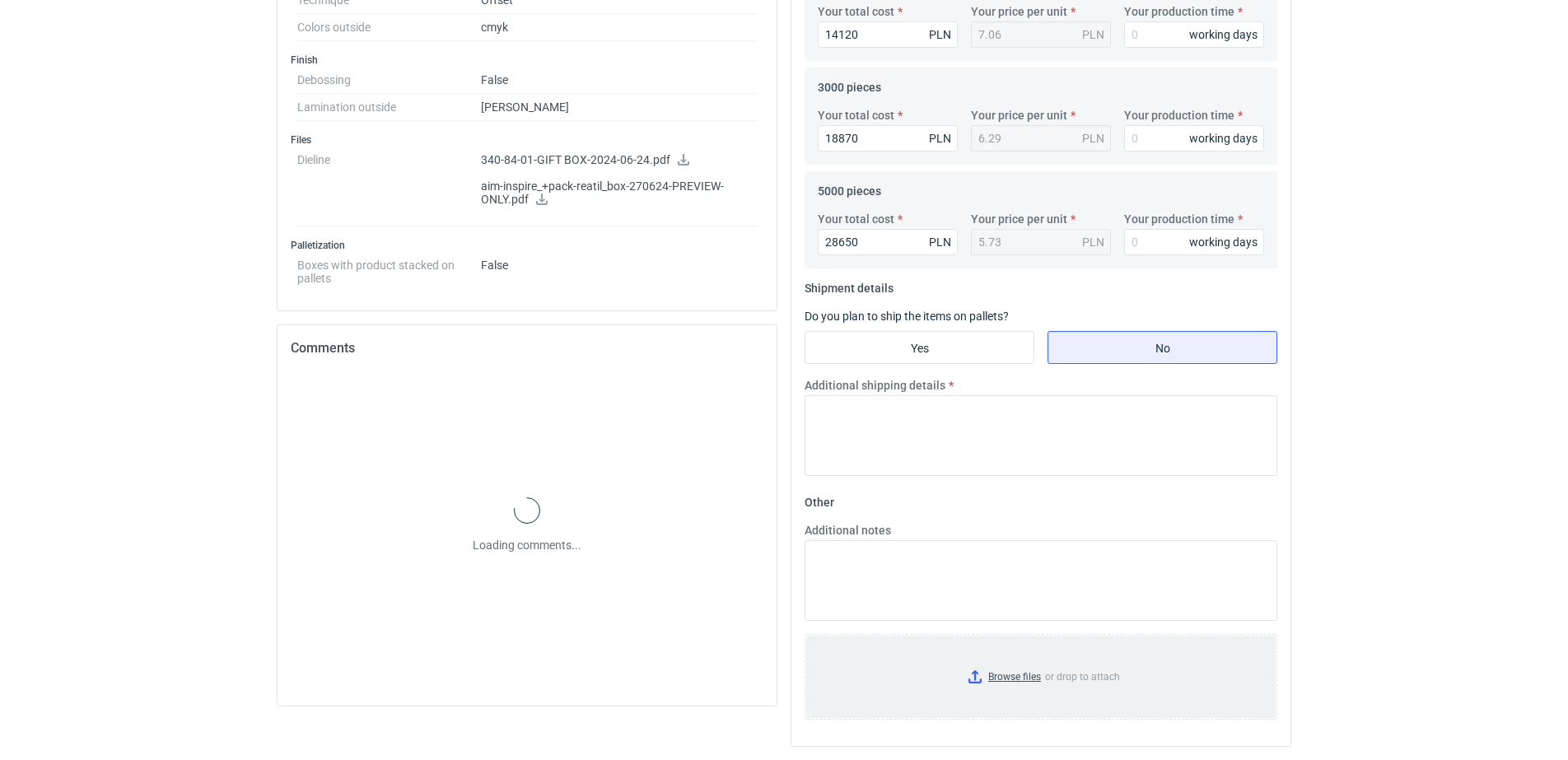
click at [1023, 682] on input "Browse files or drop to attach" at bounding box center [1041, 676] width 469 height 82
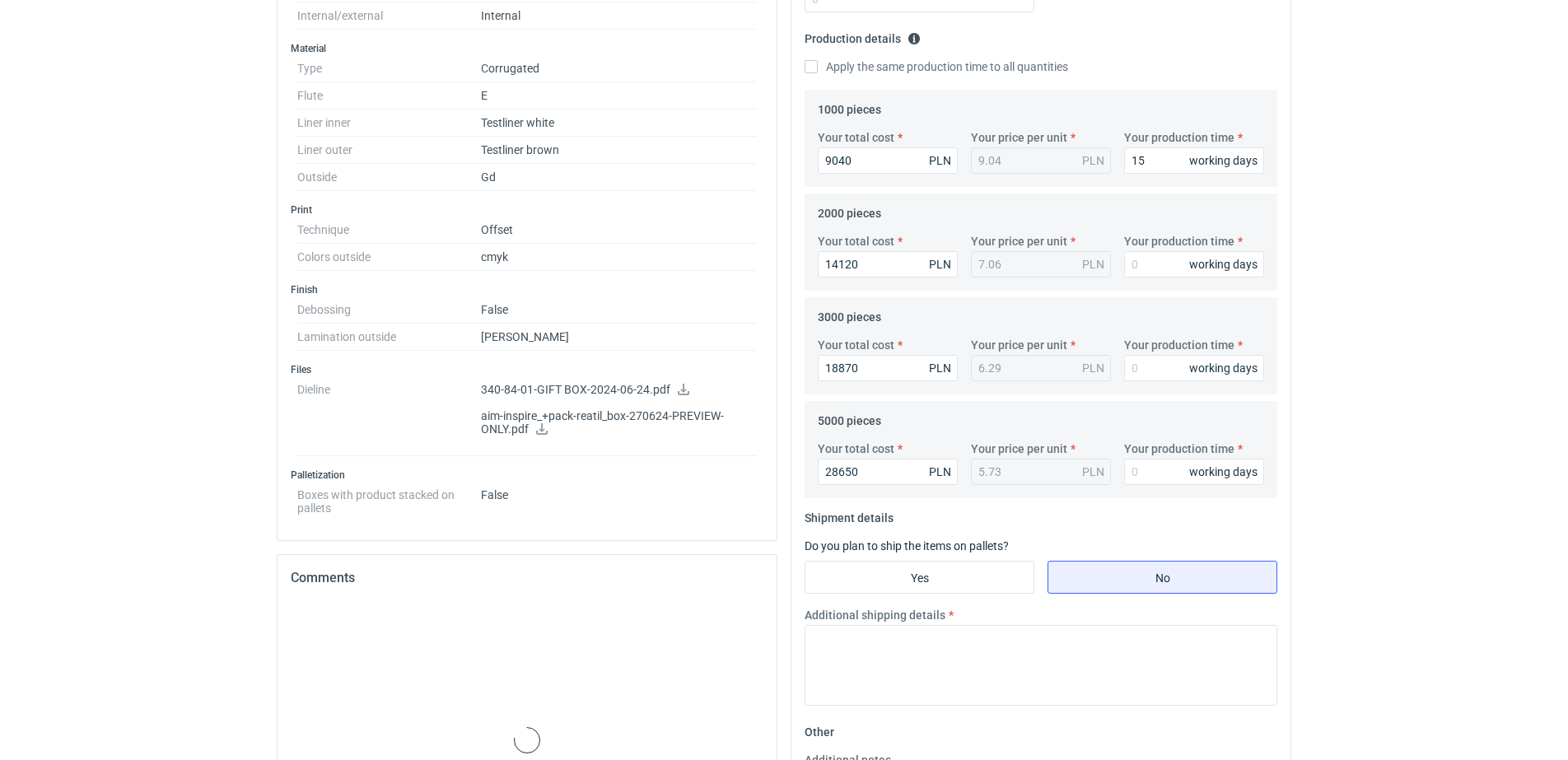
scroll to position [493, 0]
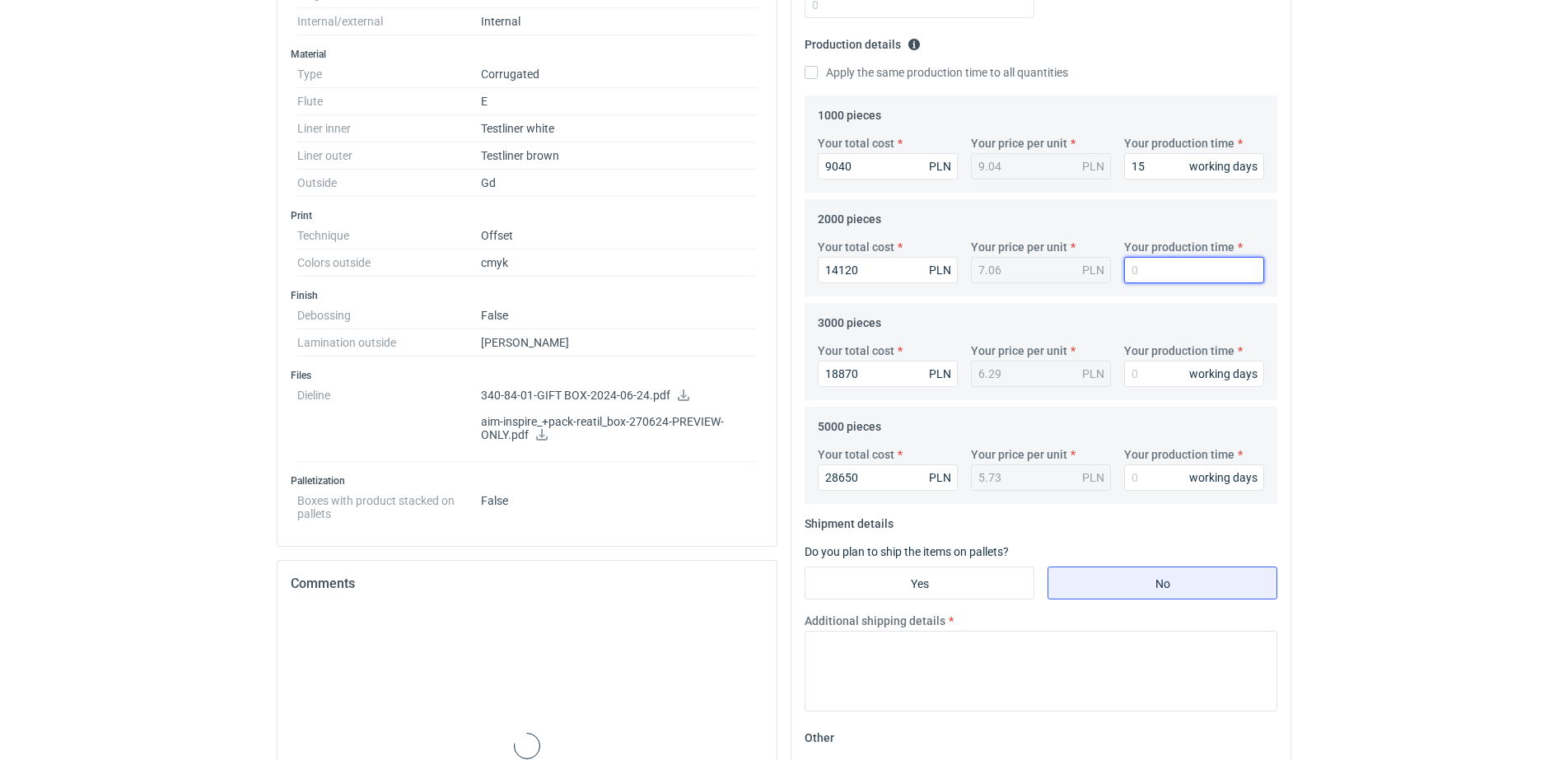
click at [1154, 280] on input "Your production time" at bounding box center [1193, 270] width 140 height 26
type input "15"
click at [1135, 368] on input "Your production time" at bounding box center [1193, 373] width 140 height 26
type input "15"
click at [1149, 471] on input "Your production time" at bounding box center [1193, 477] width 140 height 26
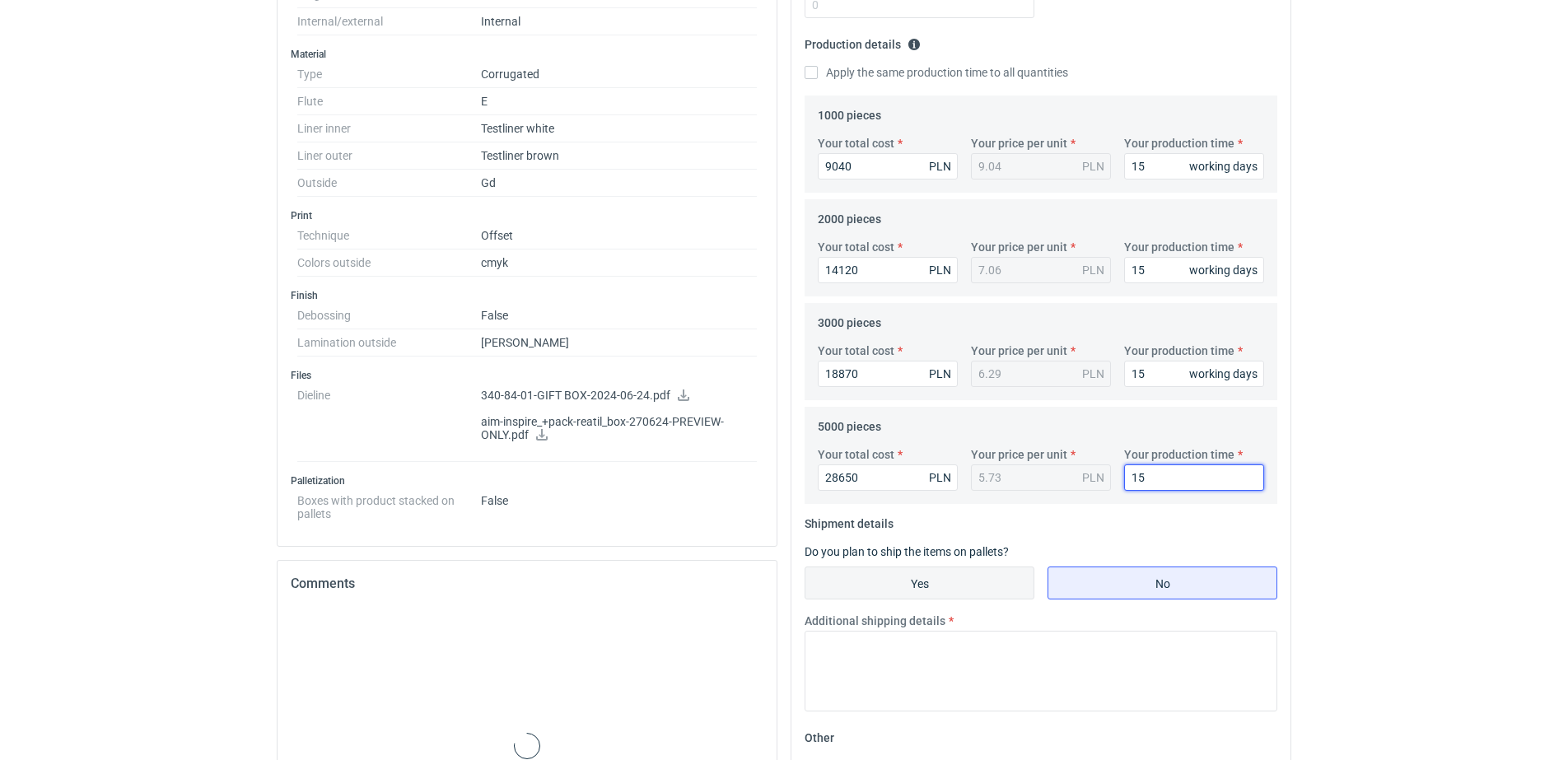
type input "15"
click at [937, 580] on input "Yes" at bounding box center [919, 583] width 228 height 31
radio input "true"
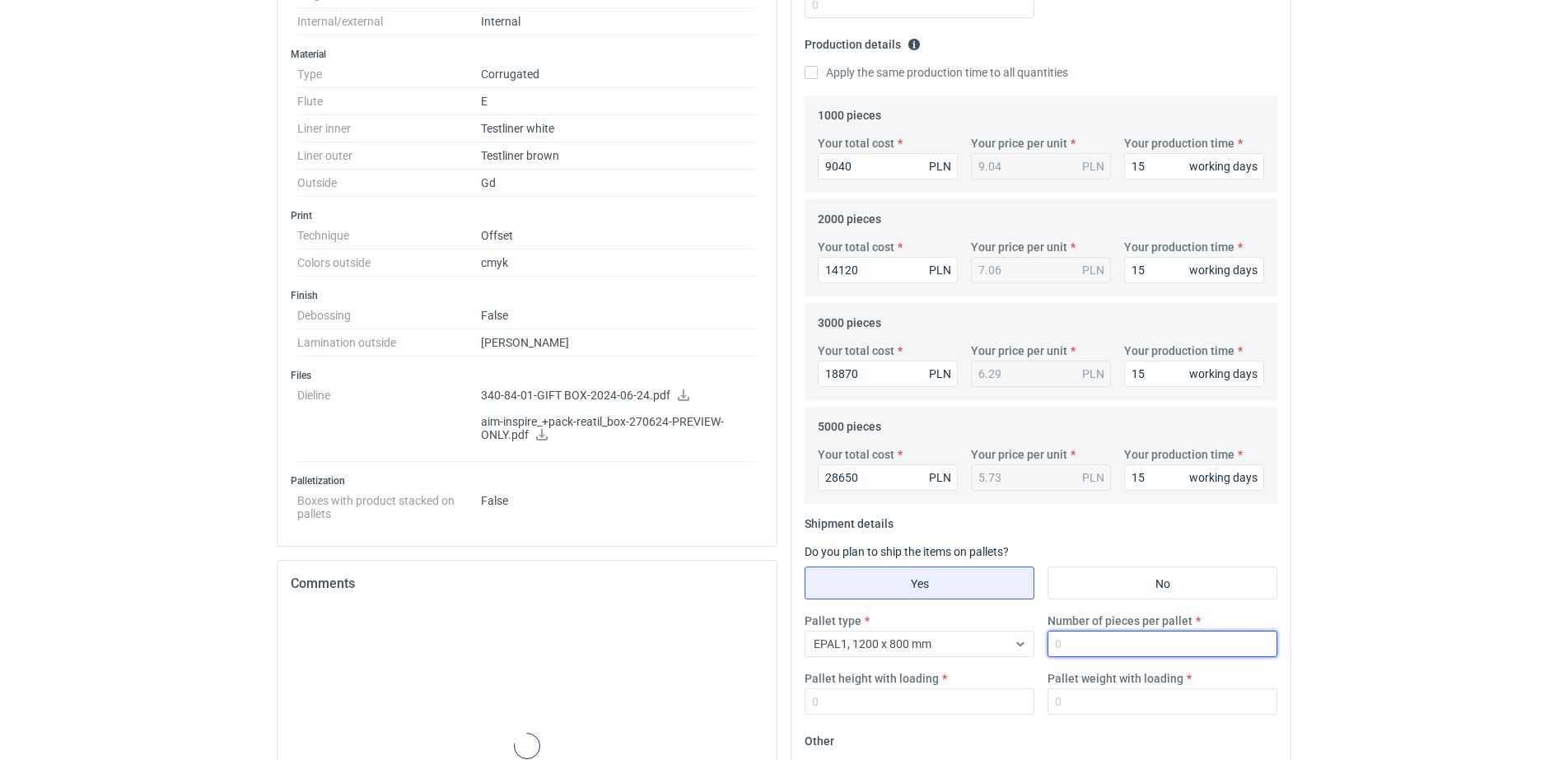
click at [1101, 642] on input "Number of pieces per pallet" at bounding box center [1162, 643] width 229 height 26
type input "825"
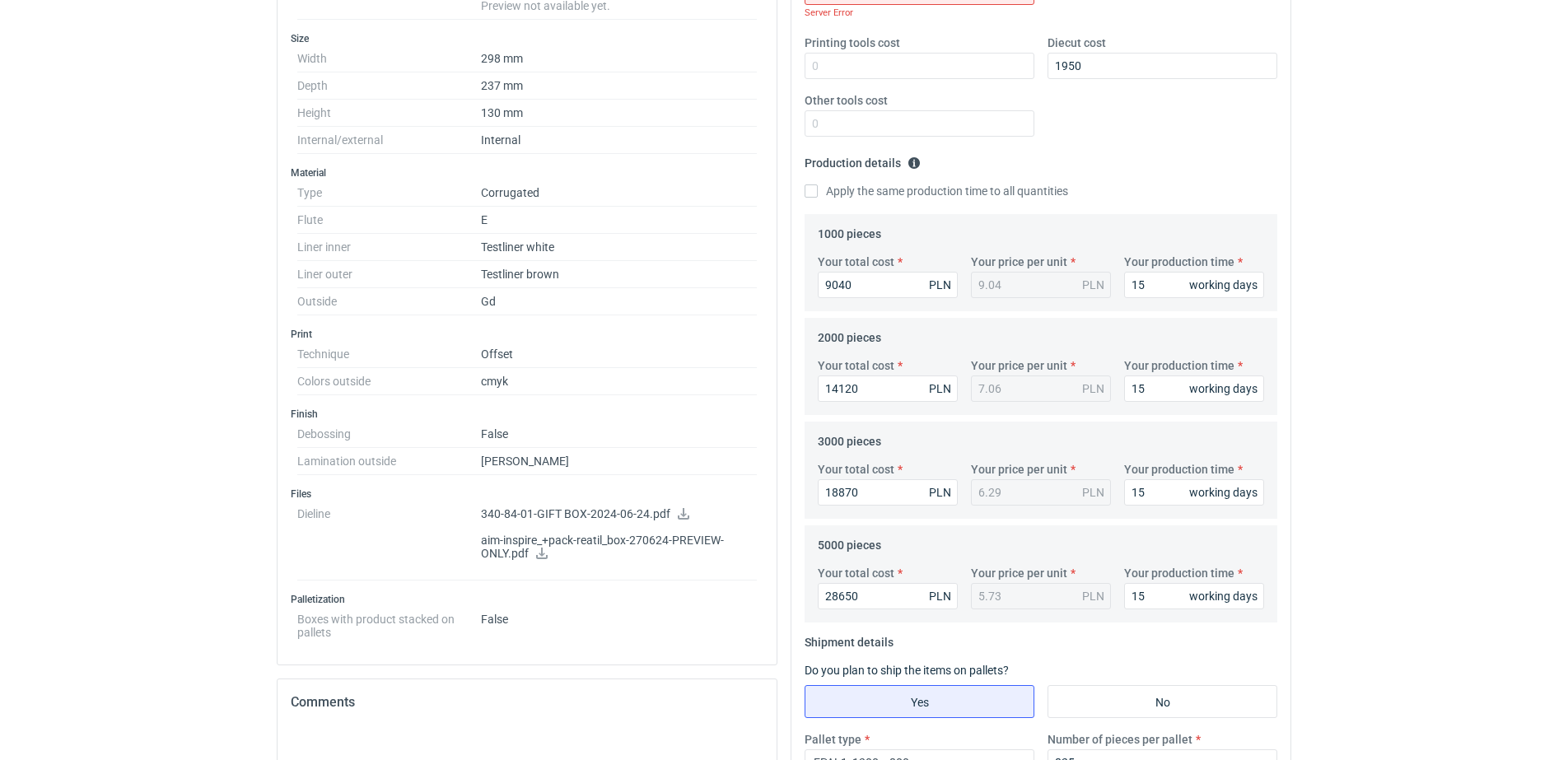
scroll to position [0, 0]
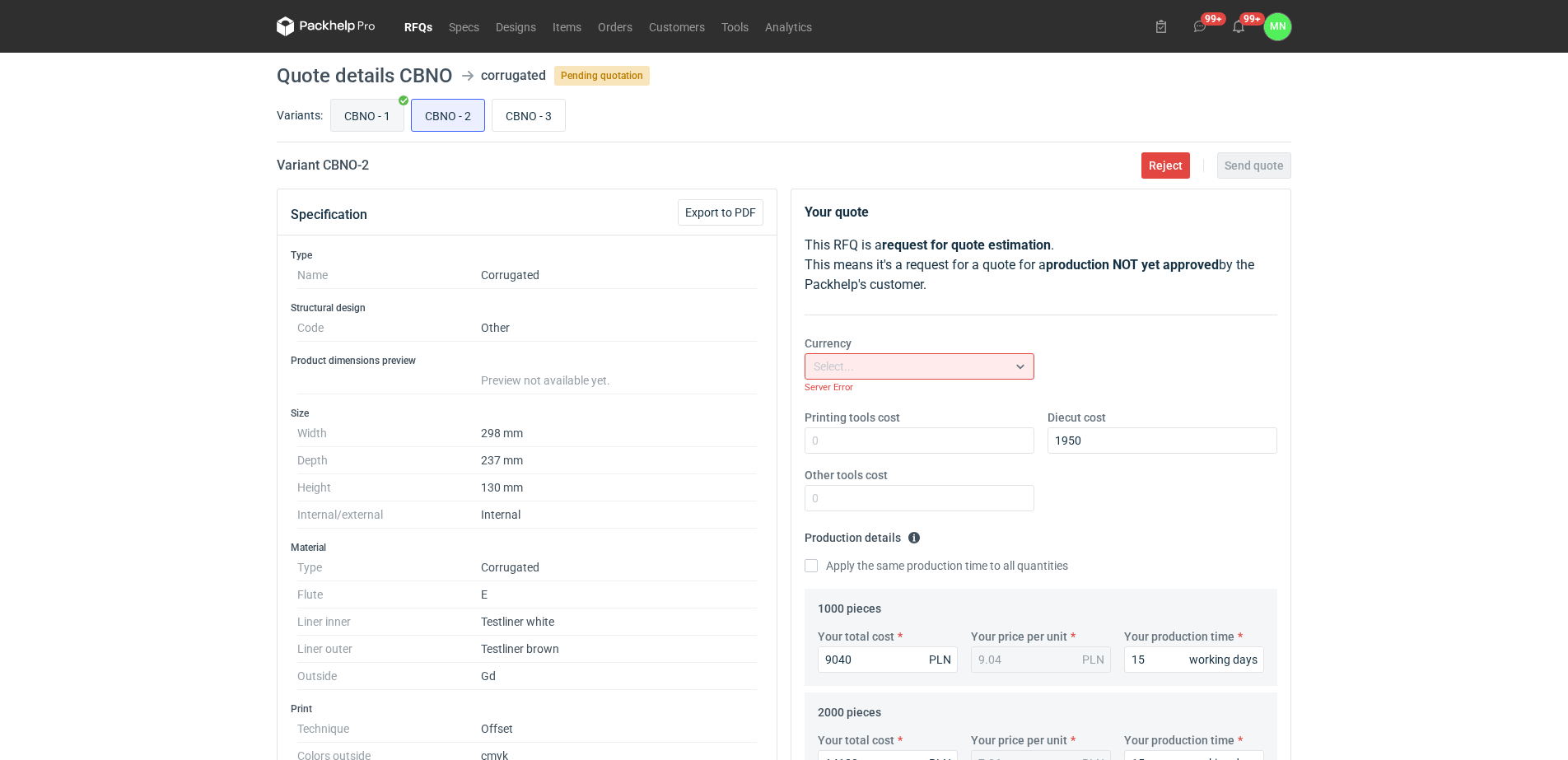
type input "1800"
click at [357, 114] on input "CBNO - 1" at bounding box center [367, 115] width 72 height 31
radio input "true"
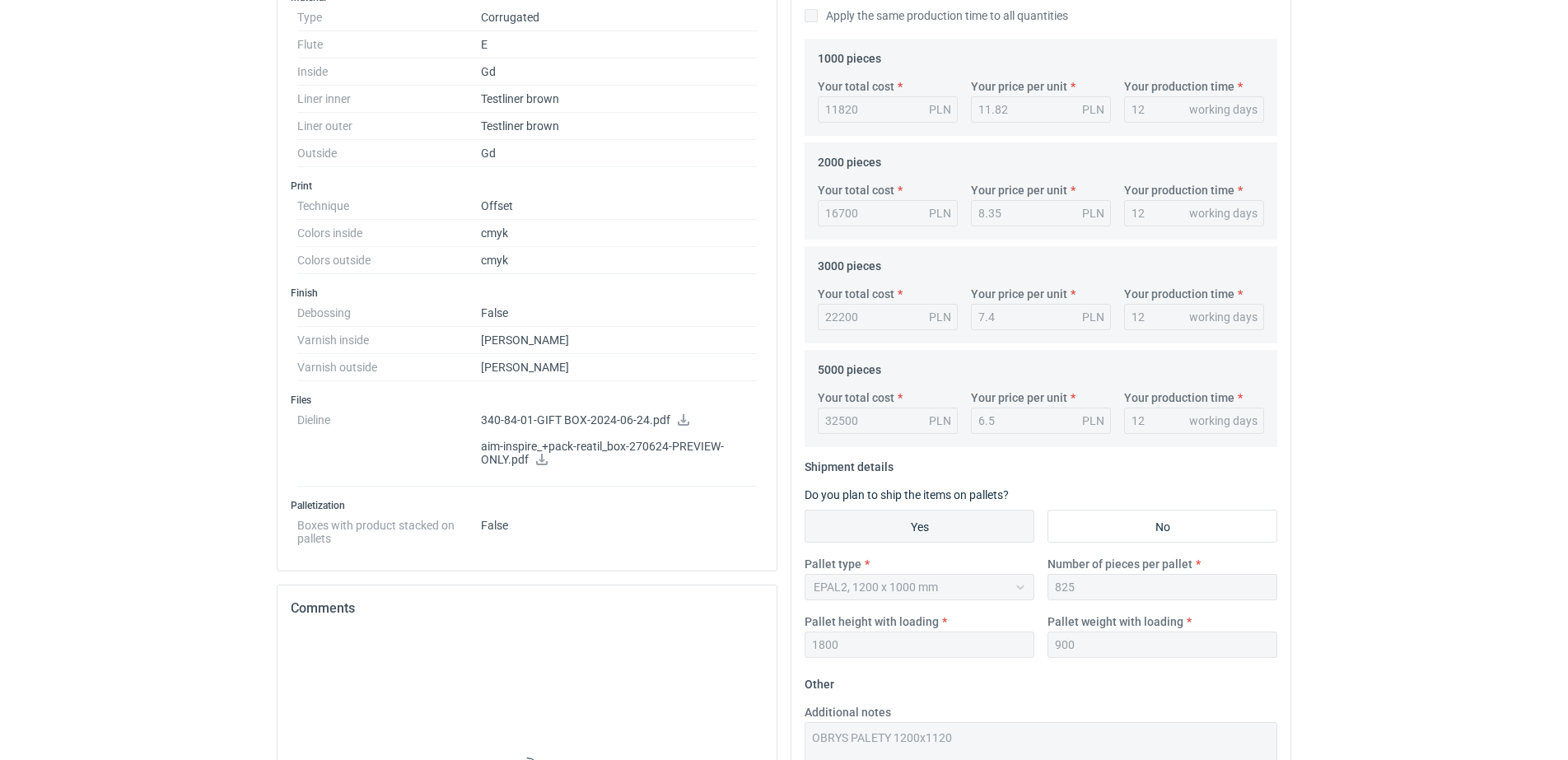
scroll to position [721, 0]
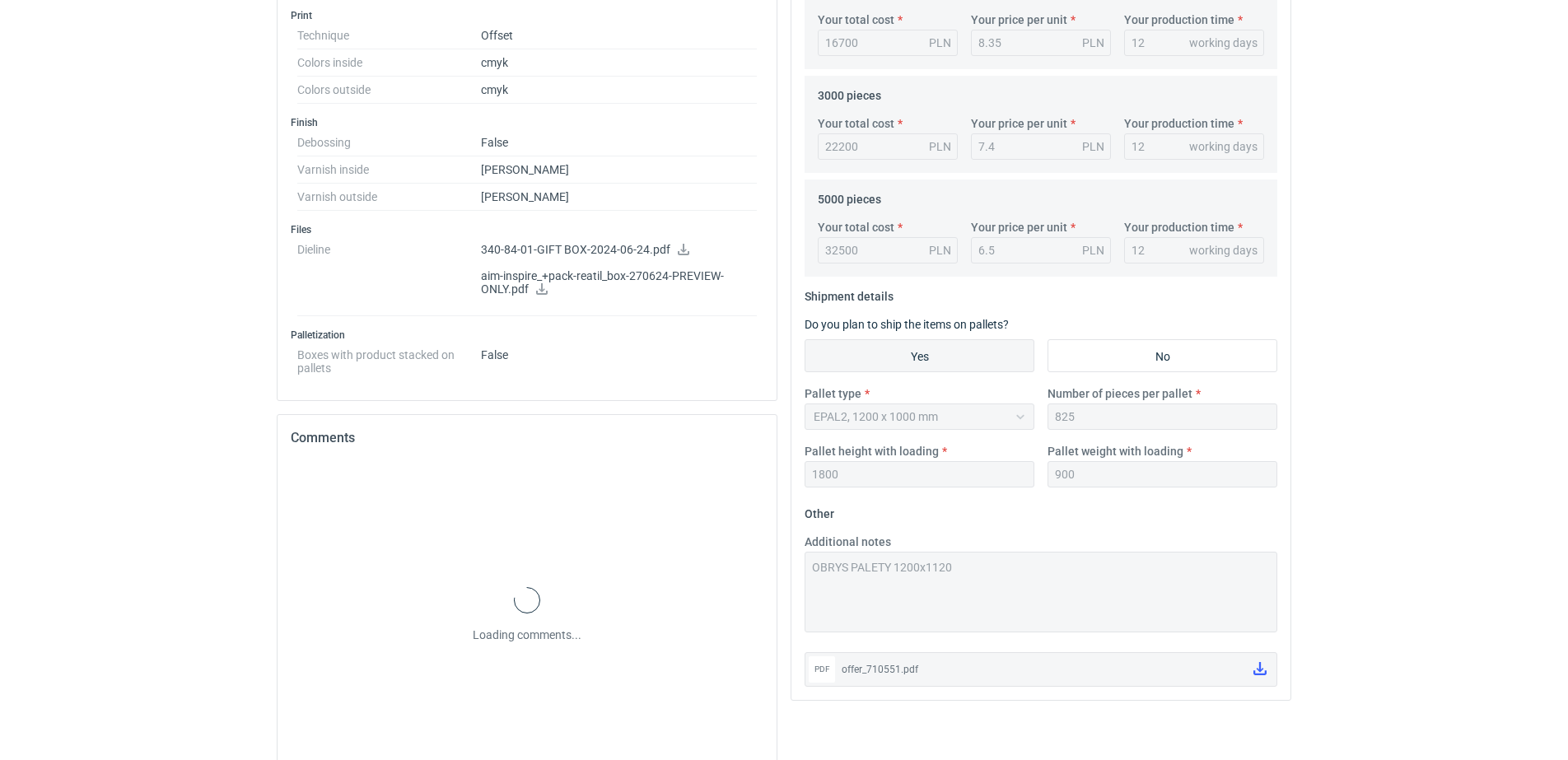
click at [715, 548] on div "Specification Export to PDF Type Name Corrugated Structural design Code Other P…" at bounding box center [784, 139] width 1027 height 1341
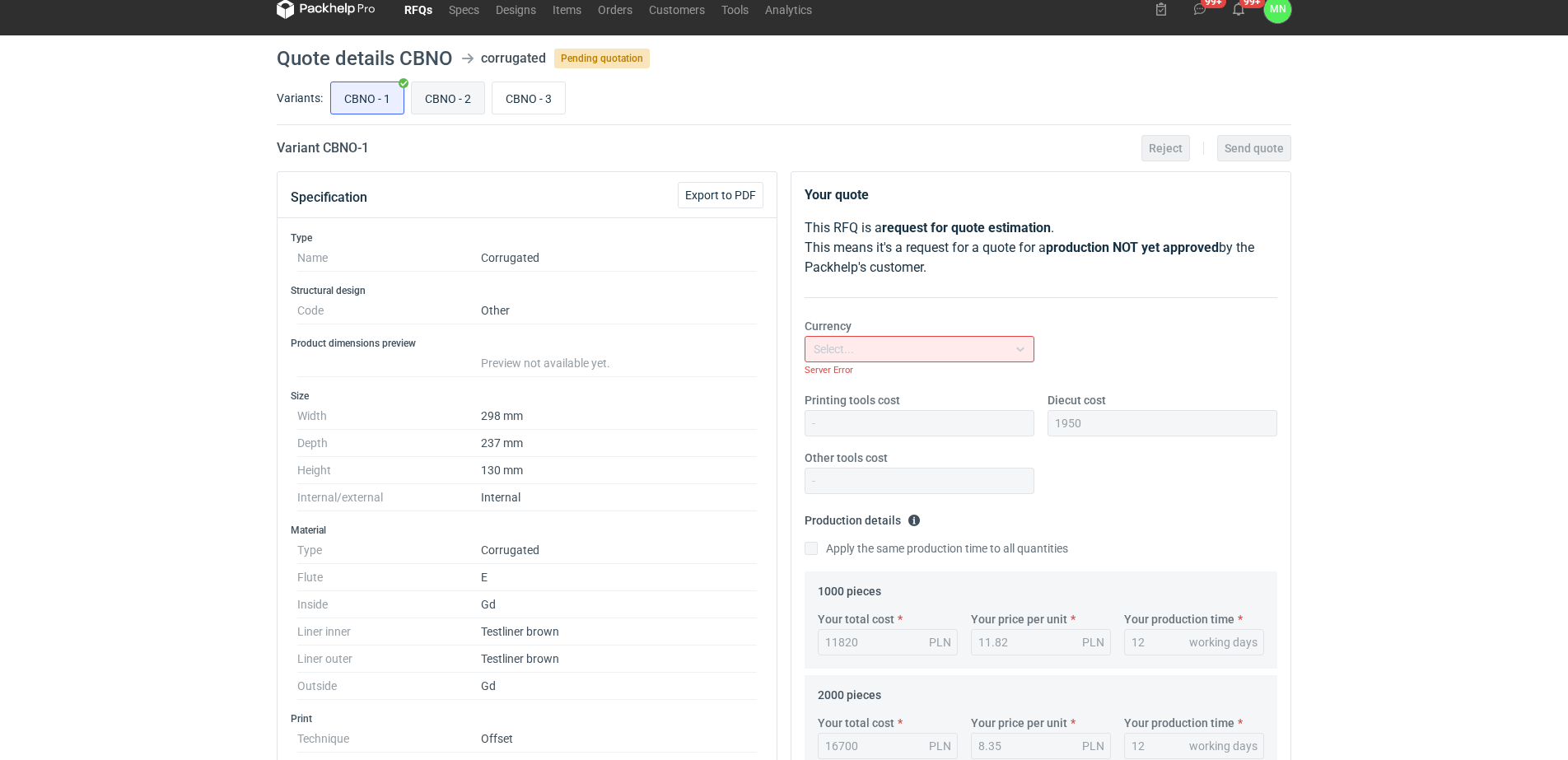
scroll to position [0, 0]
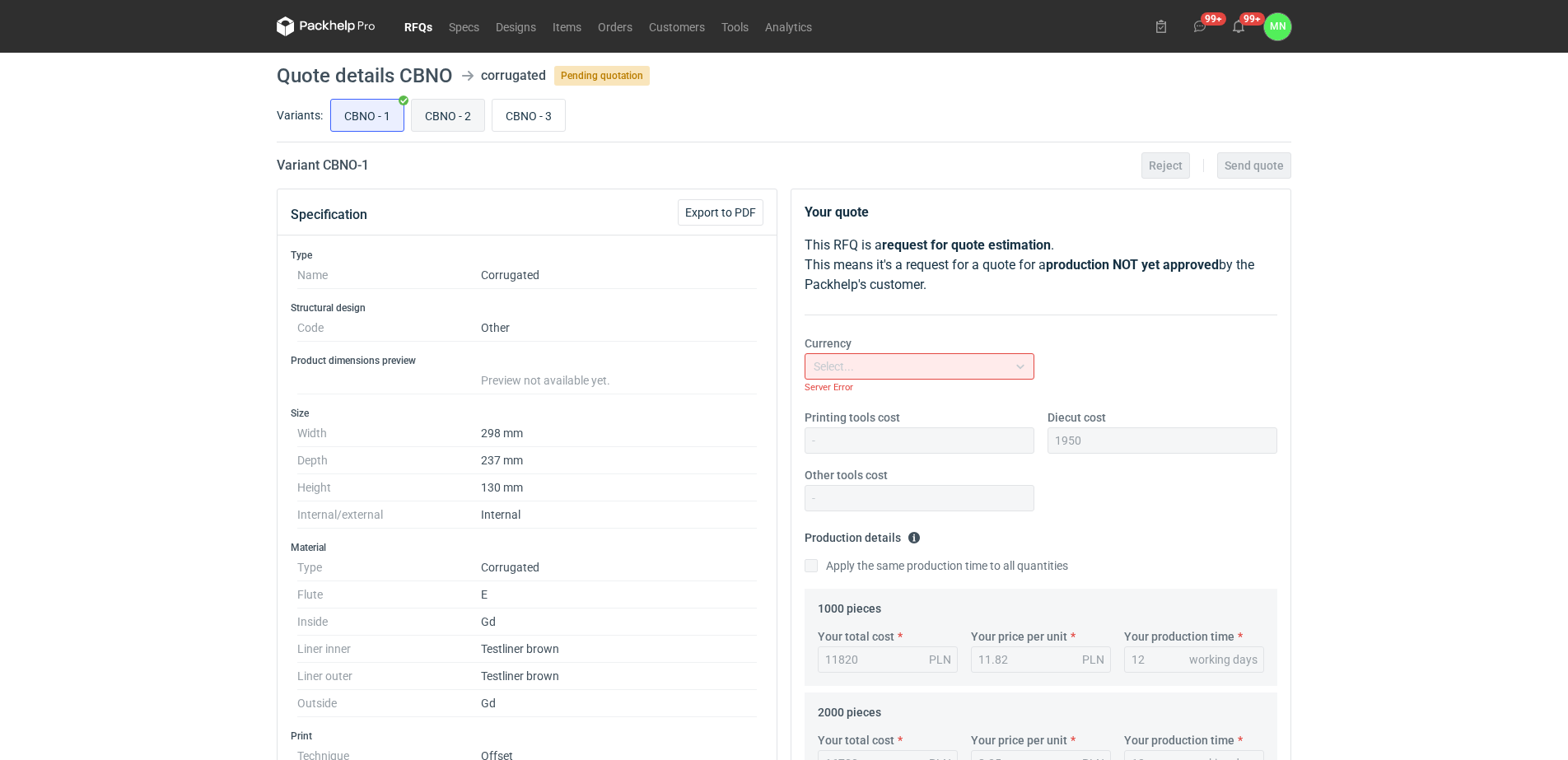
click at [463, 117] on input "CBNO - 2" at bounding box center [447, 115] width 72 height 31
radio input "true"
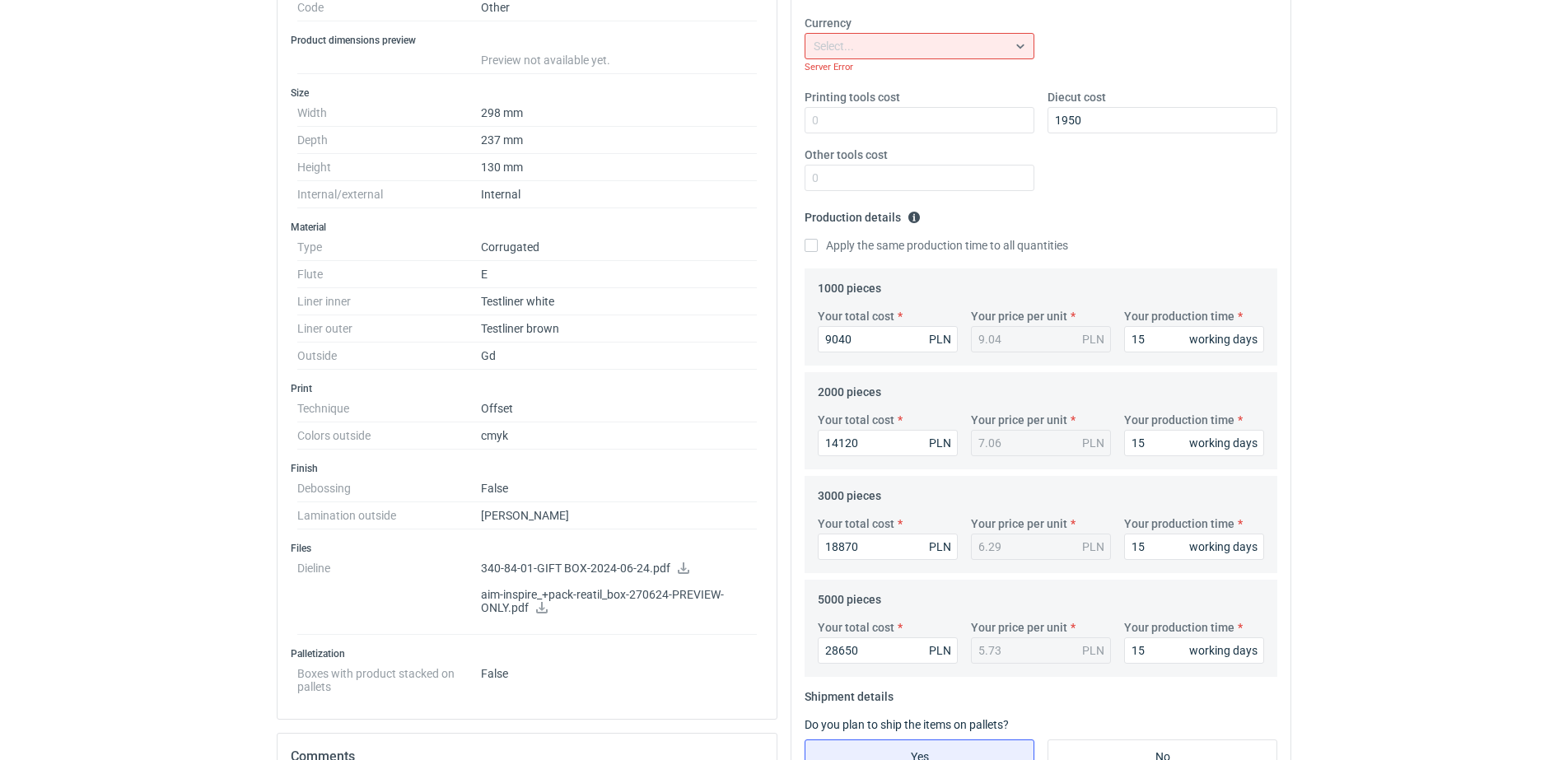
scroll to position [617, 0]
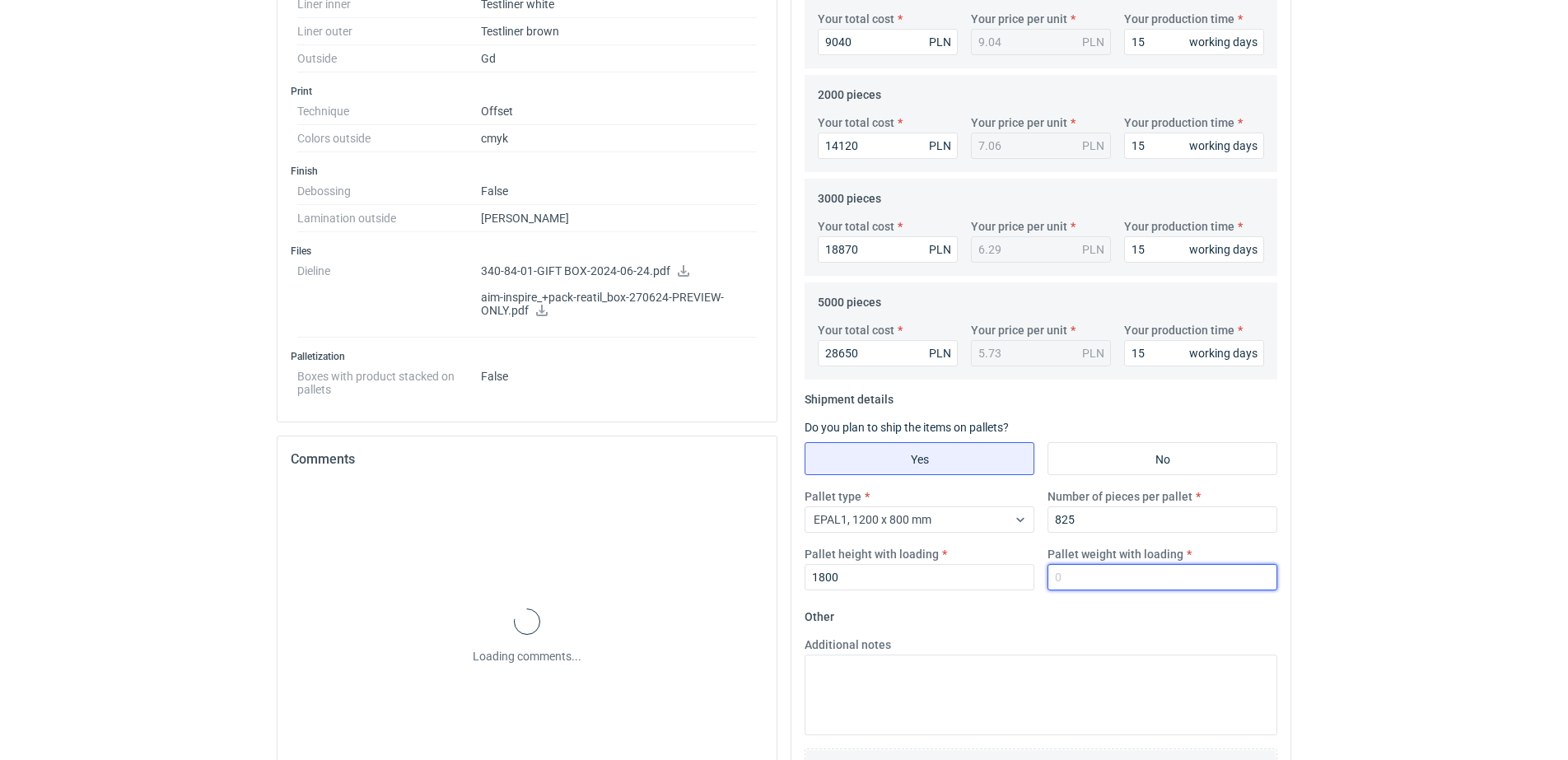
click at [1105, 566] on input "Pallet weight with loading" at bounding box center [1162, 576] width 229 height 26
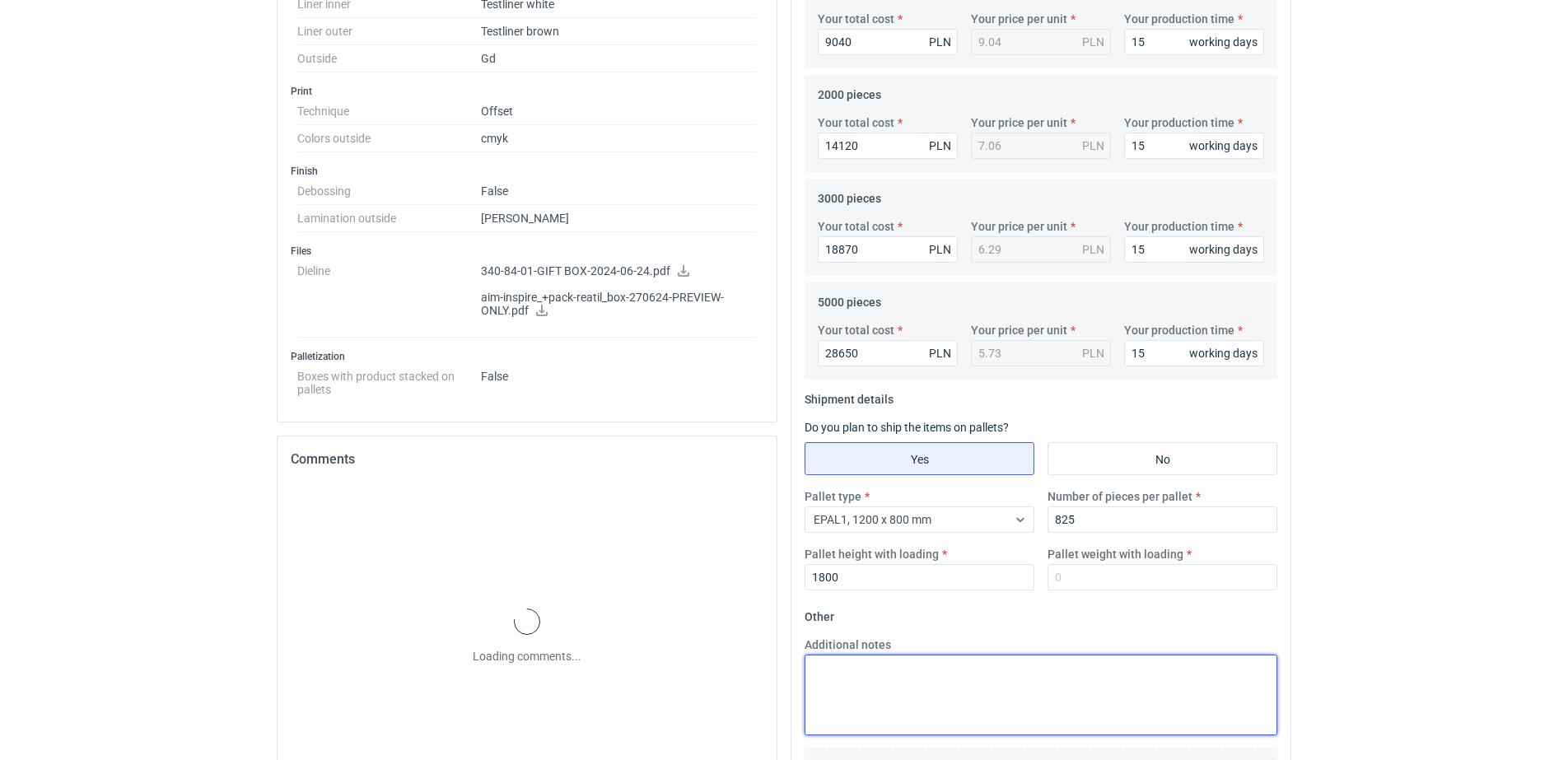
click at [1031, 707] on textarea "Additional notes" at bounding box center [1041, 694] width 472 height 81
paste textarea "OBRYS PALETY 1200x1120"
type textarea "OBRYS PALETY 1200x1120"
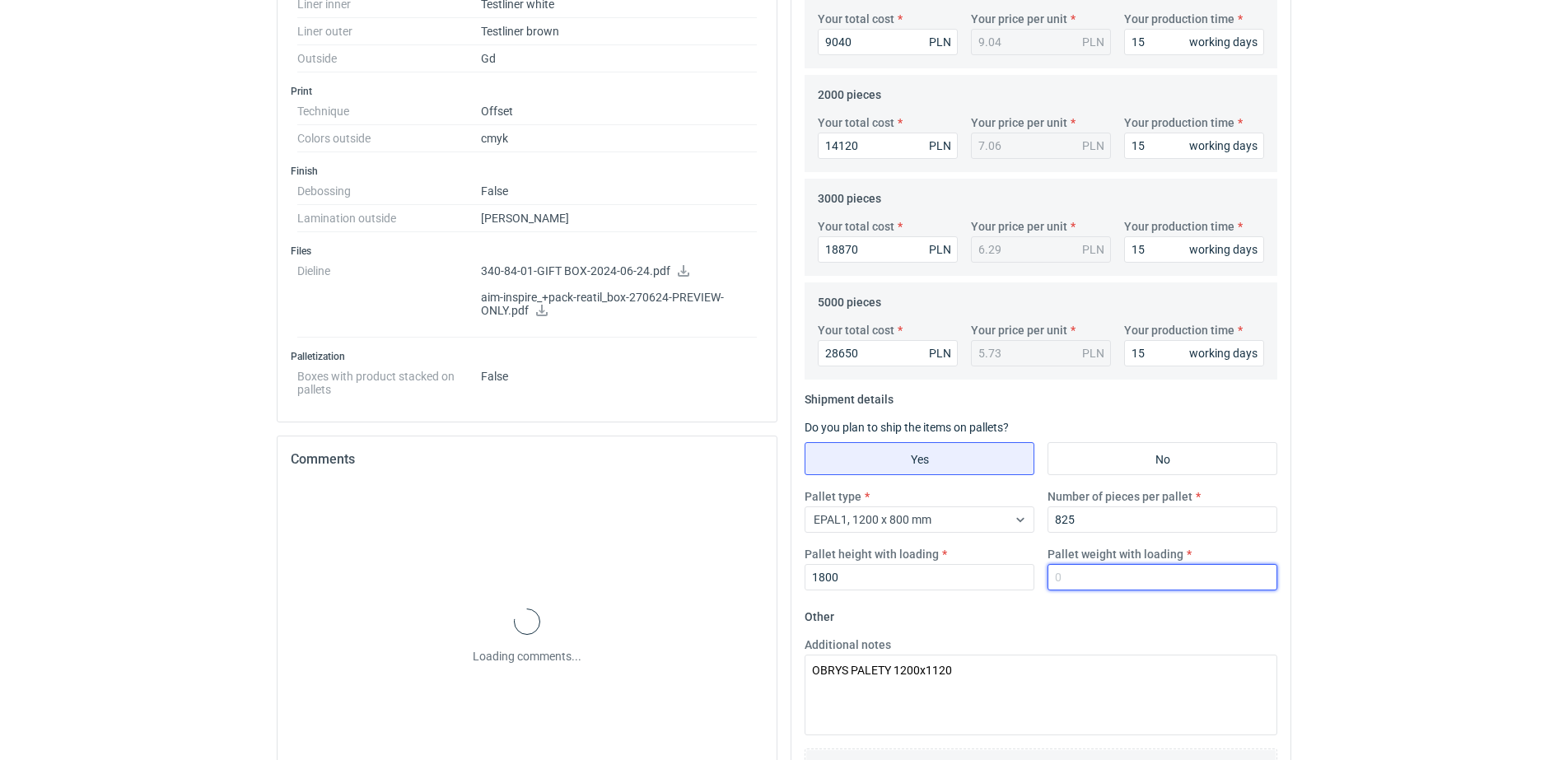
click at [1091, 581] on input "Pallet weight with loading" at bounding box center [1162, 576] width 229 height 26
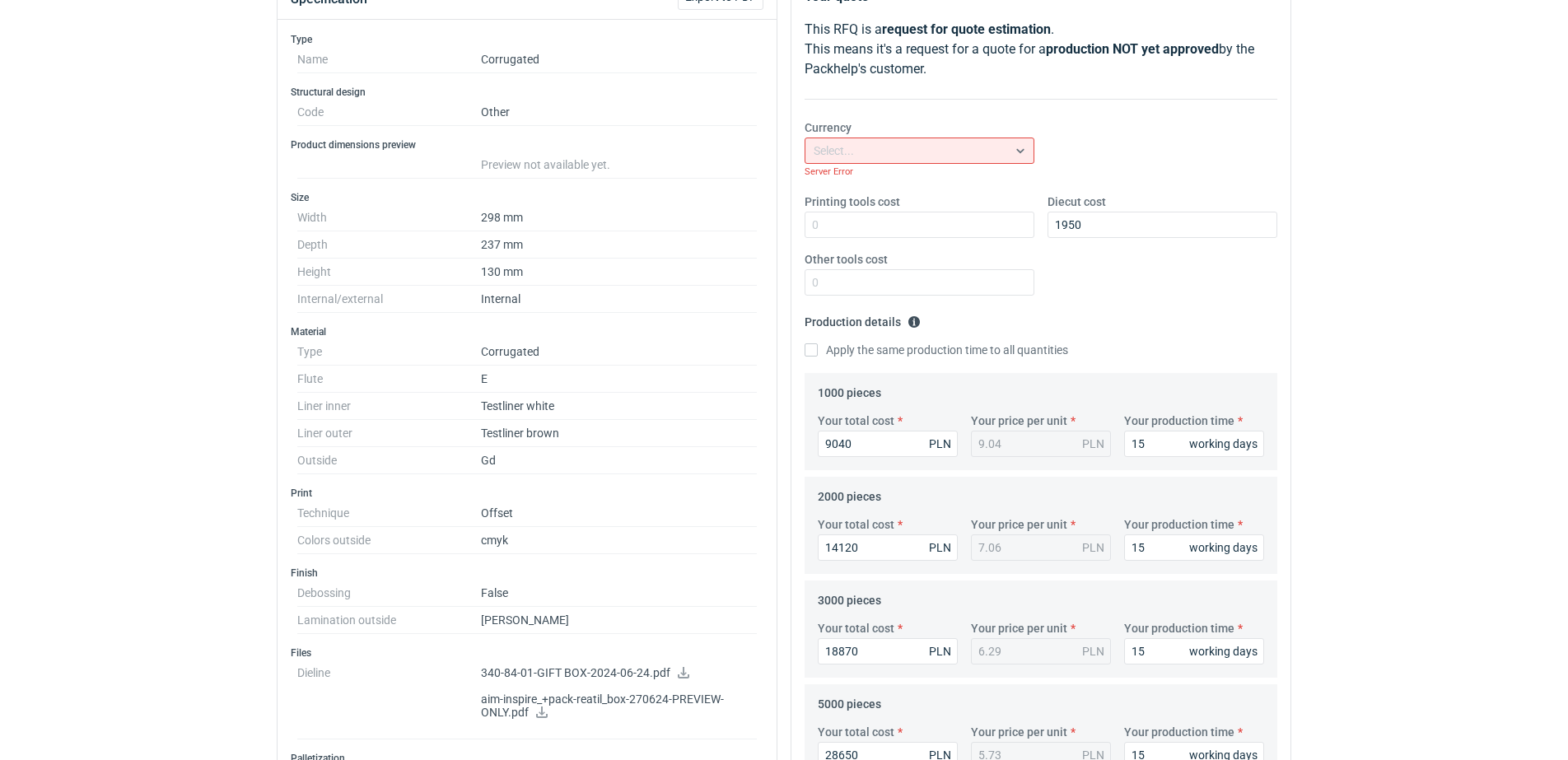
scroll to position [308, 0]
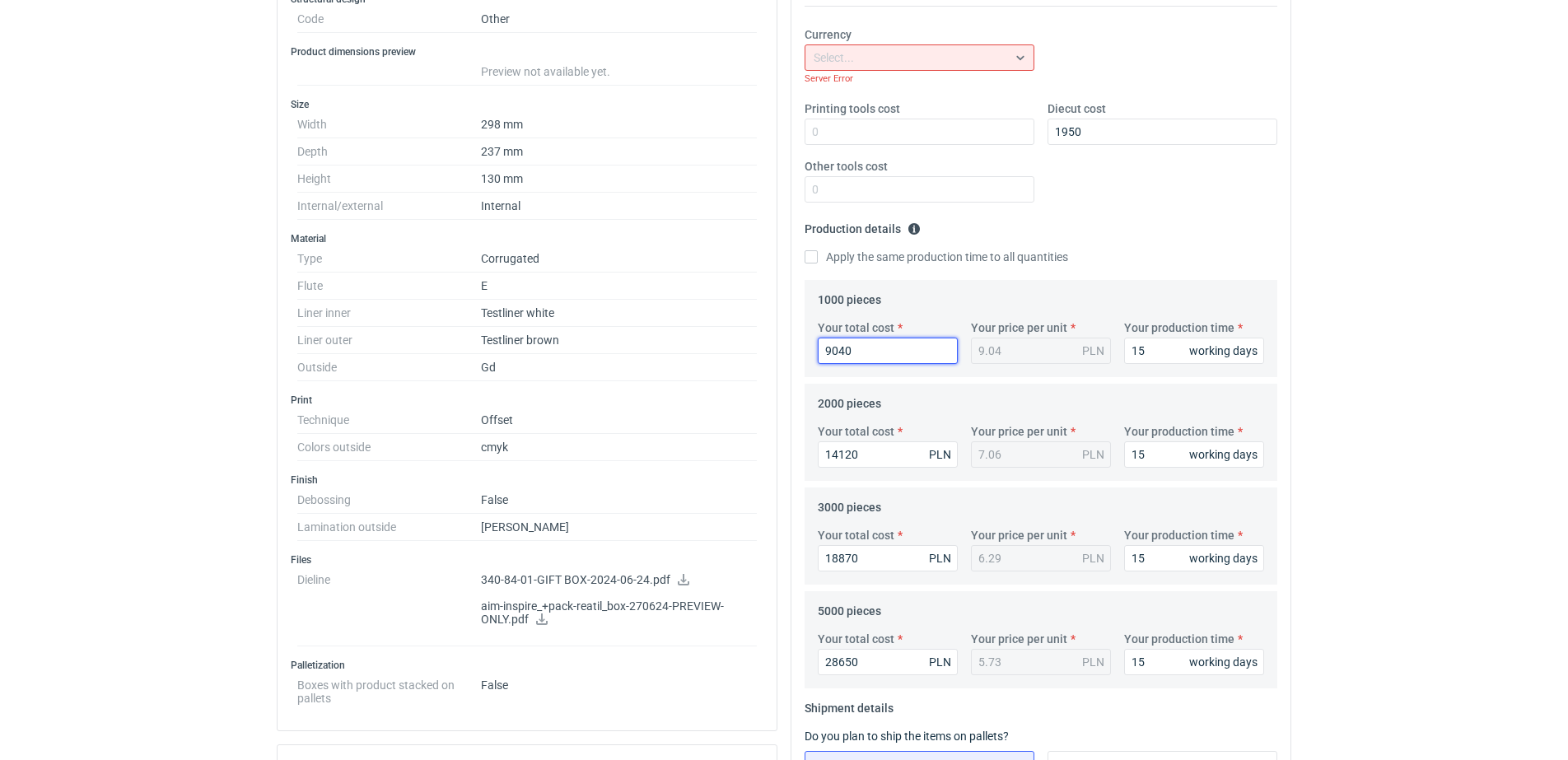
drag, startPoint x: 868, startPoint y: 337, endPoint x: 580, endPoint y: 269, distance: 295.9
click at [580, 269] on div "Specification Export to PDF Type Name Corrugated Structural design Code Other P…" at bounding box center [784, 531] width 1027 height 1303
type input "944"
type input "0.94"
type input "9440"
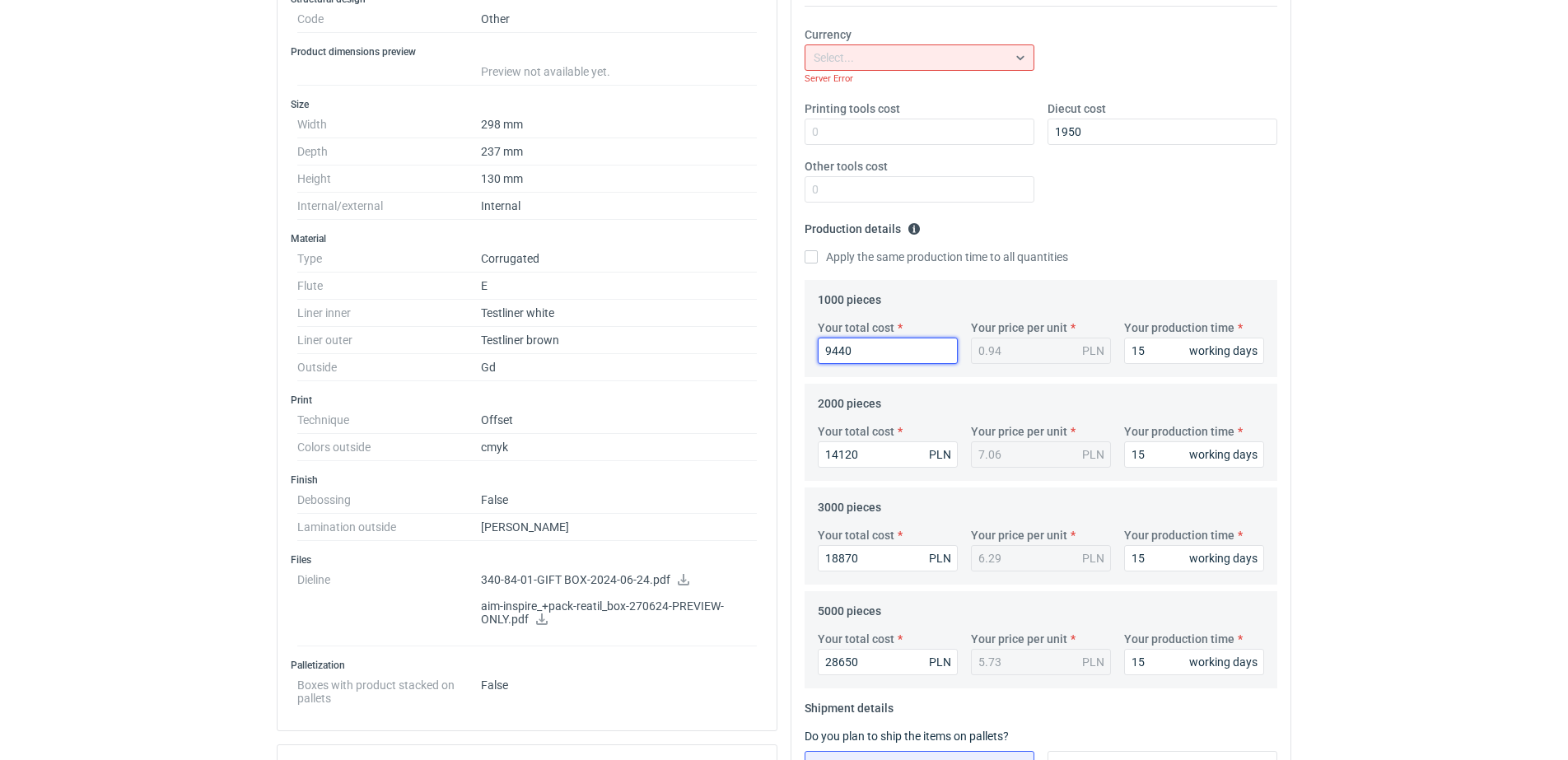
type input "9.44"
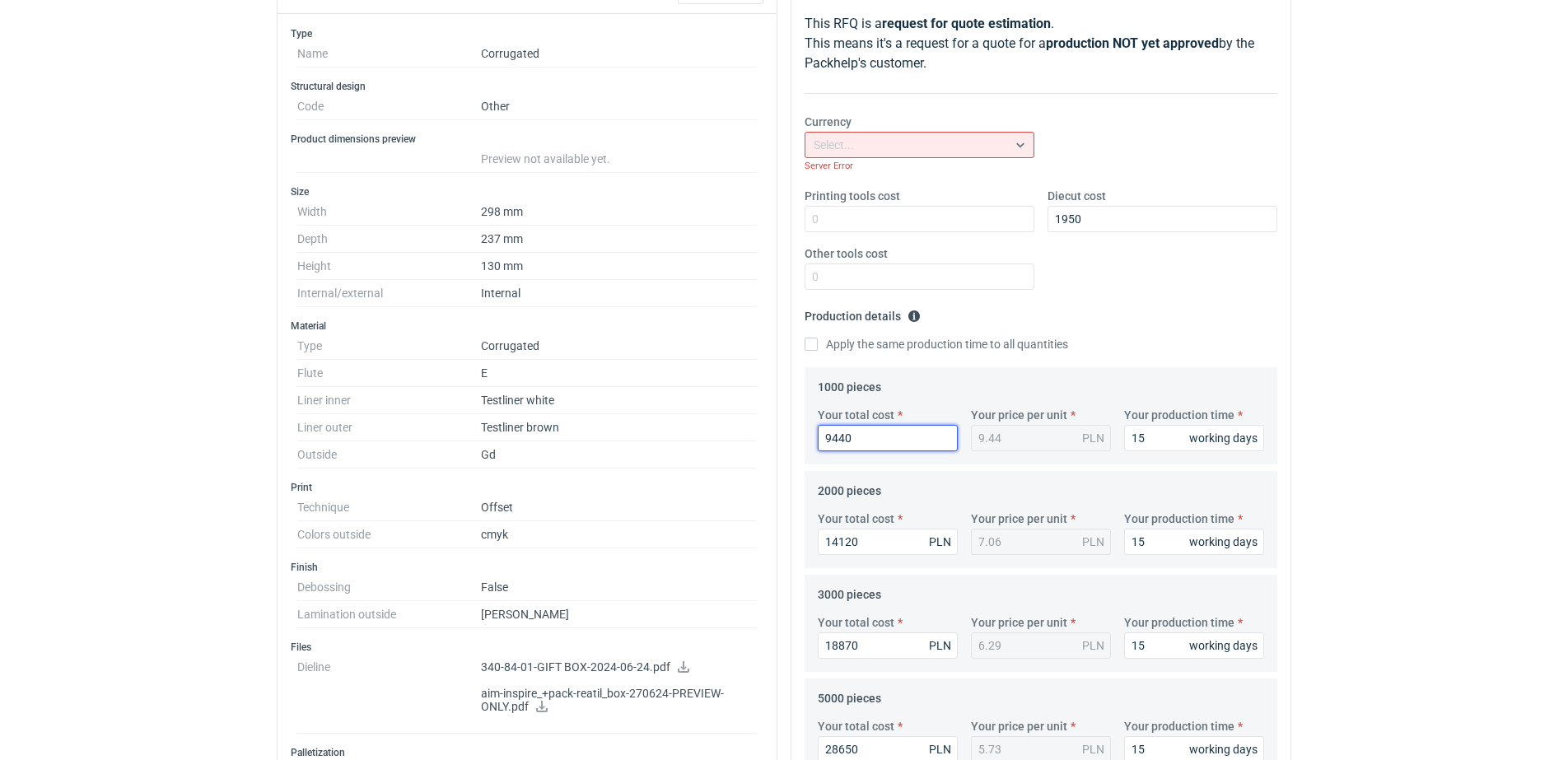
scroll to position [0, 0]
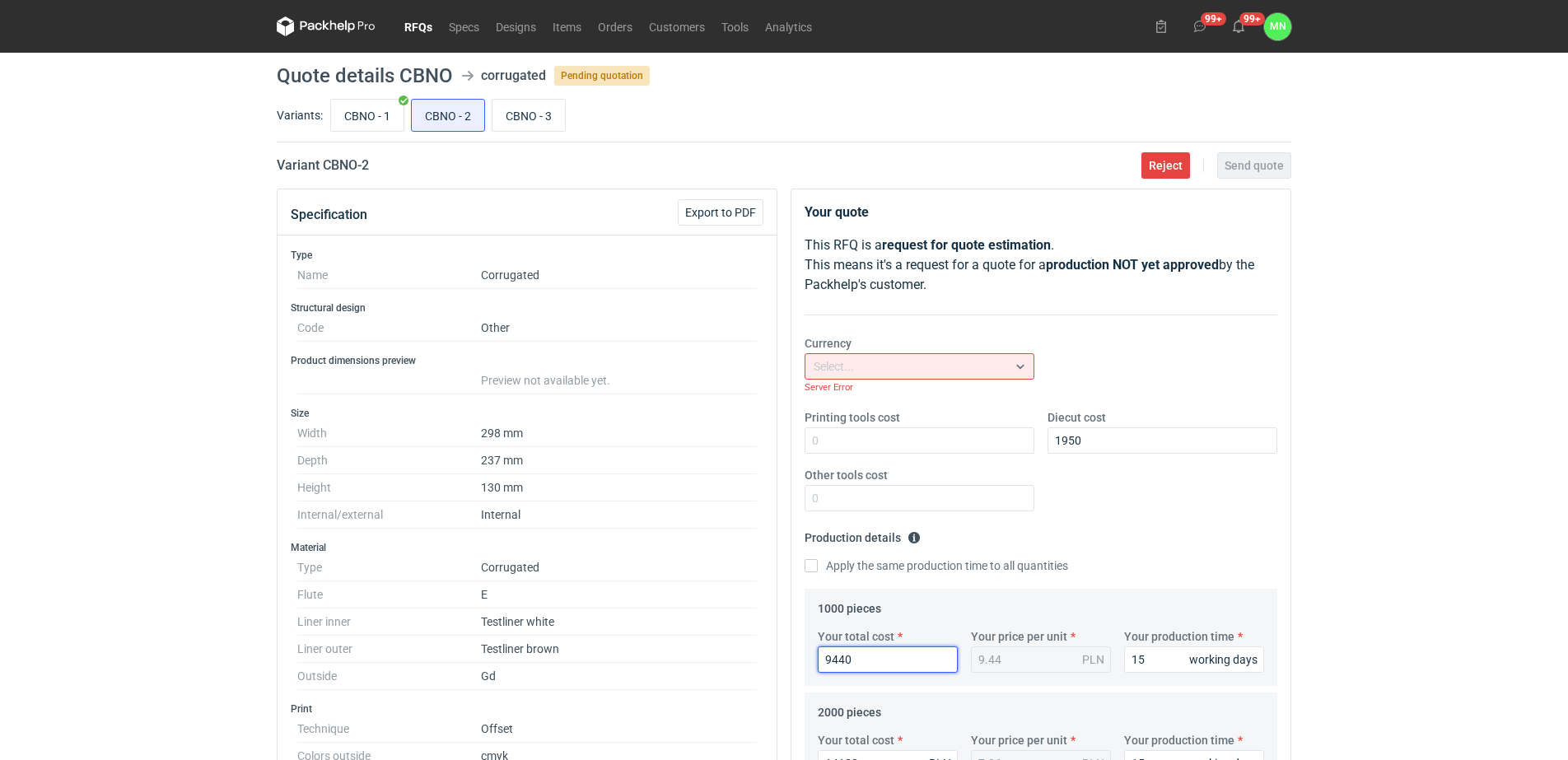
type input "9440"
click at [943, 361] on div "Select..." at bounding box center [906, 366] width 201 height 23
click at [1073, 364] on div "Currency Select... Server Error" at bounding box center [1041, 372] width 486 height 74
drag, startPoint x: 864, startPoint y: 444, endPoint x: 886, endPoint y: 444, distance: 22.0
click at [864, 444] on input "Printing tools cost" at bounding box center [919, 439] width 229 height 26
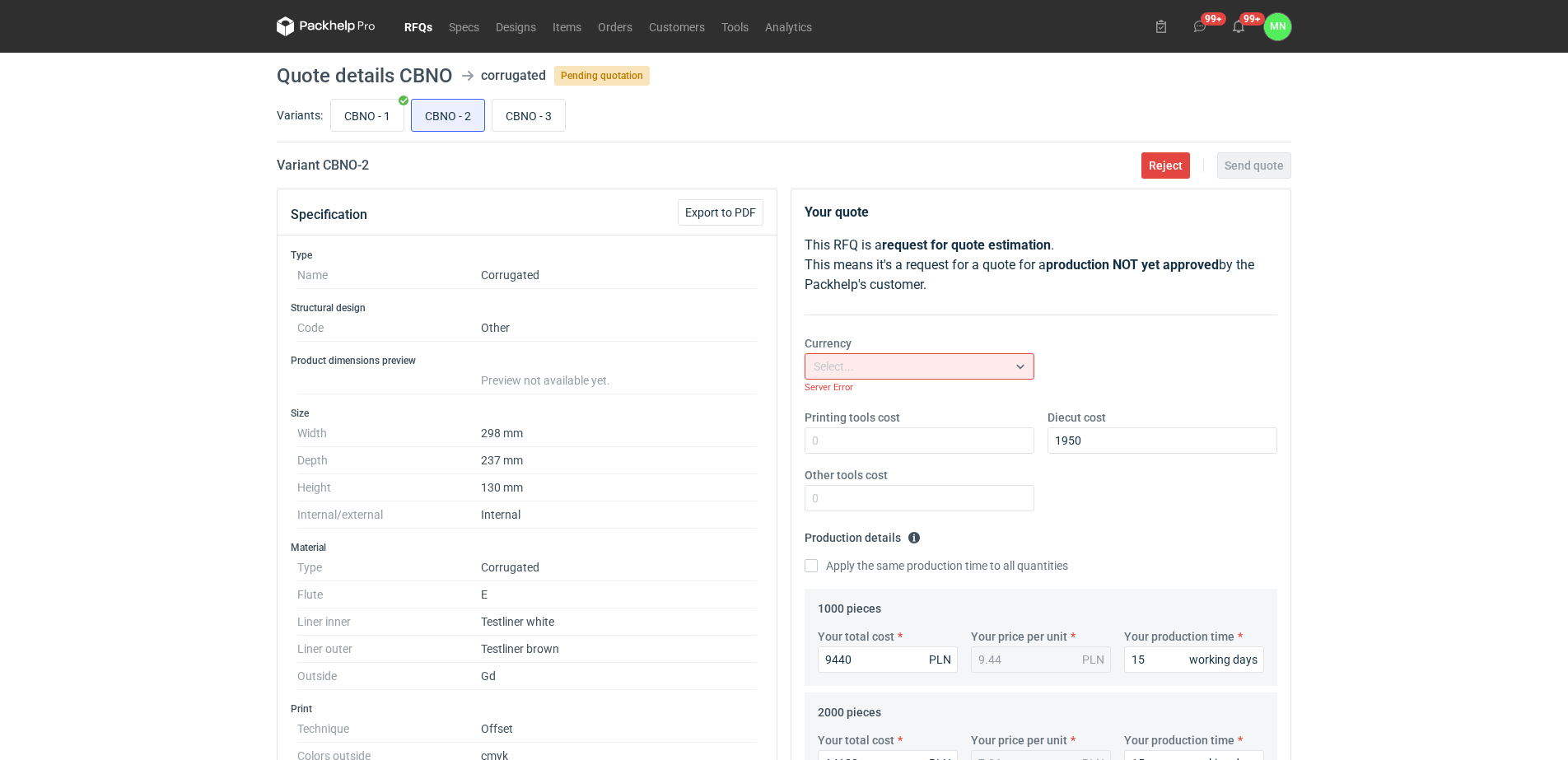
click at [1162, 361] on div "Currency Select... Server Error" at bounding box center [1041, 372] width 486 height 74
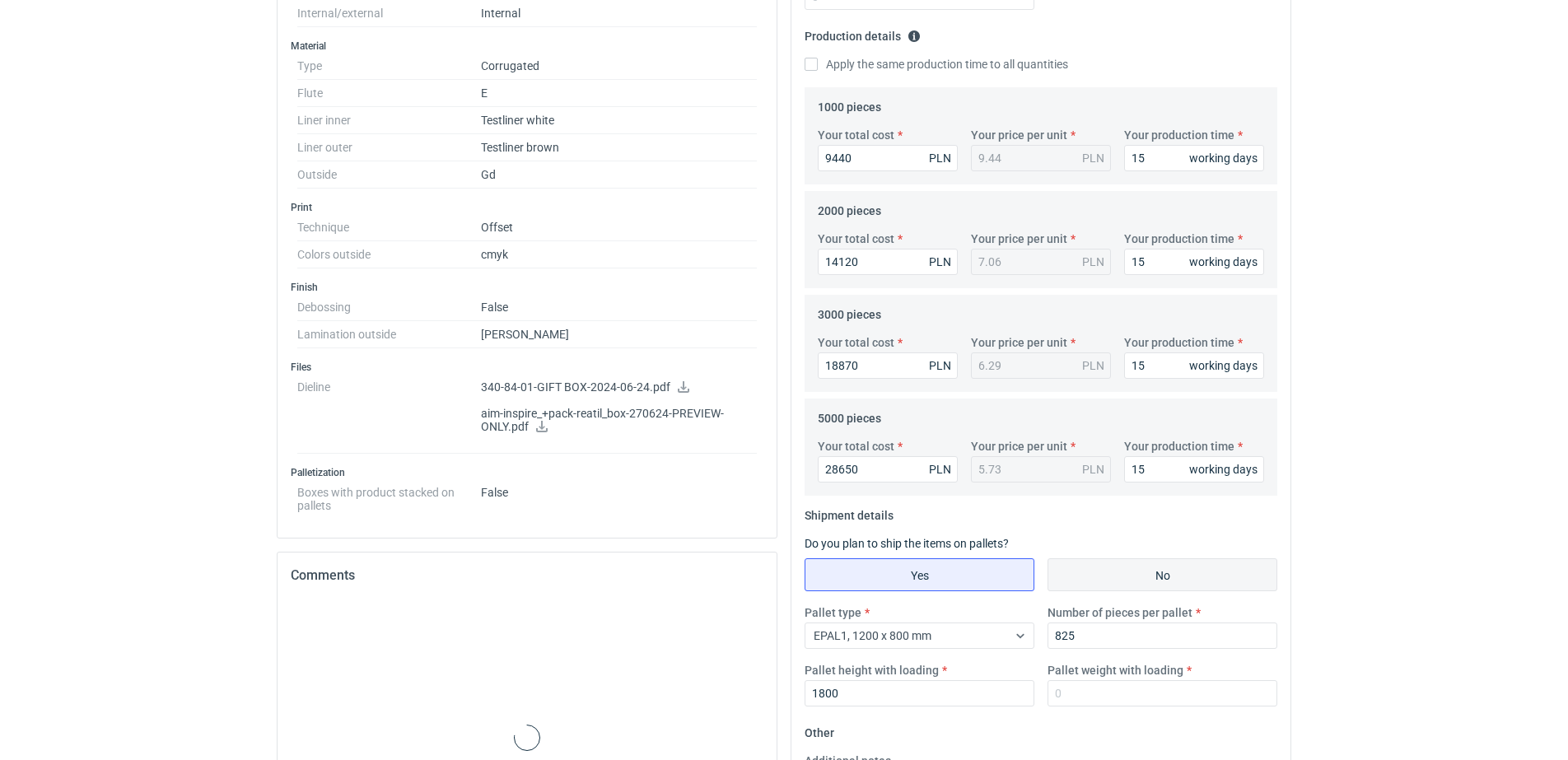
scroll to position [514, 0]
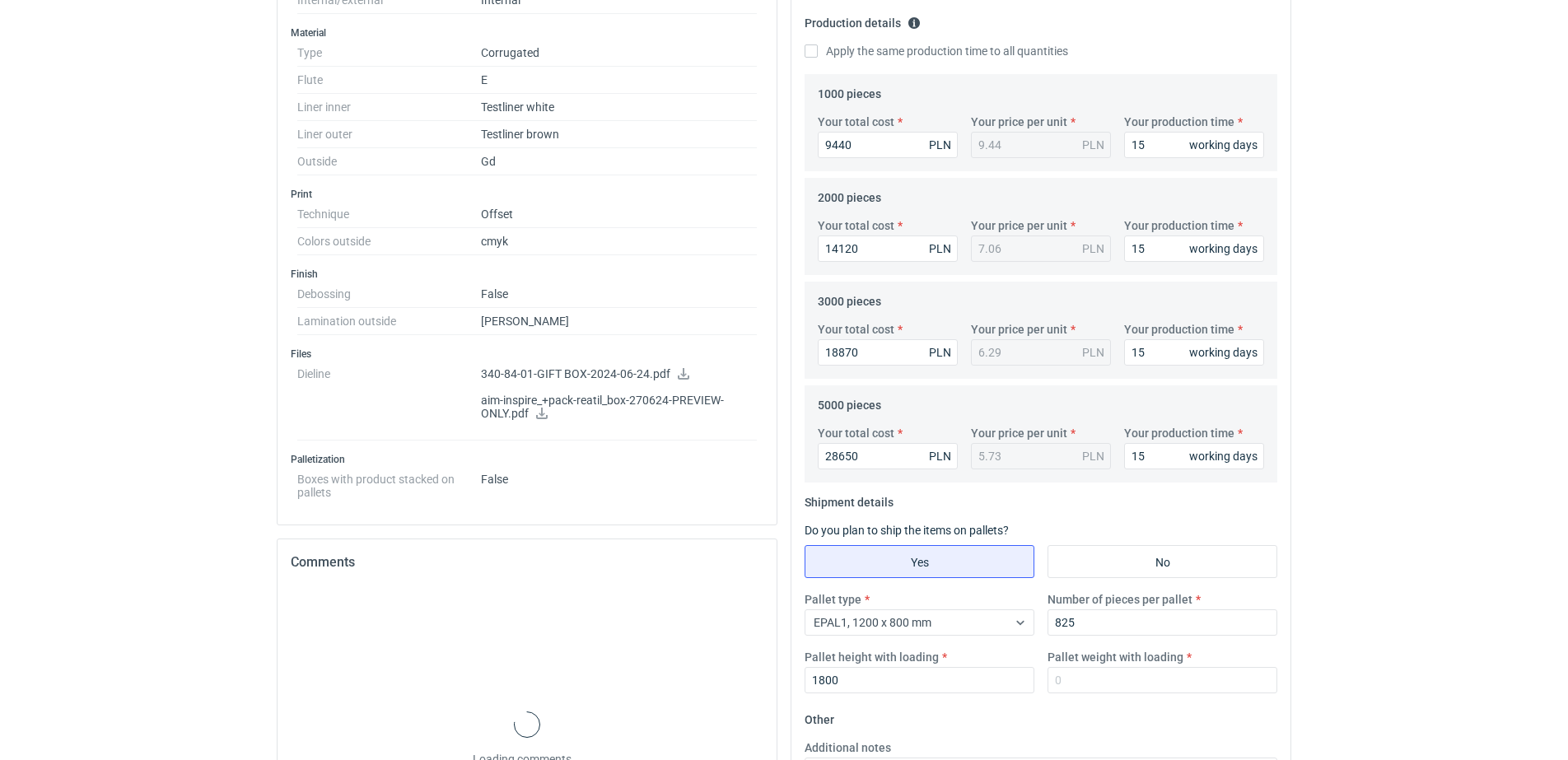
click at [1131, 663] on label "Pallet weight with loading" at bounding box center [1115, 656] width 136 height 16
click at [1131, 667] on input "Pallet weight with loading" at bounding box center [1162, 679] width 229 height 26
type input "670"
drag, startPoint x: 503, startPoint y: 202, endPoint x: 0, endPoint y: 105, distance: 512.3
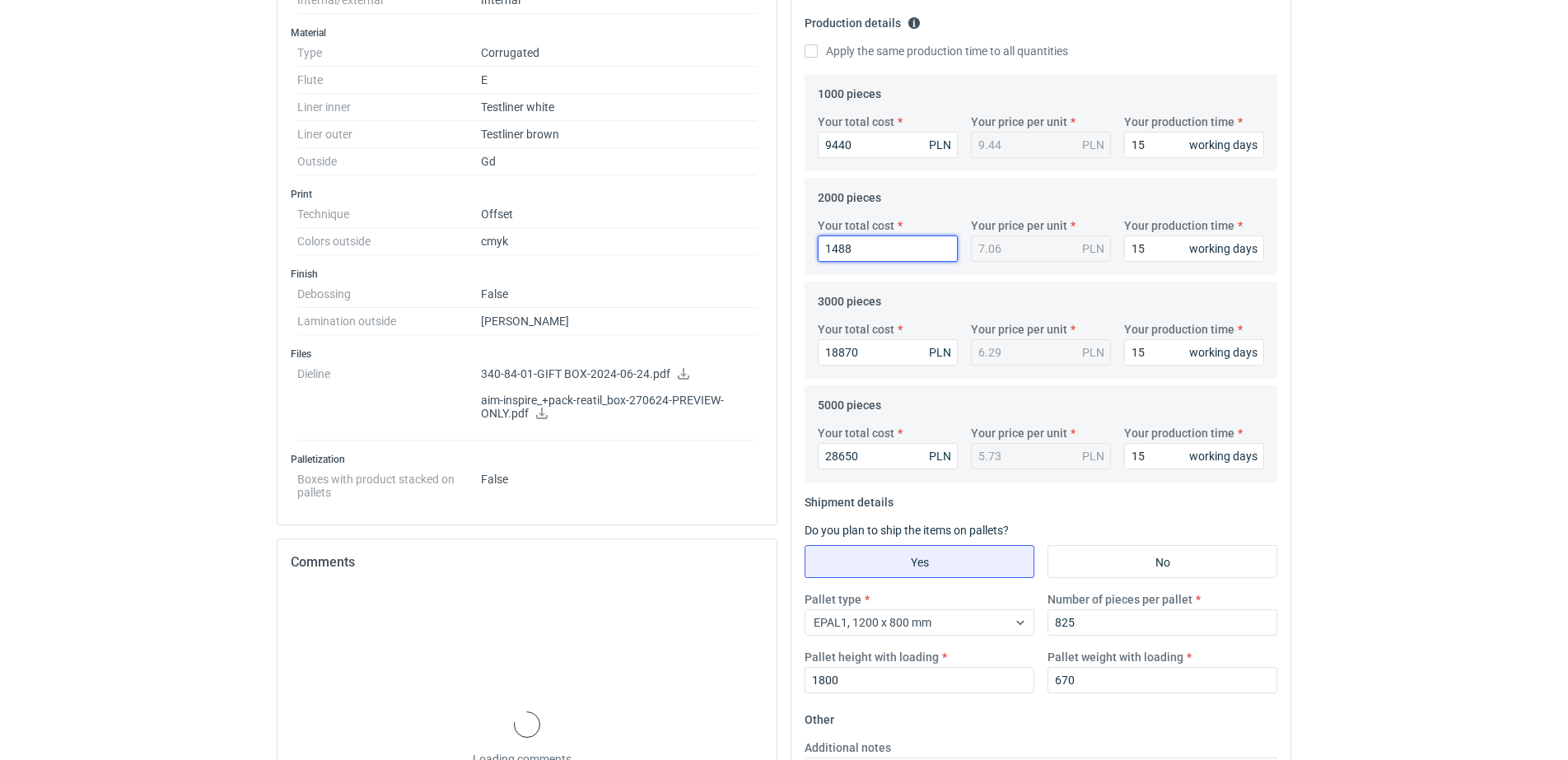
type input "14880"
type input "7.44"
type input "14880"
drag, startPoint x: 865, startPoint y: 348, endPoint x: 466, endPoint y: 201, distance: 425.2
click at [608, 296] on div "Specification Export to PDF Type Name Corrugated Structural design Code Other P…" at bounding box center [784, 326] width 1027 height 1303
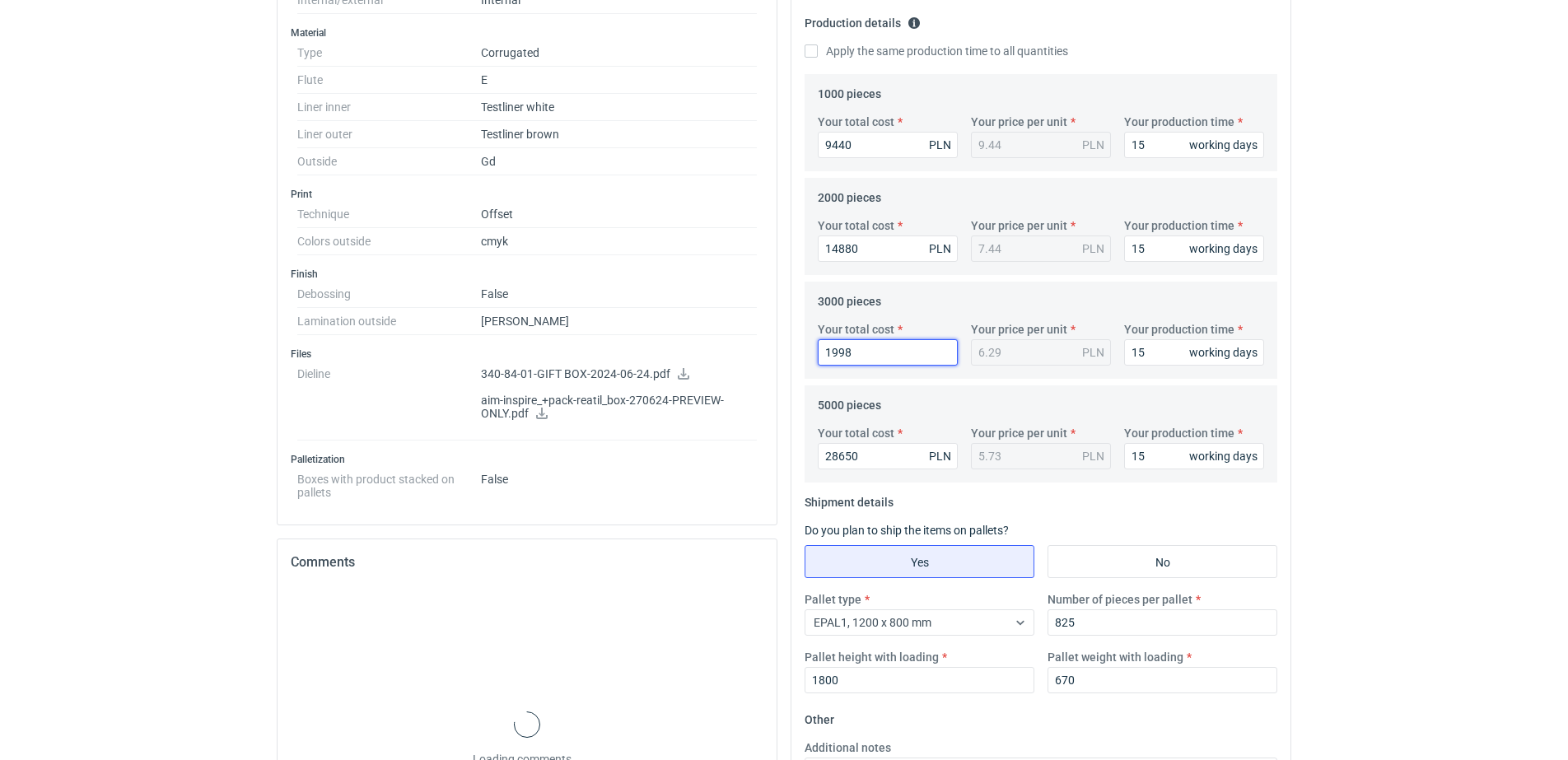
type input "19980"
type input "6.66"
type input "19980"
drag, startPoint x: 861, startPoint y: 458, endPoint x: 840, endPoint y: 449, distance: 22.8
click at [841, 450] on div "Your total cost 28650 PLN Your price per unit 5.73 PLN Your production time 15 …" at bounding box center [1041, 454] width 460 height 58
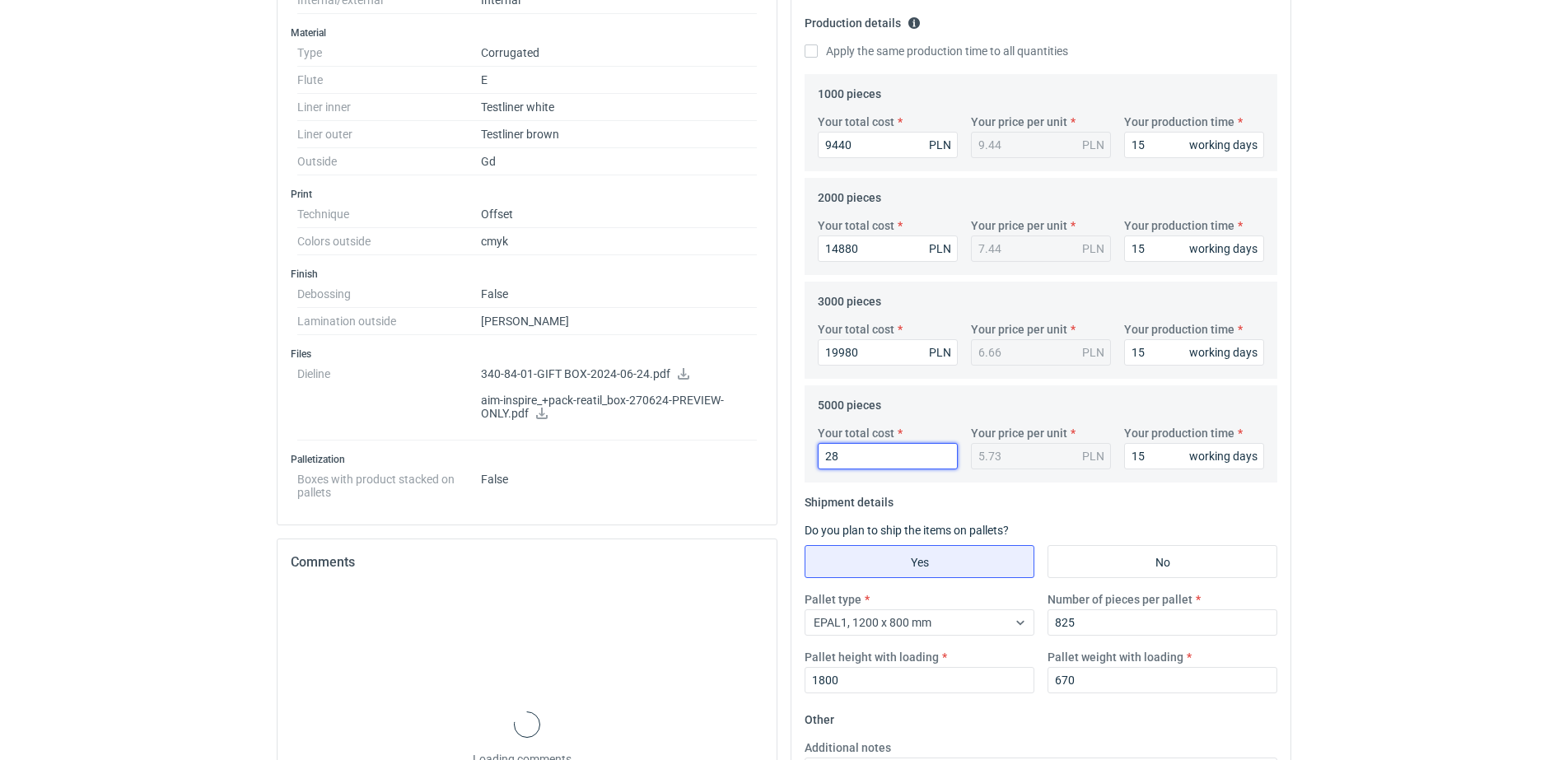
type input "2"
type input "307"
type input "0.06"
type input "30700"
type input "6.14"
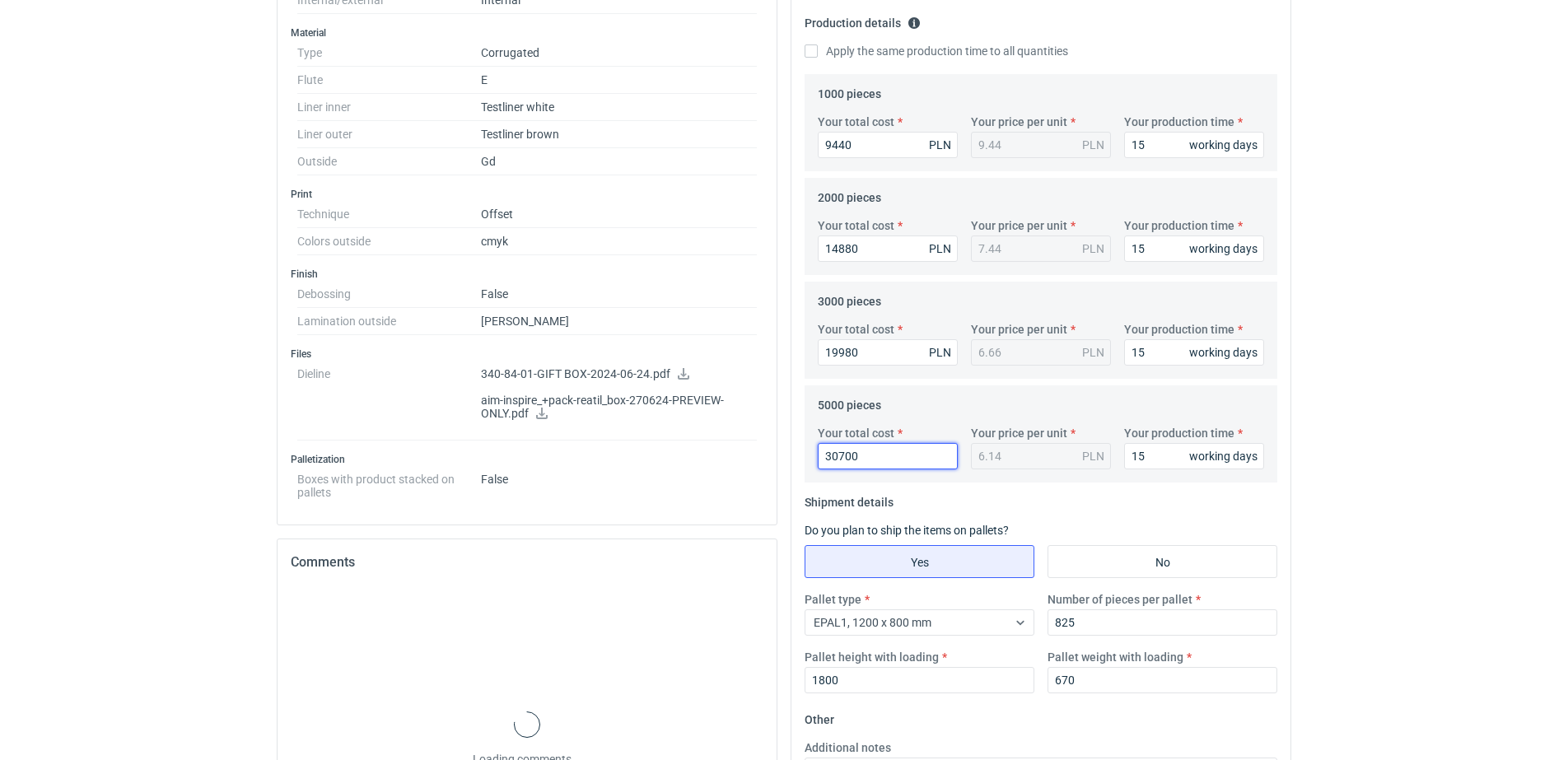
type input "30700"
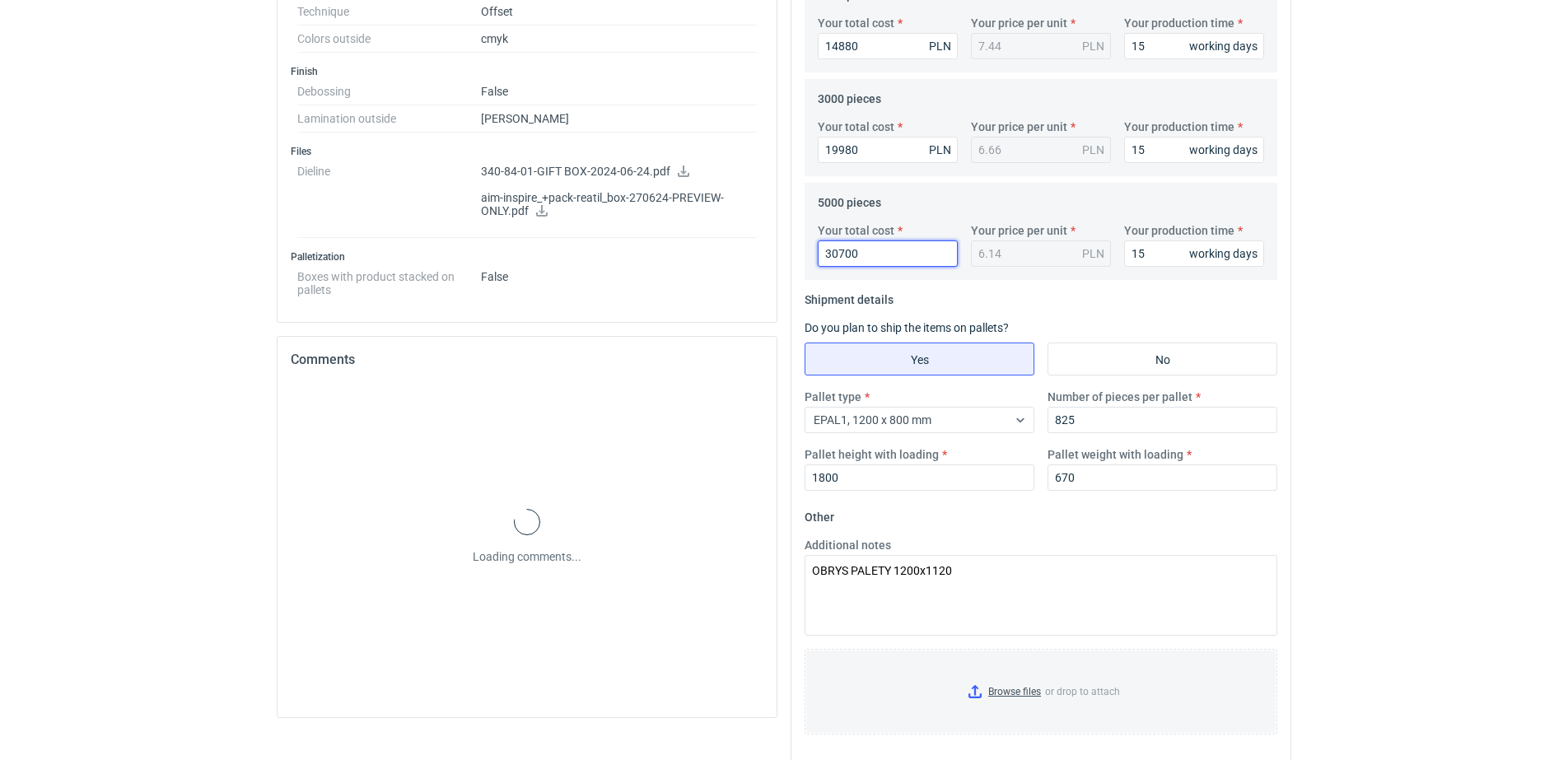
scroll to position [732, 0]
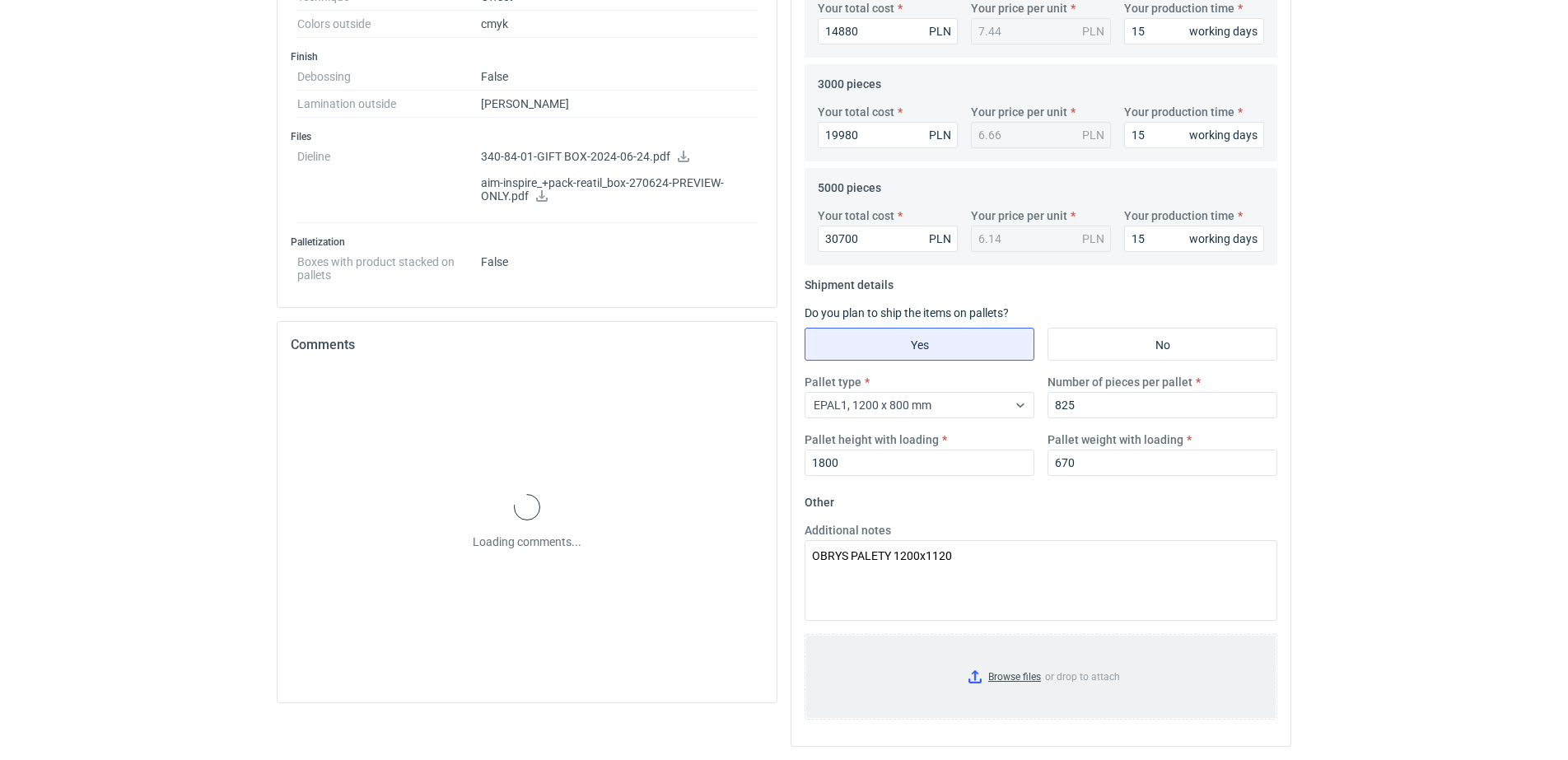
click at [1013, 673] on input "Browse files or drop to attach" at bounding box center [1041, 676] width 469 height 82
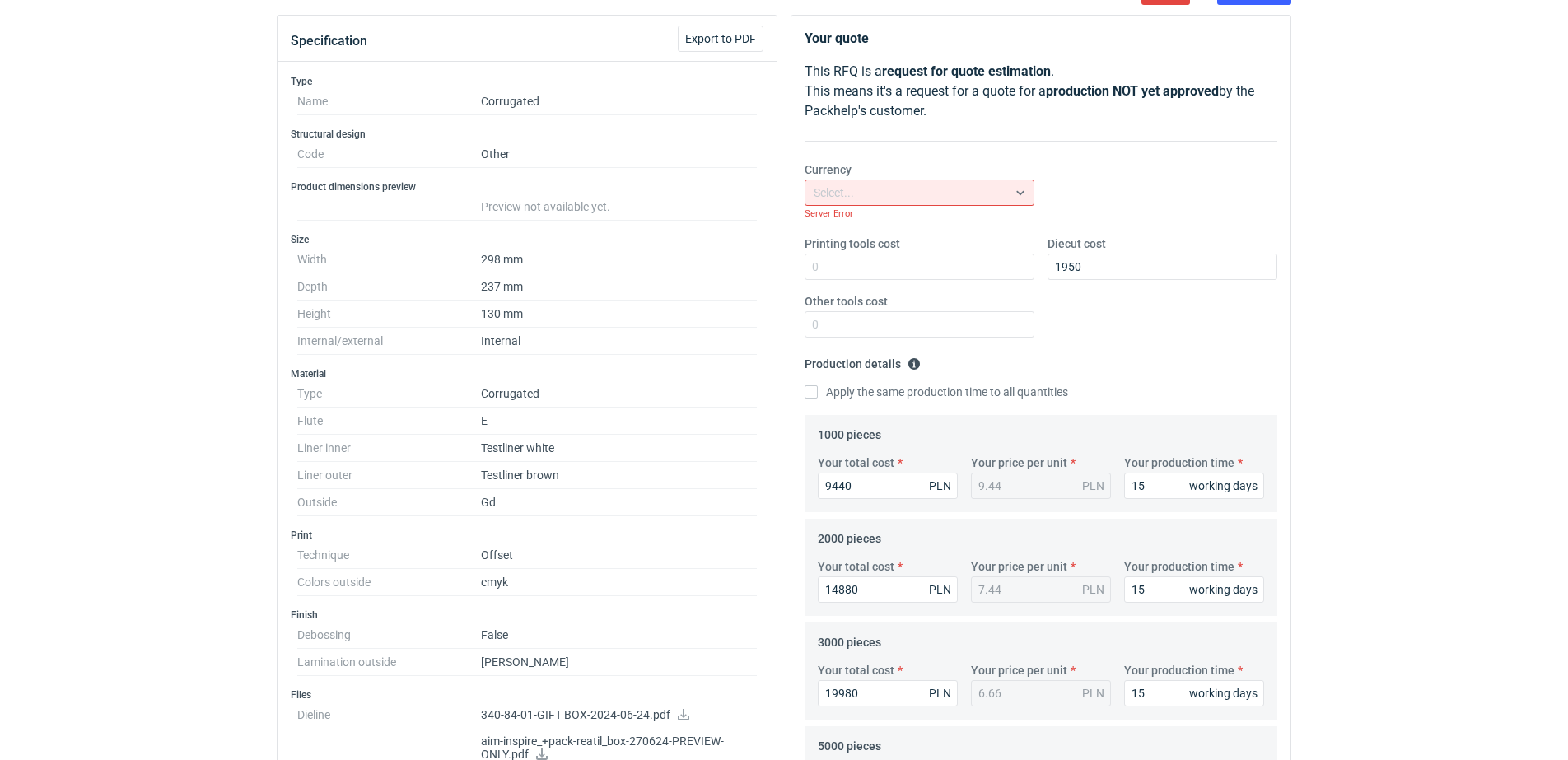
scroll to position [0, 0]
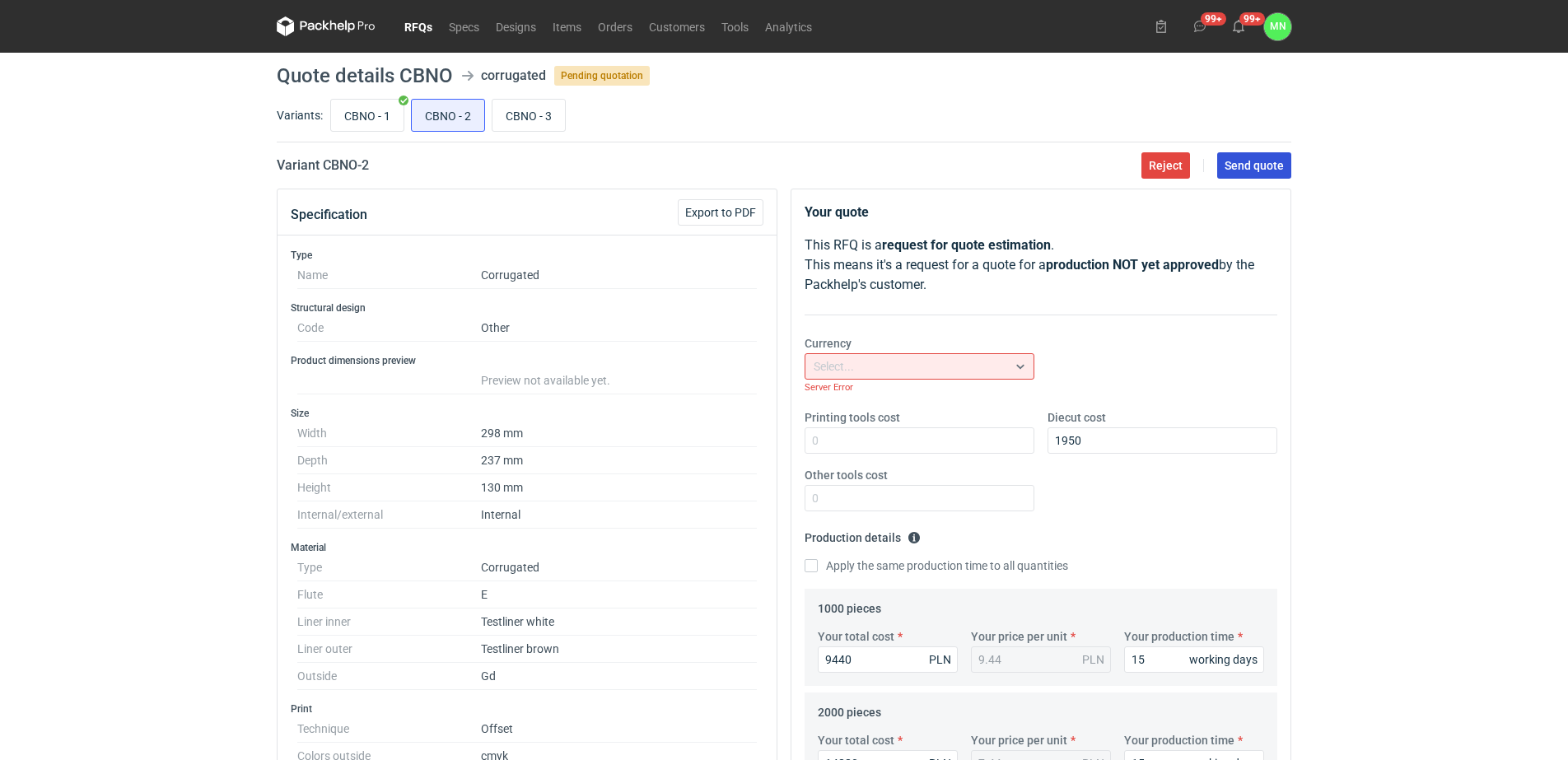
click at [1238, 155] on button "Send quote" at bounding box center [1254, 165] width 74 height 26
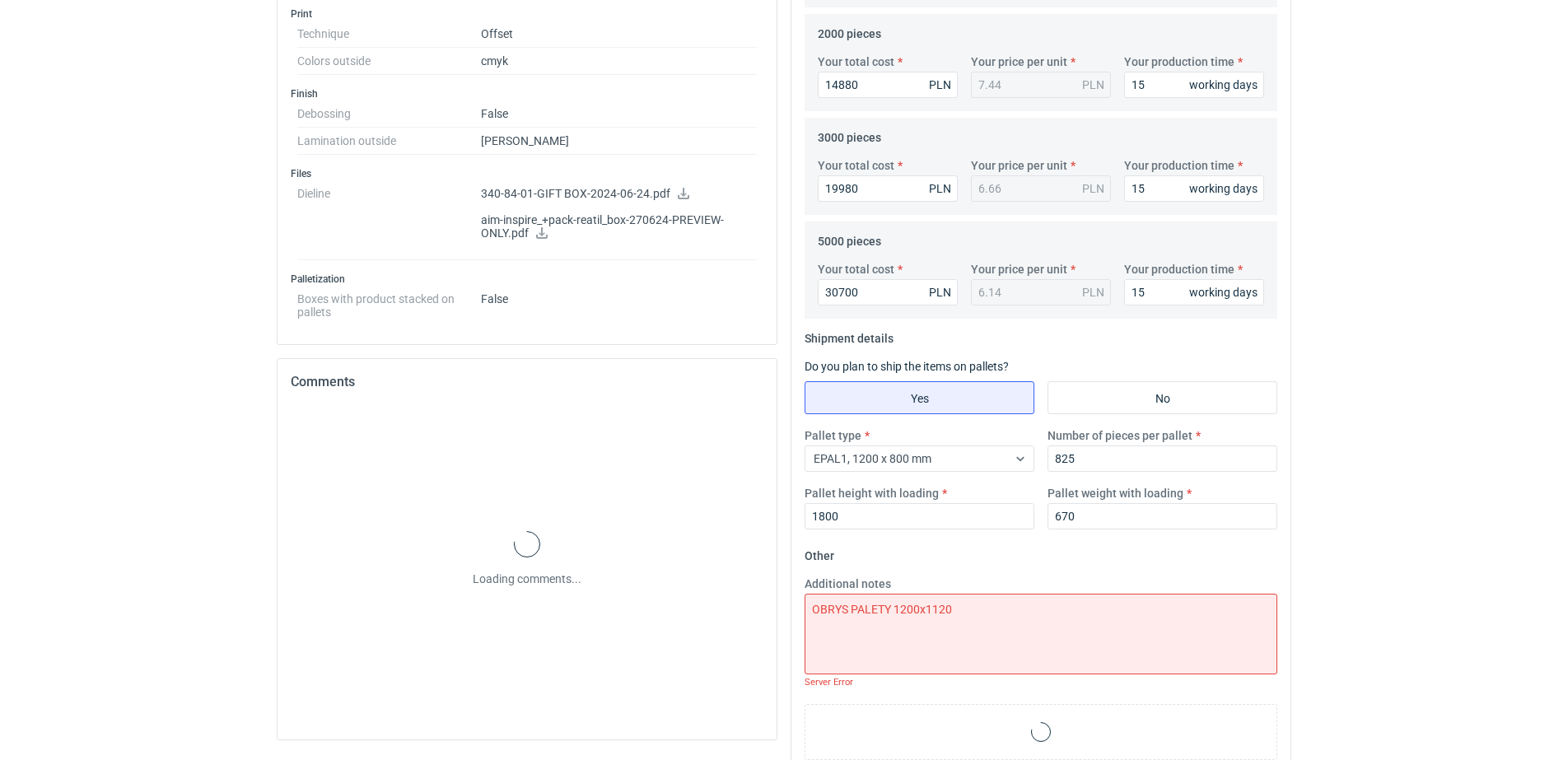
scroll to position [735, 0]
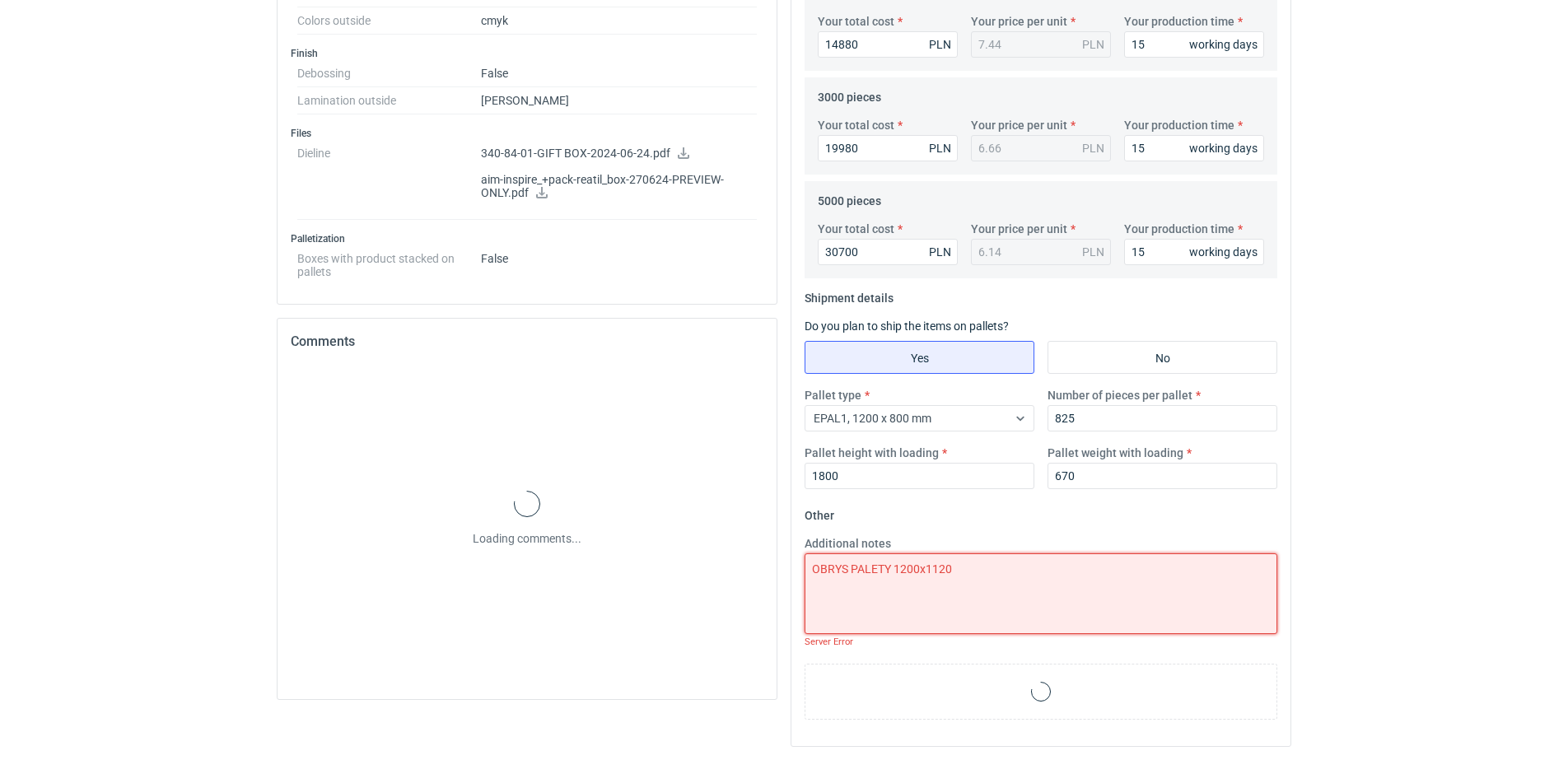
click at [988, 574] on textarea "OBRYS PALETY 1200x1120" at bounding box center [1041, 593] width 472 height 81
